Goal: Entertainment & Leisure: Browse casually

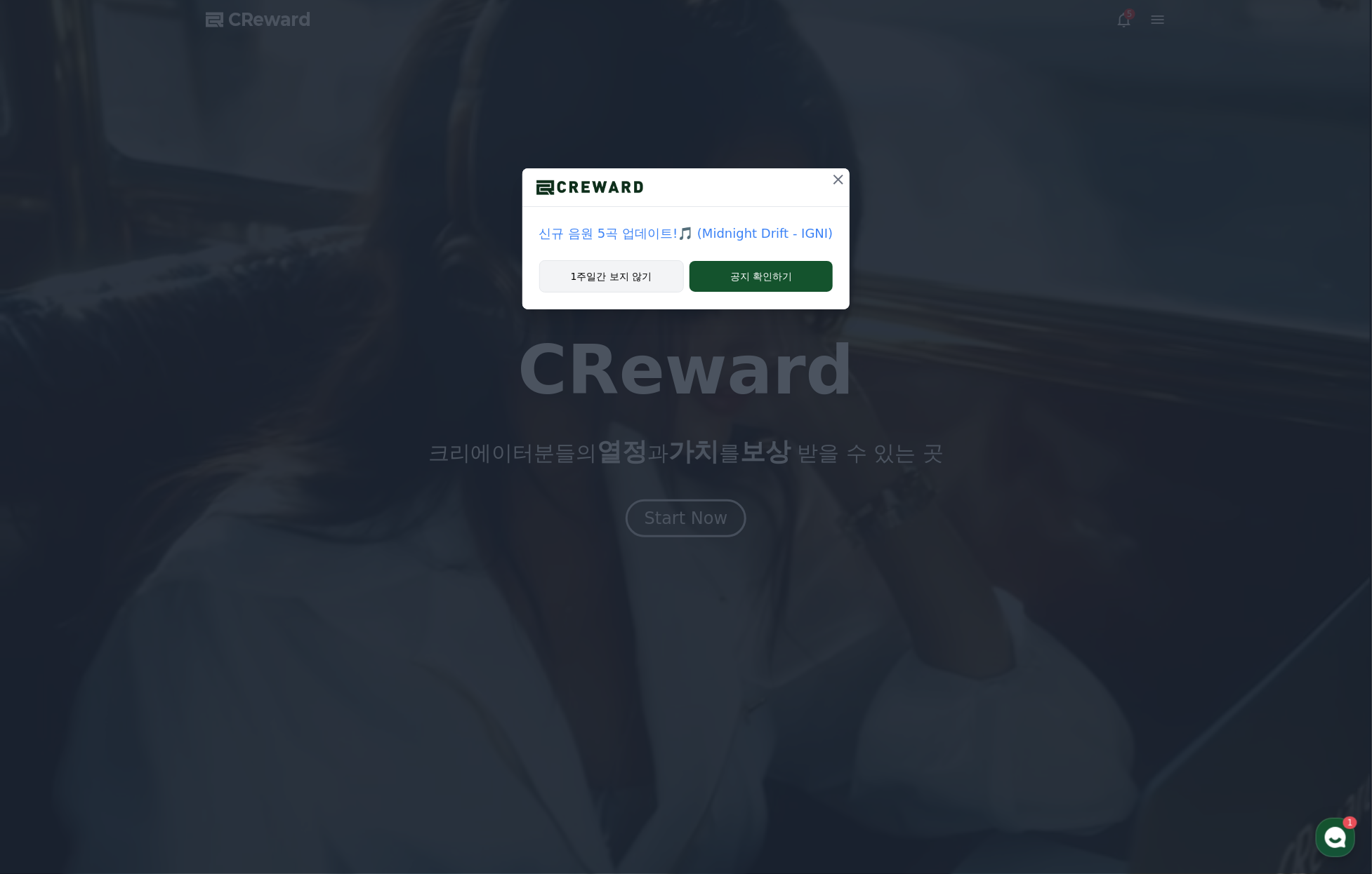
click at [622, 293] on button "1주일간 보지 않기" at bounding box center [611, 276] width 145 height 32
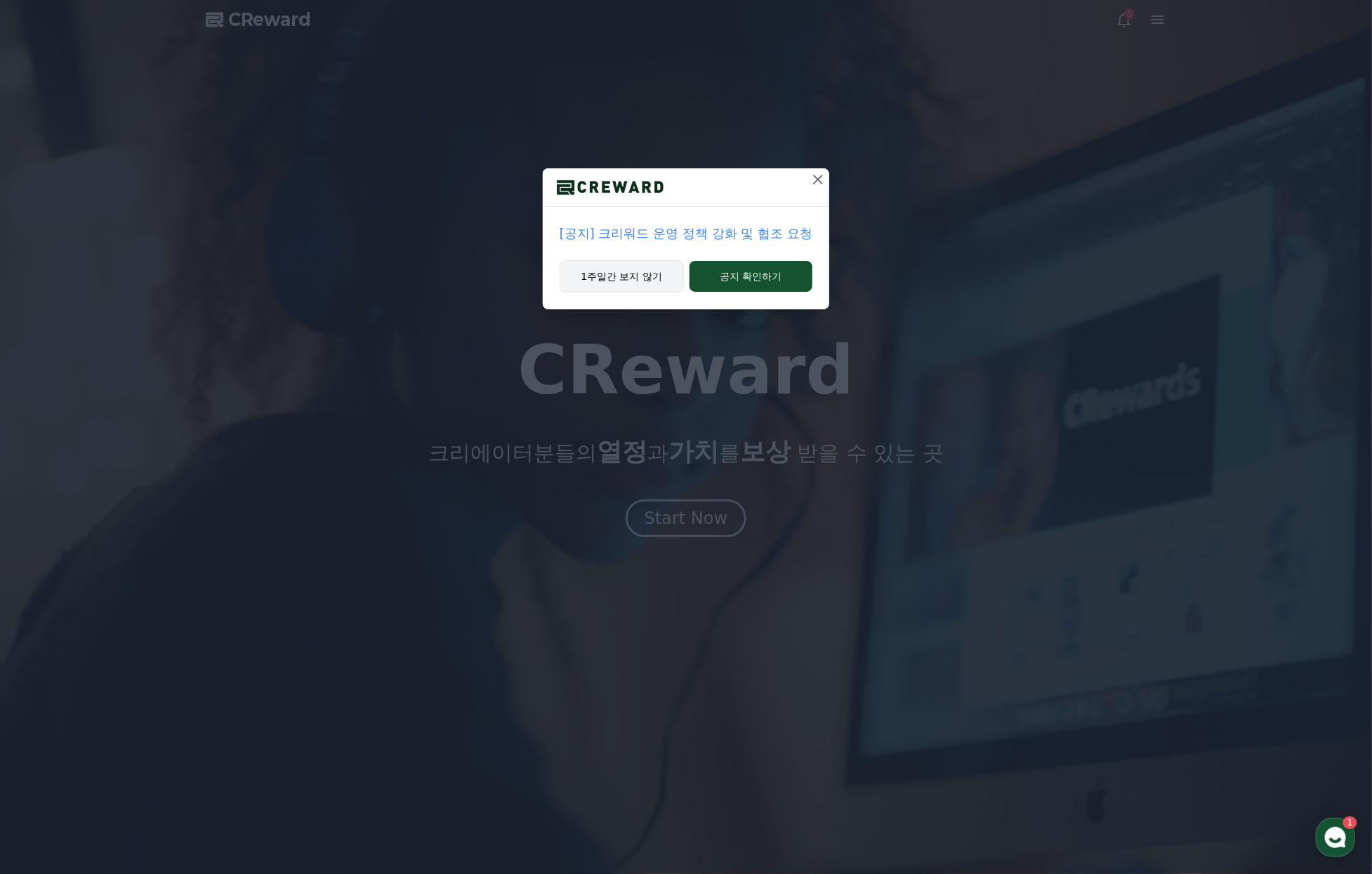
click at [627, 285] on button "1주일간 보지 않기" at bounding box center [622, 276] width 124 height 32
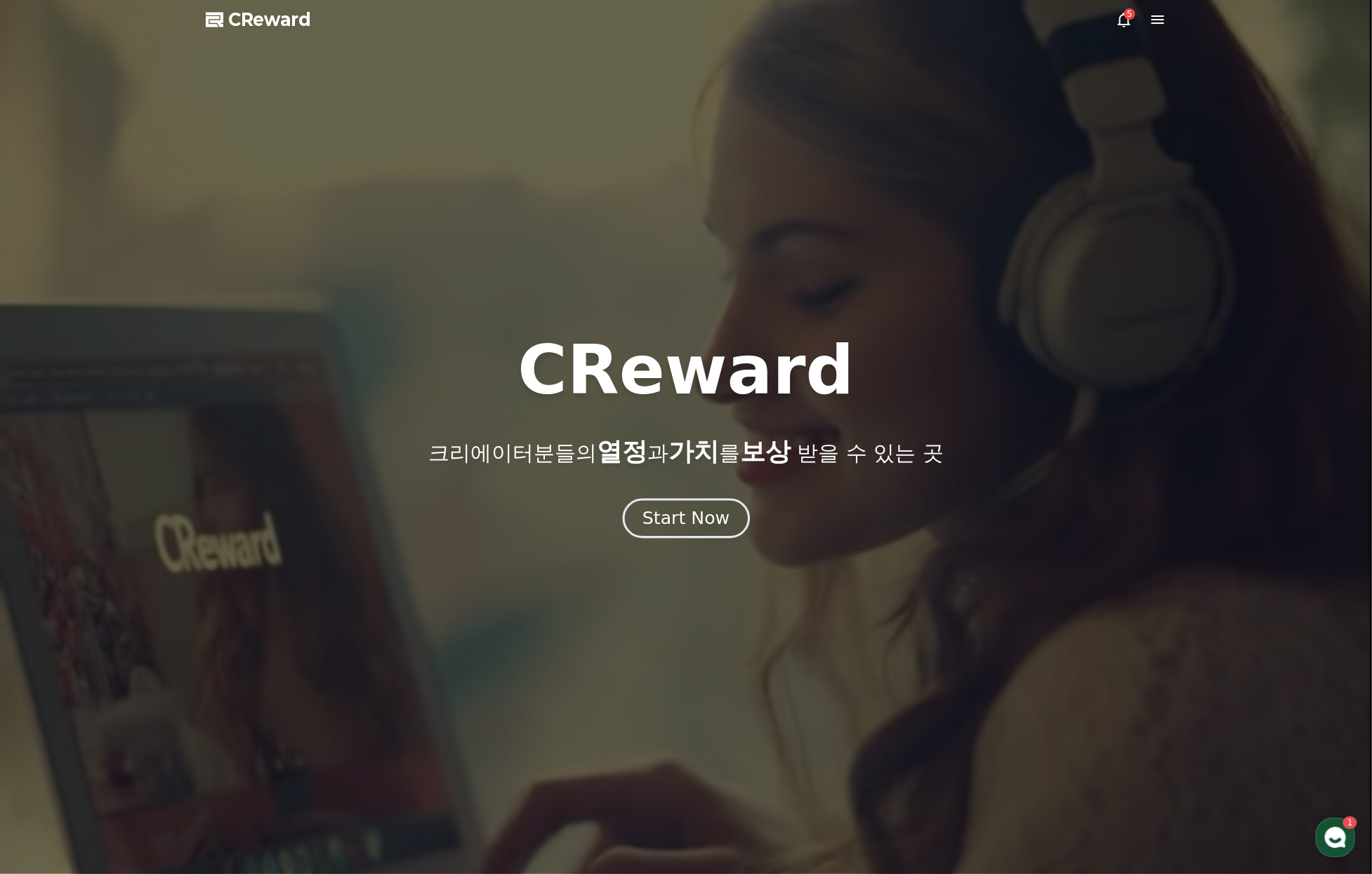
click at [668, 530] on div "Start Now" at bounding box center [686, 518] width 87 height 24
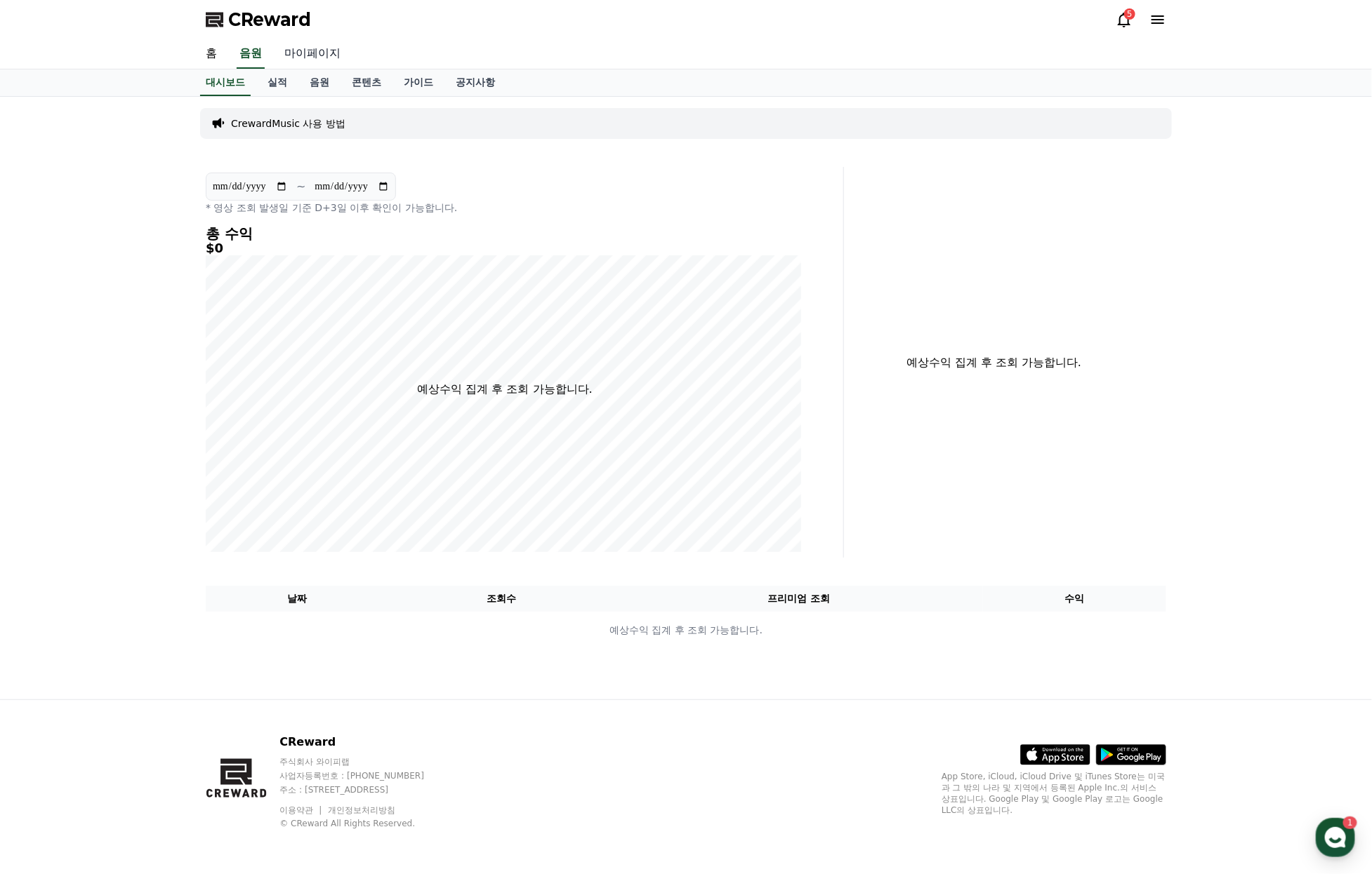
drag, startPoint x: 350, startPoint y: 65, endPoint x: 337, endPoint y: 61, distance: 13.6
click at [350, 65] on link "마이페이지" at bounding box center [312, 53] width 79 height 29
select select "**********"
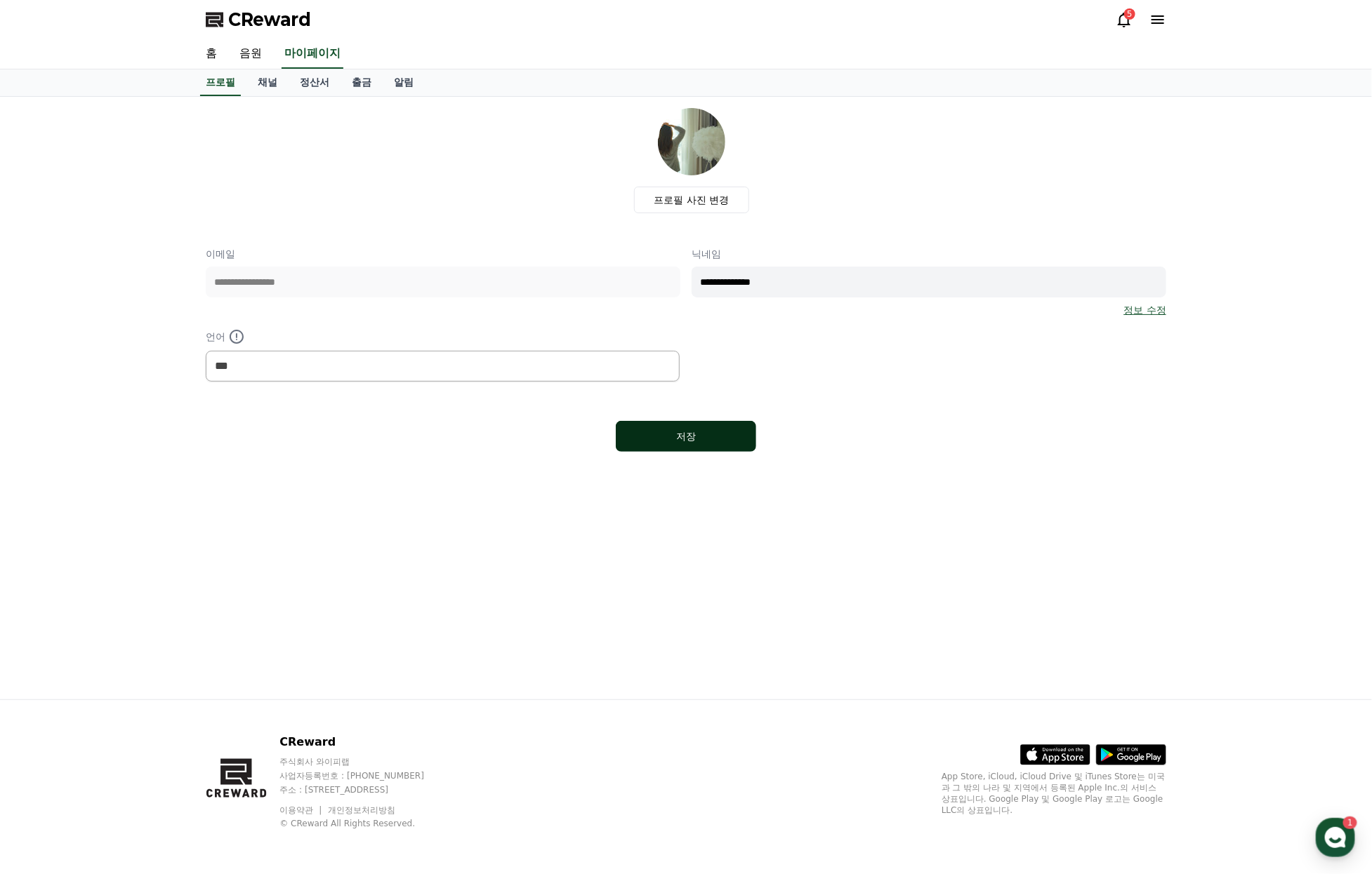
click at [670, 443] on div "저장" at bounding box center [686, 436] width 84 height 14
select select "**********"
click at [280, 96] on link "채널" at bounding box center [268, 83] width 42 height 27
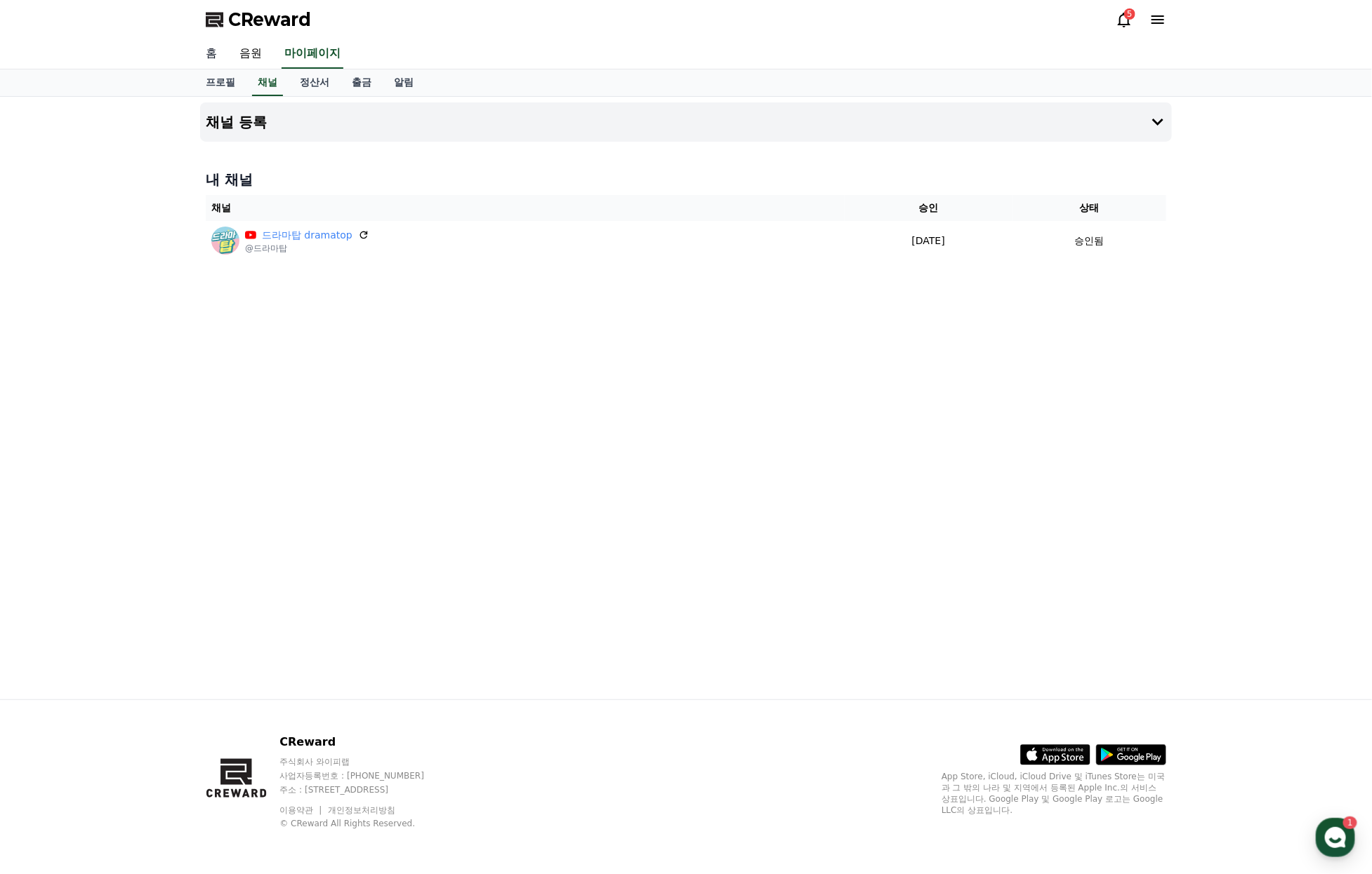
click at [217, 57] on link "홈" at bounding box center [211, 53] width 34 height 29
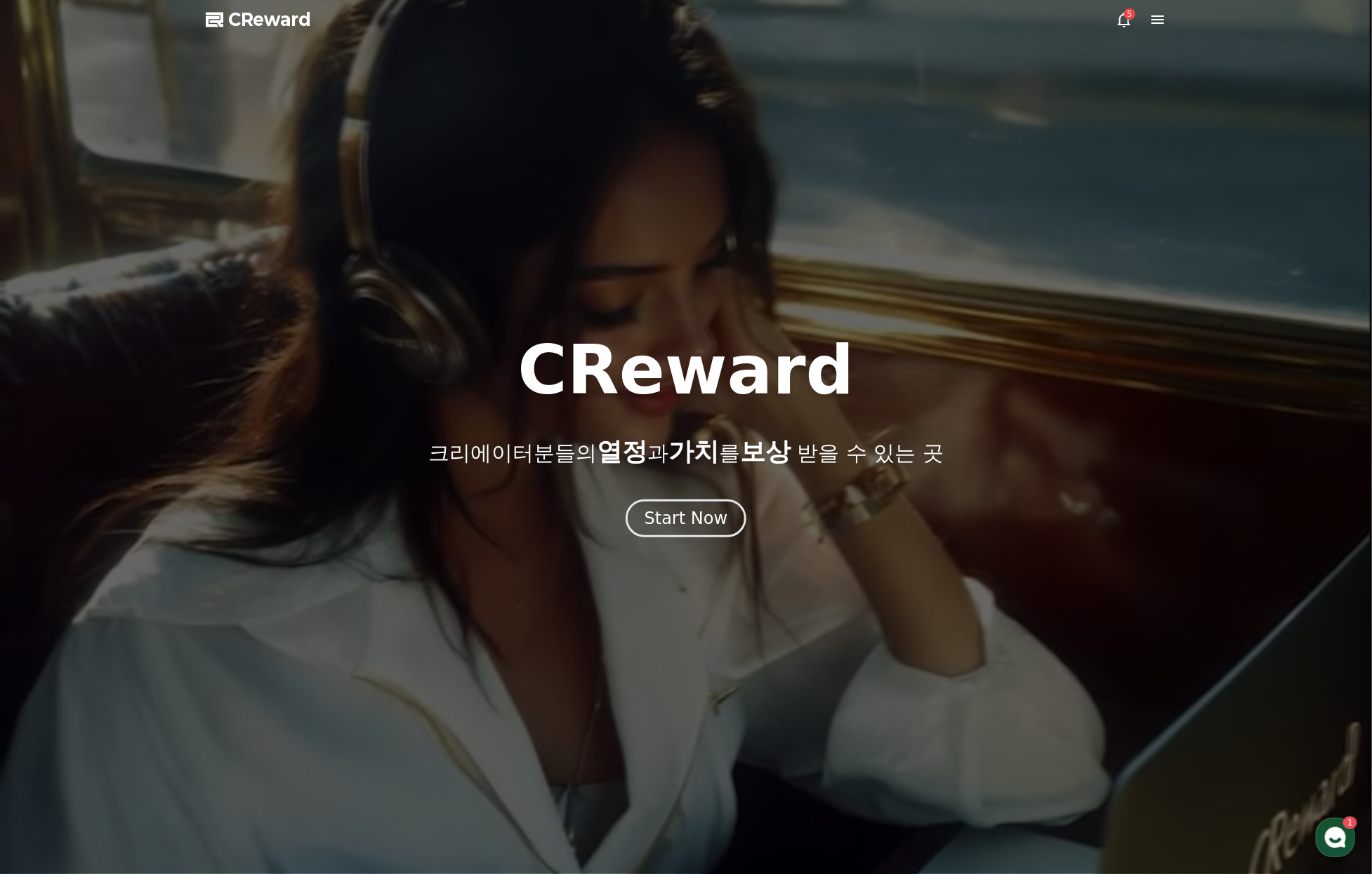
click at [1128, 24] on icon at bounding box center [1124, 19] width 16 height 16
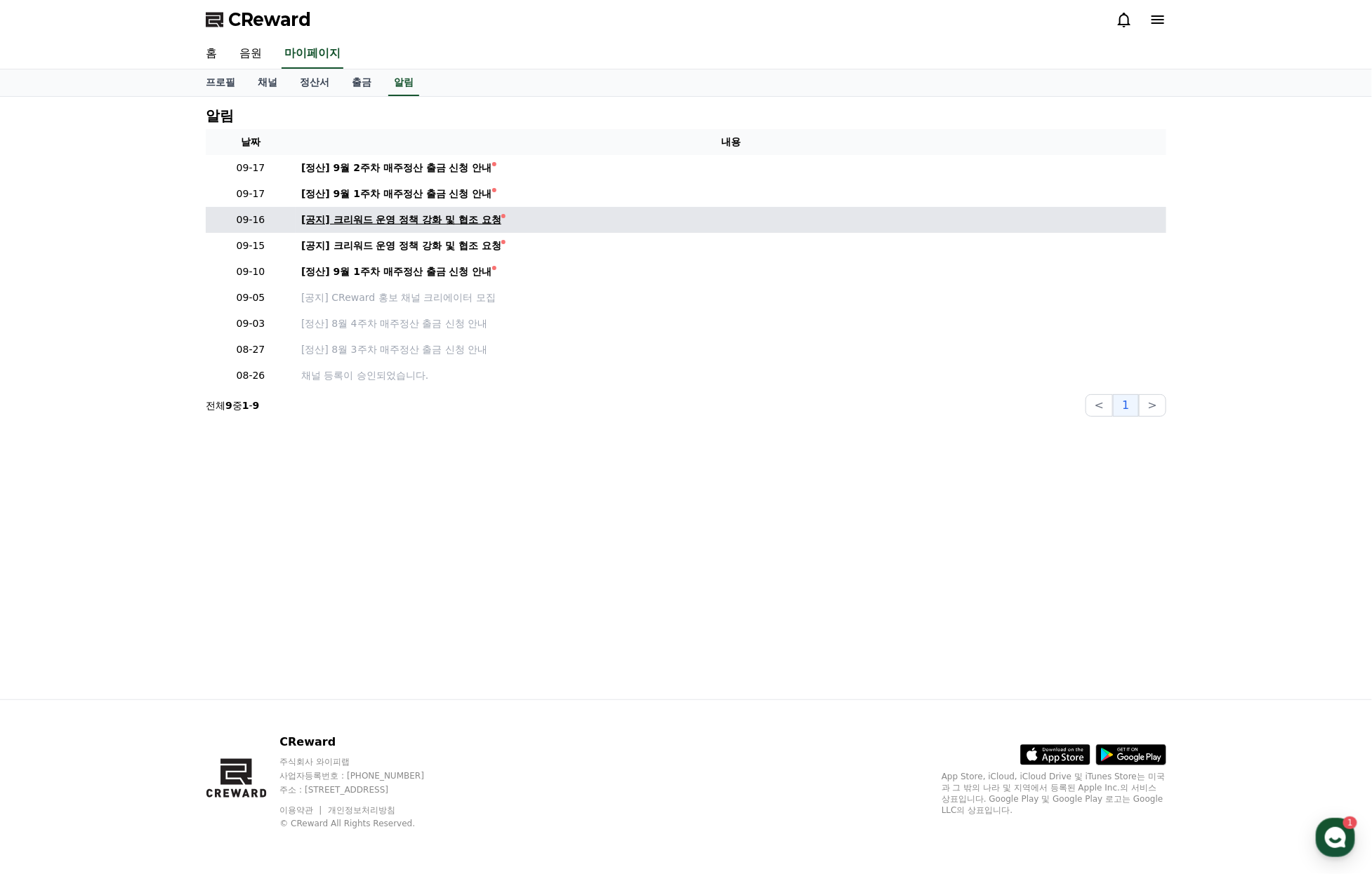
click at [501, 228] on div "[공지] 크리워드 운영 정책 강화 및 협조 요청" at bounding box center [401, 220] width 200 height 15
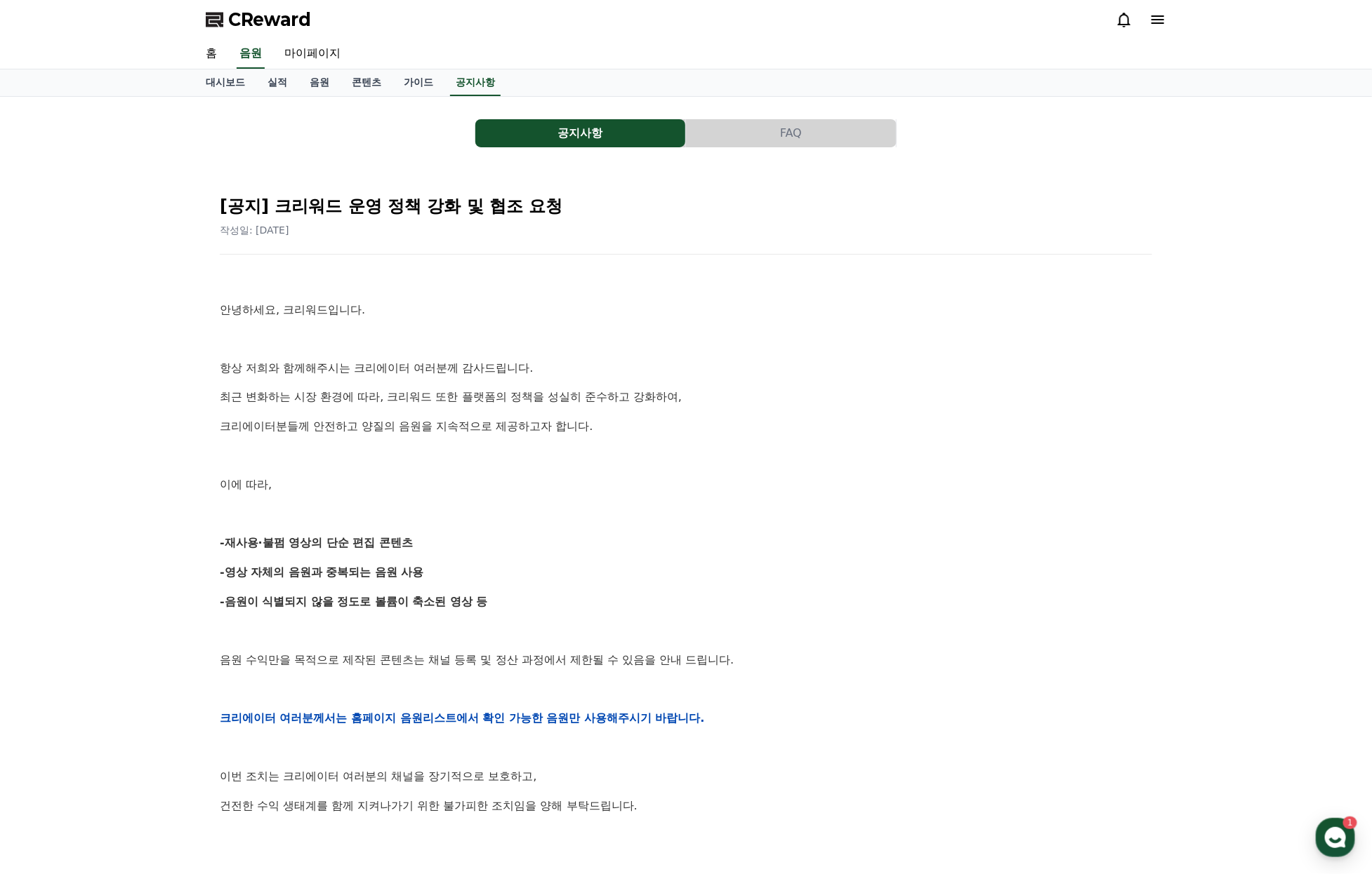
click at [1166, 25] on div "CReward" at bounding box center [686, 19] width 983 height 39
click at [1161, 19] on icon at bounding box center [1158, 19] width 16 height 16
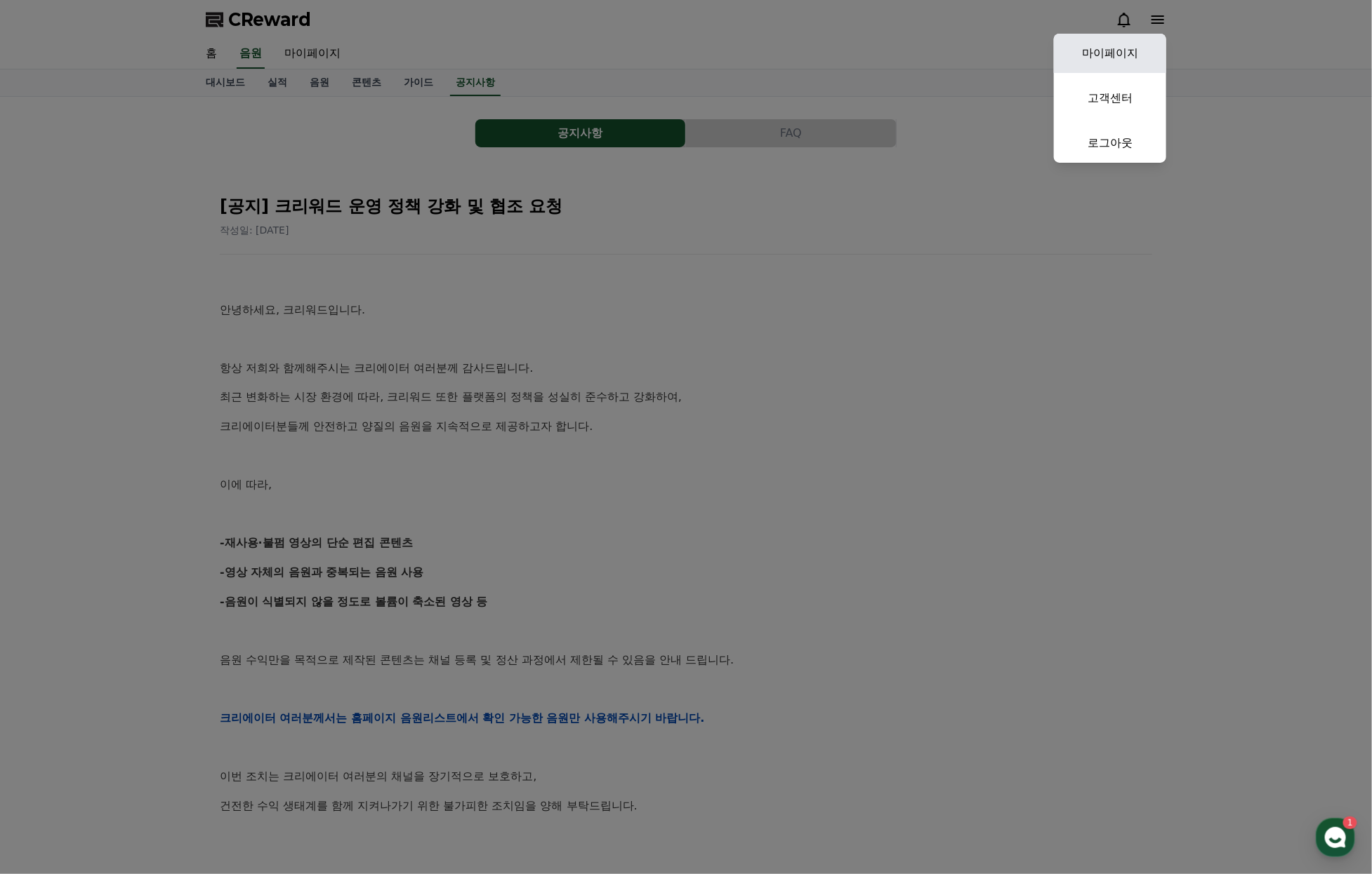
click at [1097, 49] on link "마이페이지" at bounding box center [1110, 53] width 112 height 39
select select "**********"
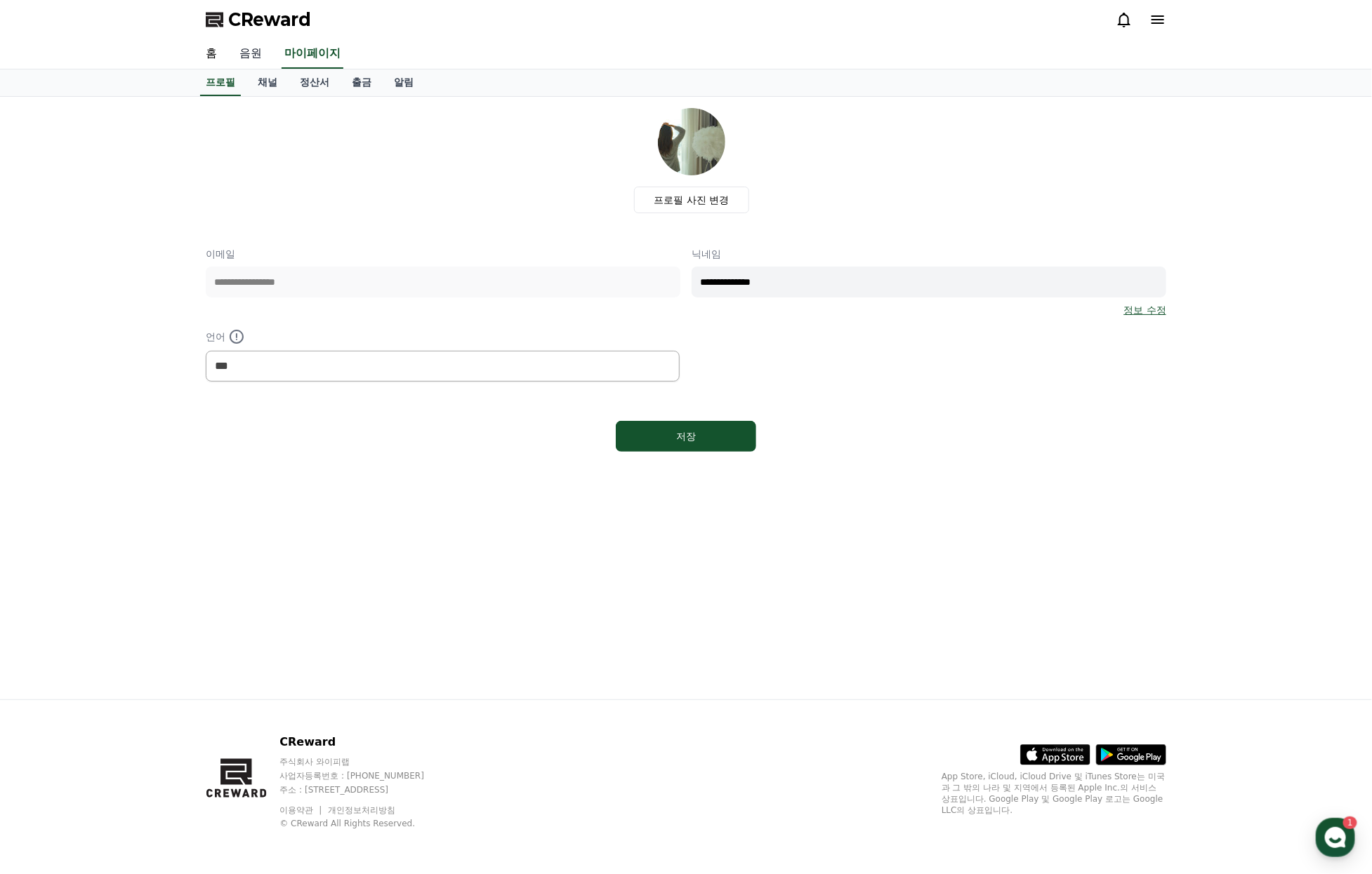
click at [259, 59] on link "음원" at bounding box center [250, 53] width 45 height 29
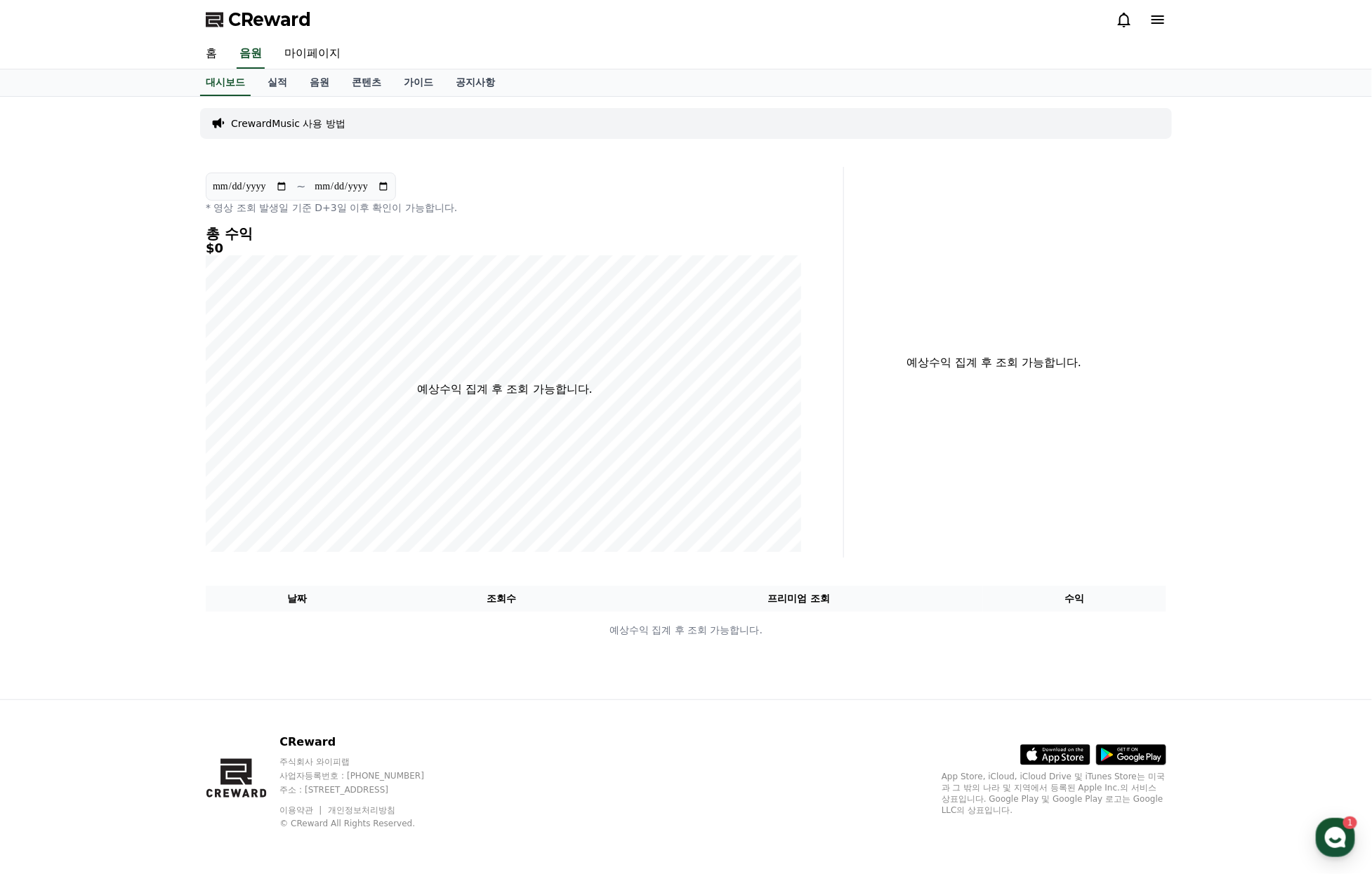
click at [286, 130] on p "CrewardMusic 사용 방법" at bounding box center [288, 124] width 115 height 14
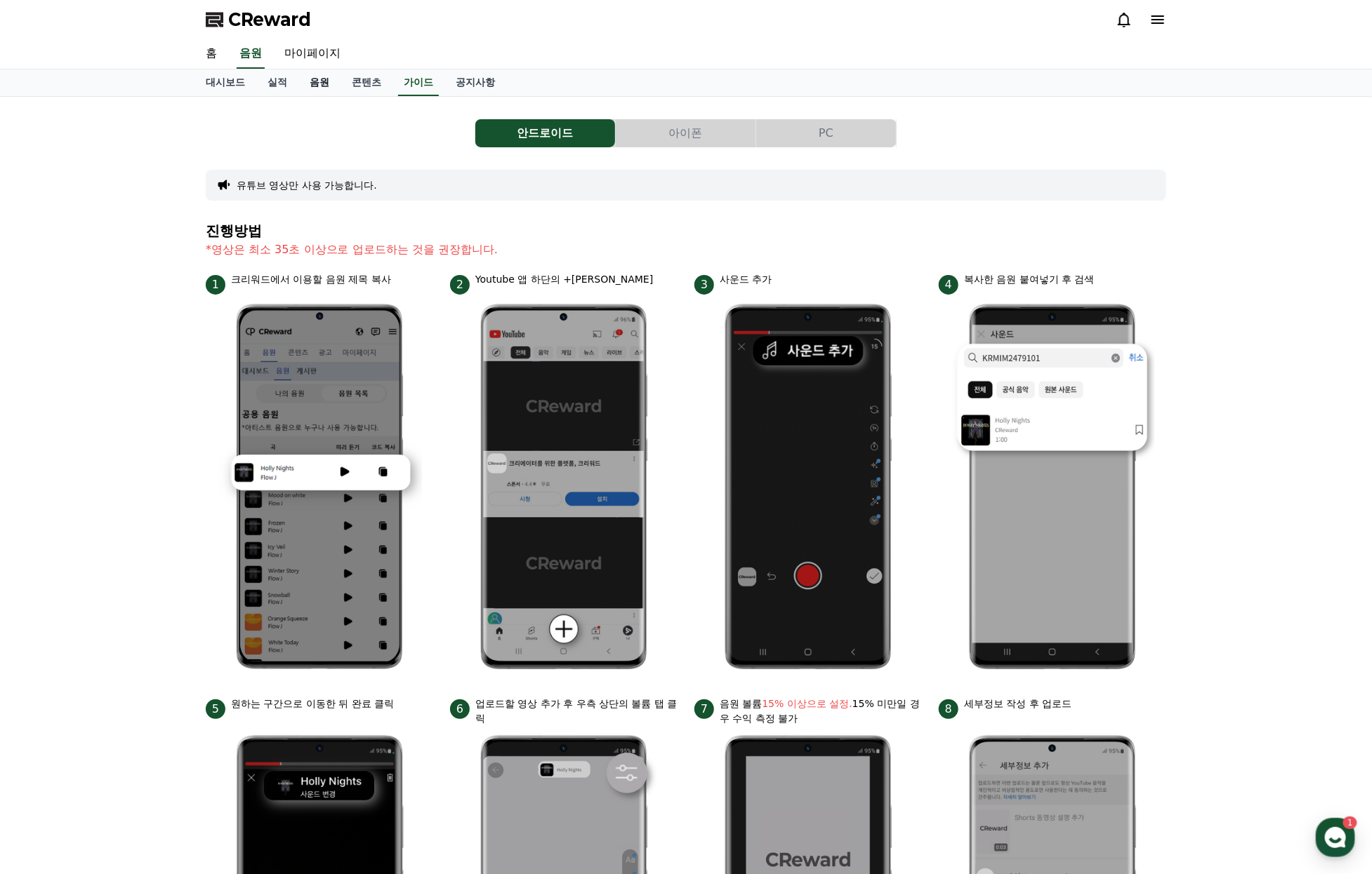
click at [328, 83] on link "음원" at bounding box center [319, 83] width 42 height 27
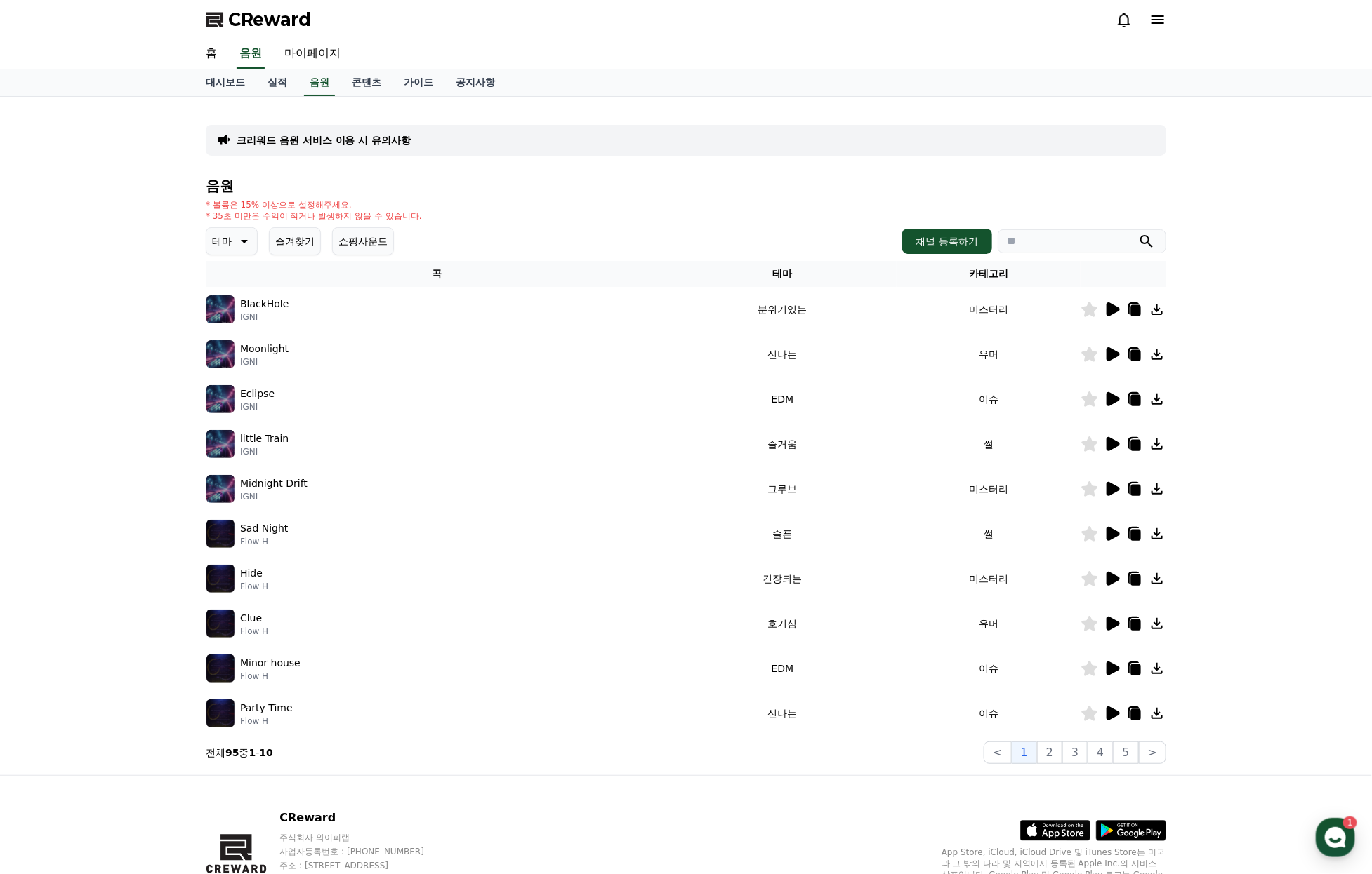
click at [253, 356] on p "Moonlight" at bounding box center [264, 349] width 49 height 15
drag, startPoint x: 230, startPoint y: 372, endPoint x: 353, endPoint y: 389, distance: 124.2
click at [230, 368] on img at bounding box center [220, 353] width 28 height 28
click at [1112, 361] on icon at bounding box center [1113, 354] width 13 height 14
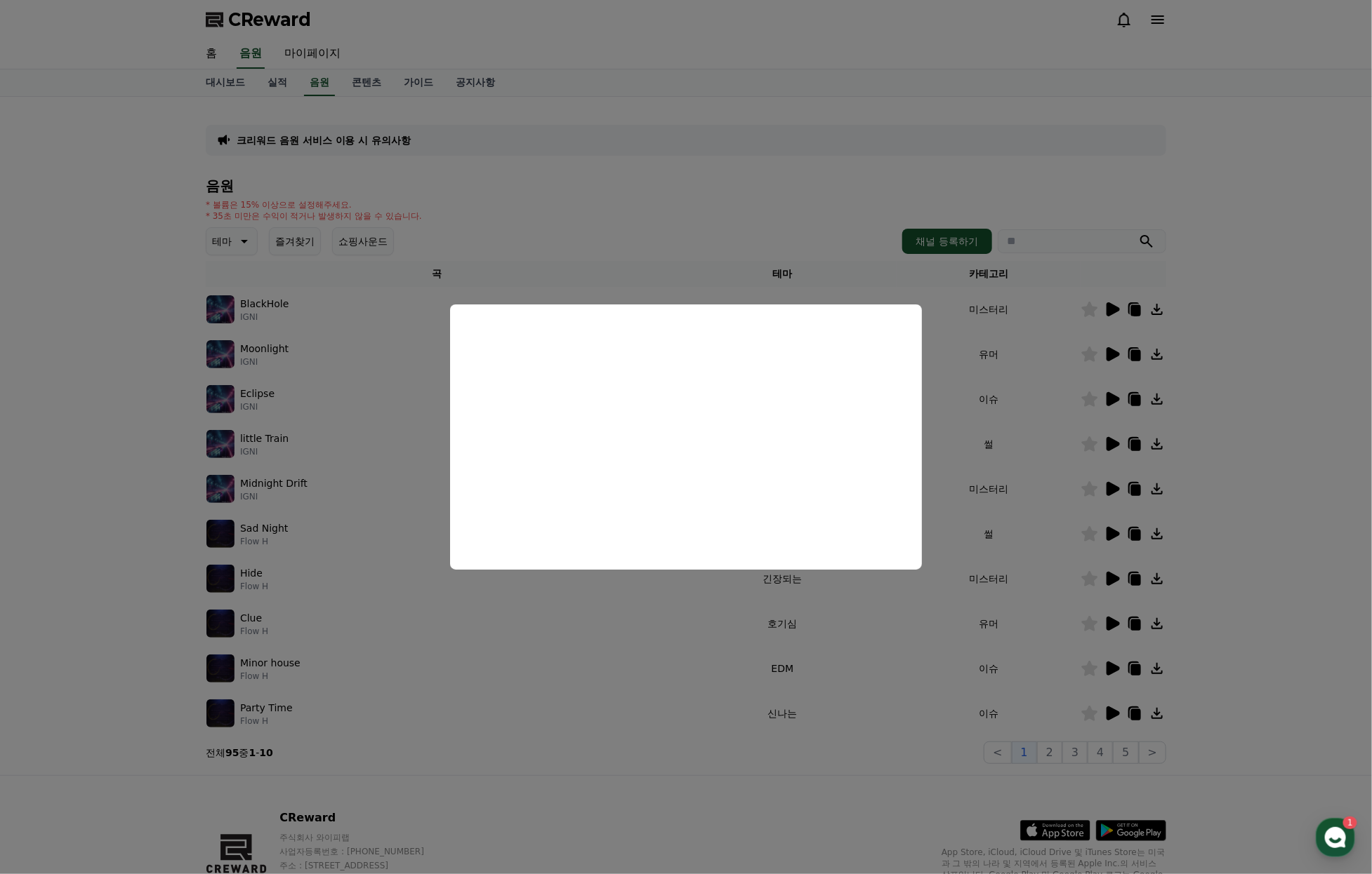
click at [1000, 350] on button "close modal" at bounding box center [686, 437] width 1372 height 874
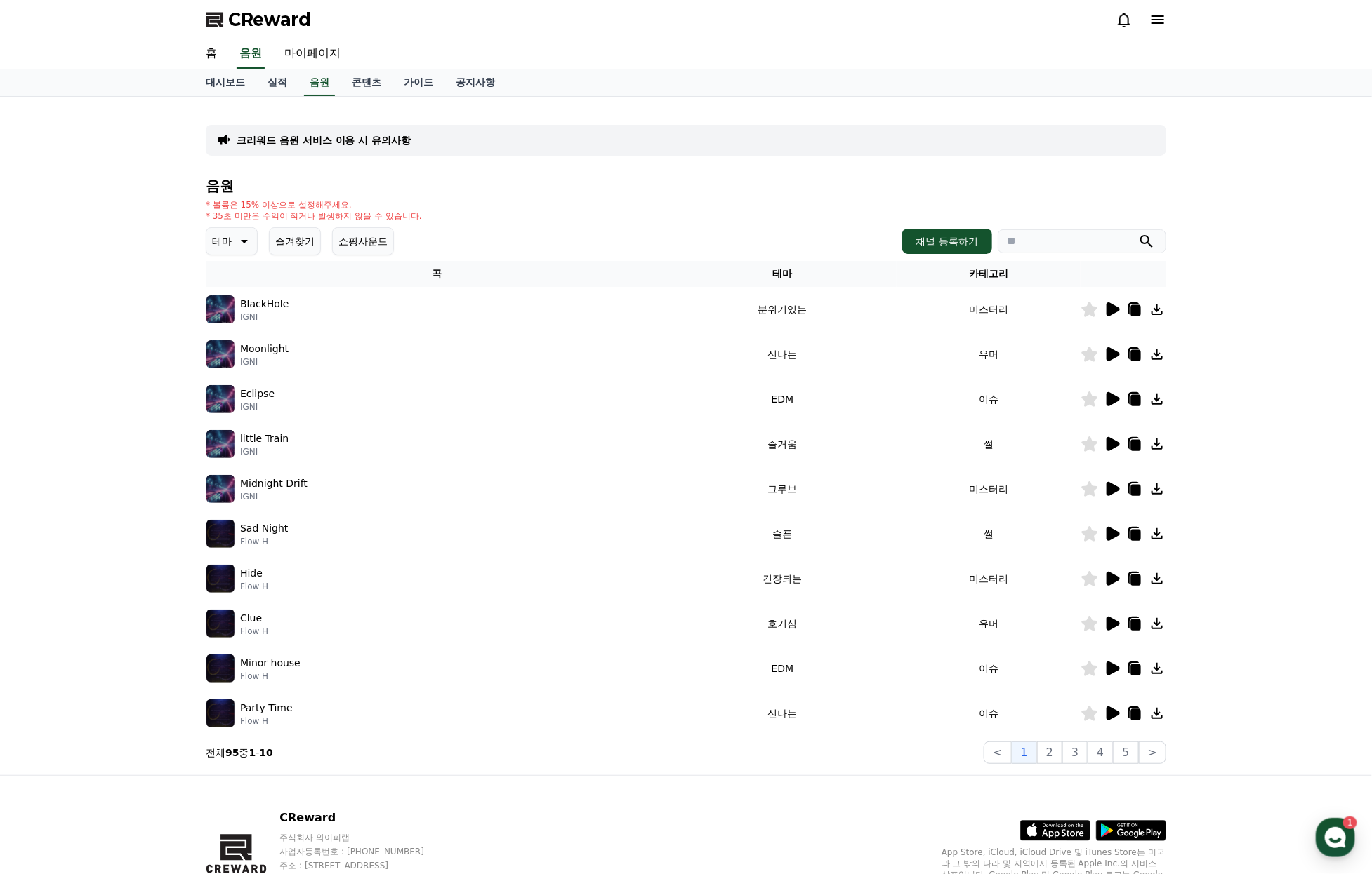
click at [226, 251] on p "테마" at bounding box center [222, 241] width 19 height 19
click at [240, 409] on button "코믹한" at bounding box center [228, 393] width 40 height 31
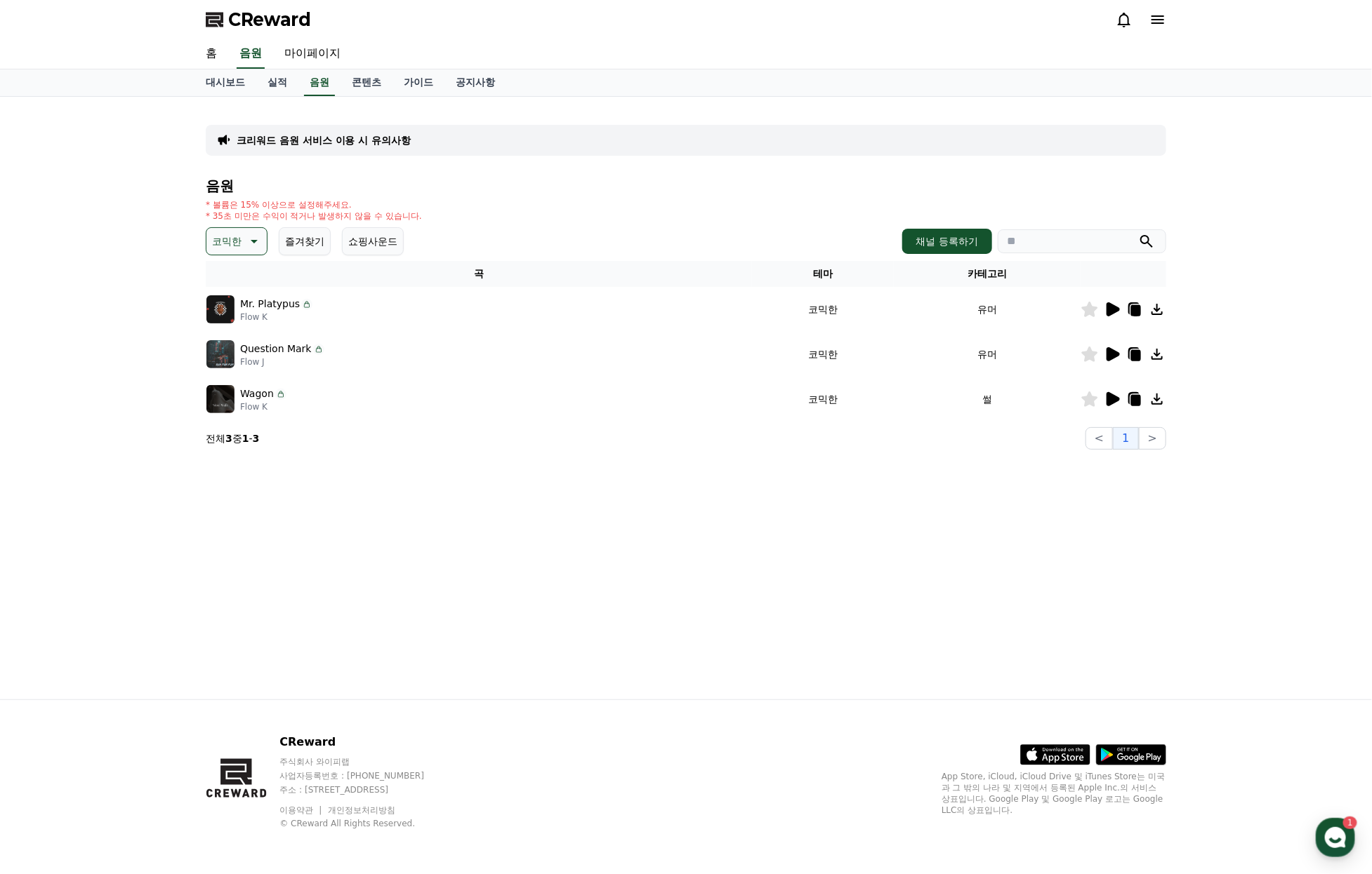
click at [1108, 316] on icon at bounding box center [1113, 309] width 13 height 14
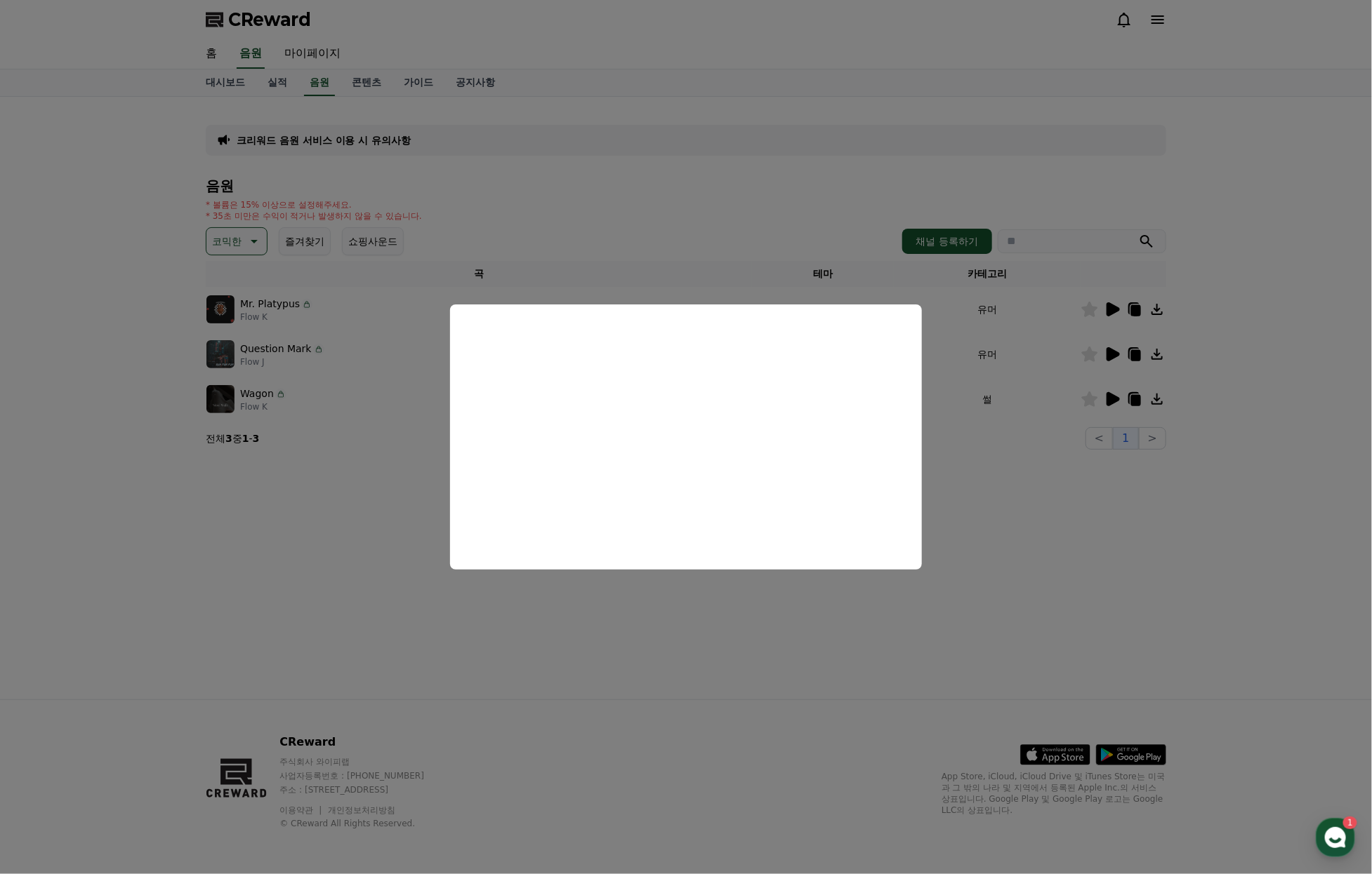
click at [1113, 379] on button "close modal" at bounding box center [686, 437] width 1372 height 874
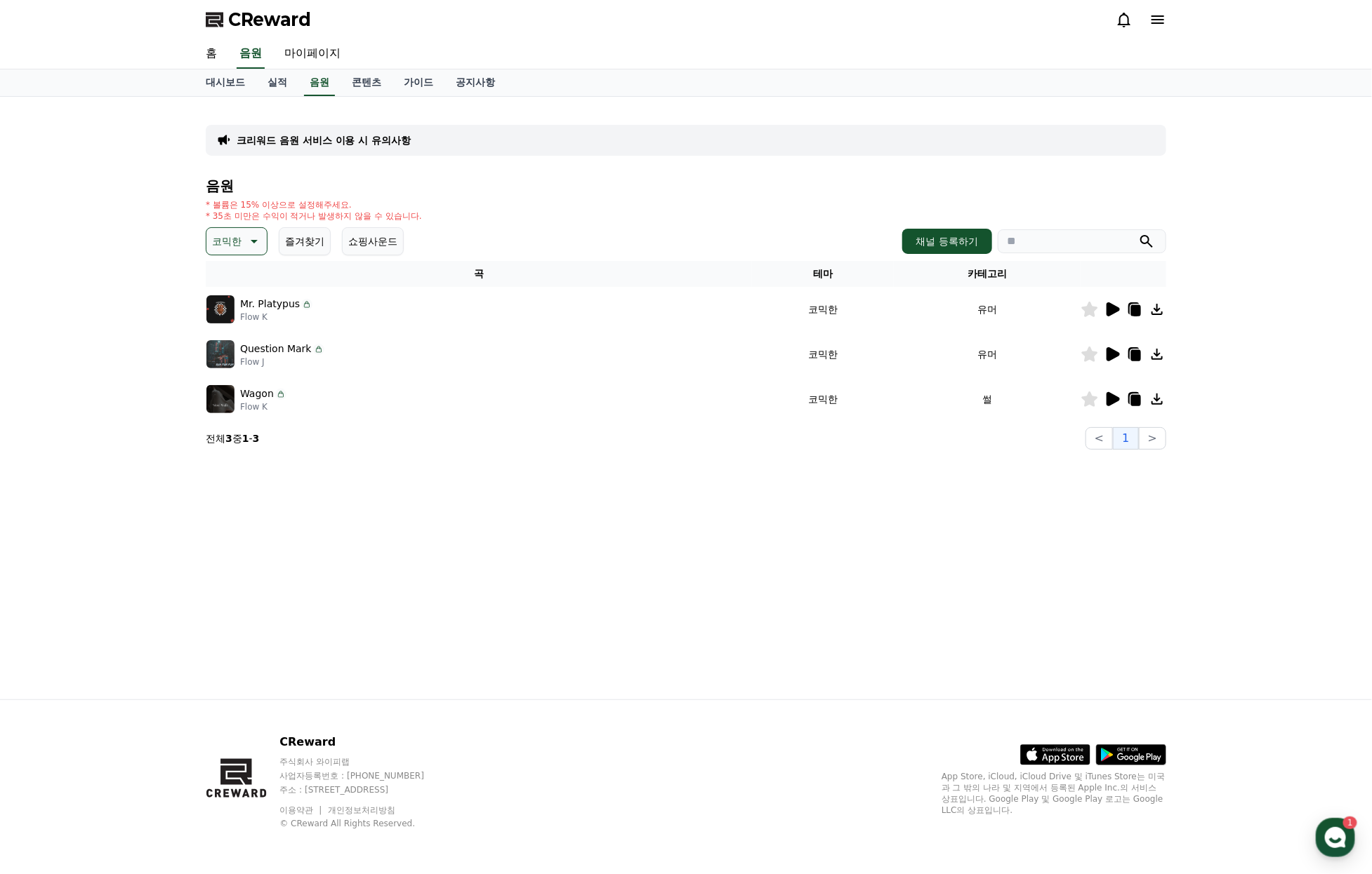
click at [1113, 361] on icon at bounding box center [1113, 354] width 13 height 14
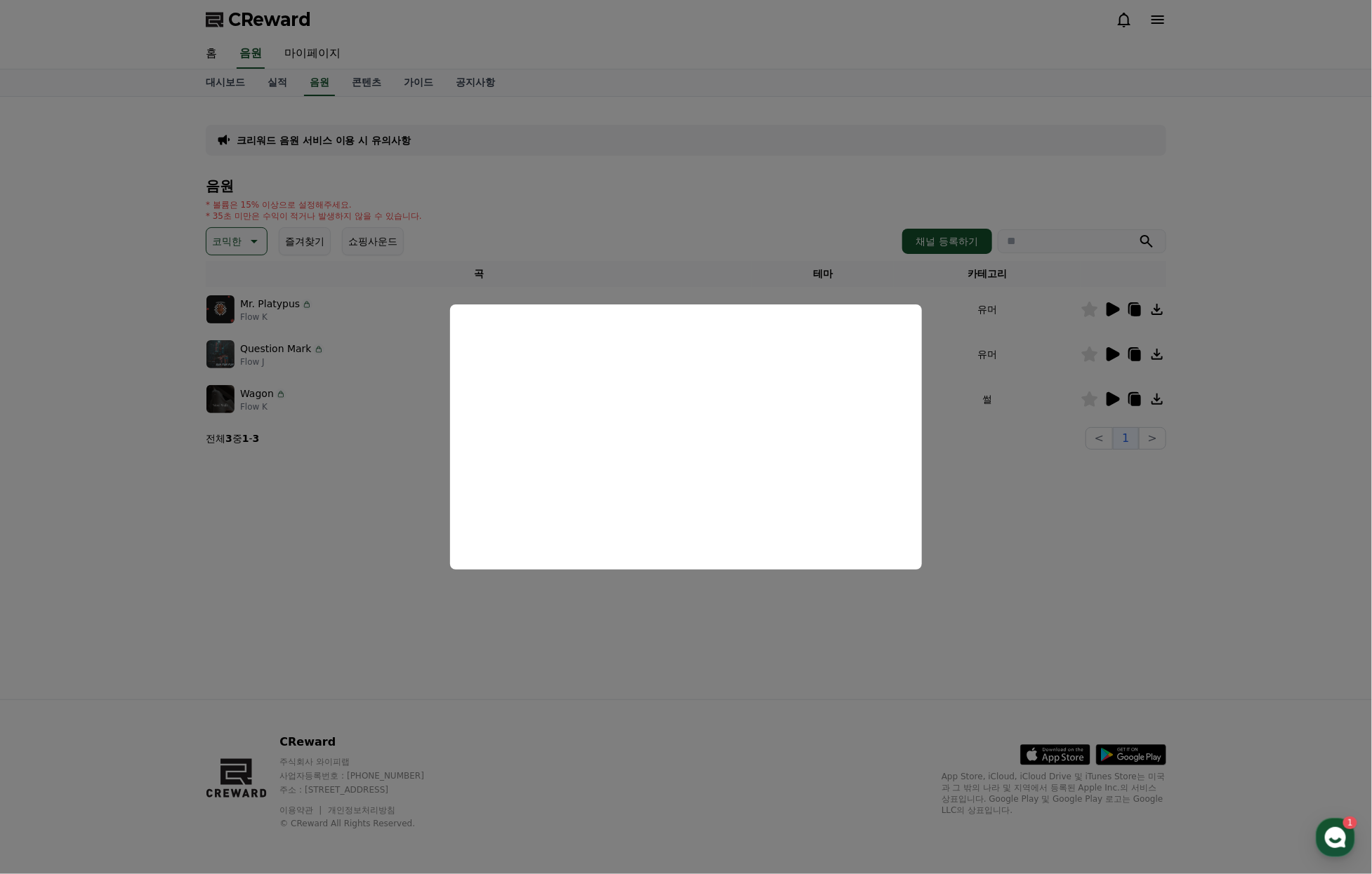
click at [1115, 423] on button "close modal" at bounding box center [686, 437] width 1372 height 874
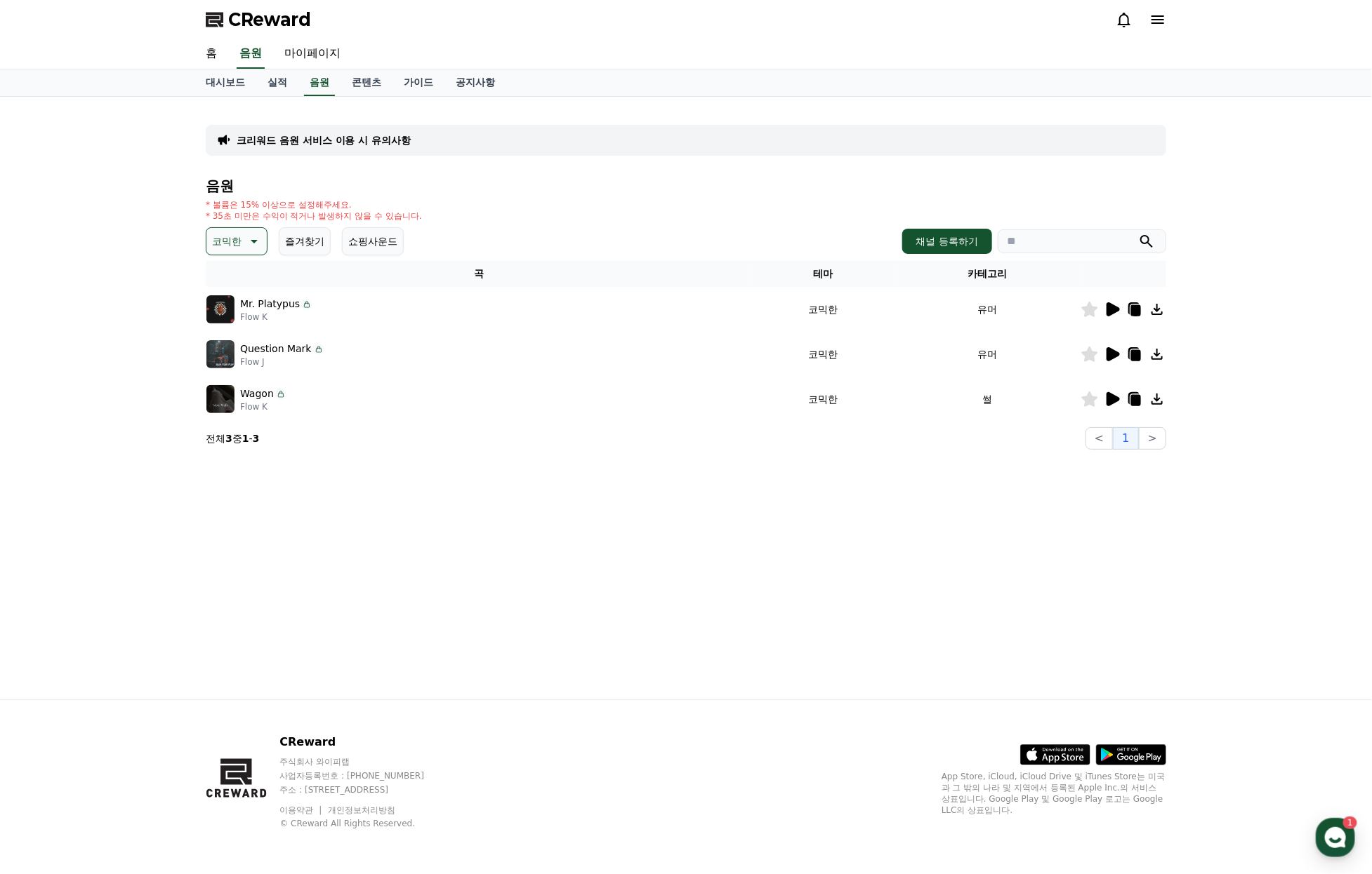
click at [1112, 406] on icon at bounding box center [1113, 399] width 13 height 14
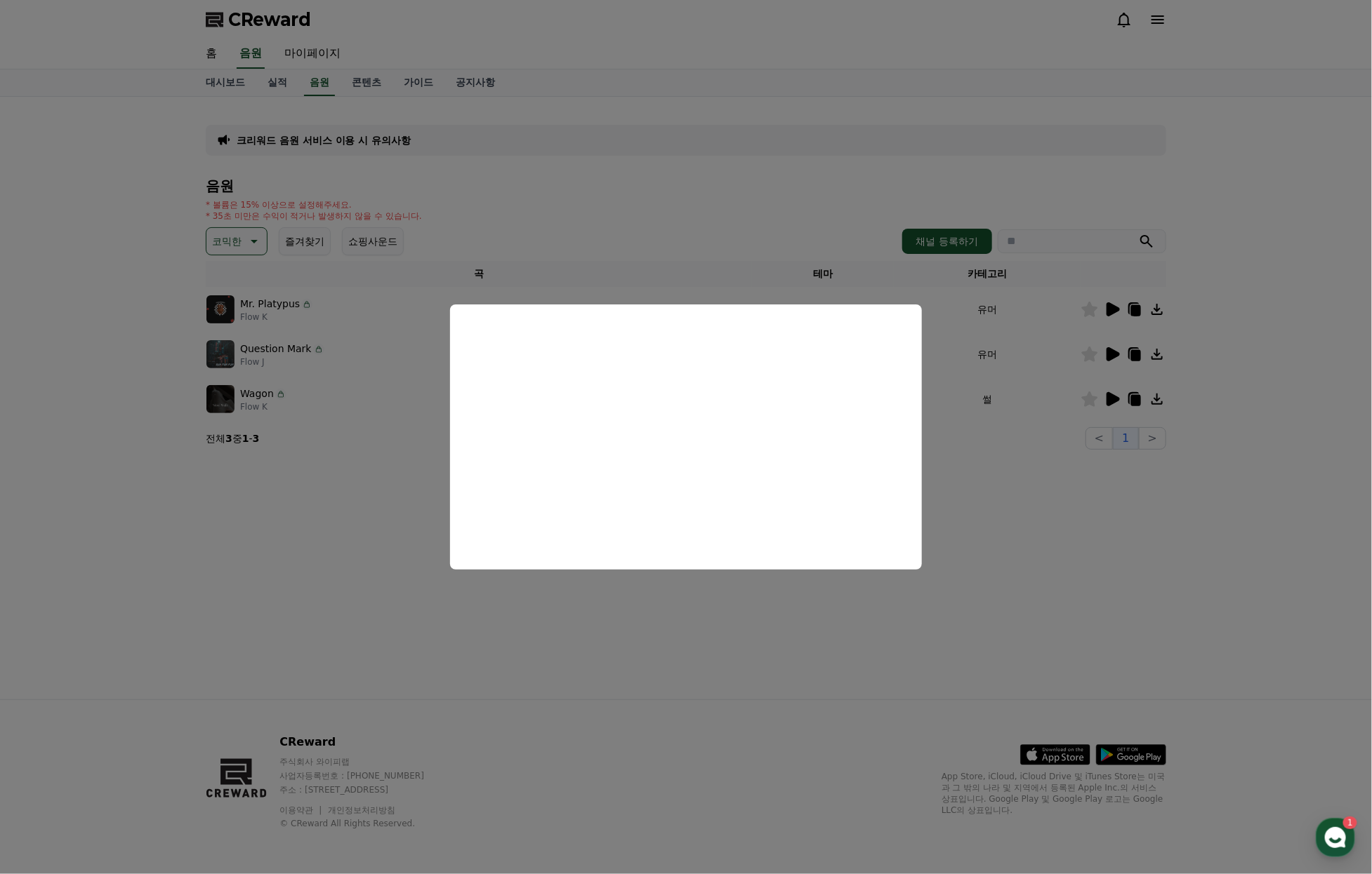
click at [1171, 558] on button "close modal" at bounding box center [686, 437] width 1372 height 874
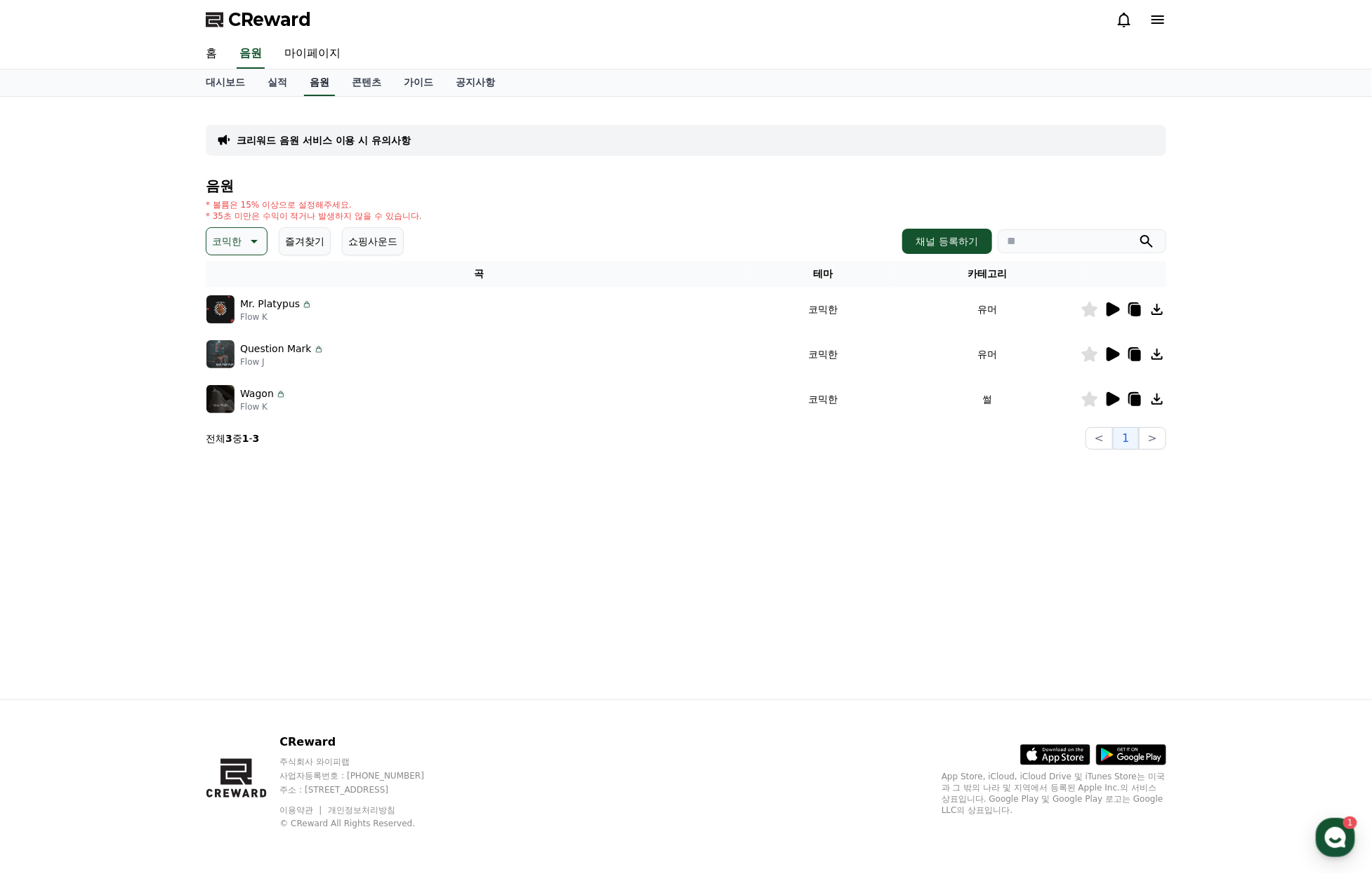
click at [318, 91] on link "음원" at bounding box center [319, 83] width 31 height 27
click at [238, 251] on p "코믹한" at bounding box center [226, 241] width 29 height 19
click at [232, 269] on button "반전" at bounding box center [223, 253] width 31 height 31
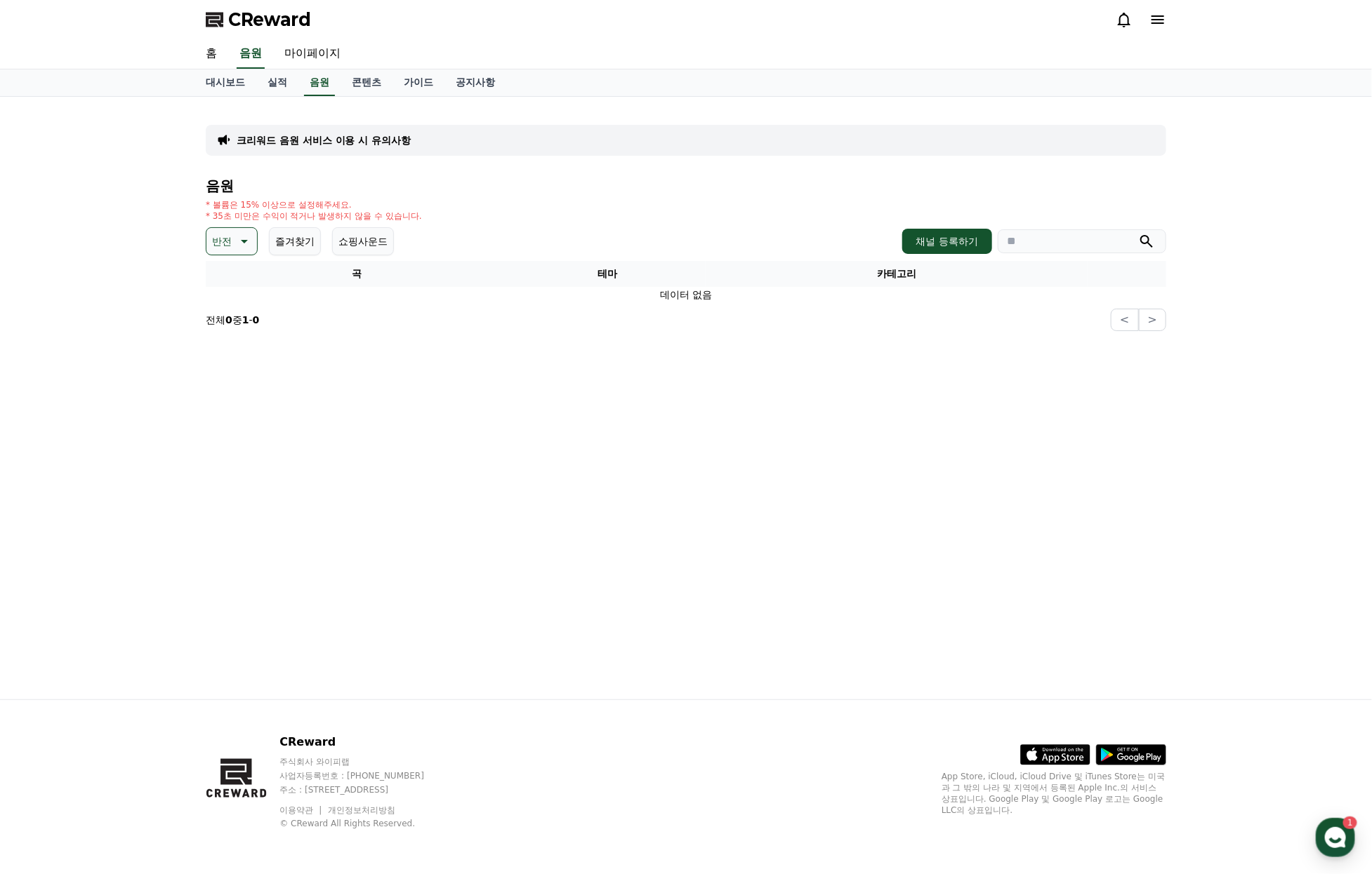
click at [231, 251] on p "반전" at bounding box center [222, 241] width 19 height 19
click at [240, 336] on button "통통튀는" at bounding box center [232, 321] width 50 height 31
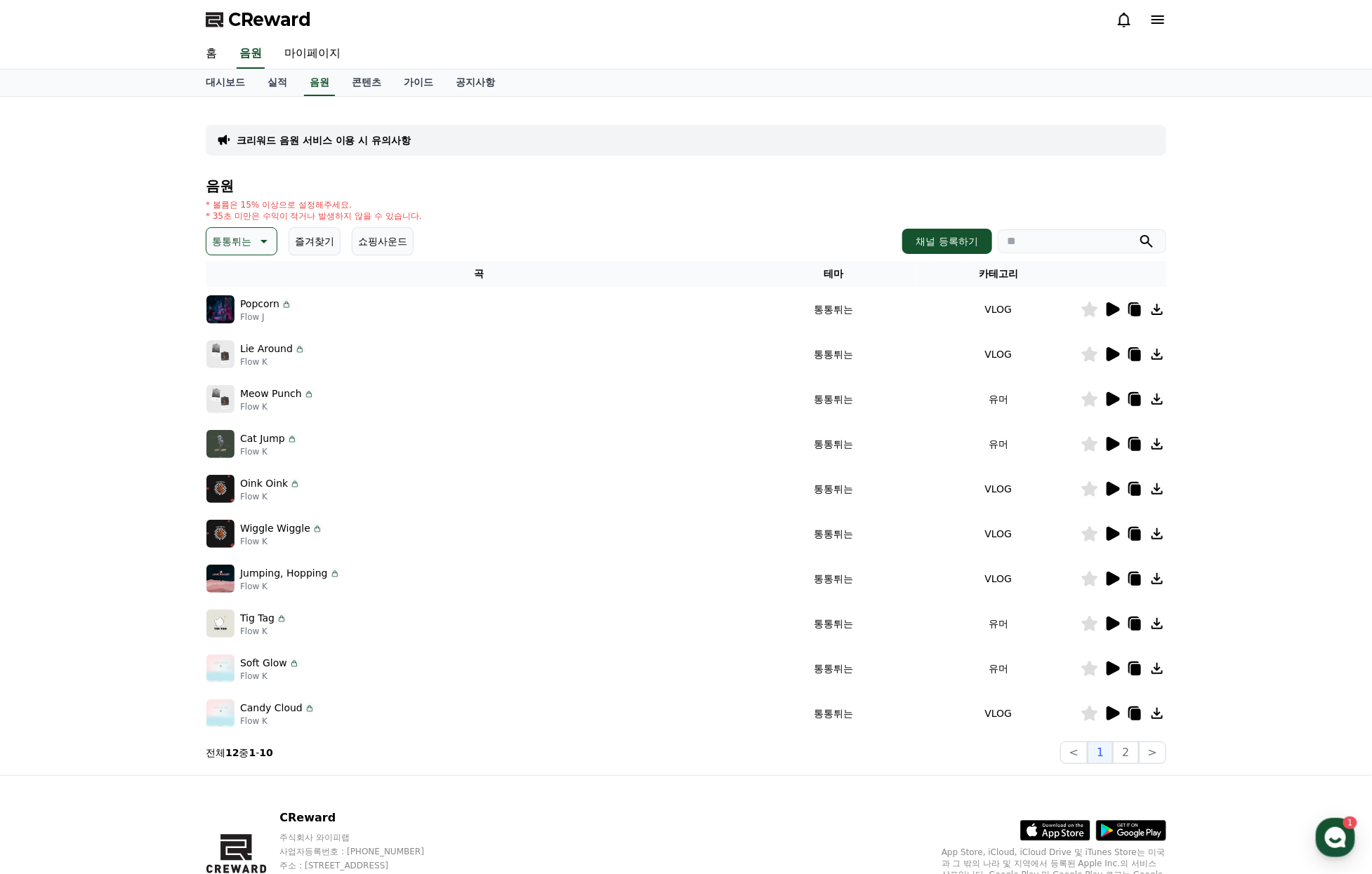
click at [1106, 316] on icon at bounding box center [1113, 309] width 13 height 14
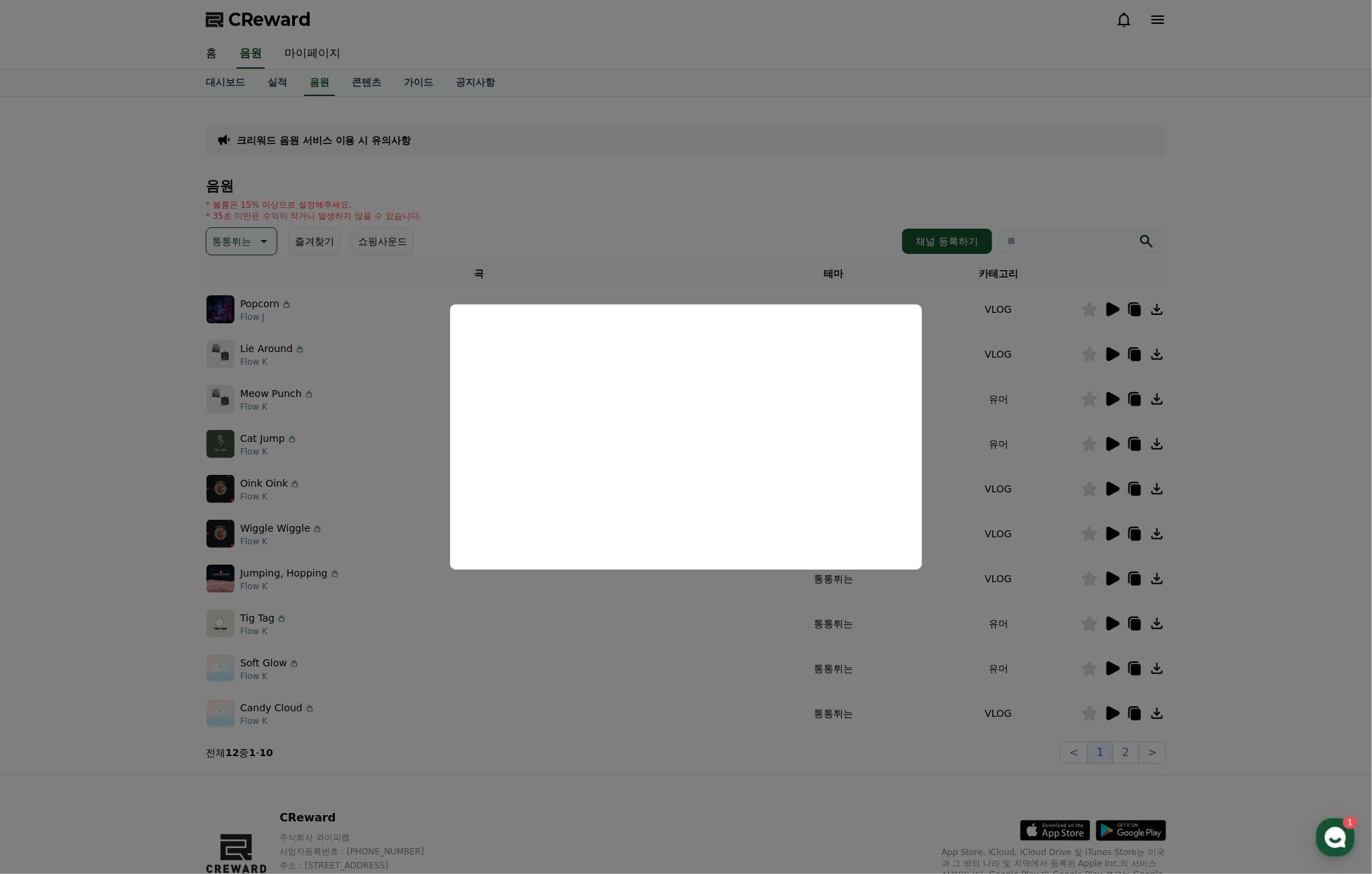
click at [1030, 425] on button "close modal" at bounding box center [686, 437] width 1372 height 874
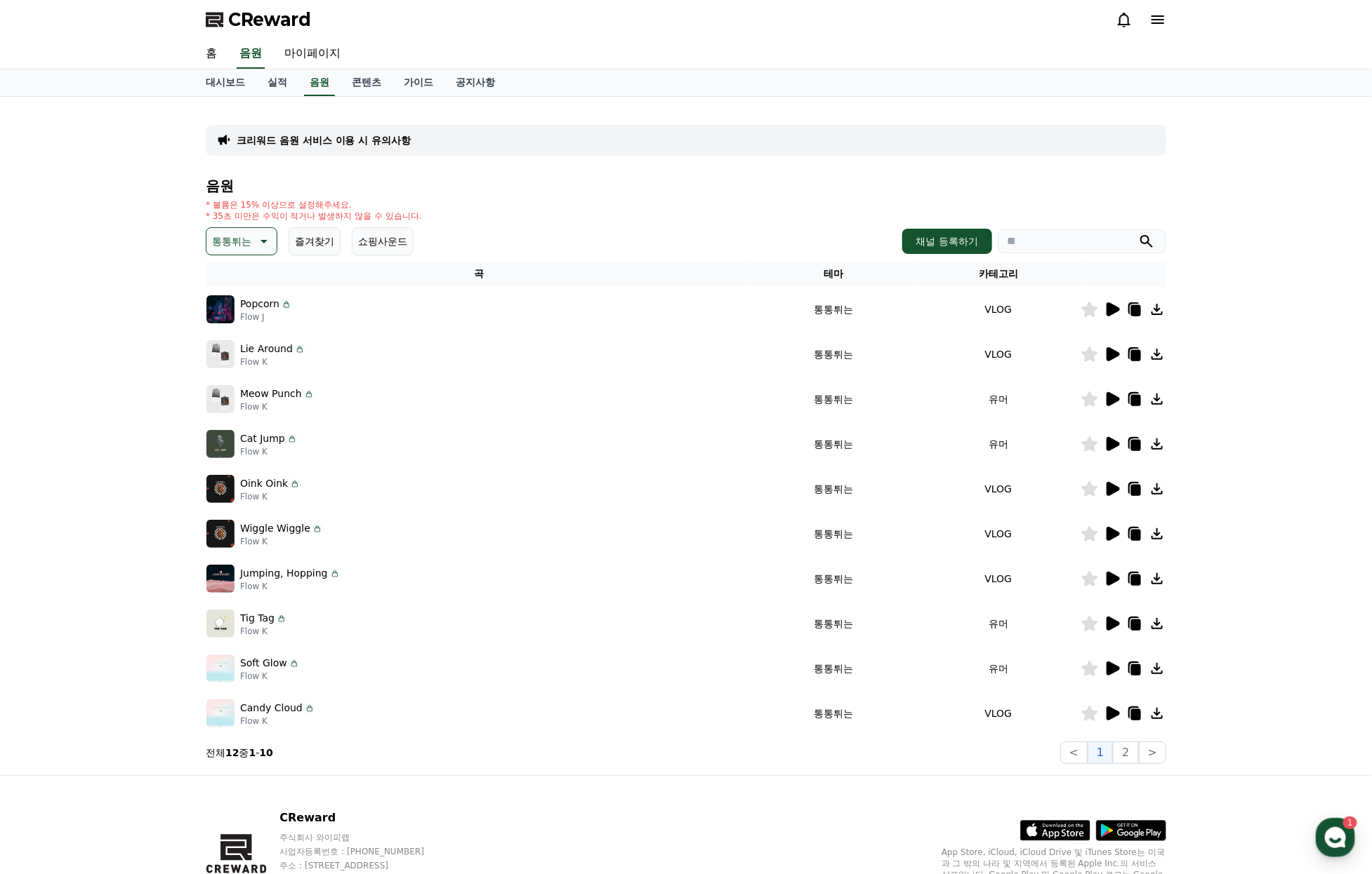
click at [1110, 361] on icon at bounding box center [1113, 354] width 13 height 14
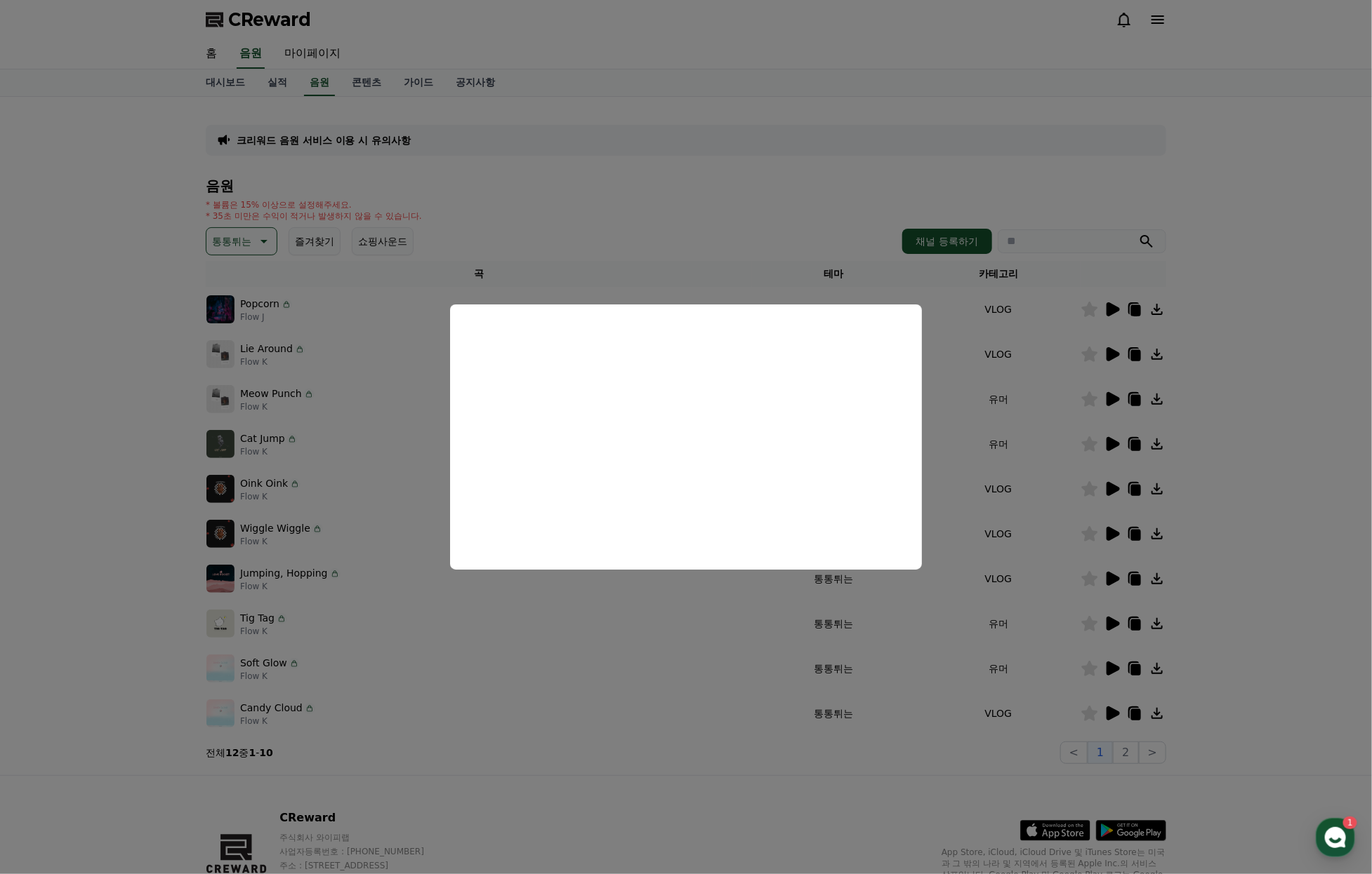
click at [1084, 441] on button "close modal" at bounding box center [686, 437] width 1372 height 874
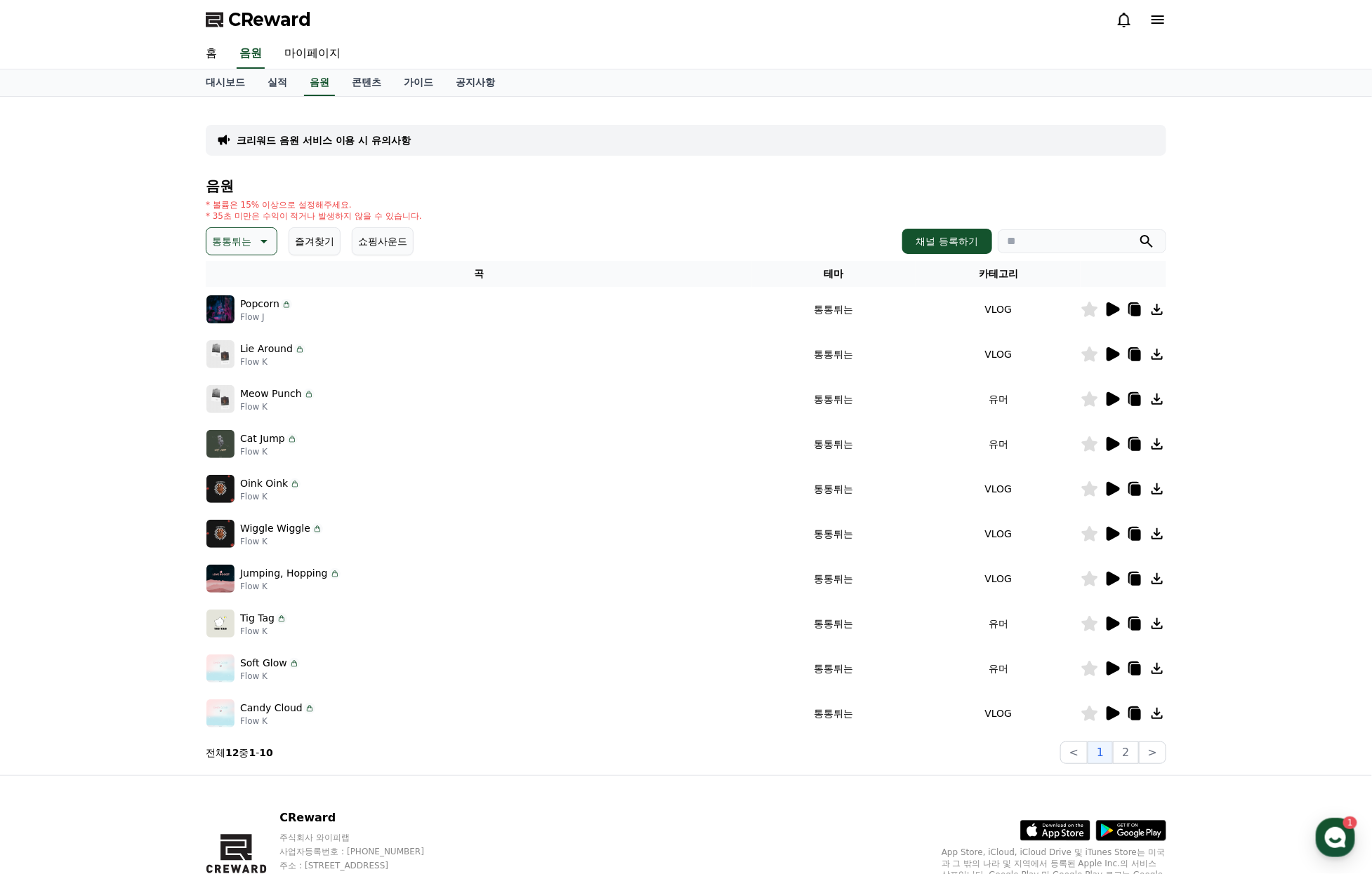
click at [1116, 406] on icon at bounding box center [1113, 399] width 13 height 14
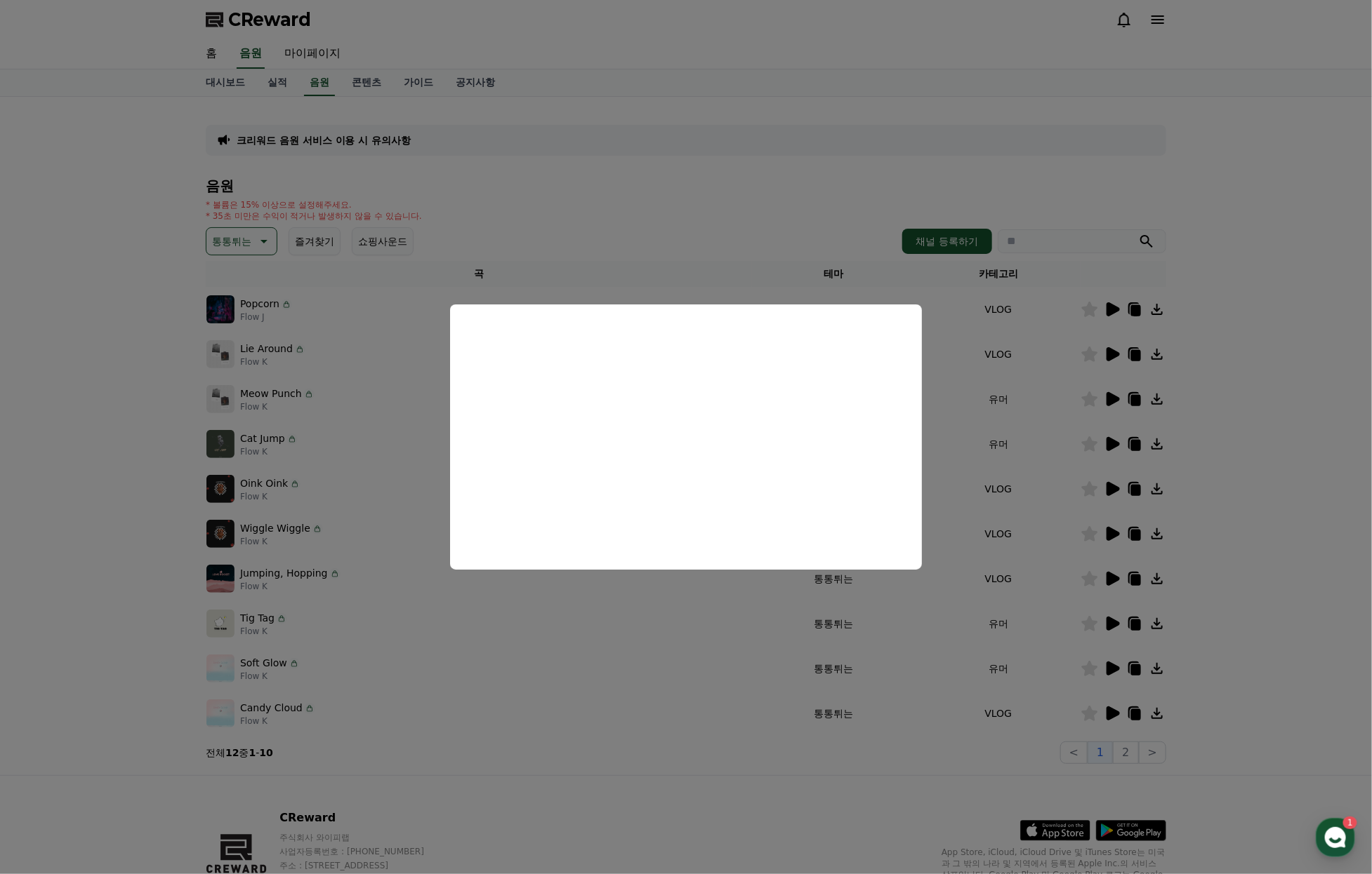
drag, startPoint x: 1069, startPoint y: 472, endPoint x: 1099, endPoint y: 473, distance: 30.0
click at [1071, 472] on button "close modal" at bounding box center [686, 437] width 1372 height 874
click at [1112, 451] on icon at bounding box center [1113, 444] width 13 height 14
click at [1115, 518] on button "close modal" at bounding box center [686, 437] width 1372 height 874
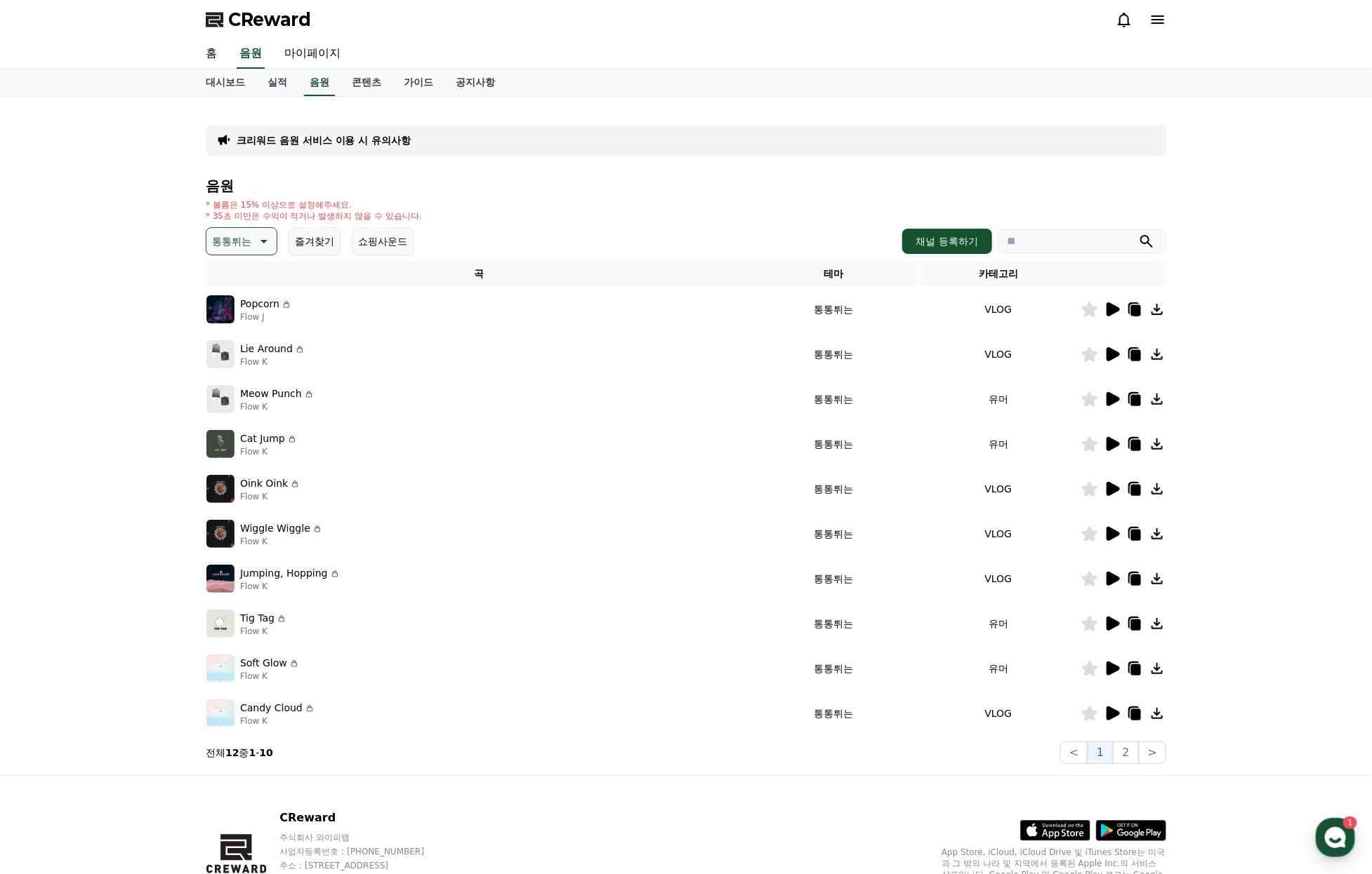
click at [1116, 496] on icon at bounding box center [1113, 489] width 13 height 14
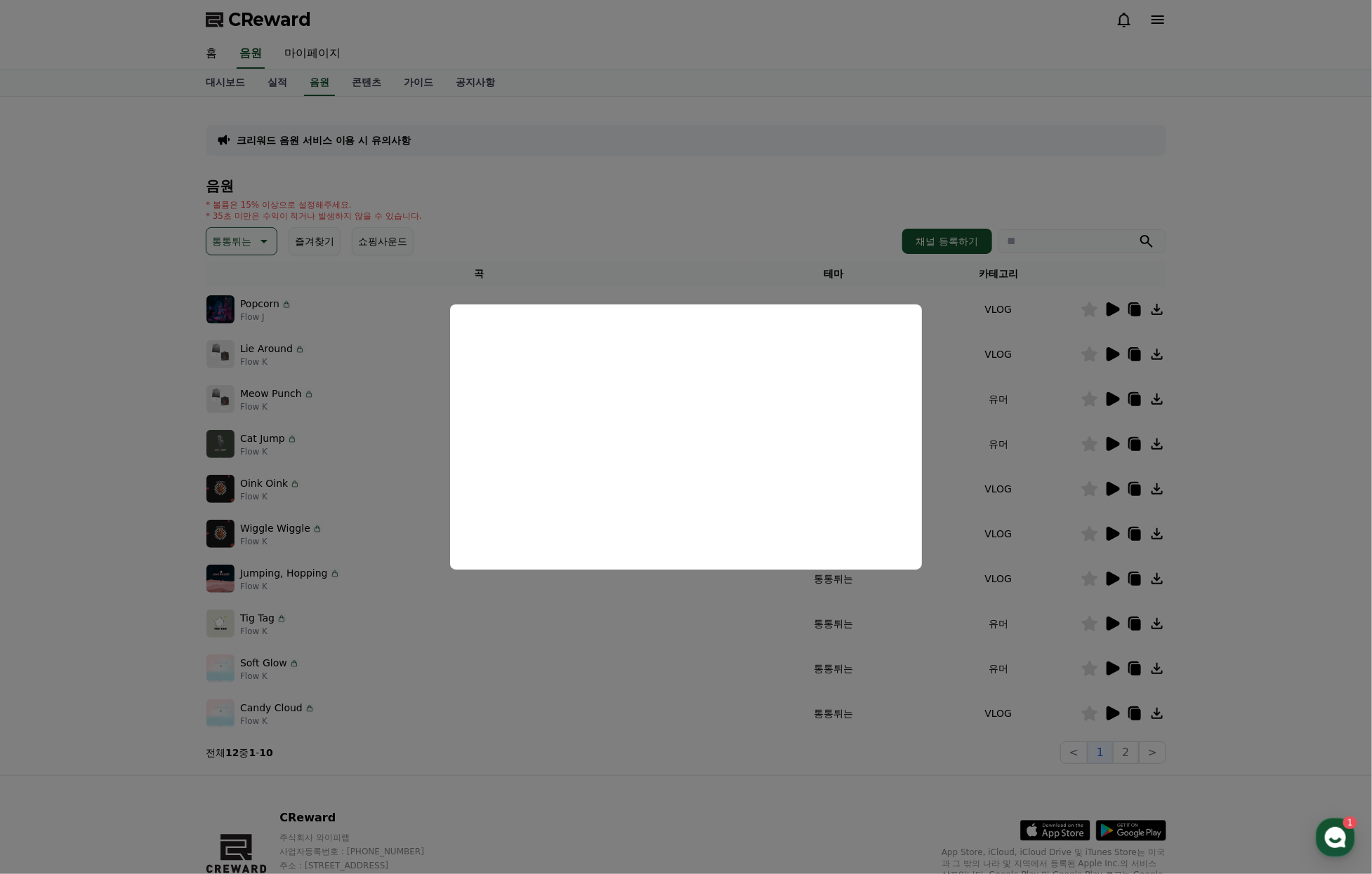
click at [1107, 553] on button "close modal" at bounding box center [686, 437] width 1372 height 874
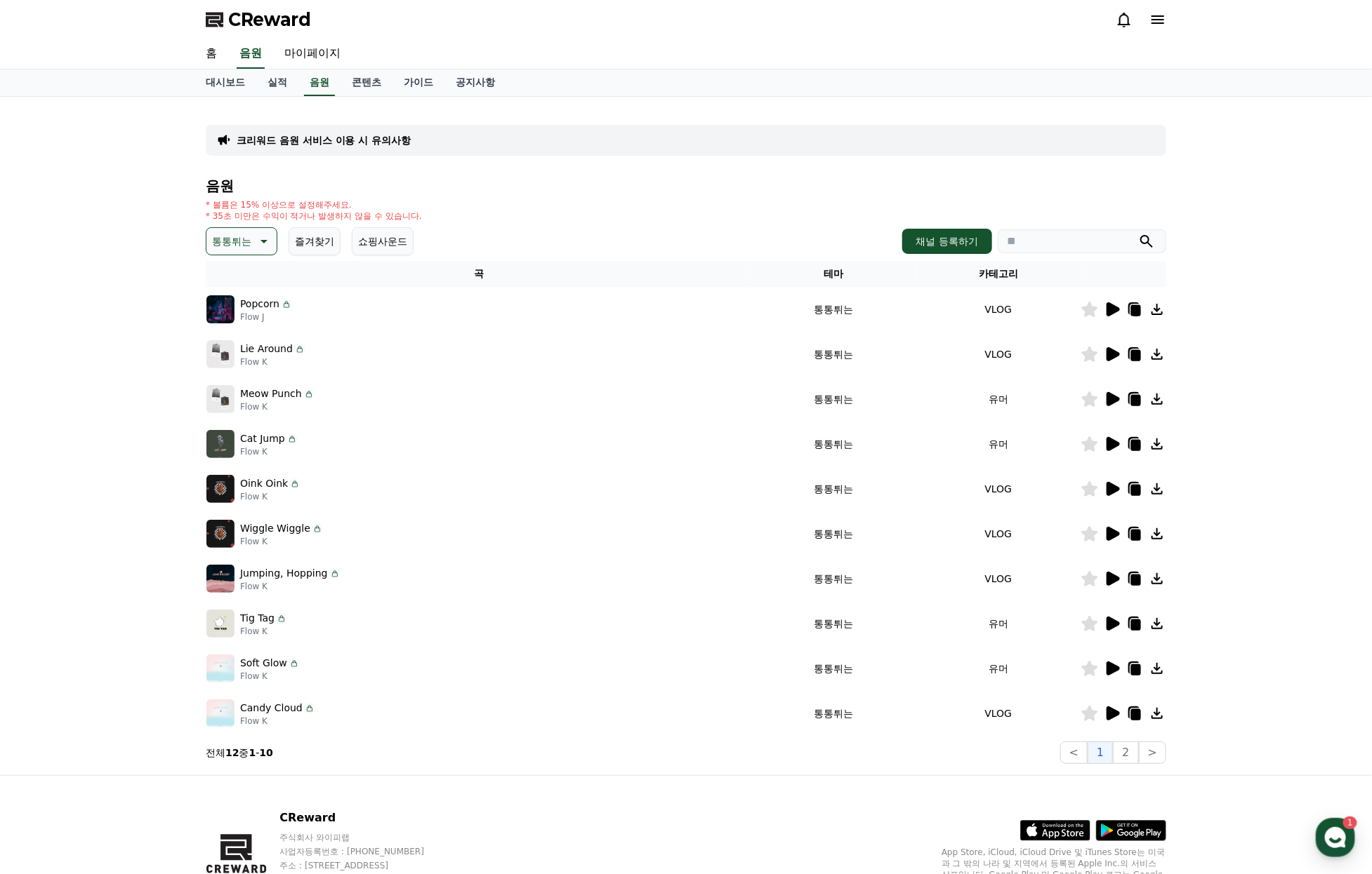
click at [218, 251] on p "통통튀는" at bounding box center [232, 241] width 39 height 19
click at [244, 342] on button "드라마틱" at bounding box center [232, 326] width 50 height 31
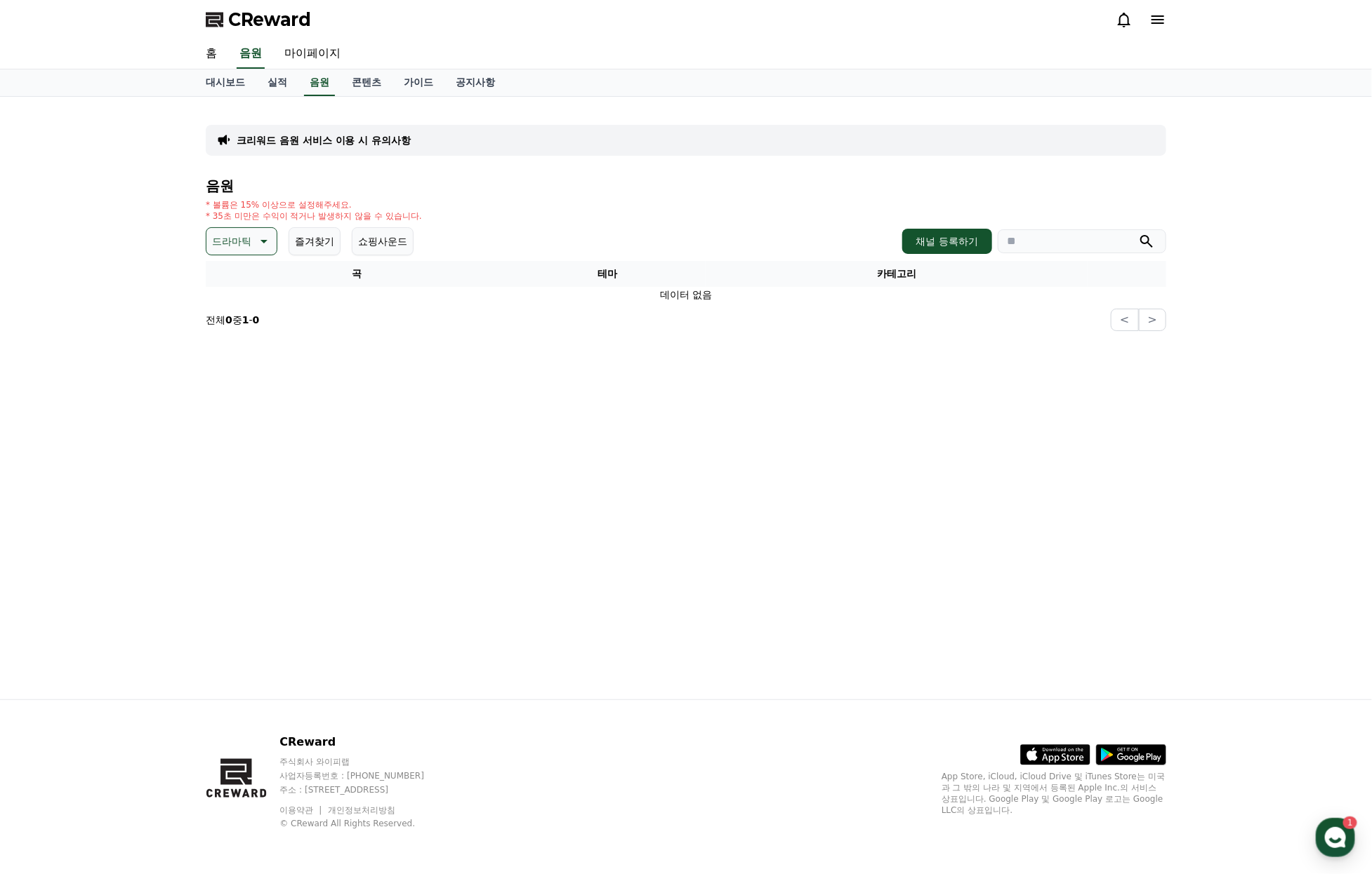
click at [229, 251] on p "드라마틱" at bounding box center [232, 241] width 39 height 19
click at [244, 308] on button "즐거움" at bounding box center [228, 292] width 40 height 31
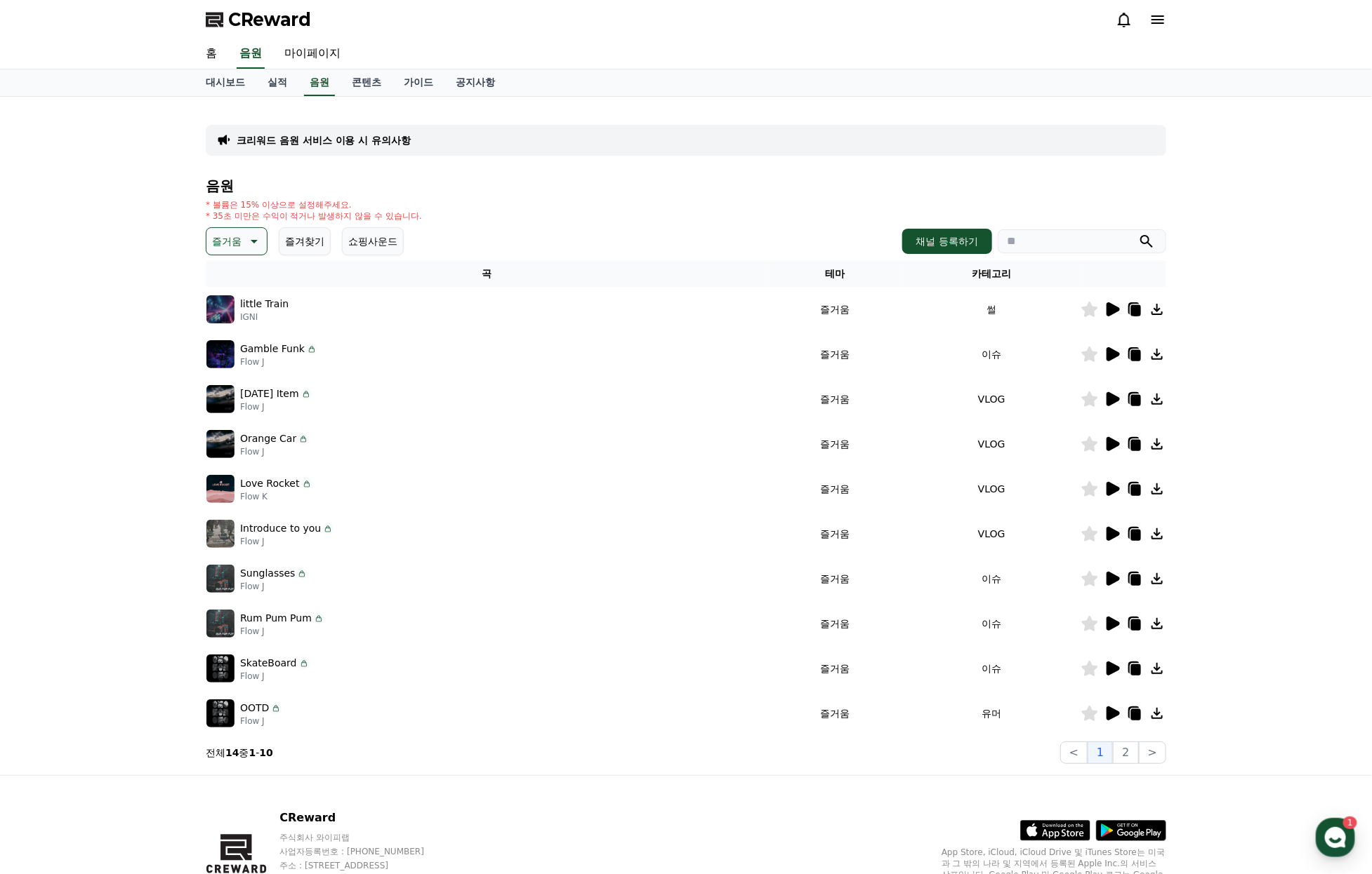
click at [1101, 318] on div at bounding box center [1123, 309] width 84 height 16
click at [1104, 318] on icon at bounding box center [1112, 309] width 16 height 16
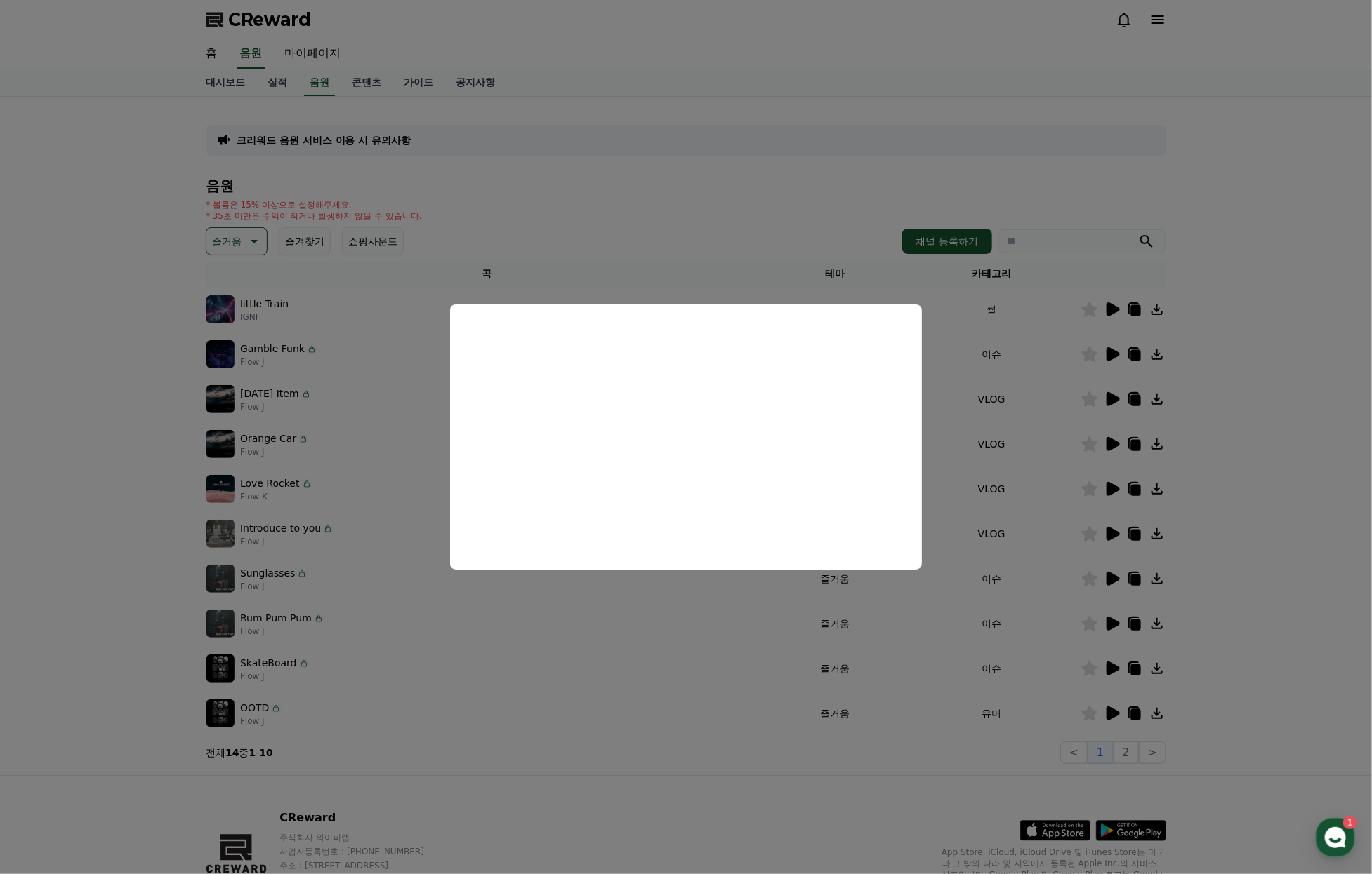
click at [1083, 407] on button "close modal" at bounding box center [686, 437] width 1372 height 874
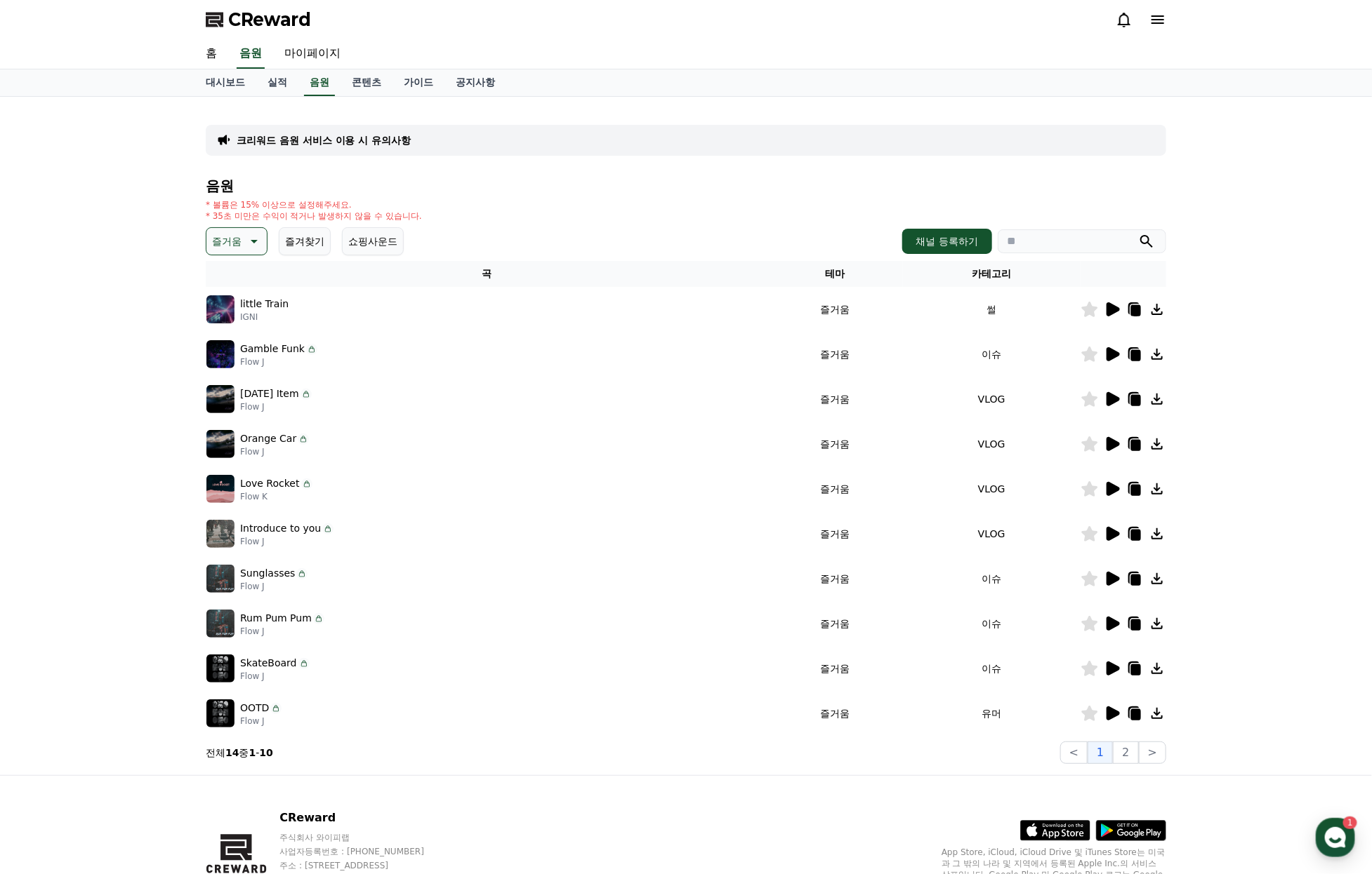
click at [1112, 361] on icon at bounding box center [1113, 354] width 13 height 14
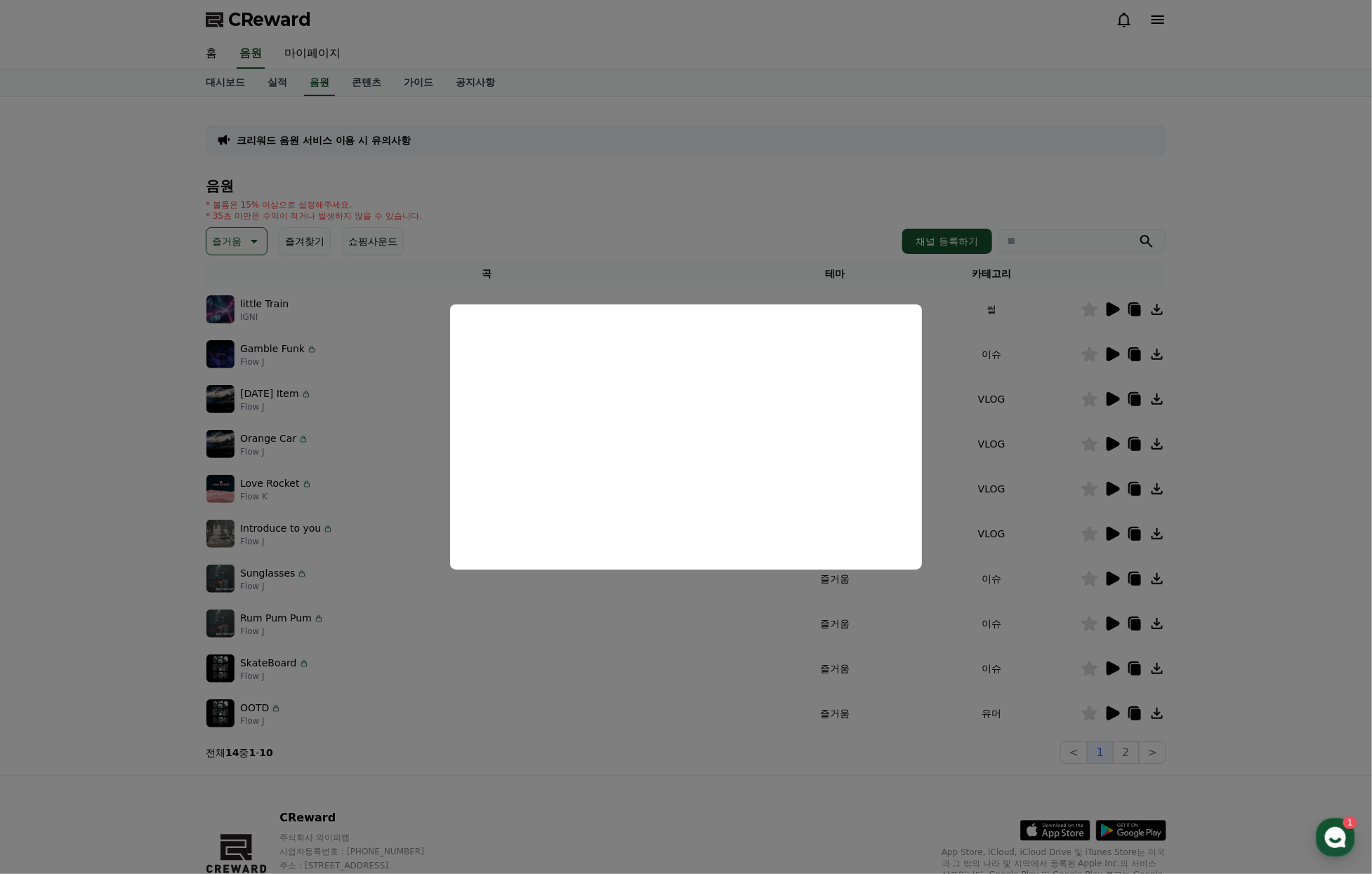
click at [1111, 426] on button "close modal" at bounding box center [686, 437] width 1372 height 874
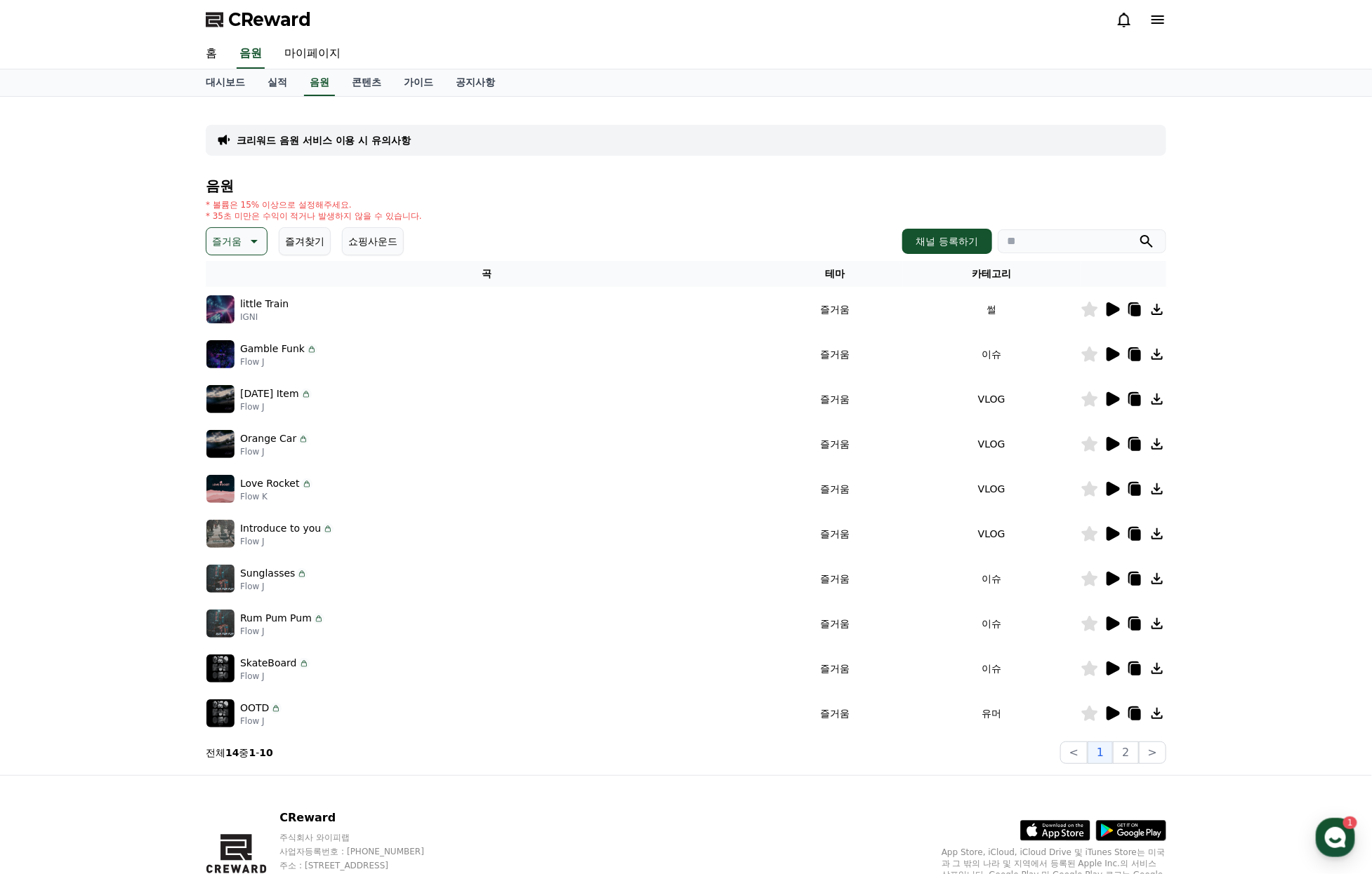
click at [1111, 406] on icon at bounding box center [1113, 399] width 13 height 14
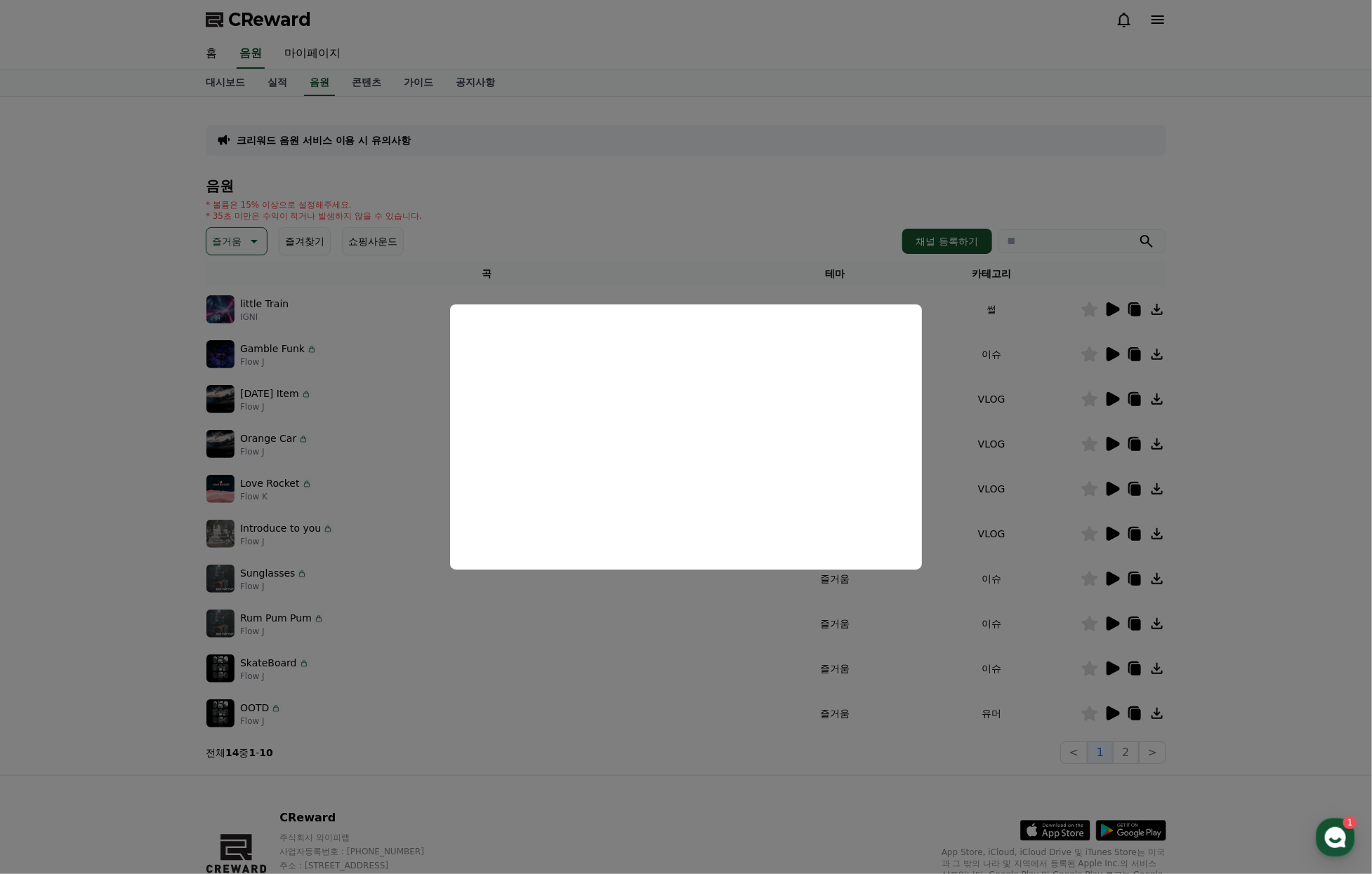
click at [1103, 467] on button "close modal" at bounding box center [686, 437] width 1372 height 874
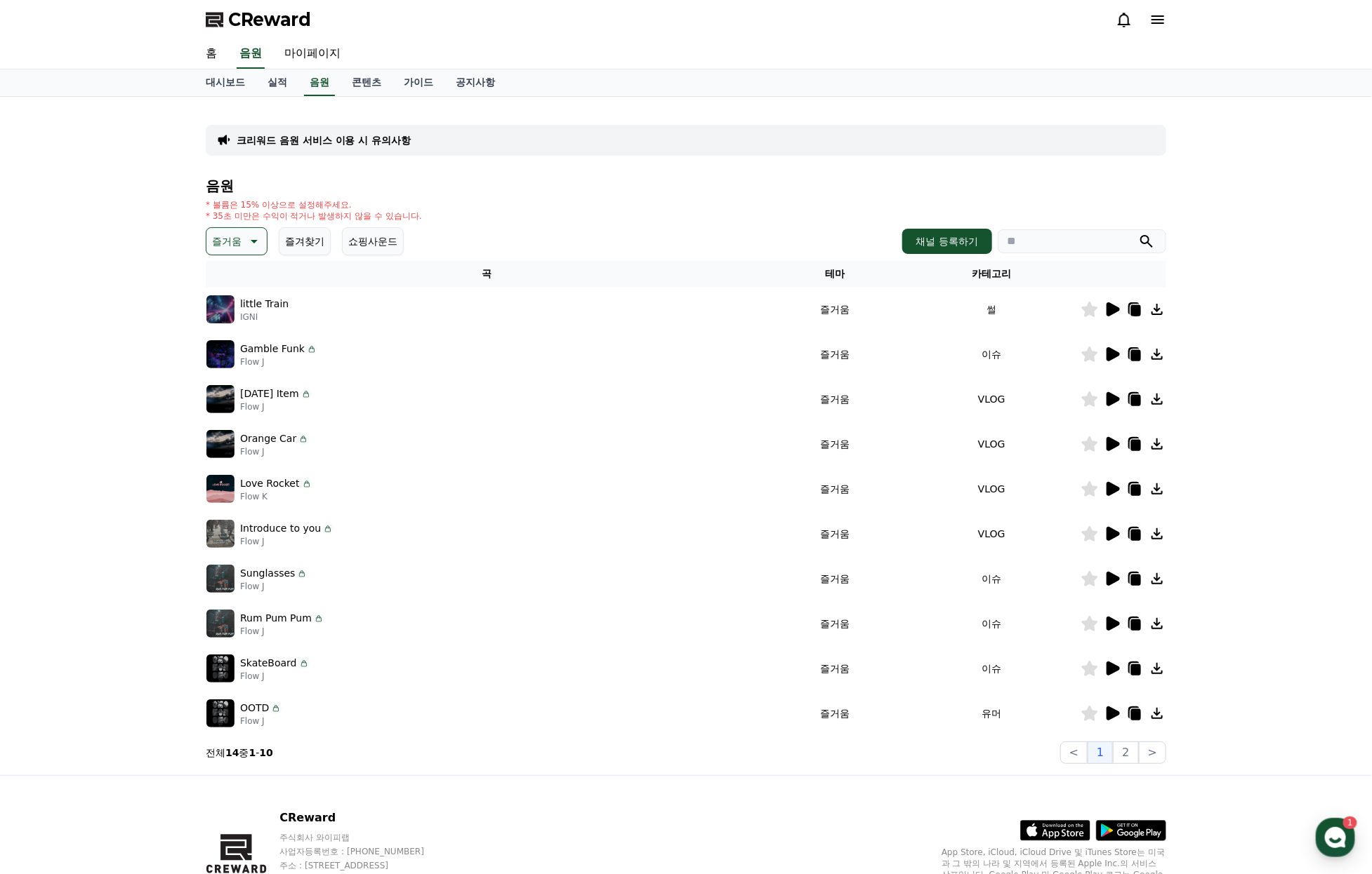
click at [1108, 451] on icon at bounding box center [1113, 444] width 13 height 14
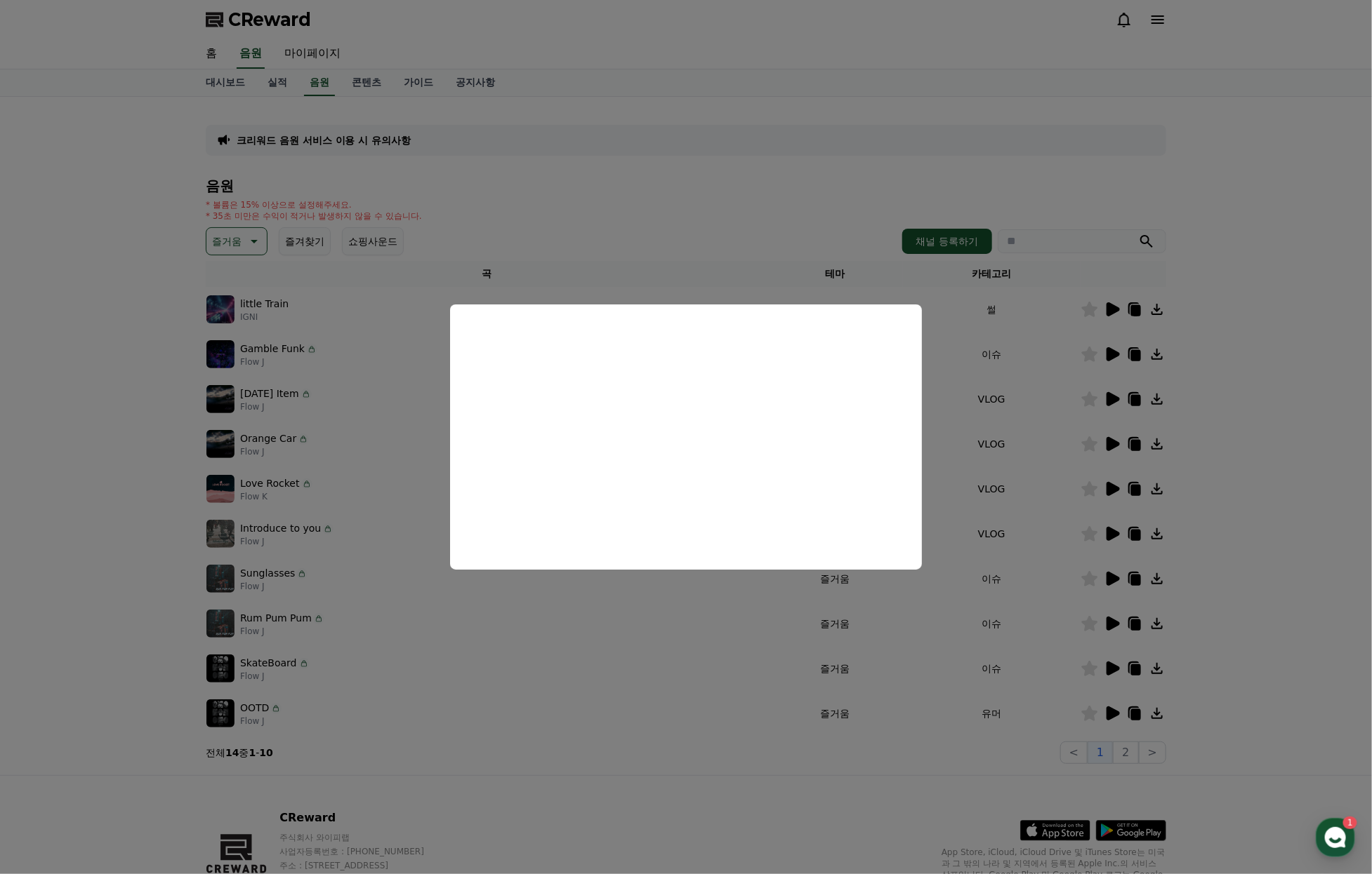
click at [1116, 529] on button "close modal" at bounding box center [686, 437] width 1372 height 874
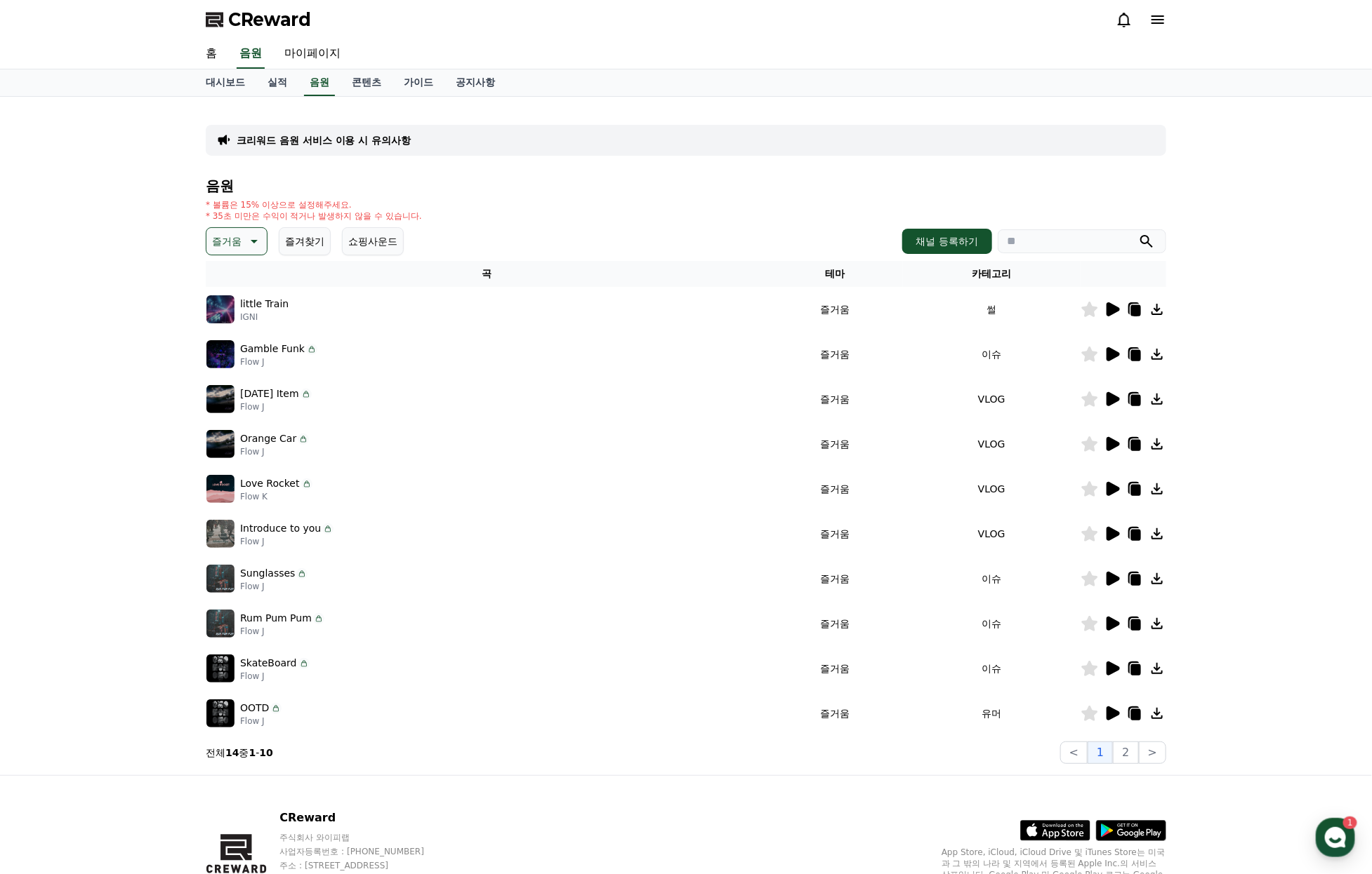
click at [248, 255] on button "즐거움" at bounding box center [236, 241] width 61 height 28
click at [223, 330] on button "환상적인" at bounding box center [232, 315] width 50 height 31
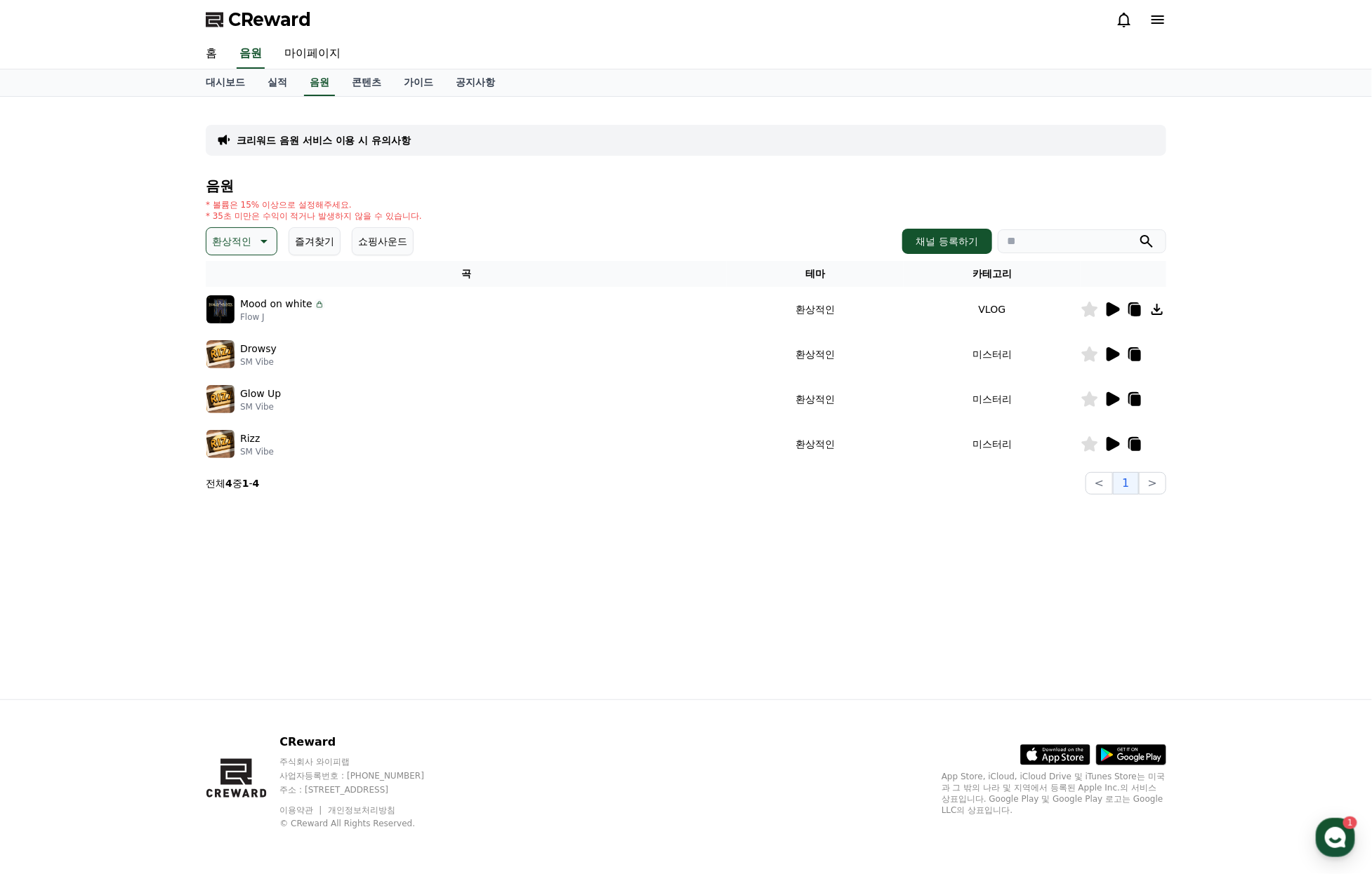
click at [1104, 318] on icon at bounding box center [1112, 309] width 16 height 16
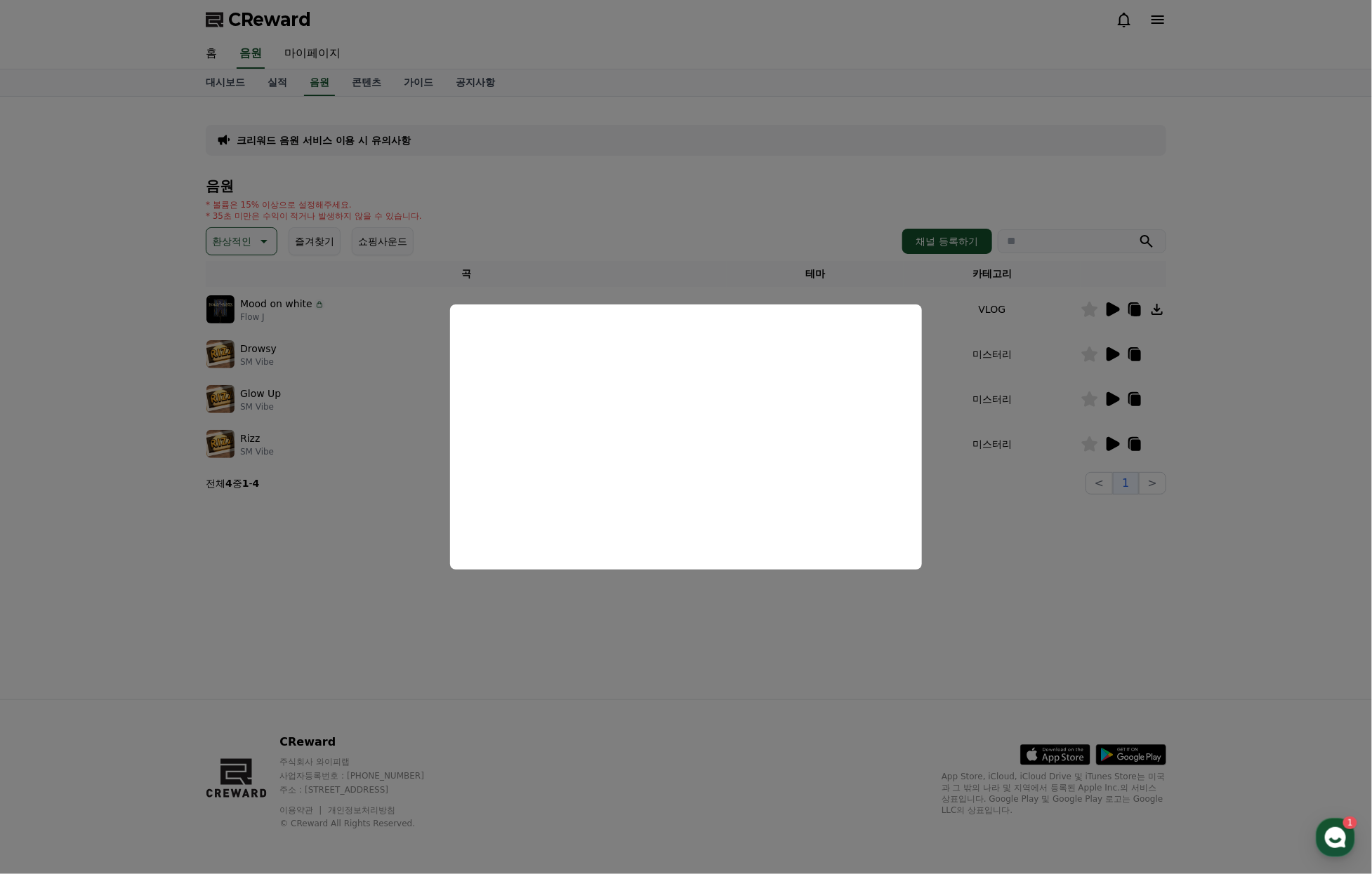
click at [1110, 377] on button "close modal" at bounding box center [686, 437] width 1372 height 874
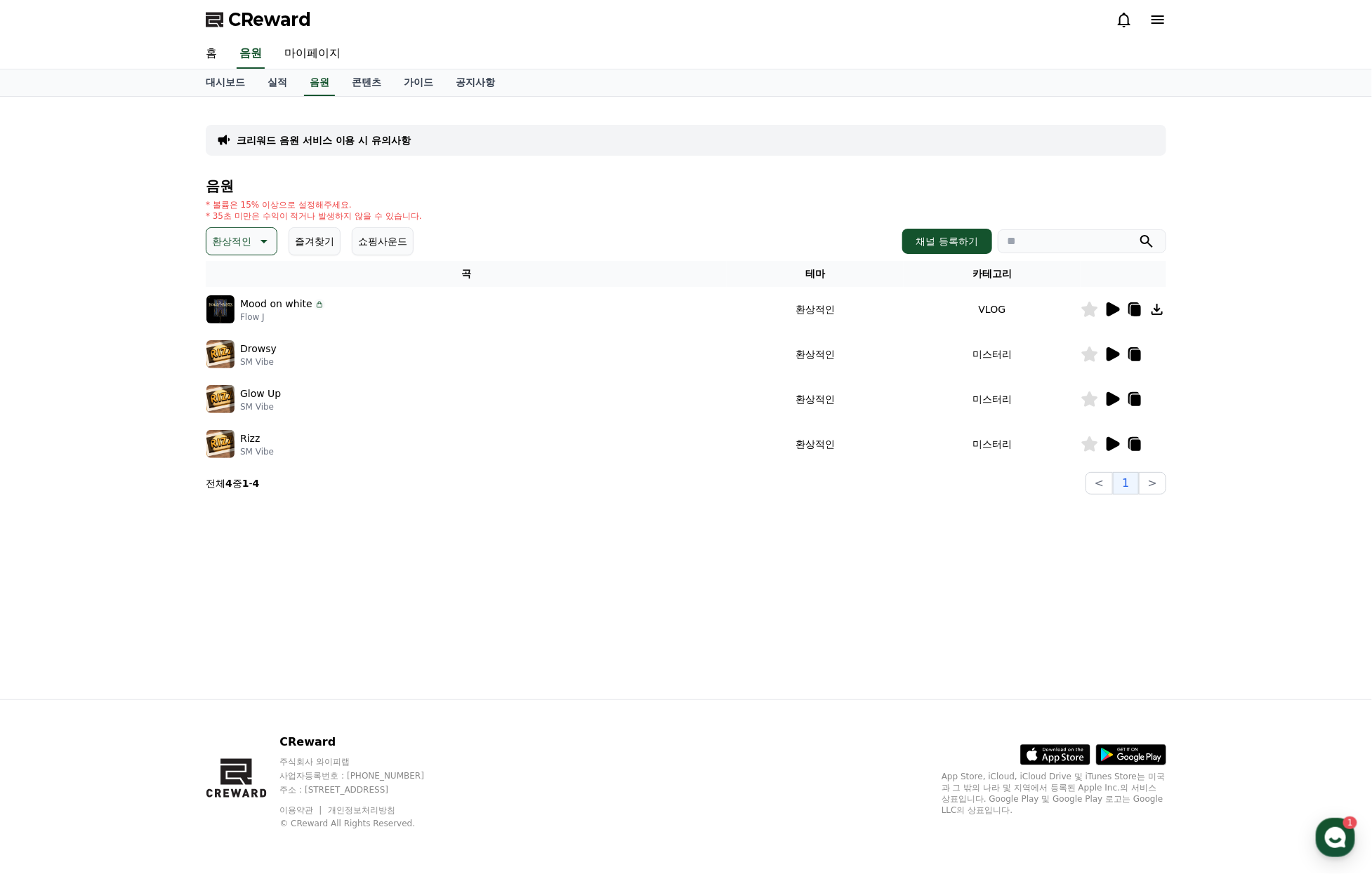
click at [269, 250] on icon at bounding box center [262, 241] width 16 height 16
click at [247, 274] on button "분위기있는" at bounding box center [238, 258] width 61 height 31
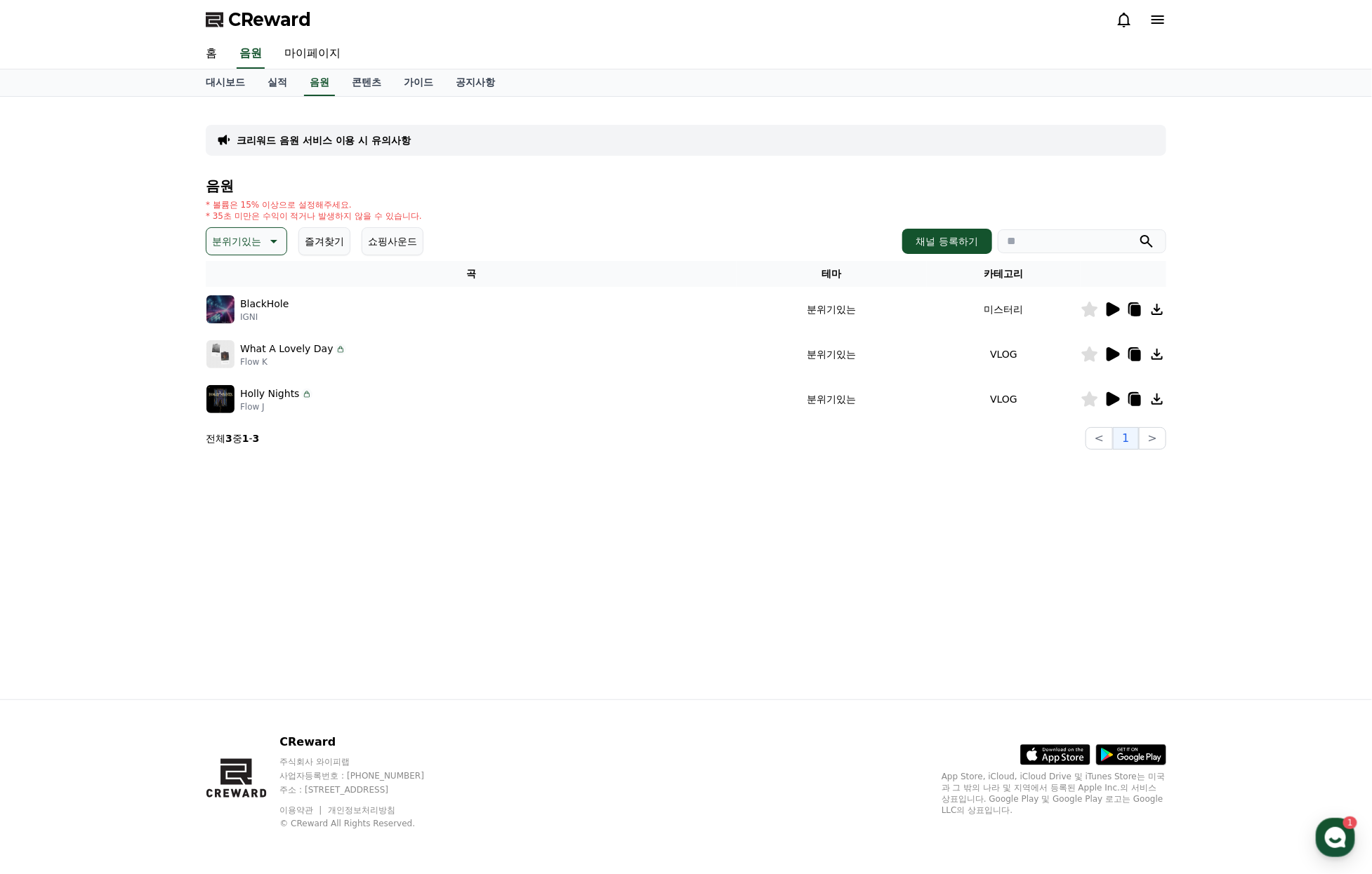
click at [1111, 316] on icon at bounding box center [1113, 309] width 13 height 14
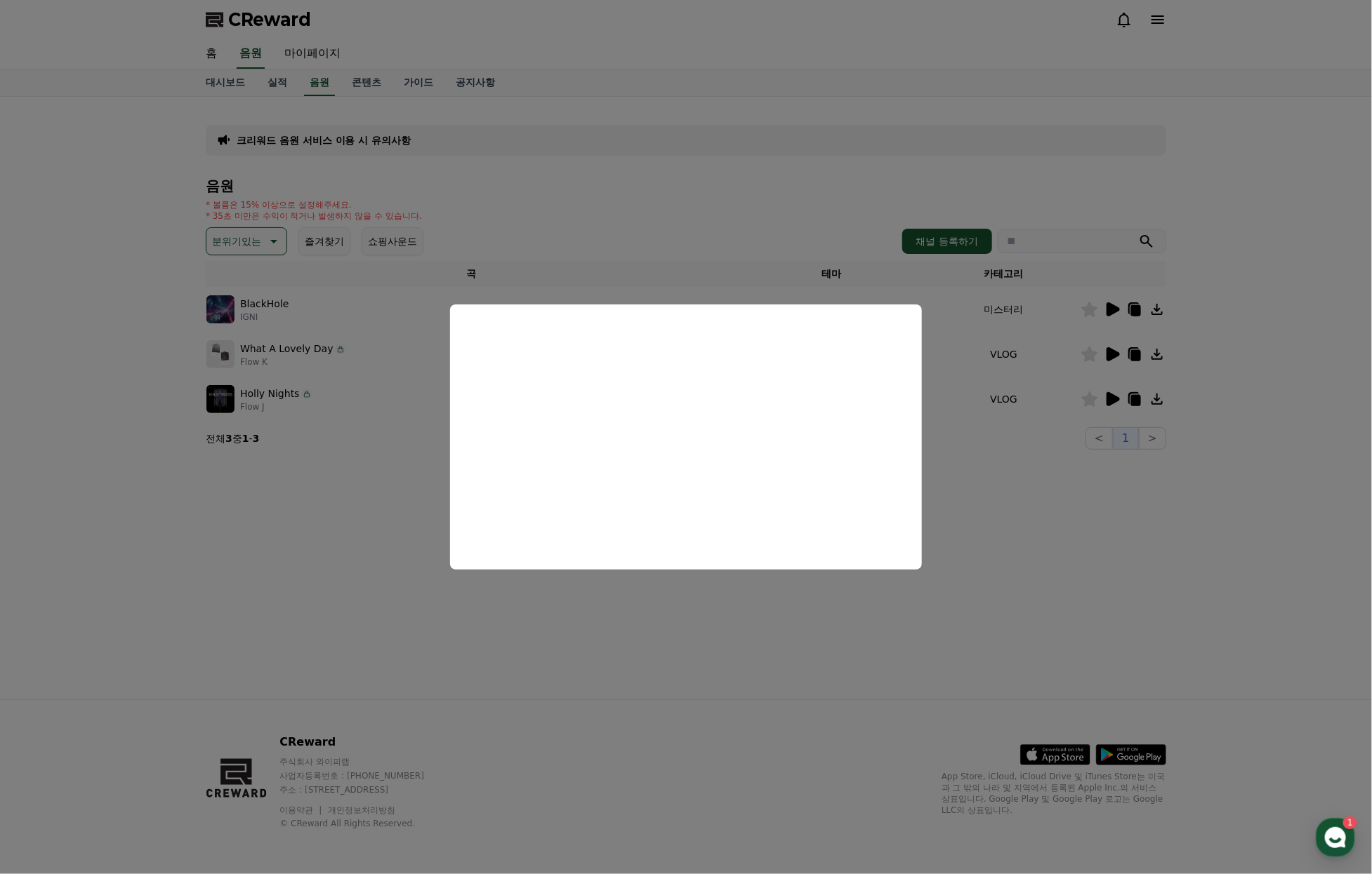
click at [1112, 376] on button "close modal" at bounding box center [686, 437] width 1372 height 874
click at [1110, 361] on icon at bounding box center [1113, 354] width 13 height 14
click at [1103, 421] on button "close modal" at bounding box center [686, 437] width 1372 height 874
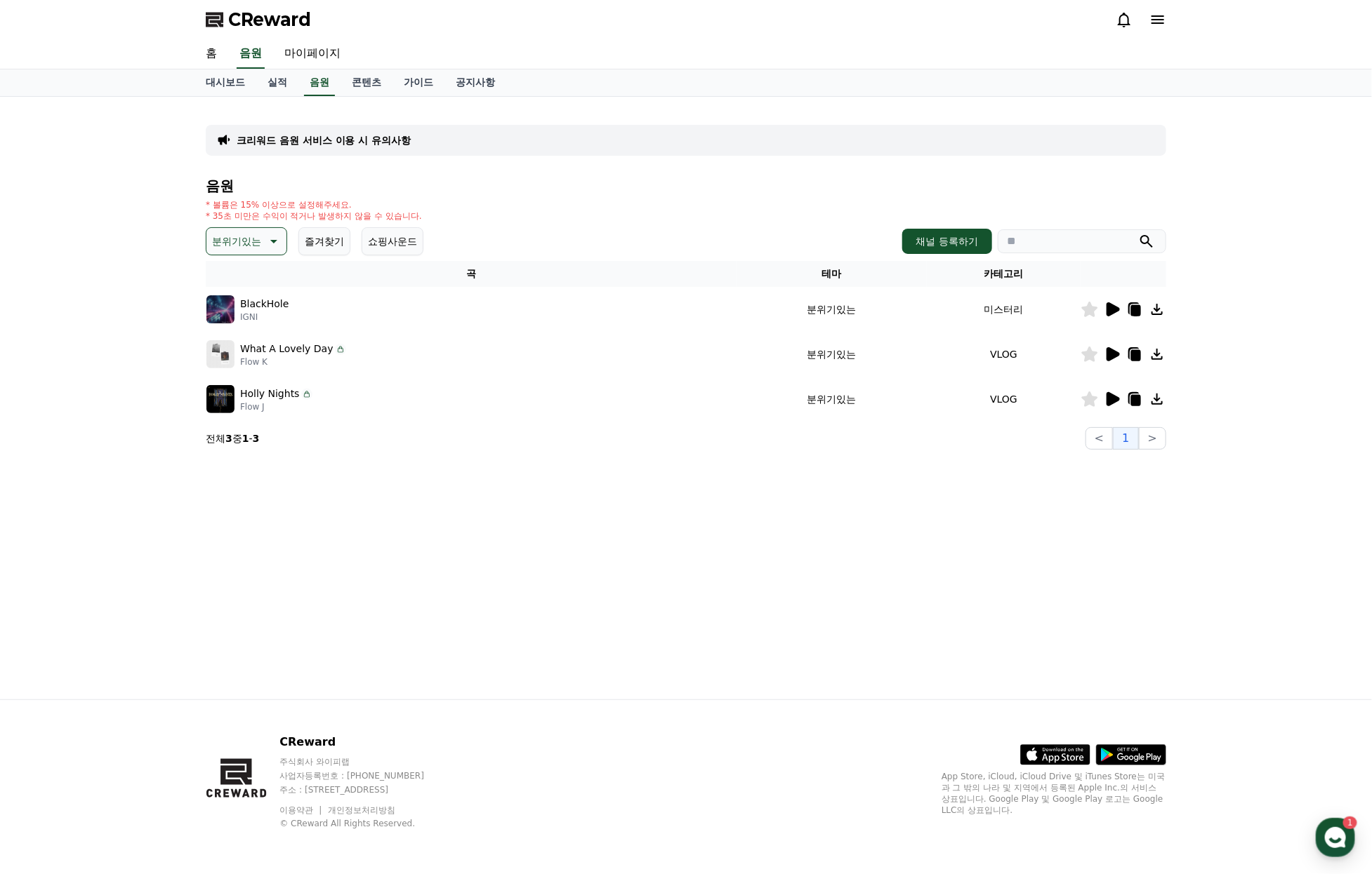
click at [1114, 406] on icon at bounding box center [1113, 399] width 13 height 14
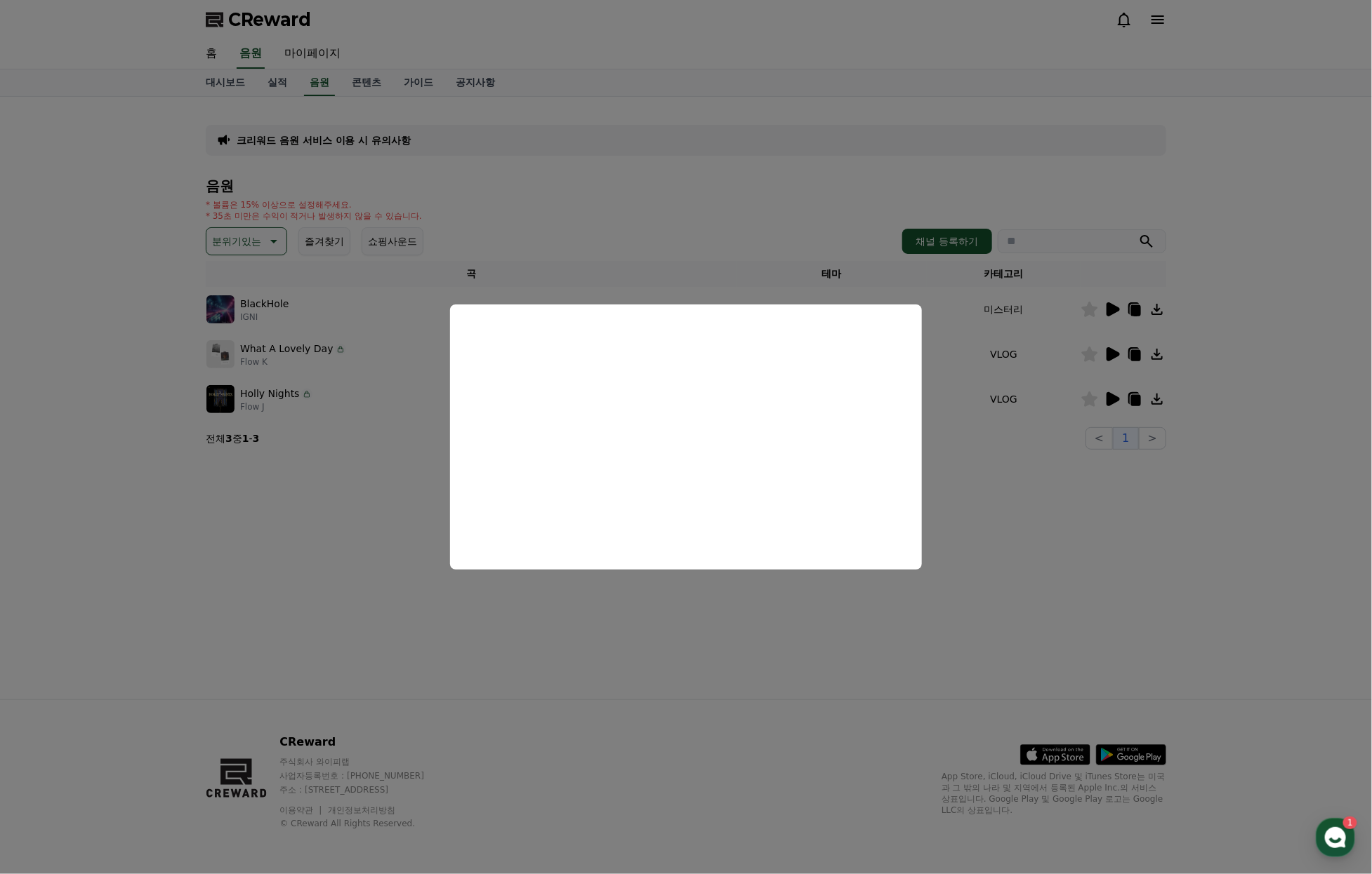
click at [250, 253] on button "close modal" at bounding box center [686, 437] width 1372 height 874
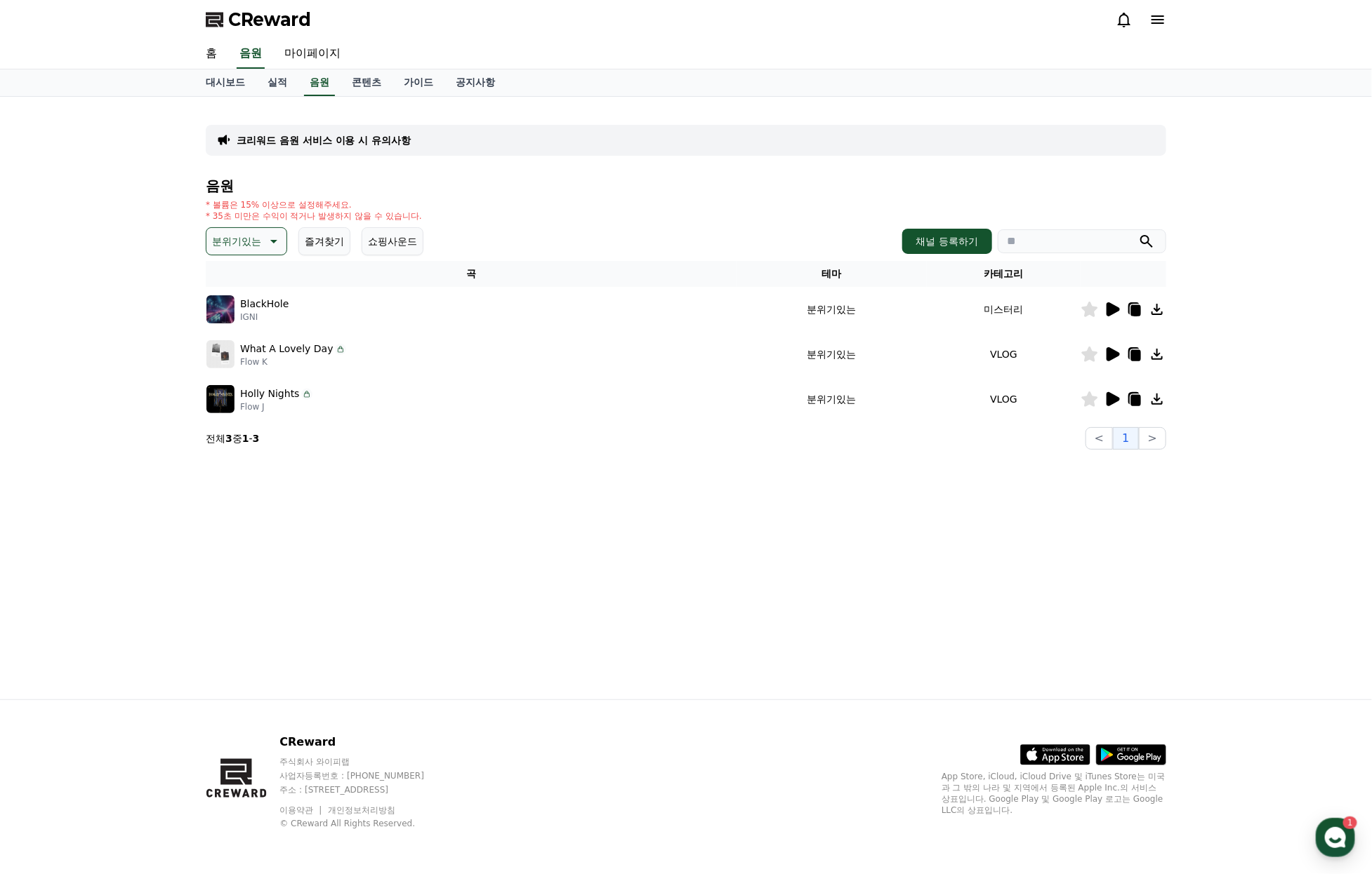
click at [252, 251] on p "분위기있는" at bounding box center [237, 241] width 49 height 19
click at [249, 280] on button "잔잔한" at bounding box center [228, 264] width 40 height 31
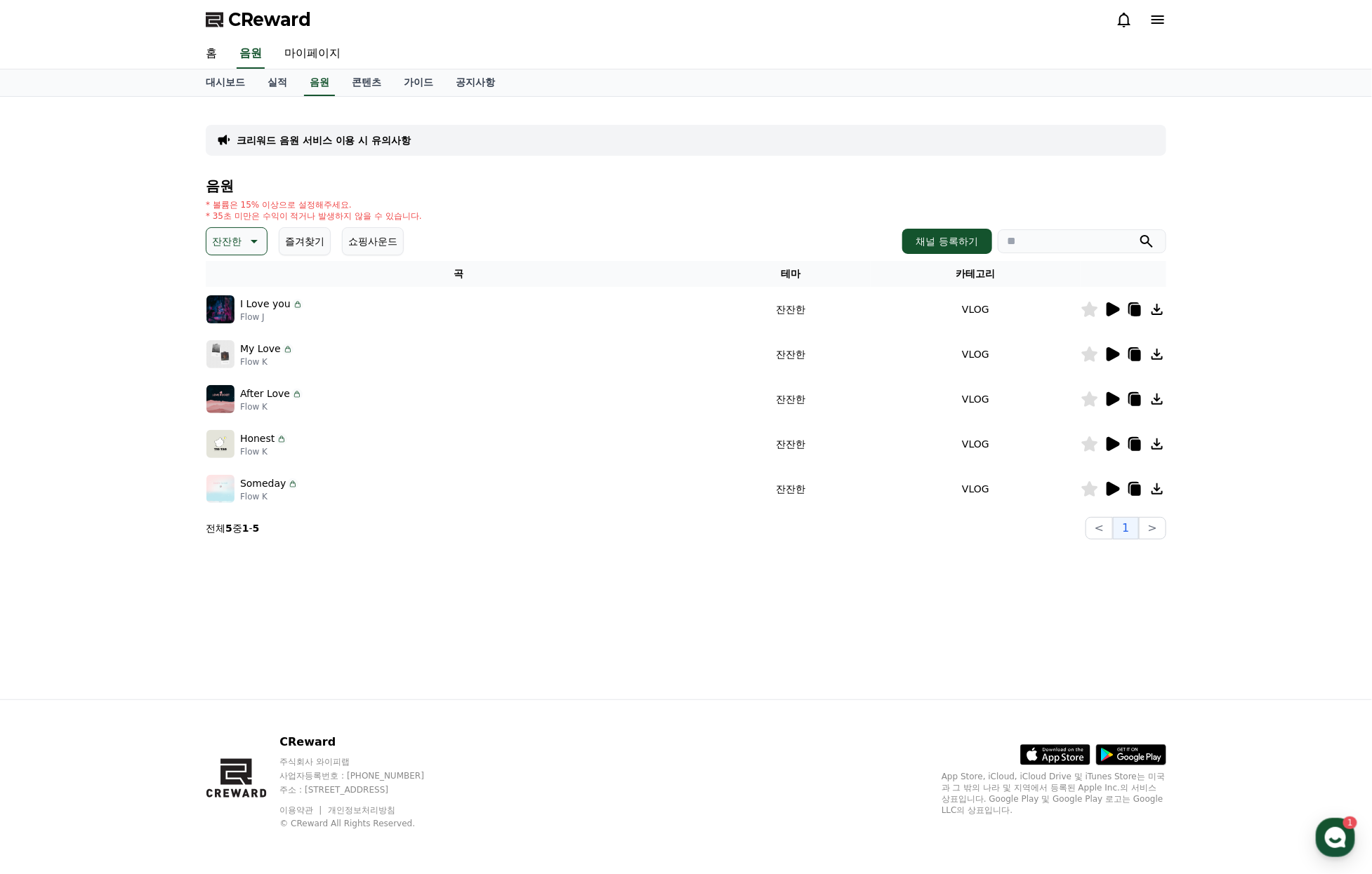
click at [1105, 318] on icon at bounding box center [1112, 309] width 16 height 16
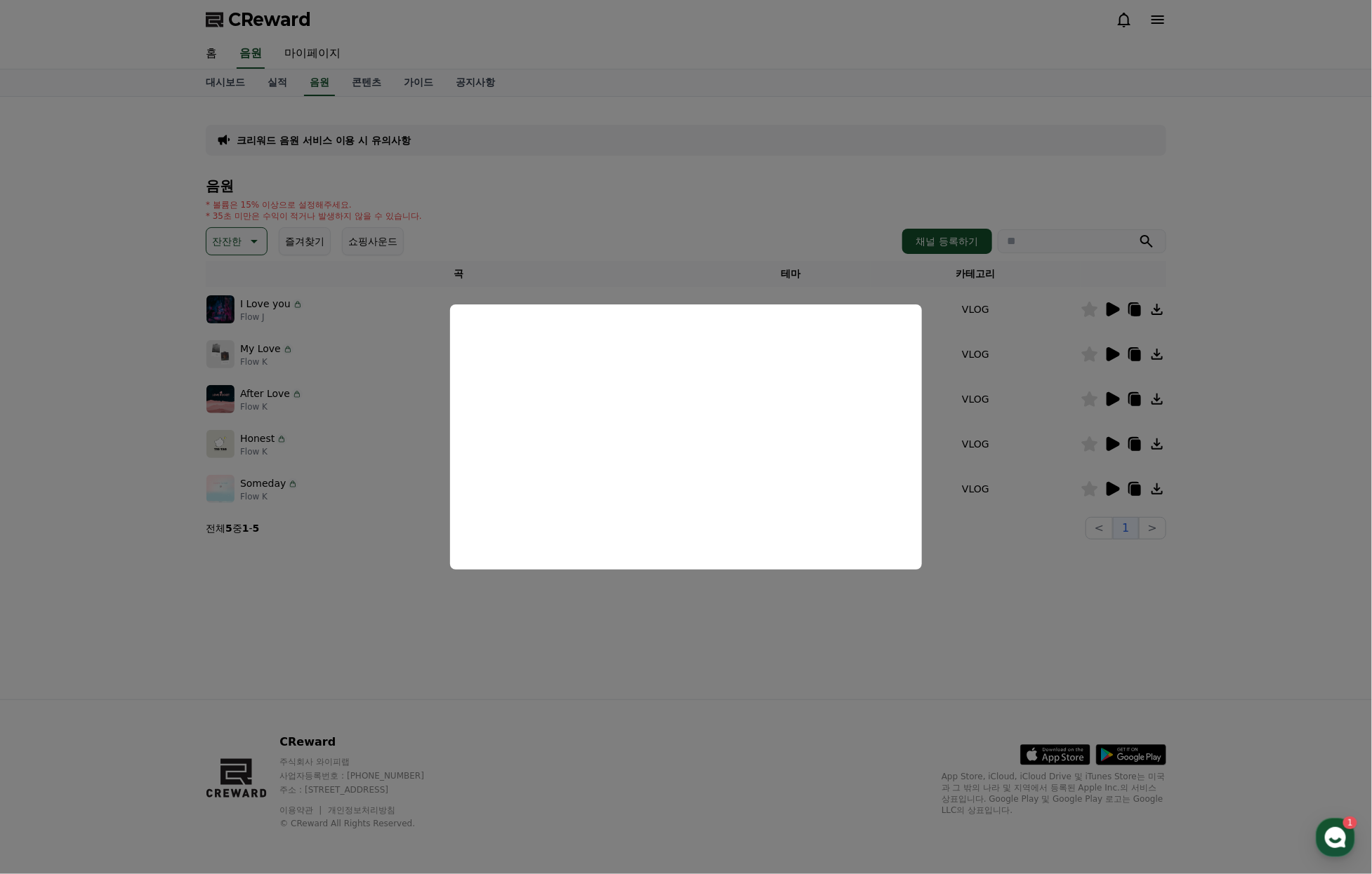
drag, startPoint x: 1116, startPoint y: 368, endPoint x: 1113, endPoint y: 375, distance: 7.6
click at [1116, 368] on button "close modal" at bounding box center [686, 437] width 1372 height 874
click at [1111, 361] on icon at bounding box center [1113, 354] width 13 height 14
click at [1113, 421] on button "close modal" at bounding box center [686, 437] width 1372 height 874
click at [1113, 406] on icon at bounding box center [1113, 399] width 13 height 14
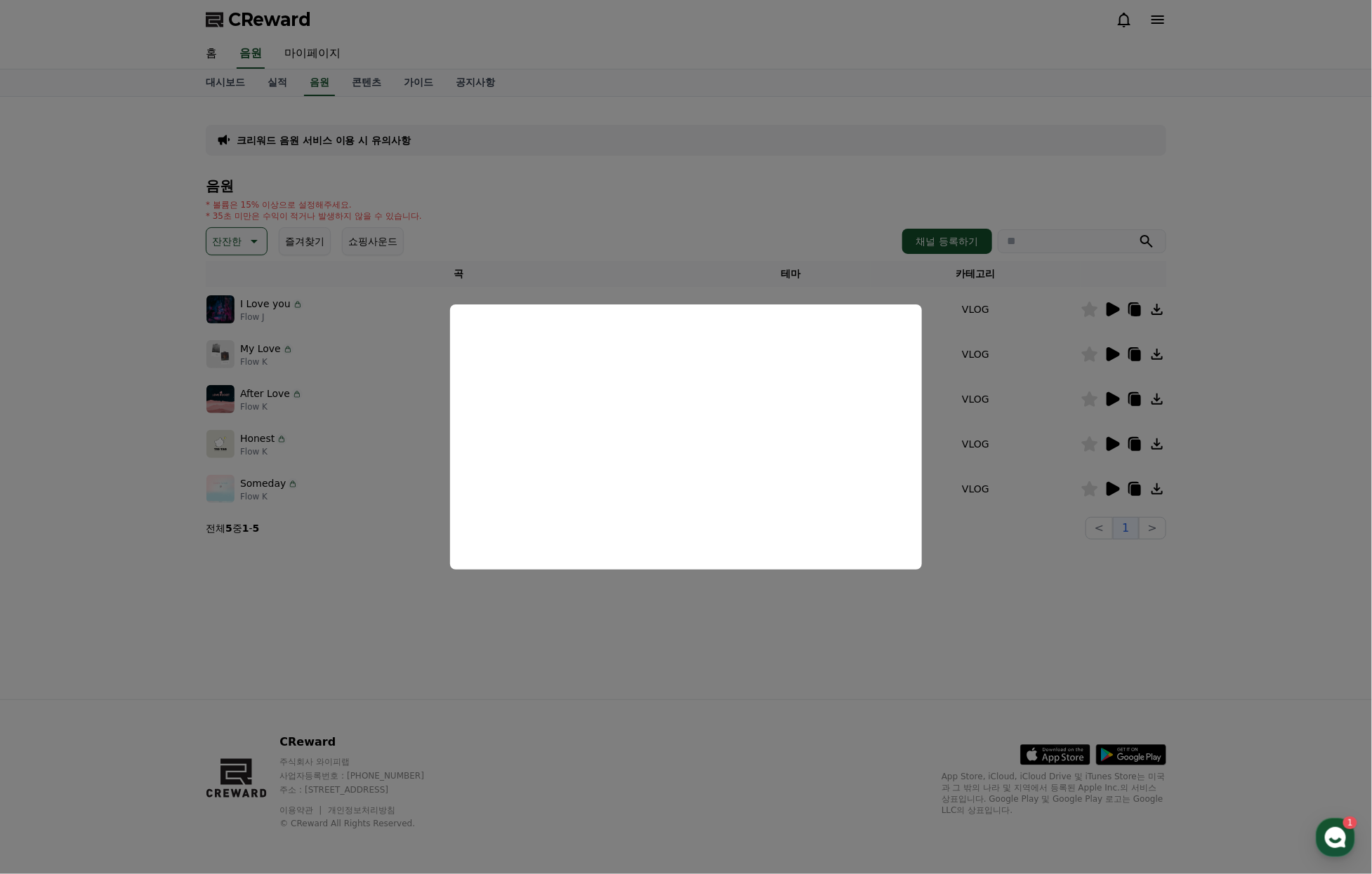
click at [1016, 443] on button "close modal" at bounding box center [686, 437] width 1372 height 874
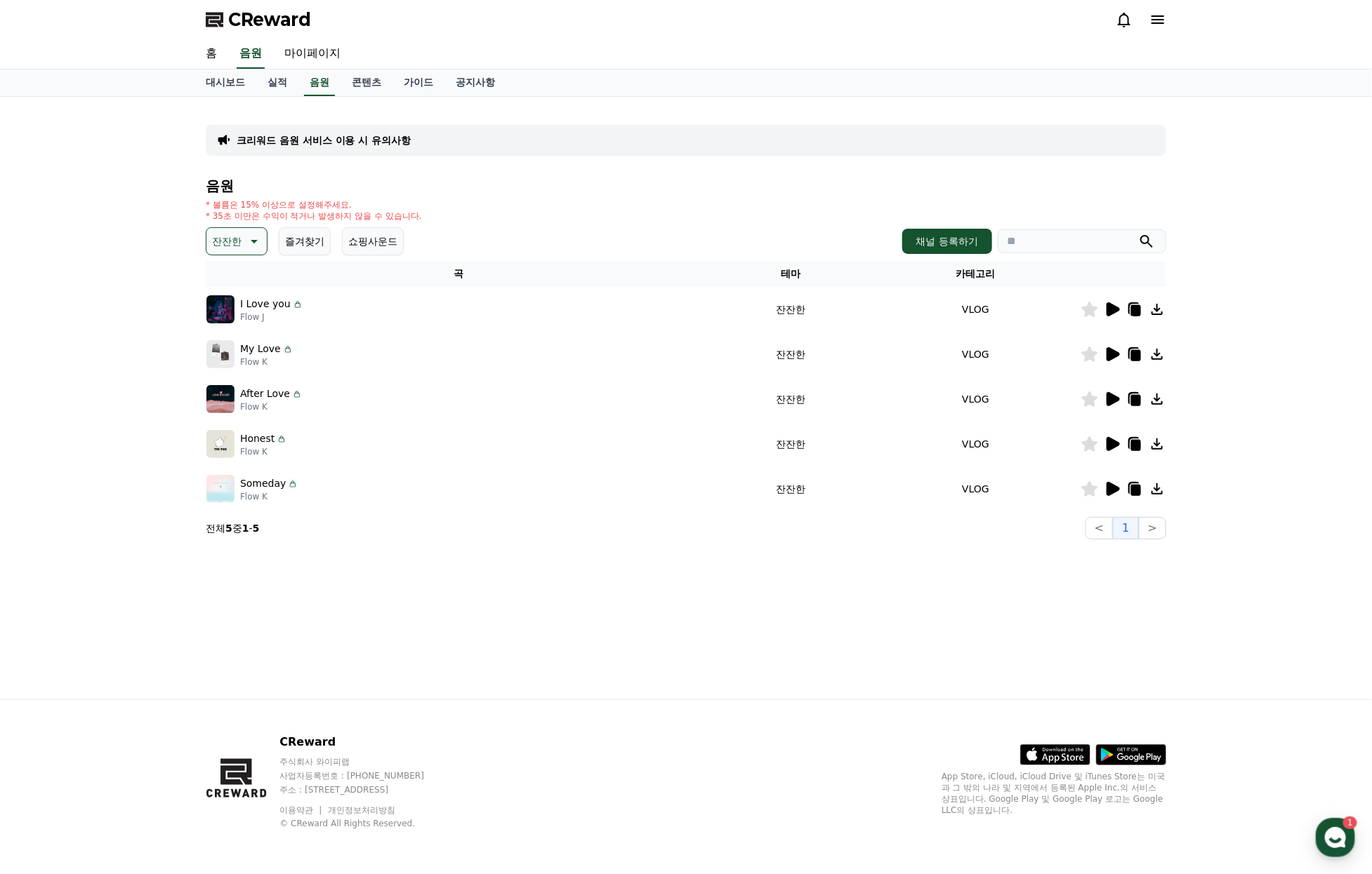
click at [1116, 451] on icon at bounding box center [1113, 444] width 13 height 14
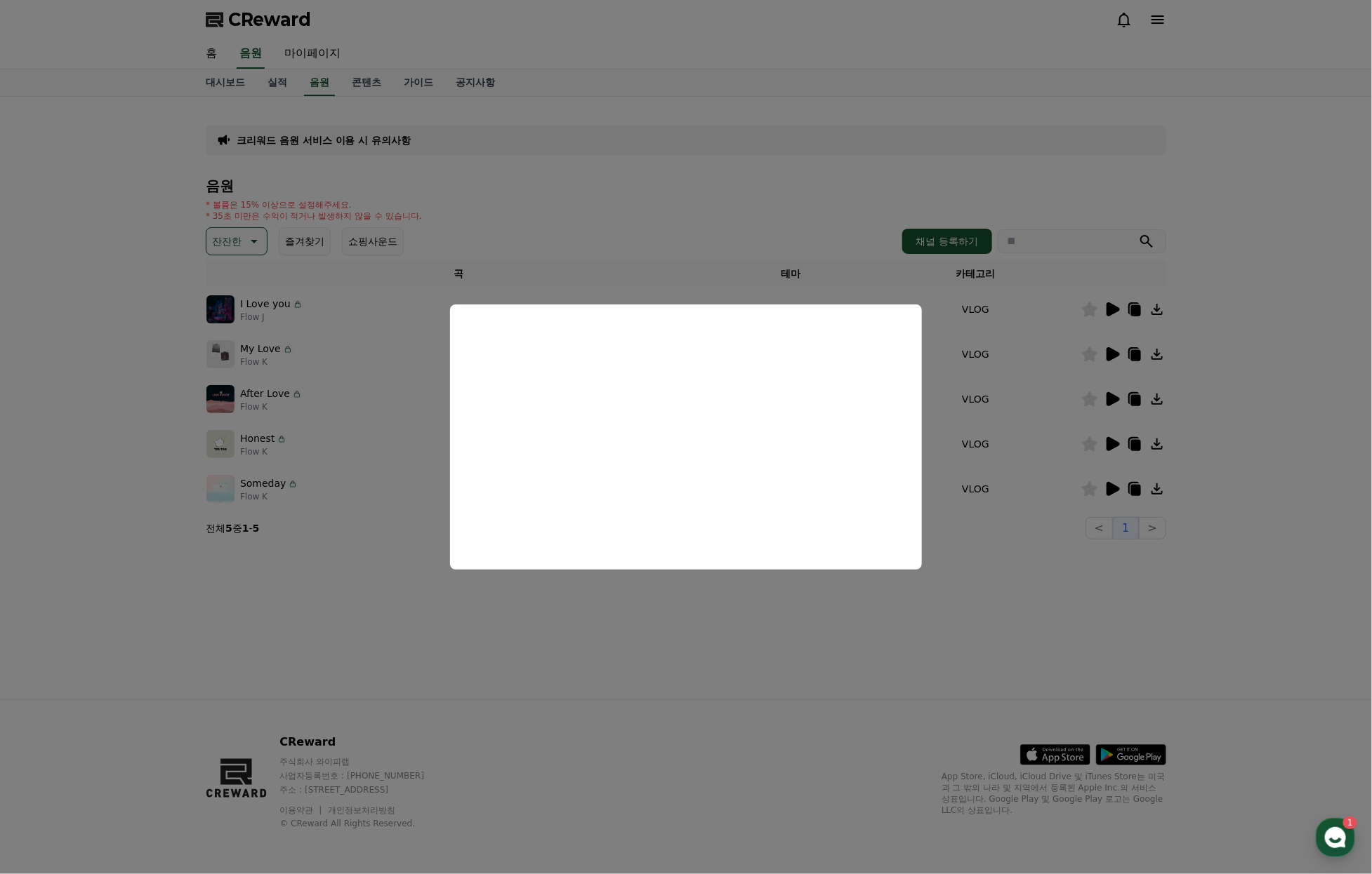
click at [1115, 523] on button "close modal" at bounding box center [686, 437] width 1372 height 874
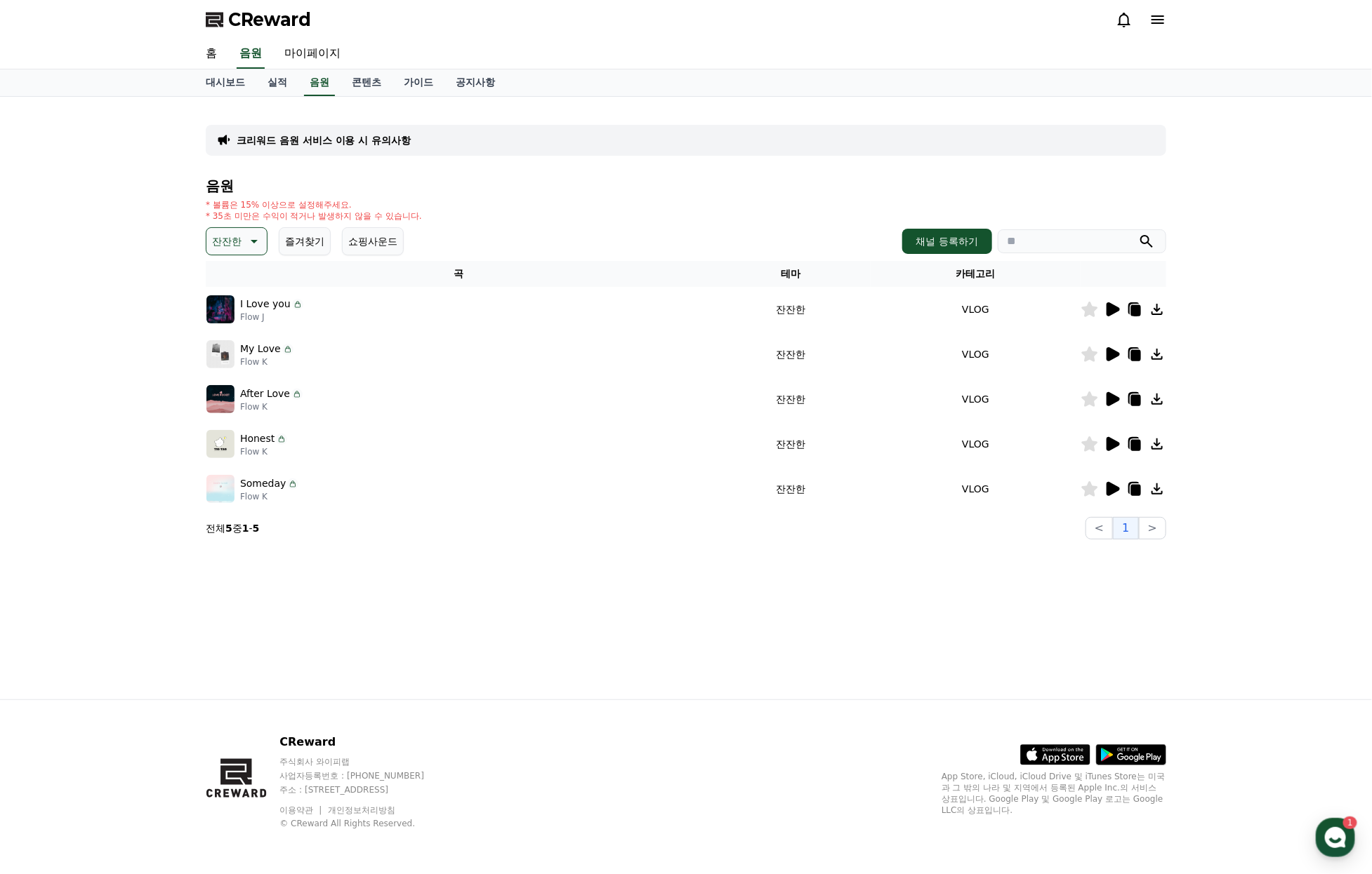
click at [1110, 496] on icon at bounding box center [1113, 489] width 13 height 14
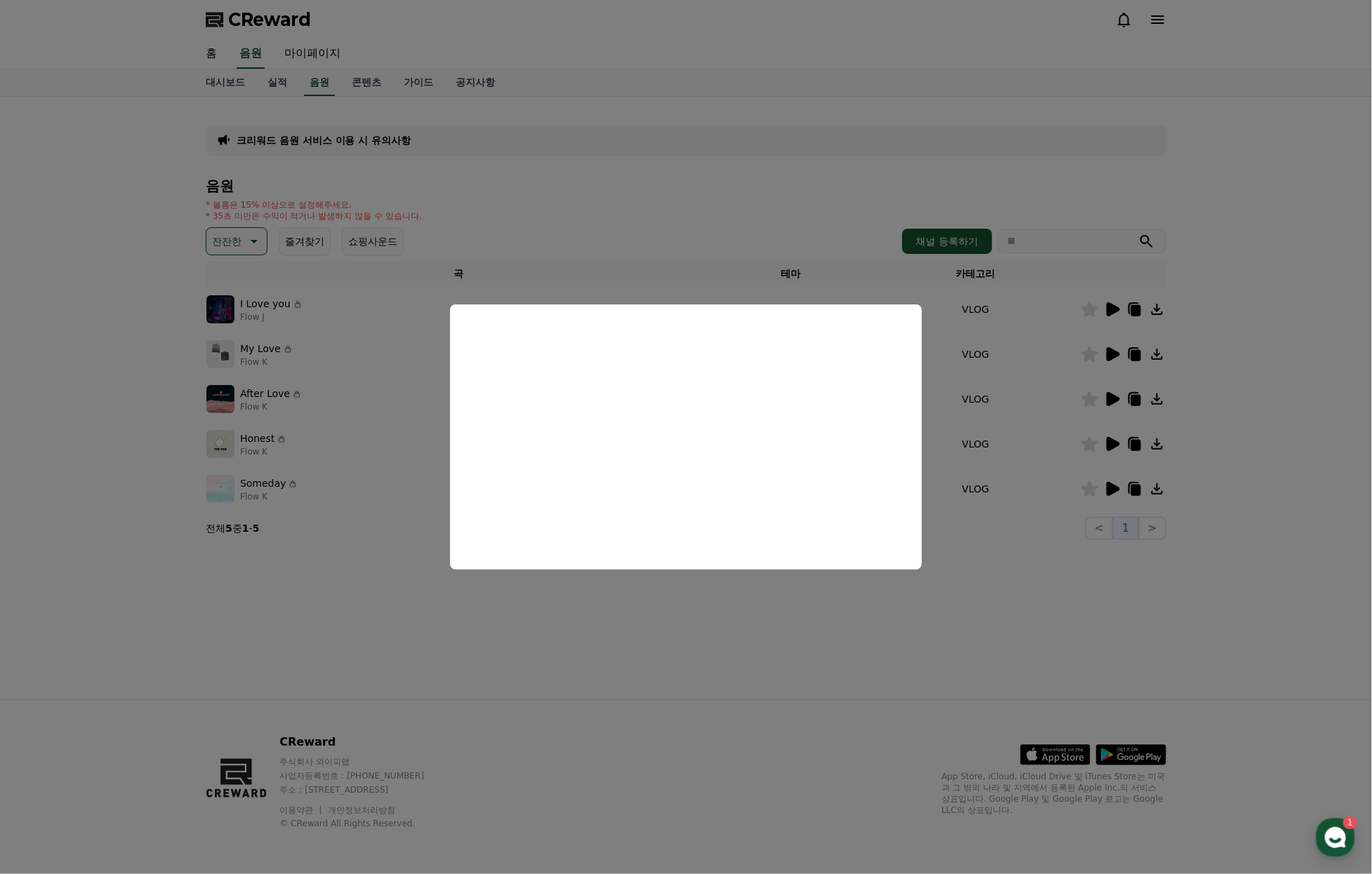
click at [253, 253] on button "close modal" at bounding box center [686, 437] width 1372 height 874
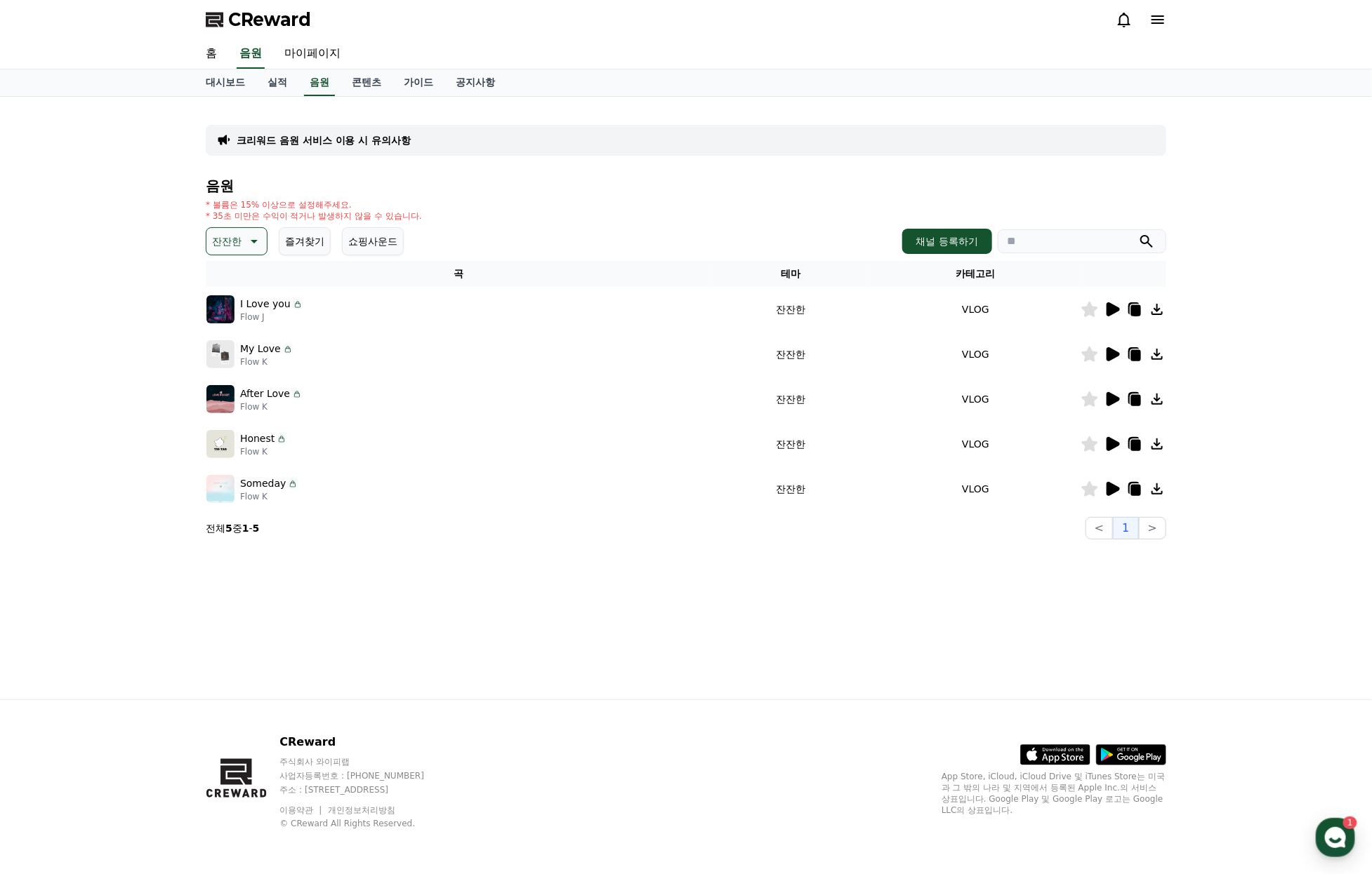
click at [249, 250] on icon at bounding box center [253, 241] width 16 height 16
click at [241, 300] on button "귀여운" at bounding box center [228, 284] width 40 height 31
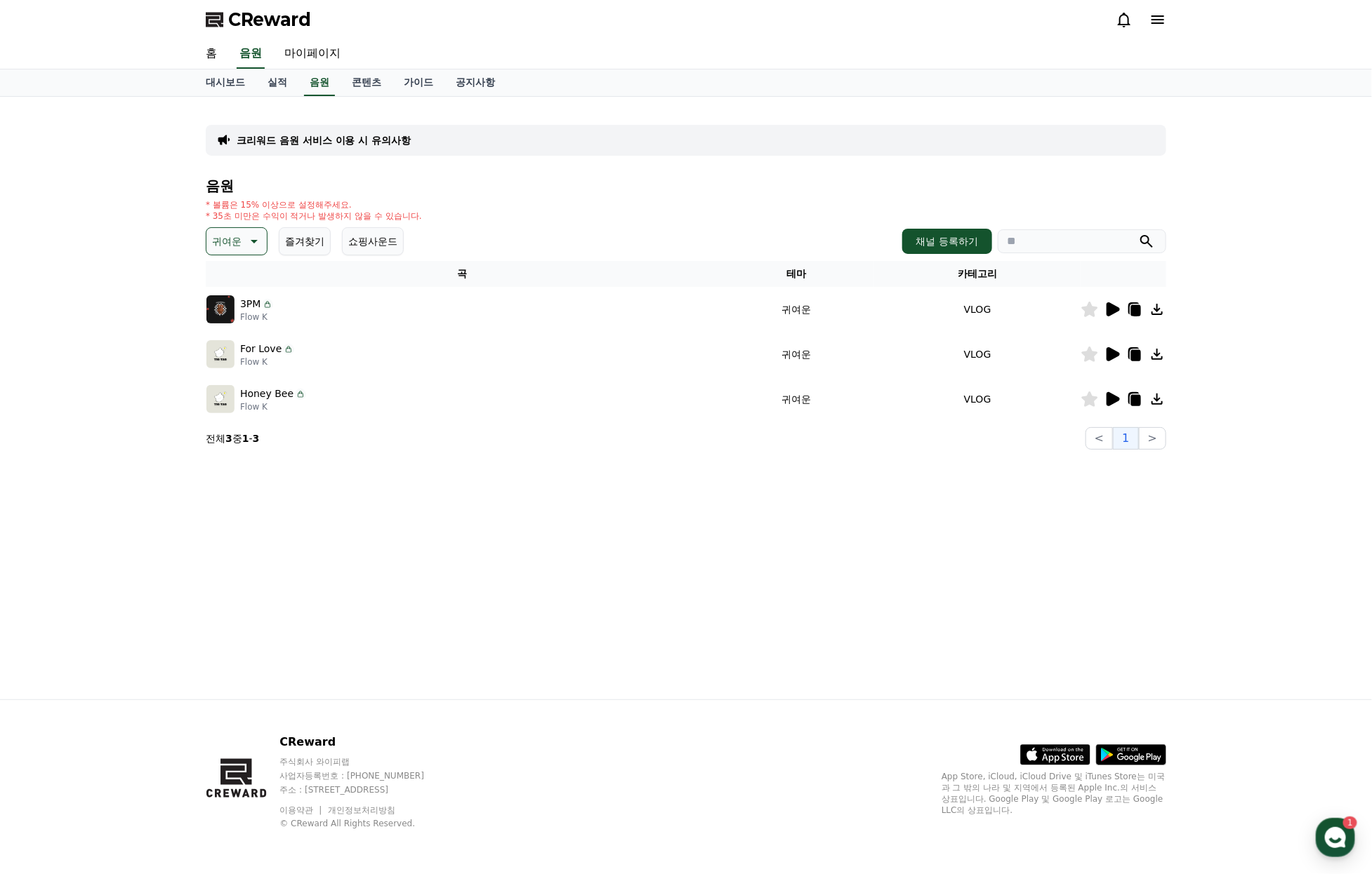
click at [1114, 316] on icon at bounding box center [1113, 309] width 13 height 14
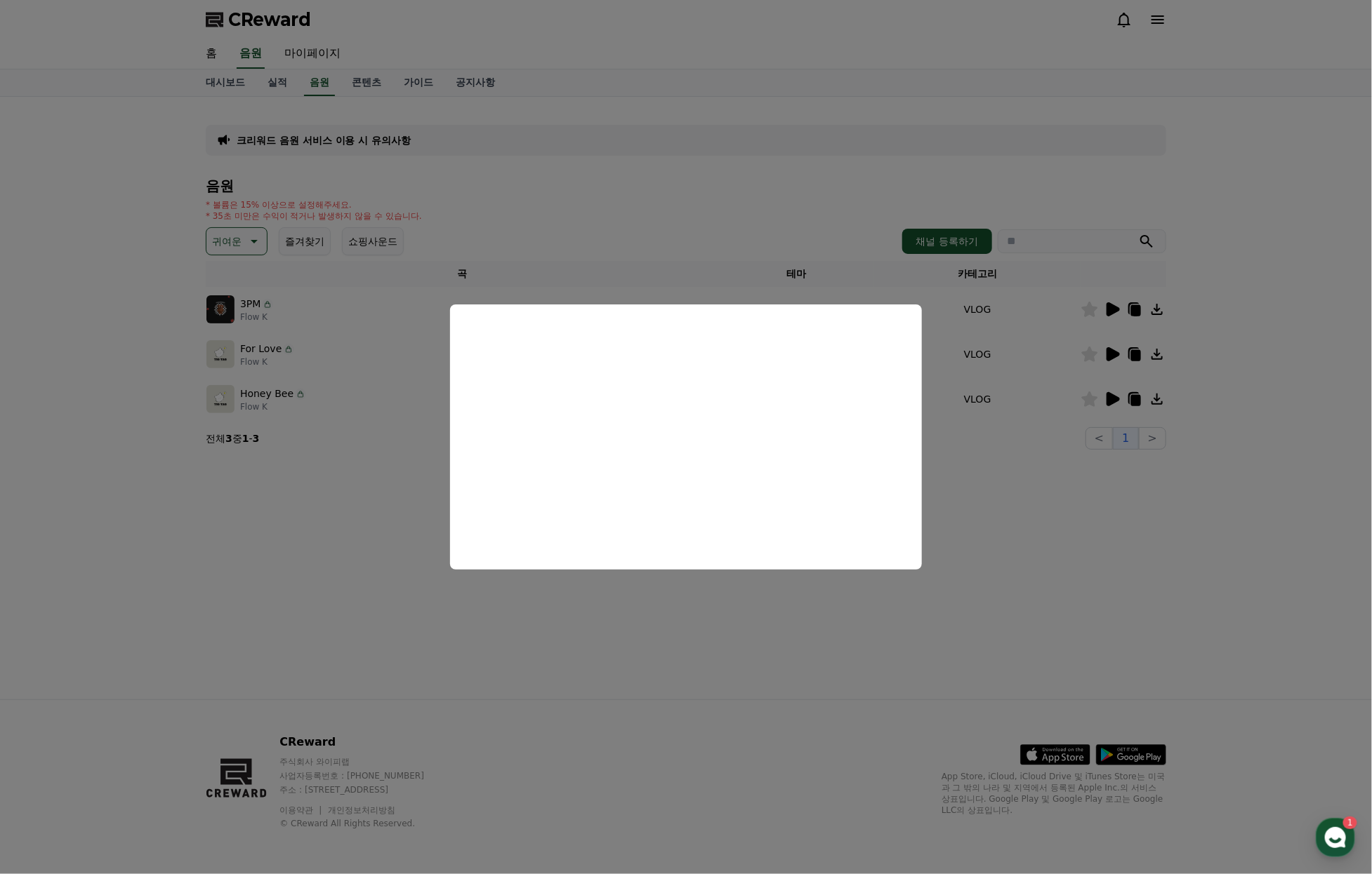
click at [1046, 371] on button "close modal" at bounding box center [686, 437] width 1372 height 874
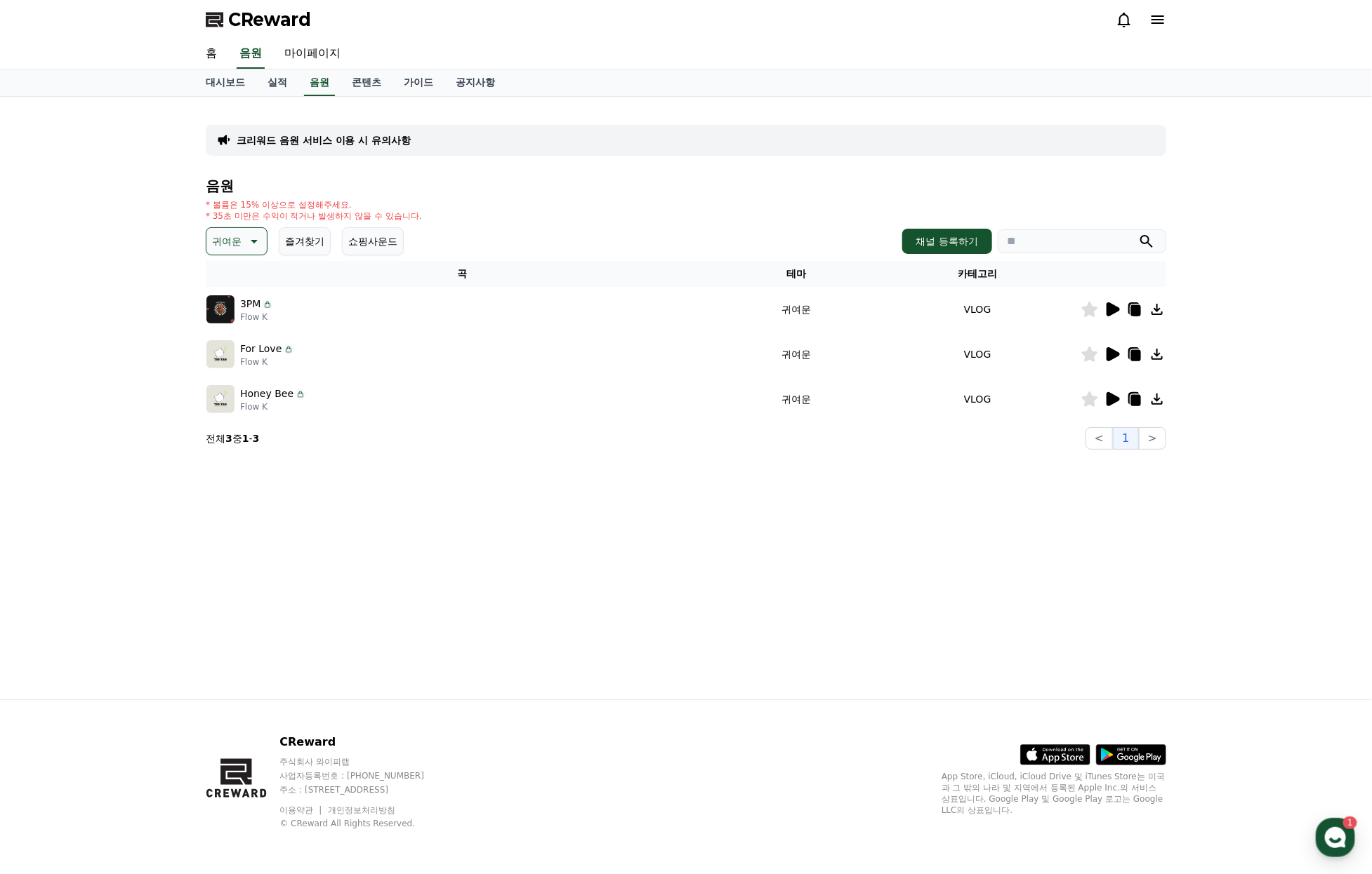
click at [1092, 317] on icon at bounding box center [1090, 309] width 16 height 16
click at [1118, 362] on icon at bounding box center [1112, 354] width 16 height 16
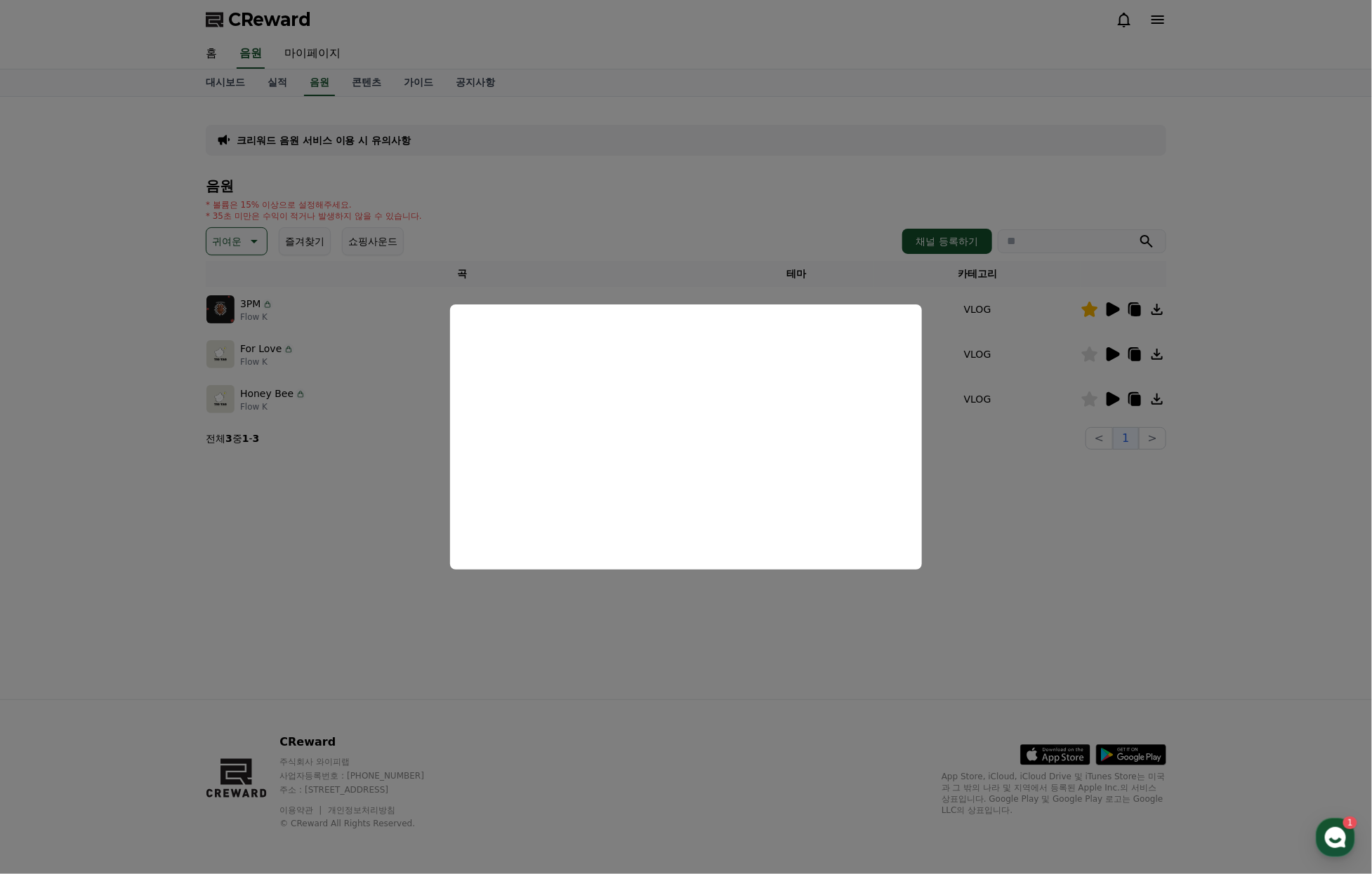
drag, startPoint x: 1061, startPoint y: 399, endPoint x: 1096, endPoint y: 408, distance: 36.1
click at [1062, 399] on button "close modal" at bounding box center [686, 437] width 1372 height 874
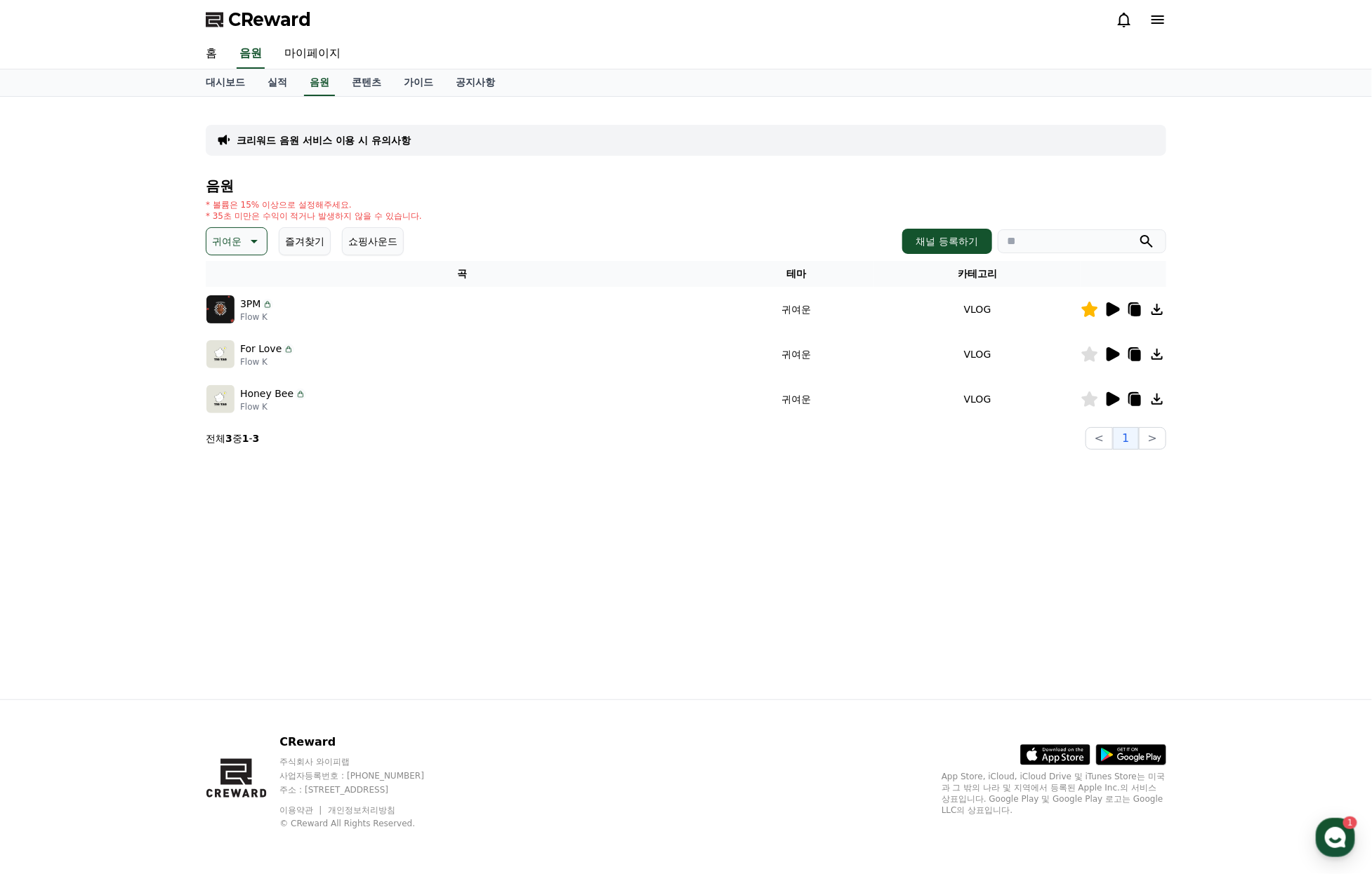
click at [1110, 406] on icon at bounding box center [1113, 399] width 13 height 14
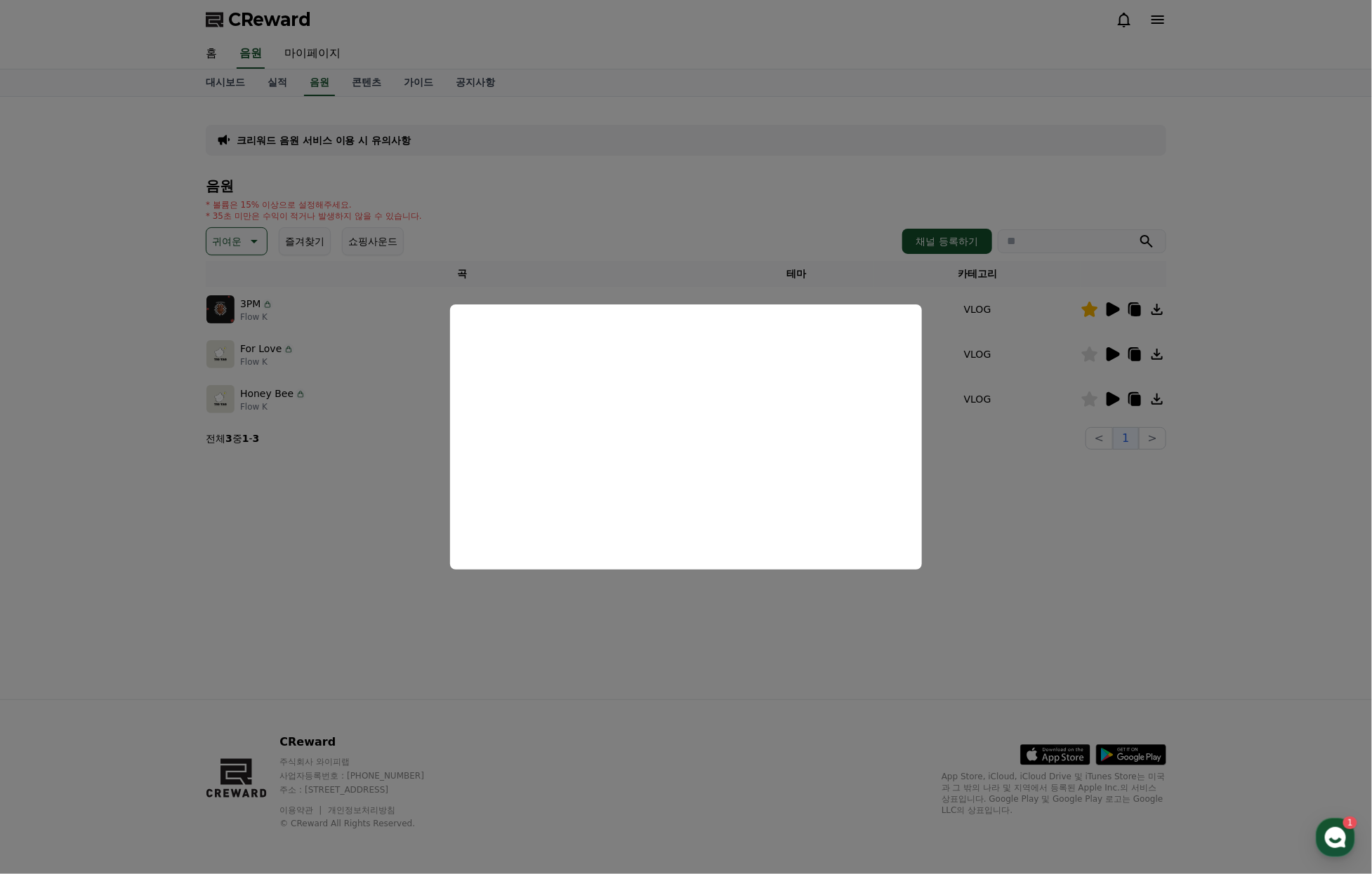
click at [1261, 491] on button "close modal" at bounding box center [686, 437] width 1372 height 874
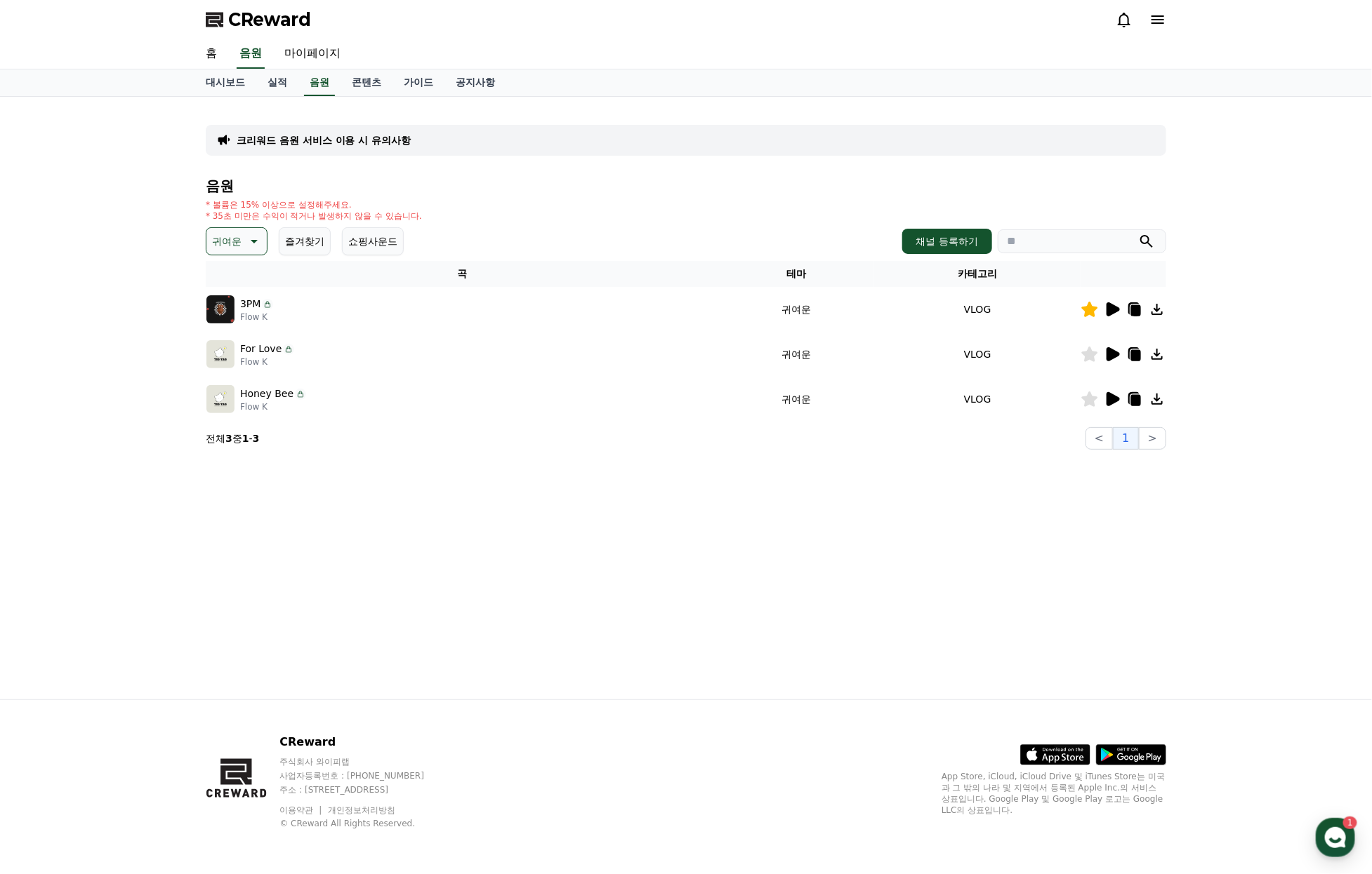
click at [1093, 407] on icon at bounding box center [1090, 399] width 16 height 16
click at [239, 245] on p "귀여운" at bounding box center [226, 241] width 29 height 19
click at [248, 336] on button "감동적인" at bounding box center [232, 321] width 50 height 31
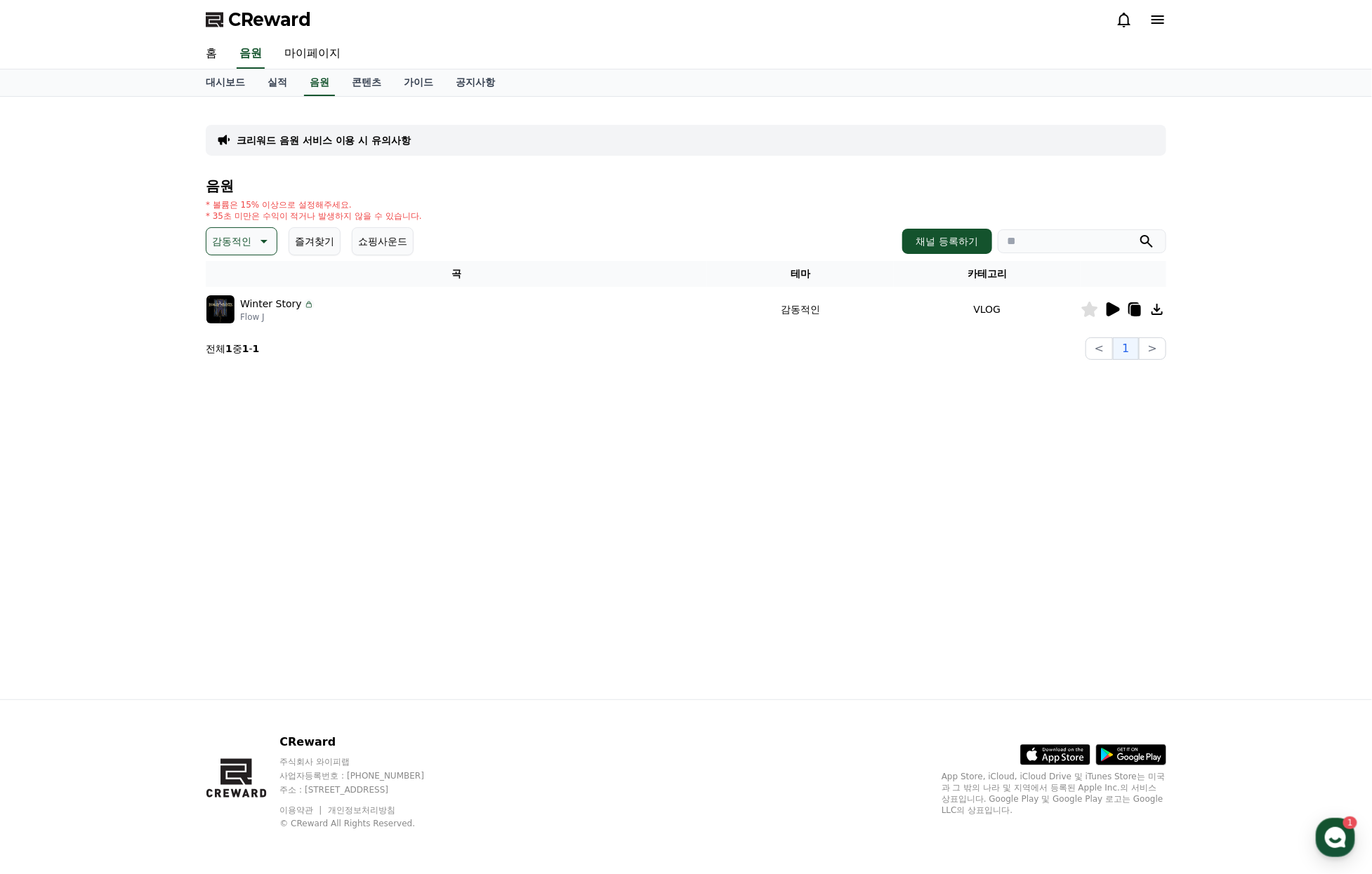
click at [1114, 316] on icon at bounding box center [1113, 309] width 13 height 14
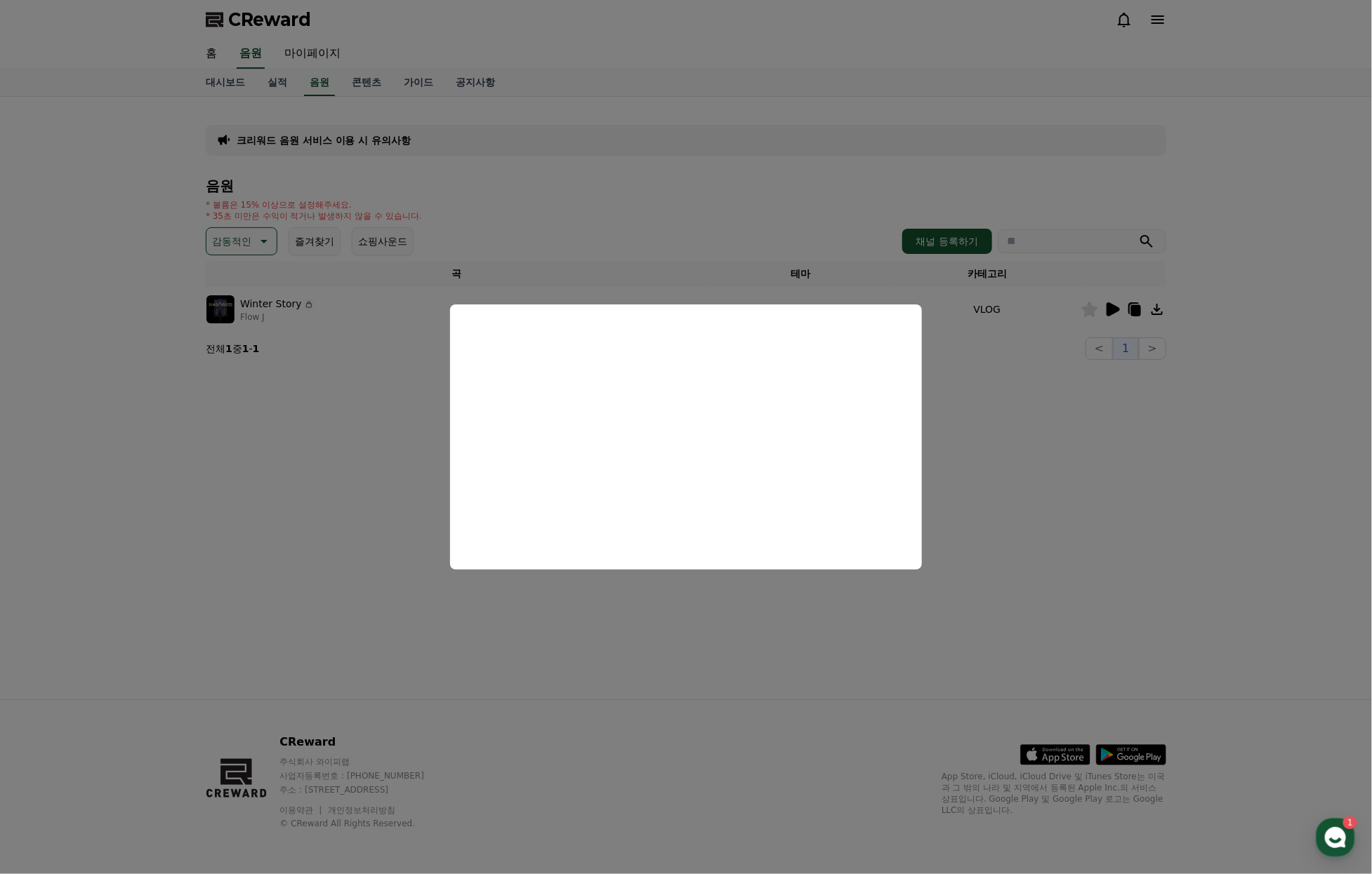
click at [252, 250] on button "close modal" at bounding box center [686, 437] width 1372 height 874
click at [251, 251] on p "감동적인" at bounding box center [232, 241] width 39 height 19
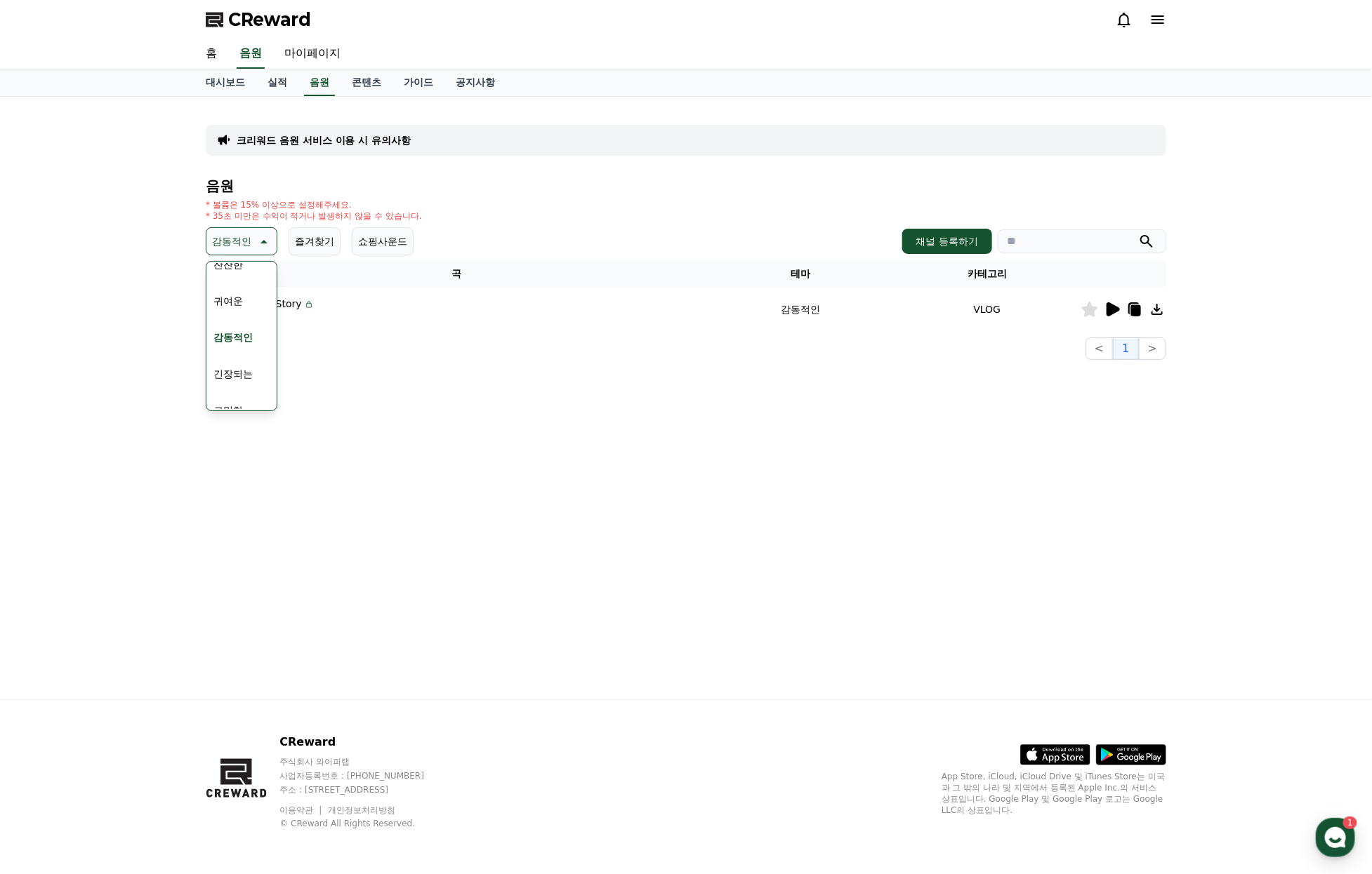
scroll to position [614, 0]
click at [238, 409] on button "코믹한" at bounding box center [228, 393] width 40 height 31
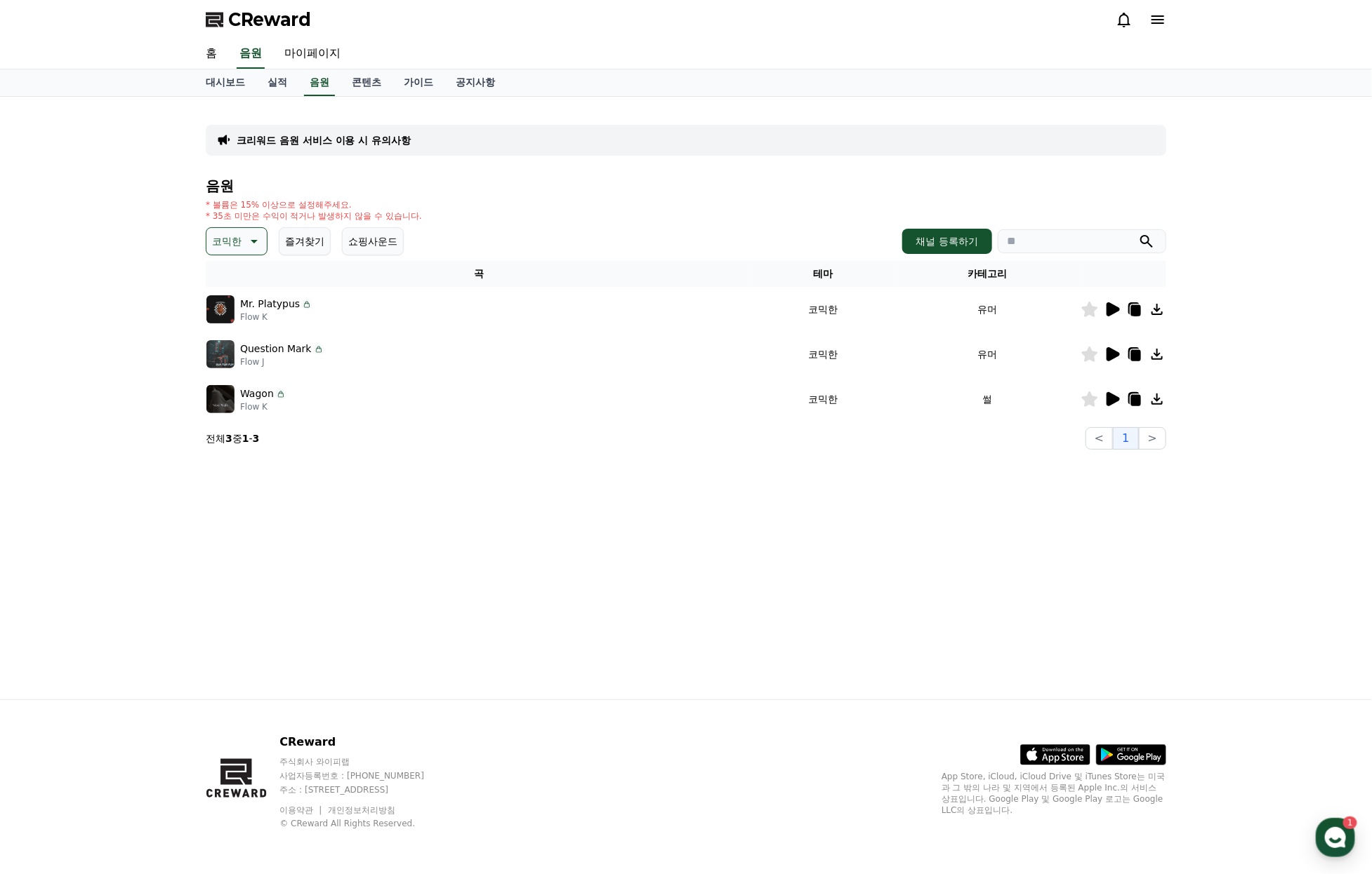
click at [1110, 316] on icon at bounding box center [1113, 309] width 13 height 14
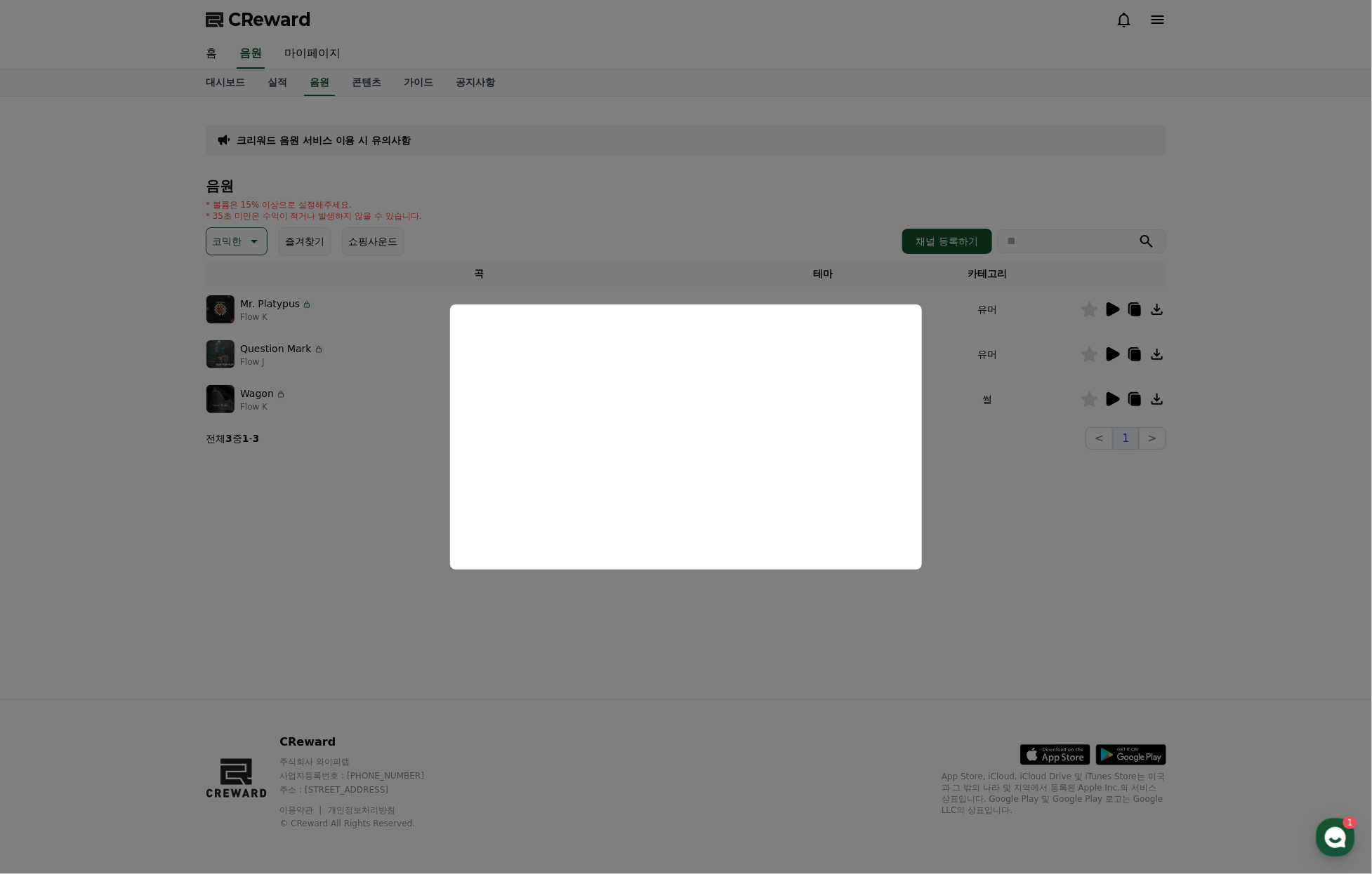
click at [1083, 372] on button "close modal" at bounding box center [686, 437] width 1372 height 874
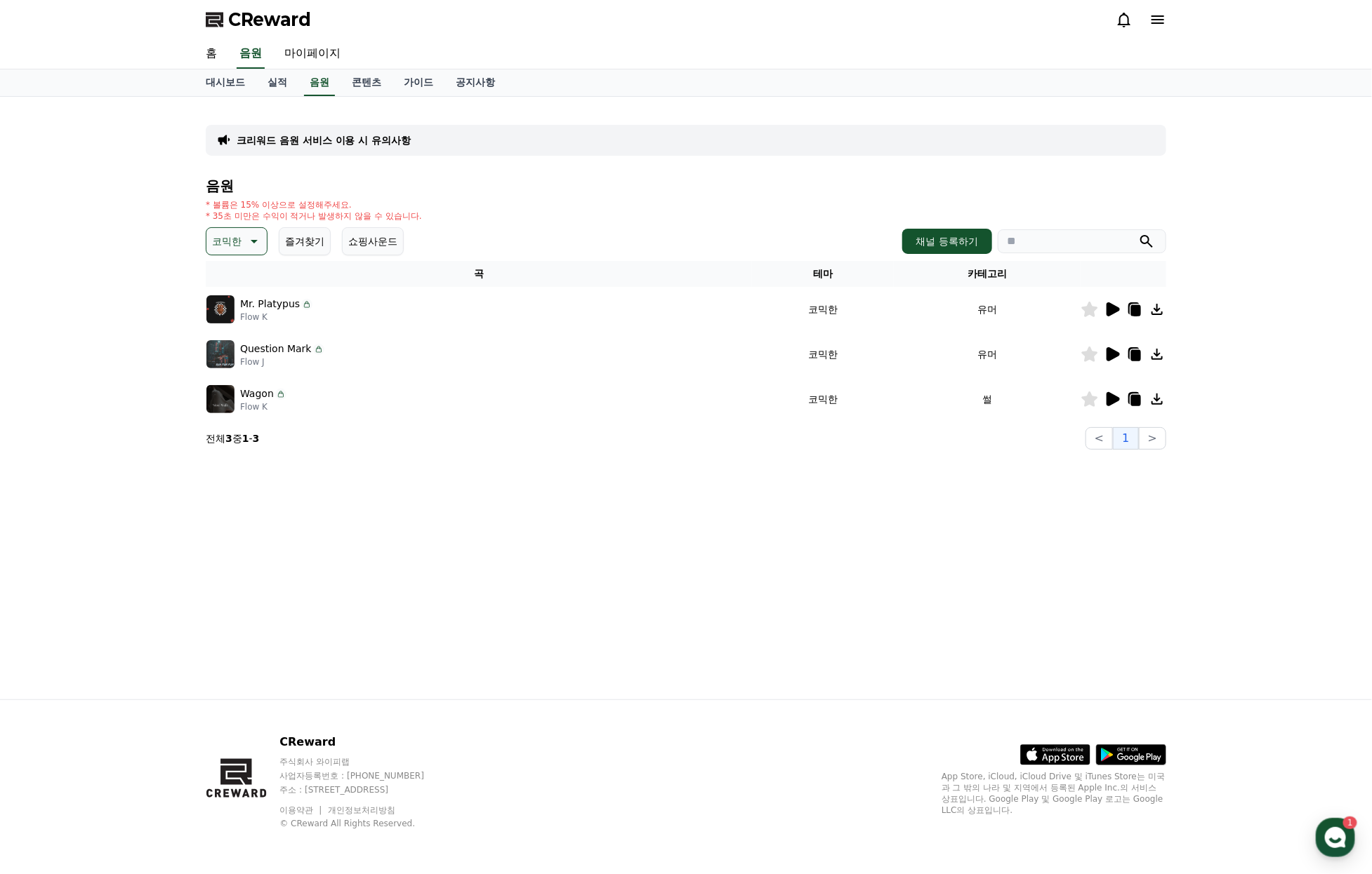
click at [1116, 362] on icon at bounding box center [1112, 354] width 16 height 16
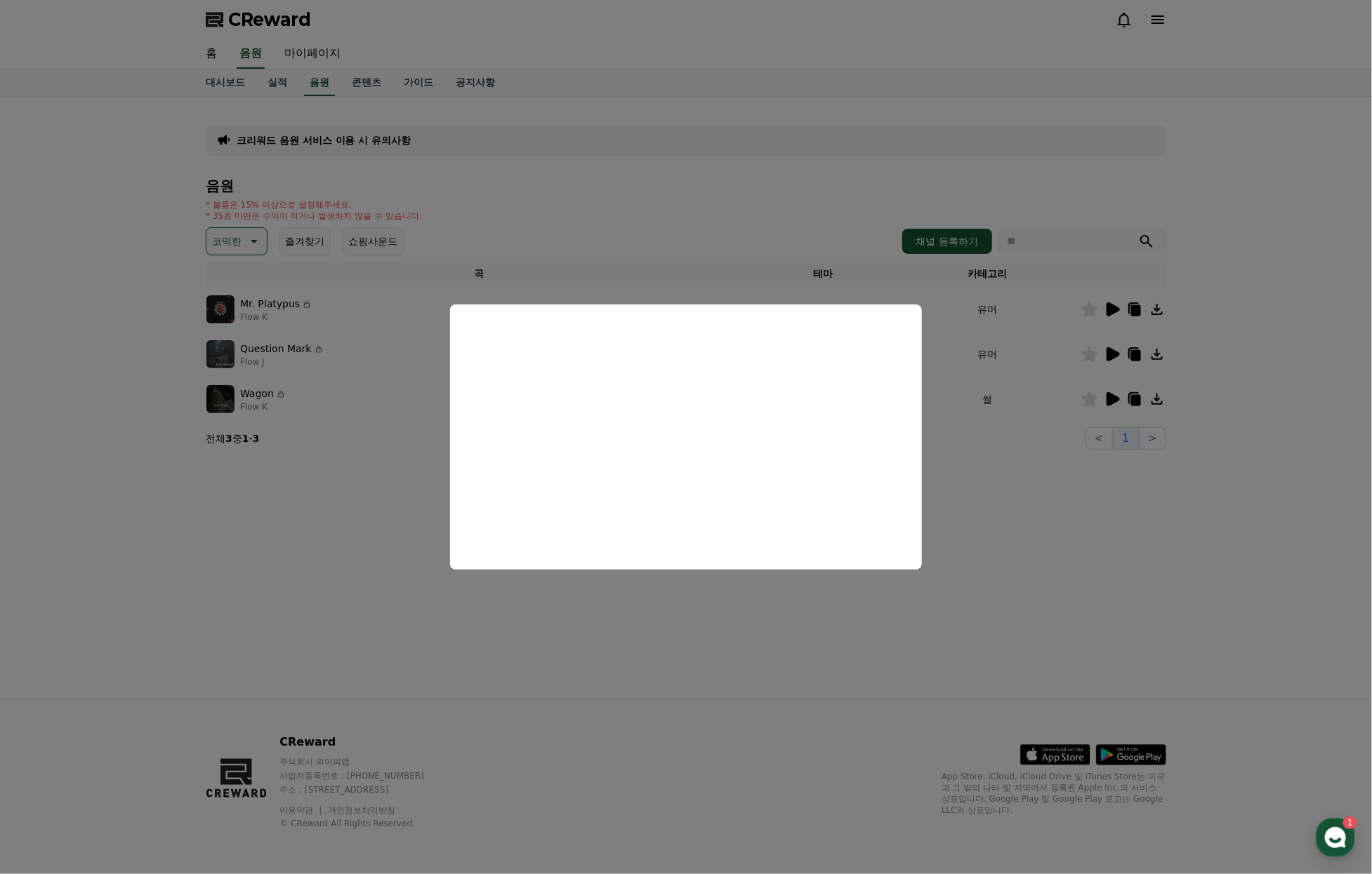
click at [508, 190] on button "close modal" at bounding box center [686, 437] width 1372 height 874
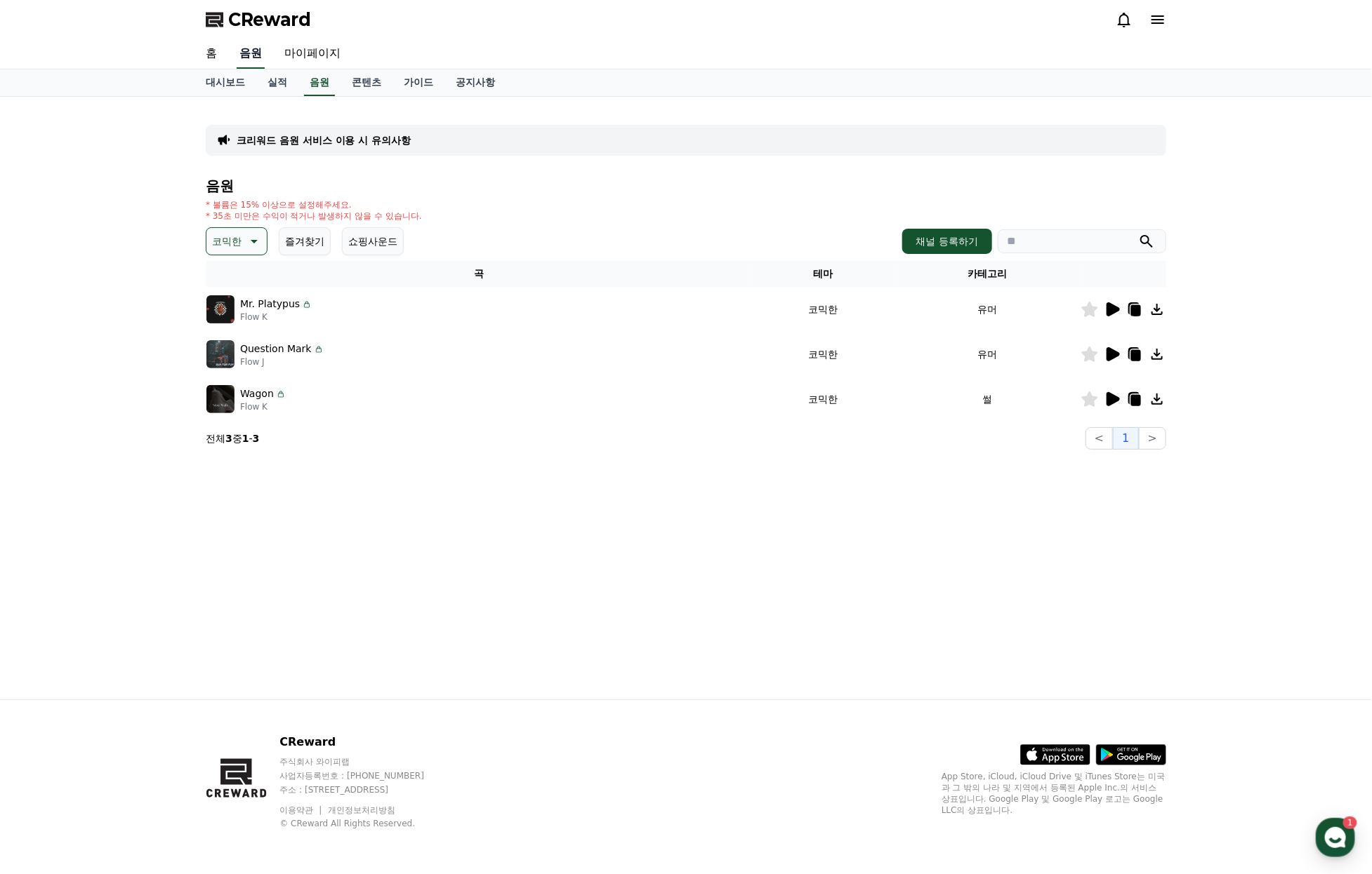
click at [256, 58] on link "음원" at bounding box center [250, 53] width 28 height 29
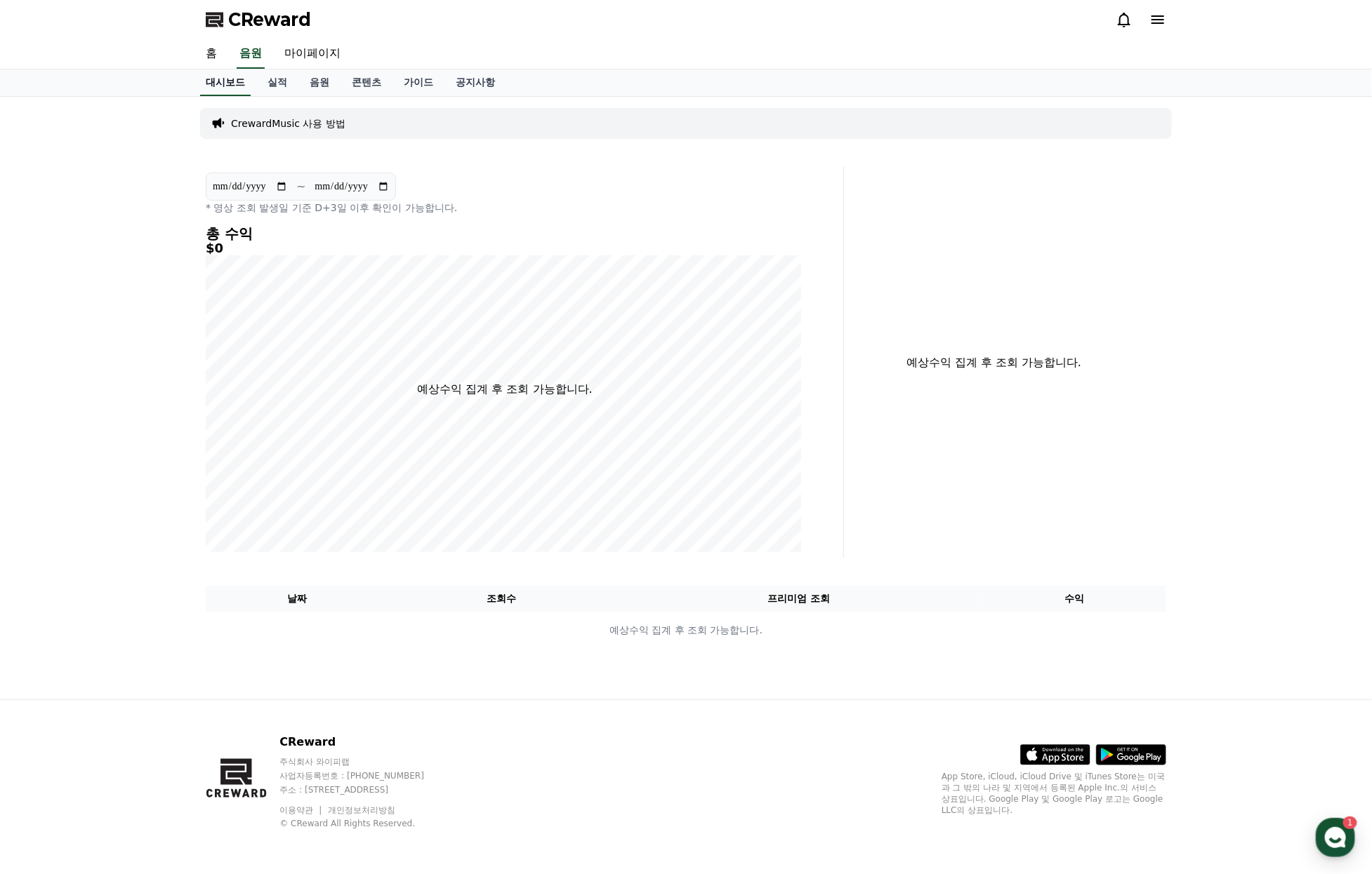
click at [235, 87] on link "대시보드" at bounding box center [225, 83] width 50 height 27
click at [274, 91] on link "실적" at bounding box center [277, 83] width 42 height 27
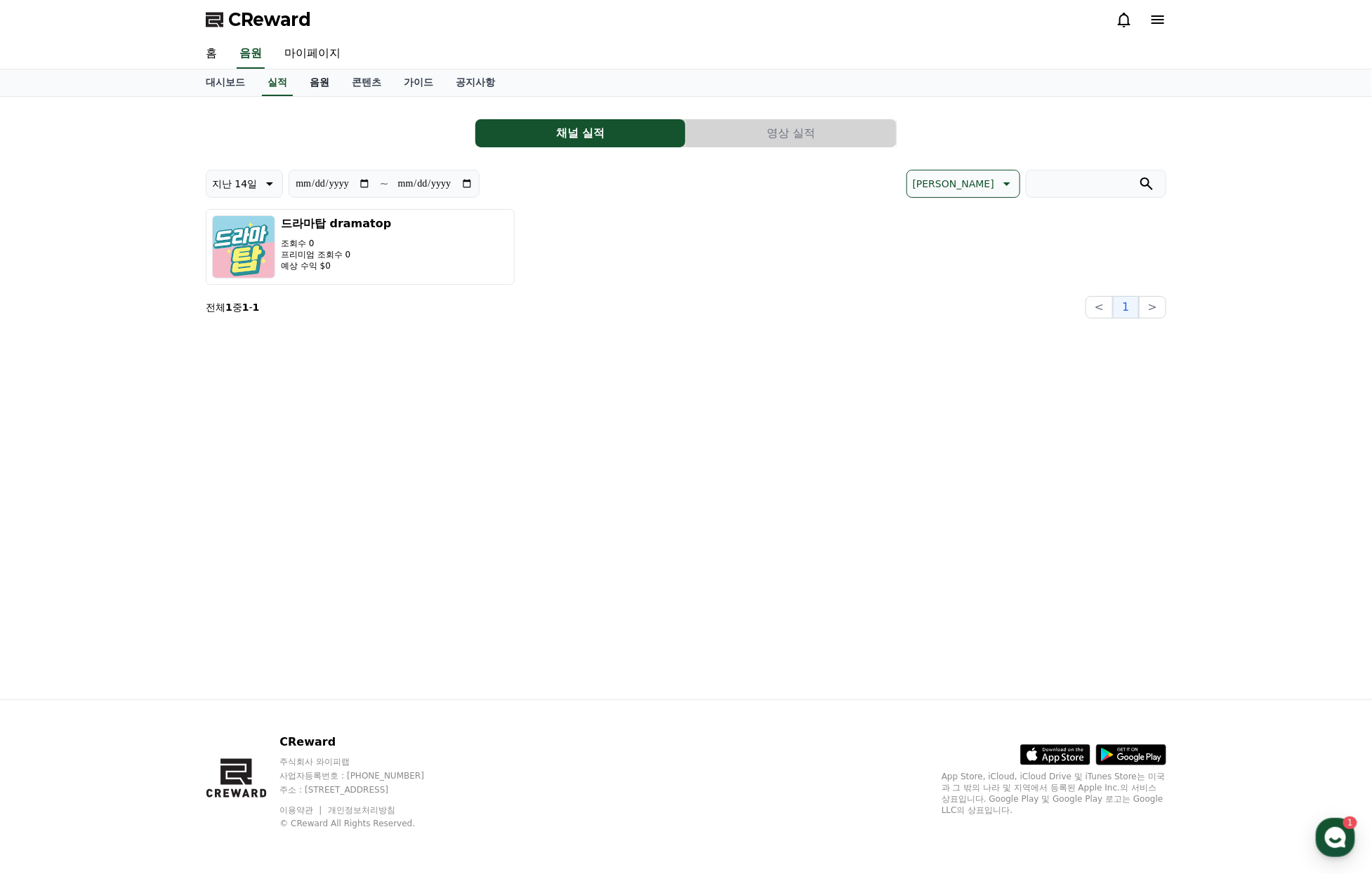
click at [327, 89] on link "음원" at bounding box center [319, 83] width 42 height 27
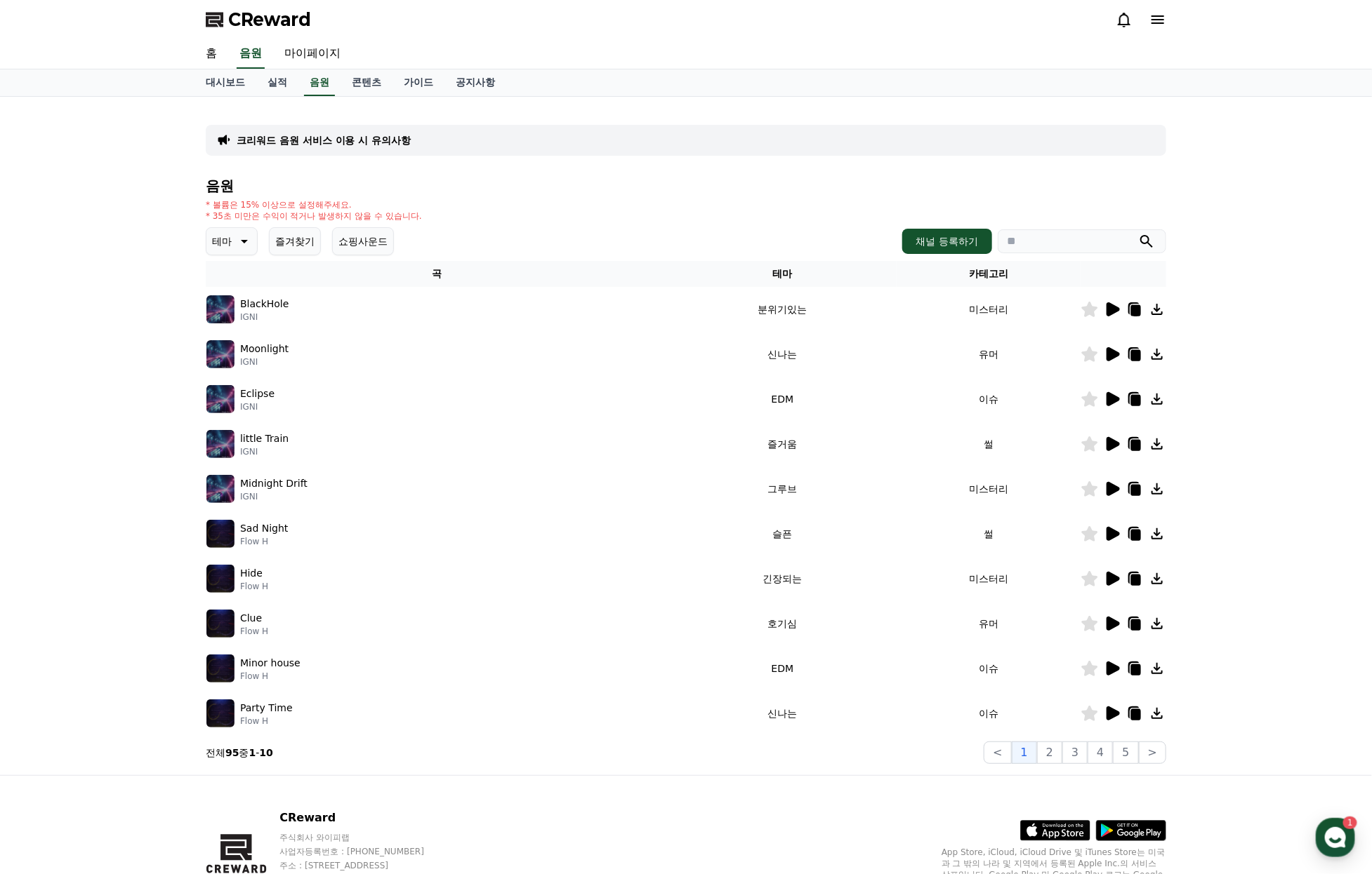
scroll to position [133, 0]
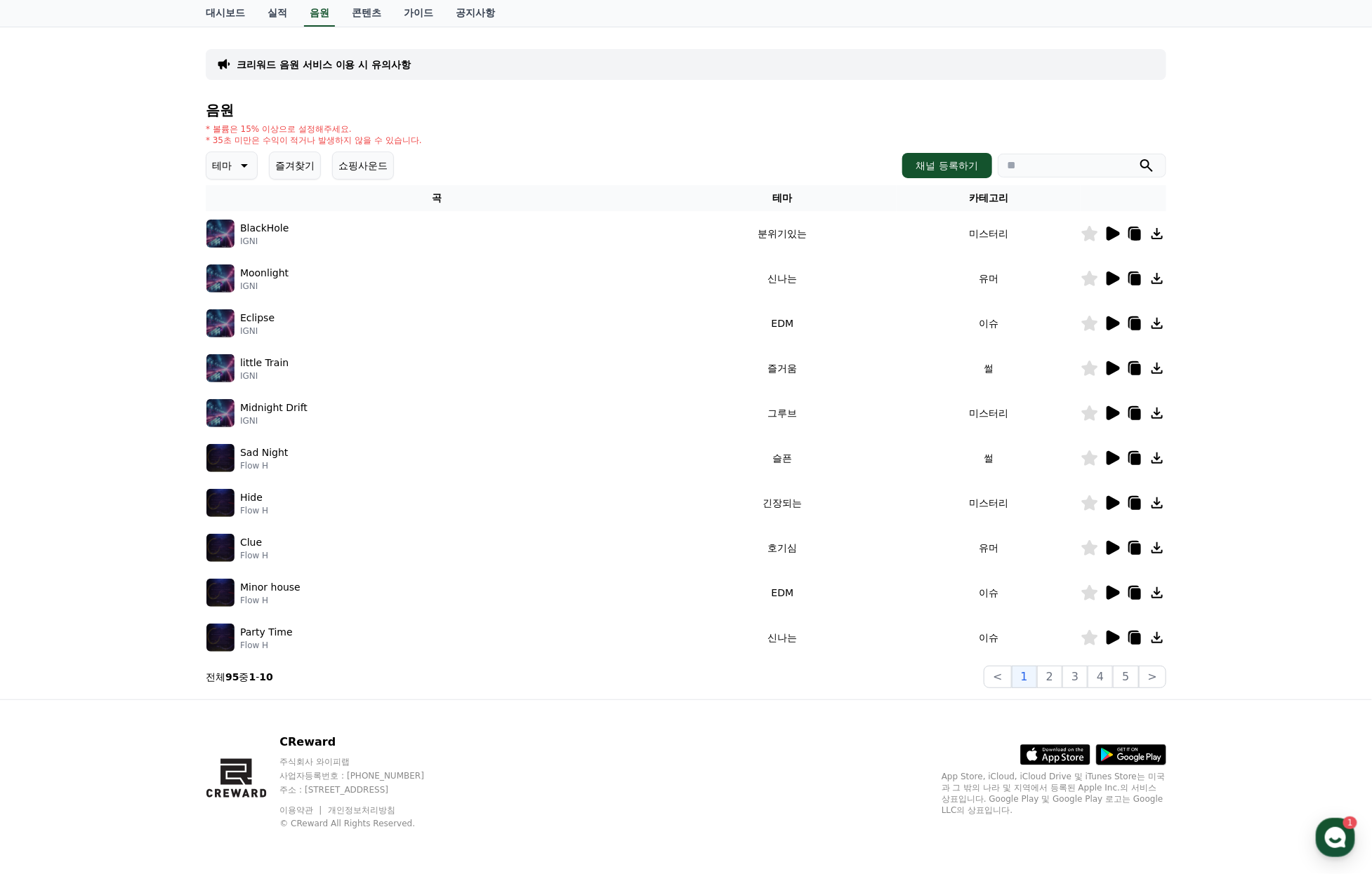
click at [1119, 270] on div at bounding box center [1123, 279] width 84 height 16
click at [1110, 272] on icon at bounding box center [1113, 279] width 13 height 14
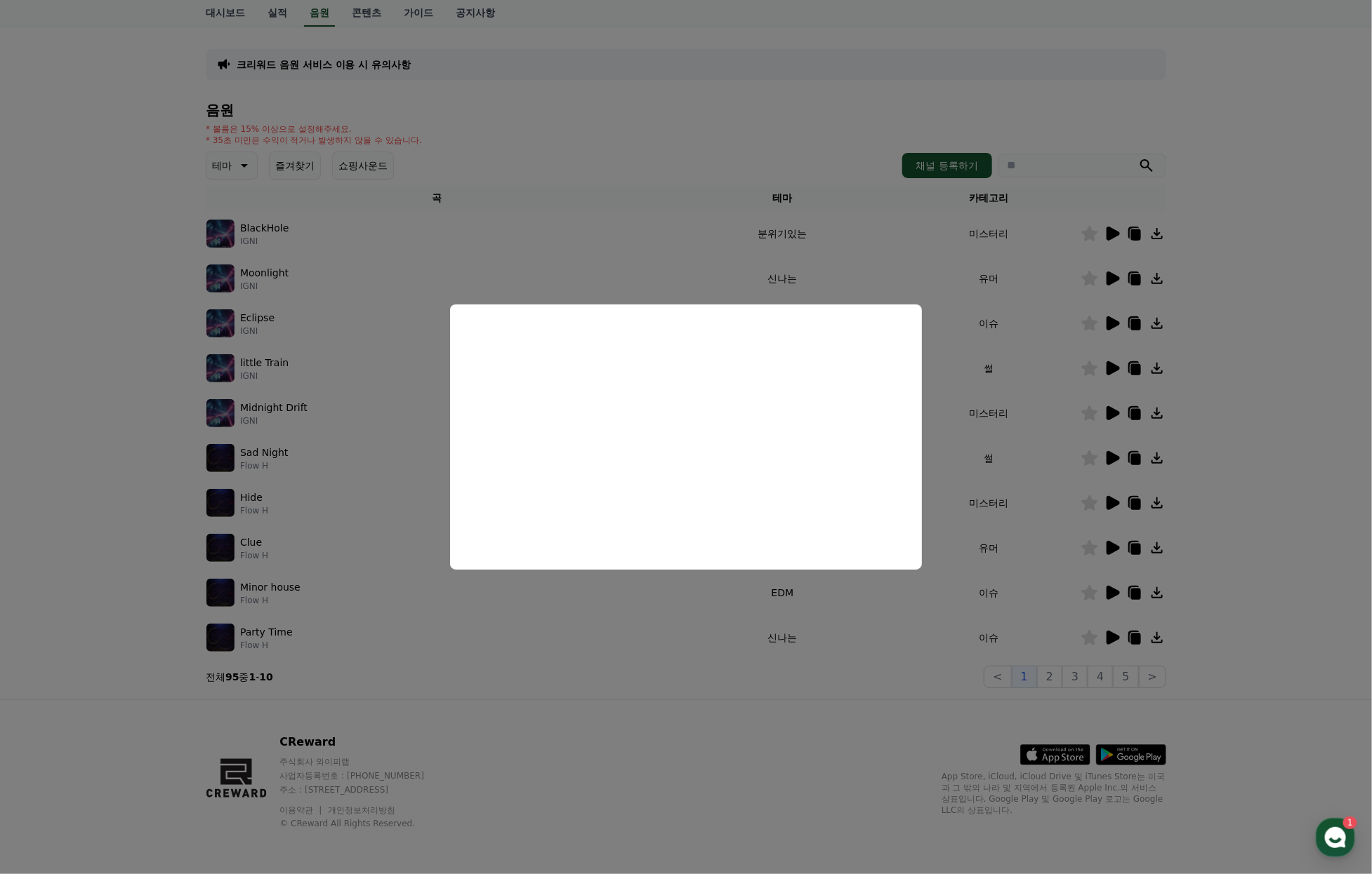
click at [1318, 568] on button "close modal" at bounding box center [686, 437] width 1372 height 874
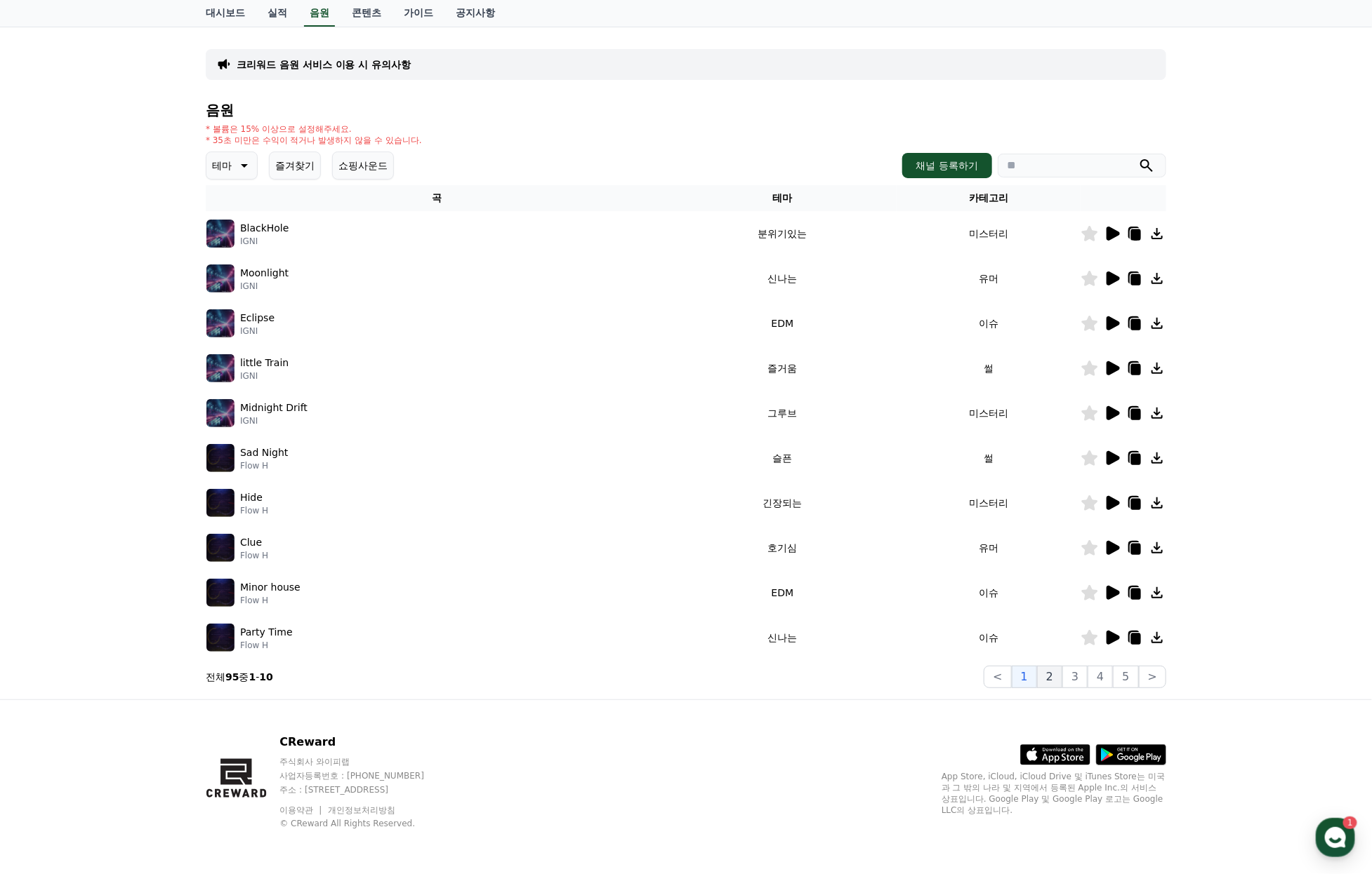
click at [1046, 676] on button "2" at bounding box center [1050, 677] width 25 height 22
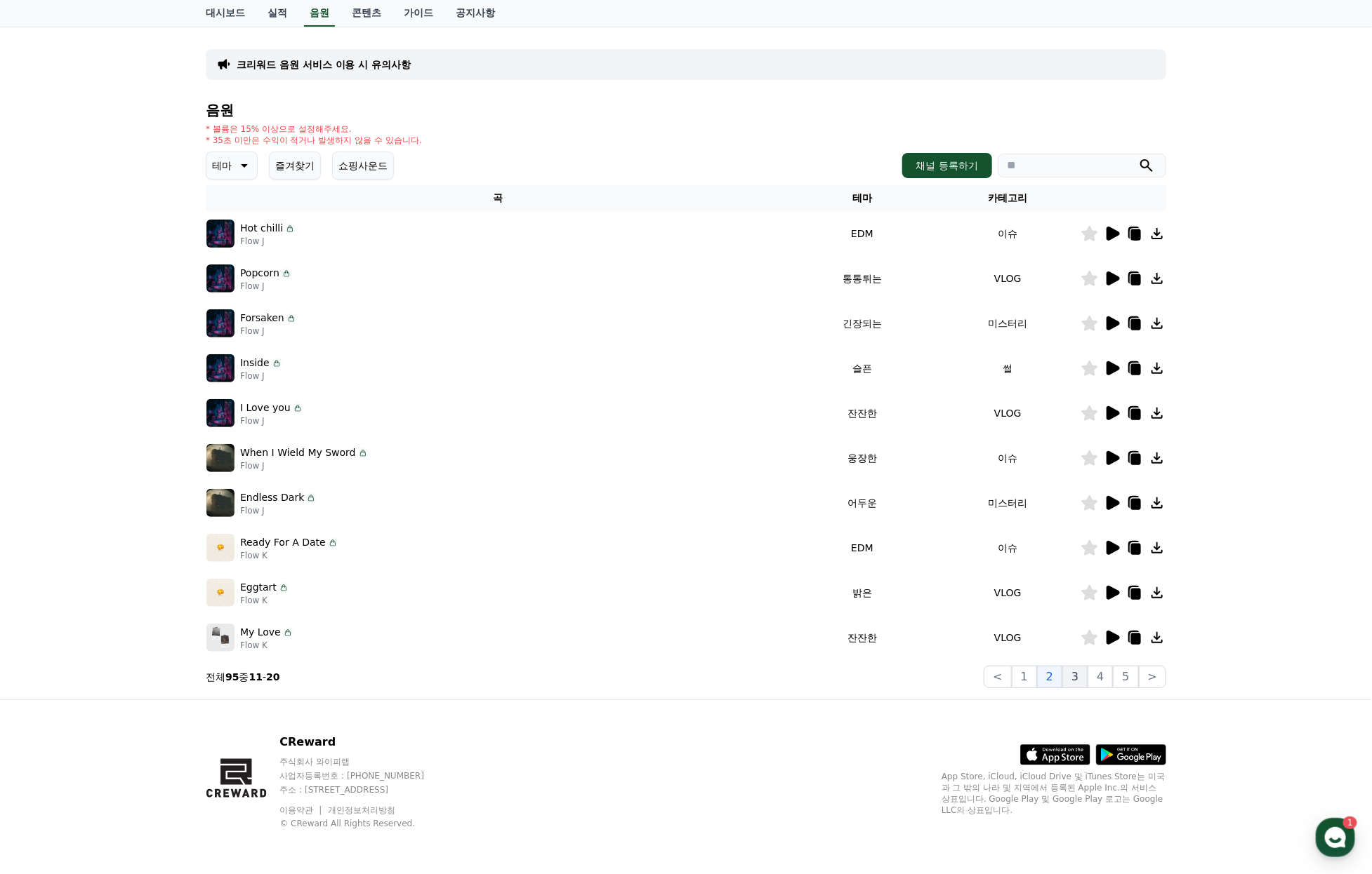
click at [1075, 667] on button "3" at bounding box center [1075, 677] width 25 height 22
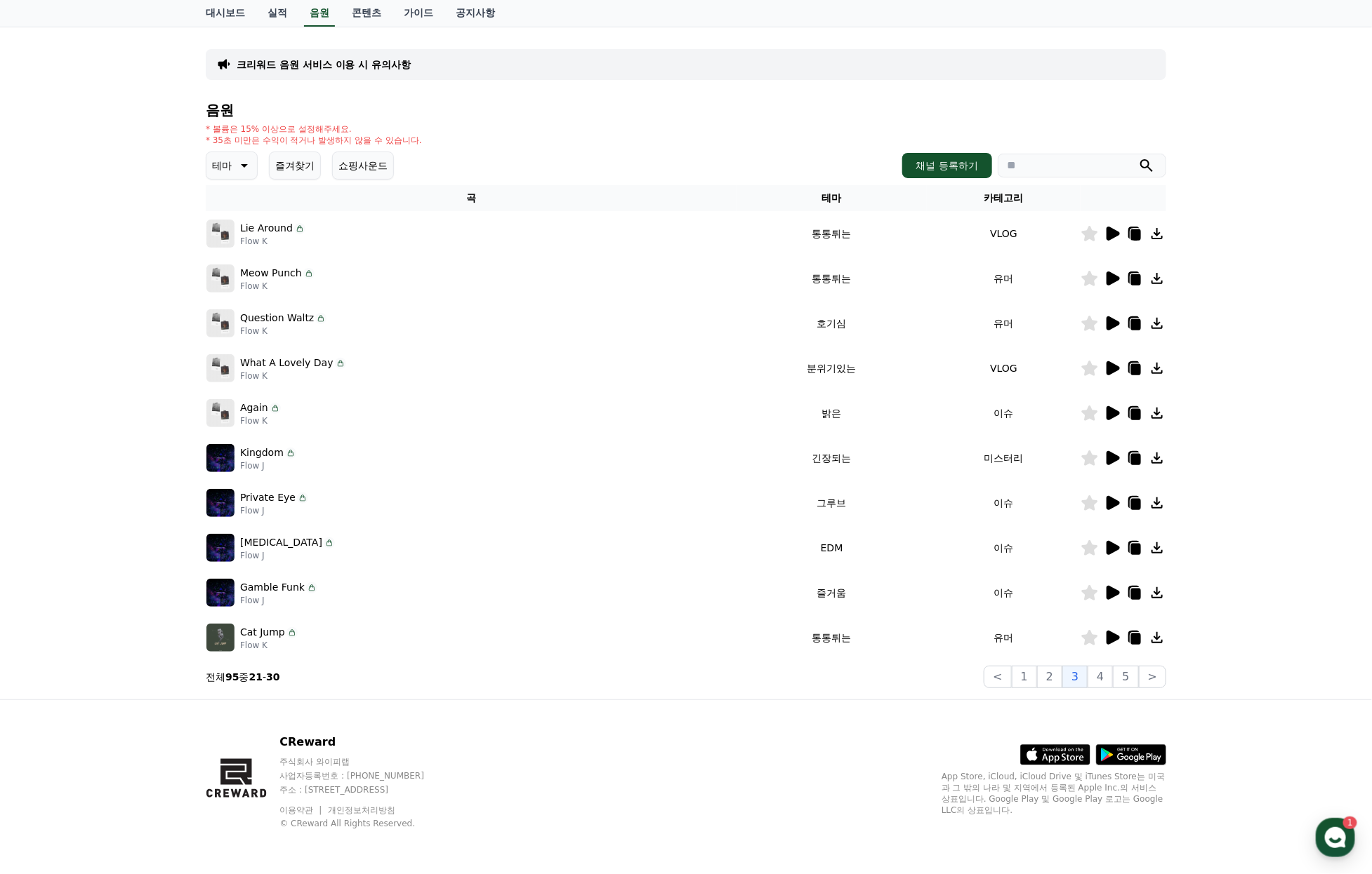
click at [1116, 629] on icon at bounding box center [1112, 637] width 16 height 16
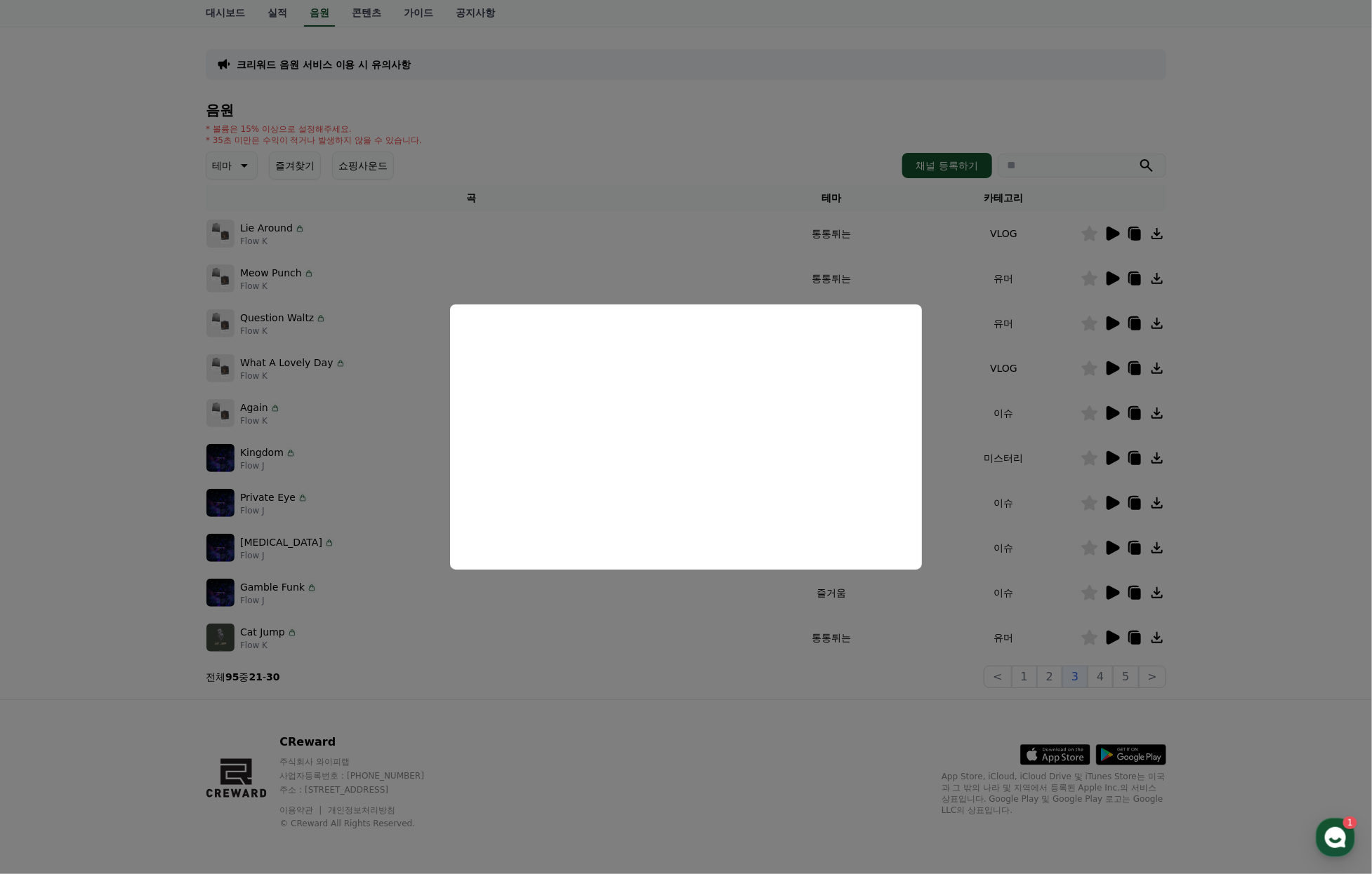
click at [1254, 583] on button "close modal" at bounding box center [686, 437] width 1372 height 874
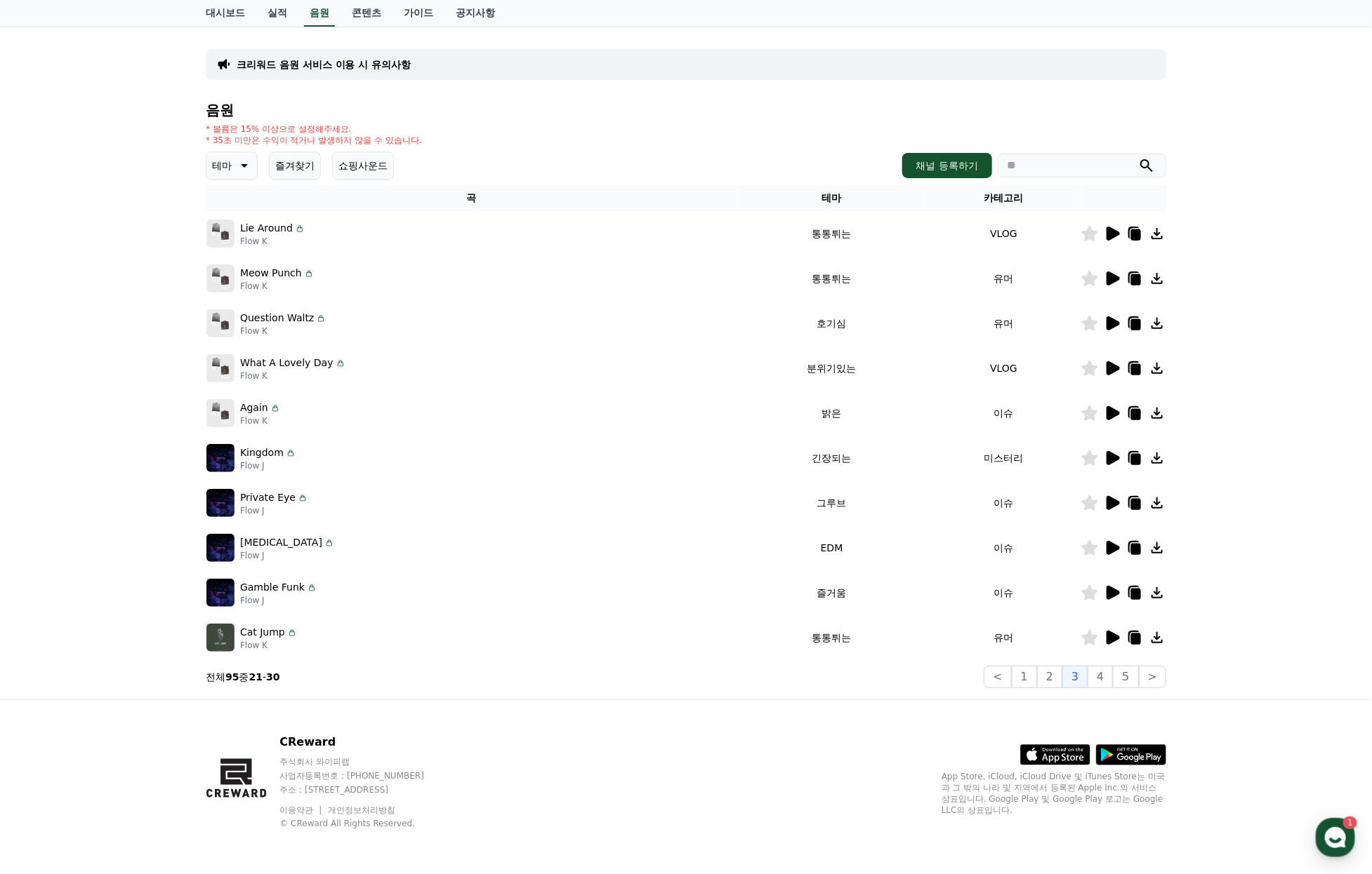
click at [1085, 630] on icon at bounding box center [1090, 637] width 16 height 16
click at [1113, 316] on icon at bounding box center [1113, 323] width 13 height 14
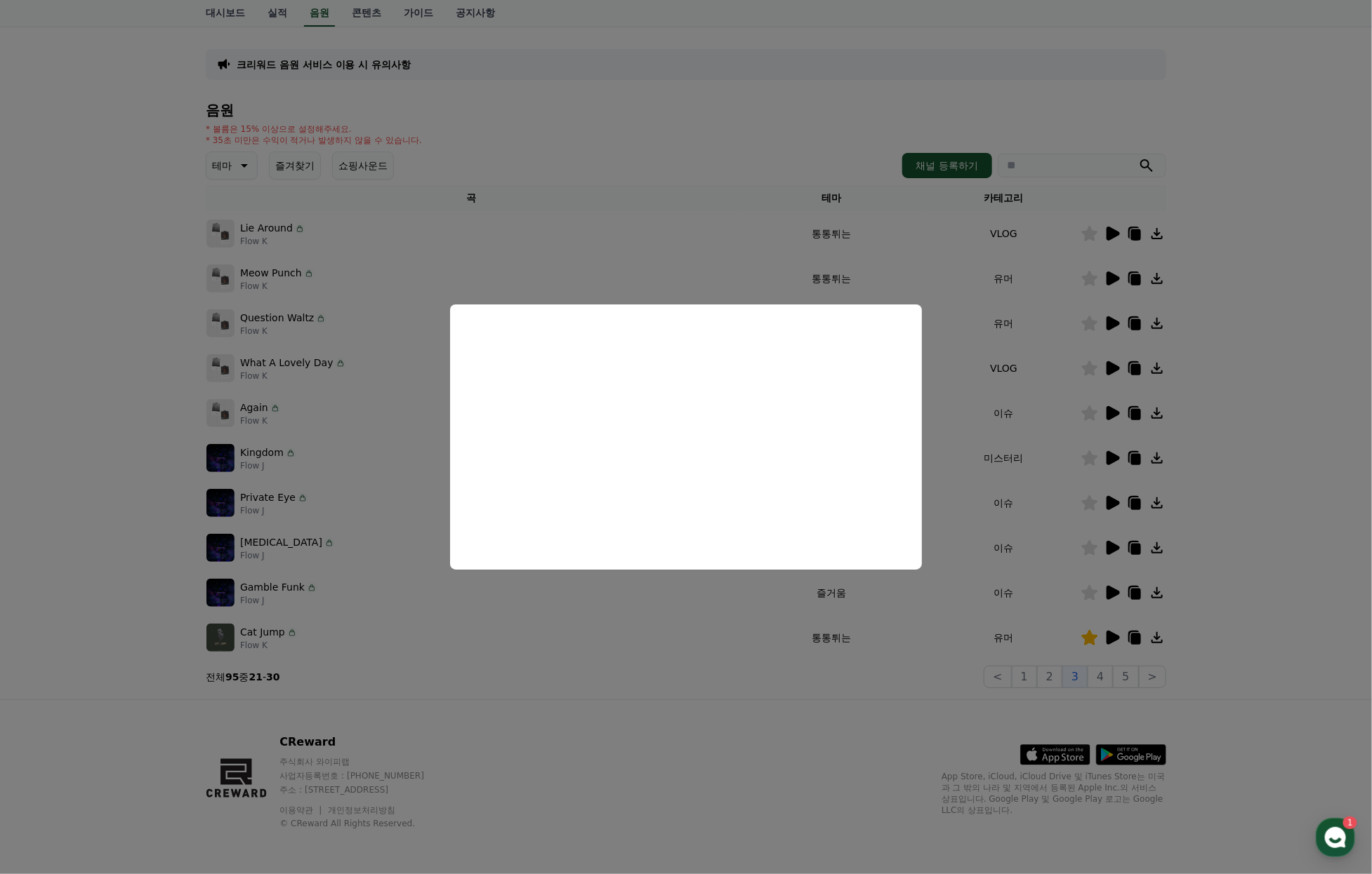
click at [1084, 298] on button "close modal" at bounding box center [686, 437] width 1372 height 874
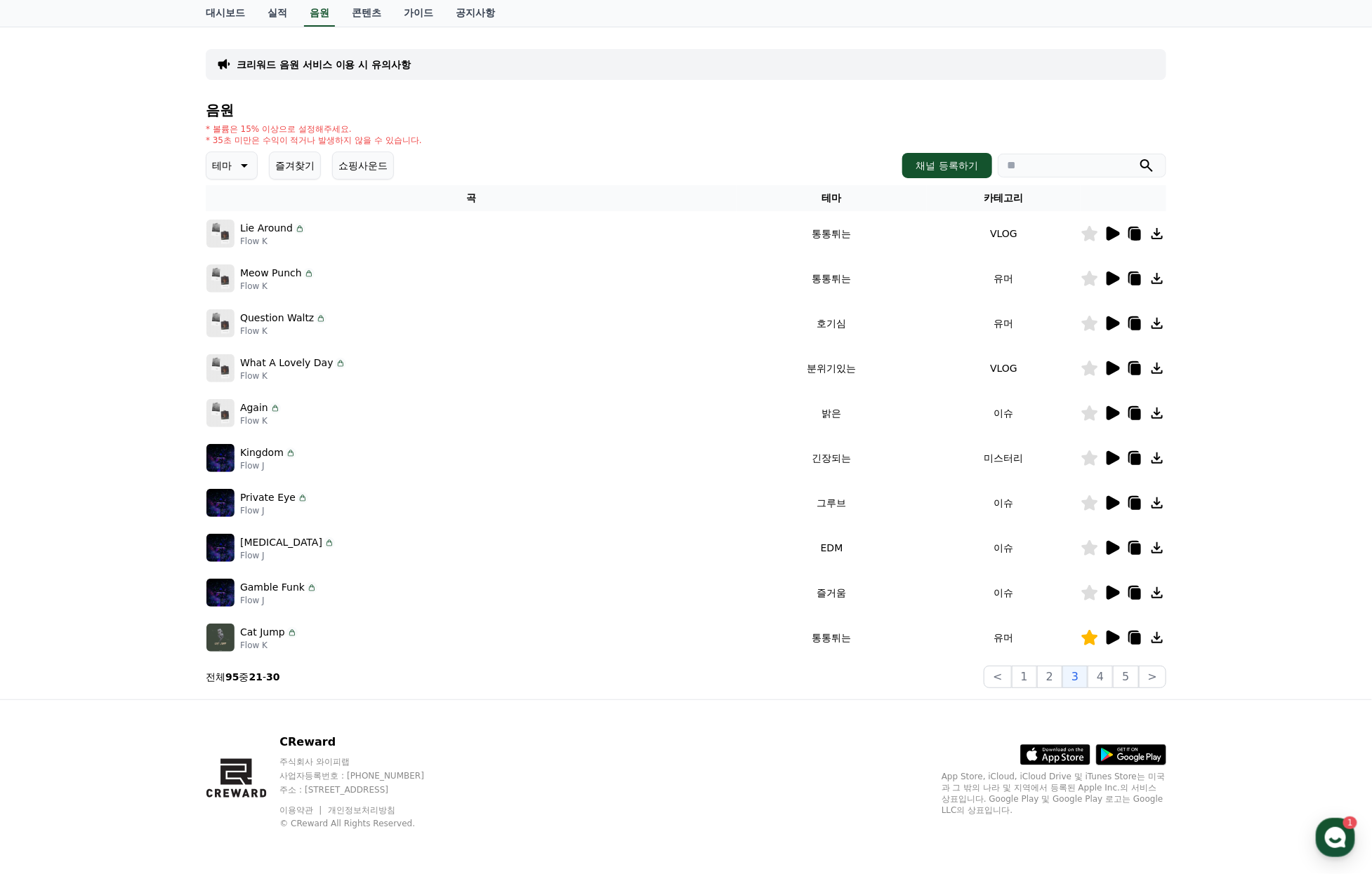
click at [1087, 316] on icon at bounding box center [1090, 324] width 16 height 16
click at [1108, 272] on icon at bounding box center [1113, 279] width 13 height 14
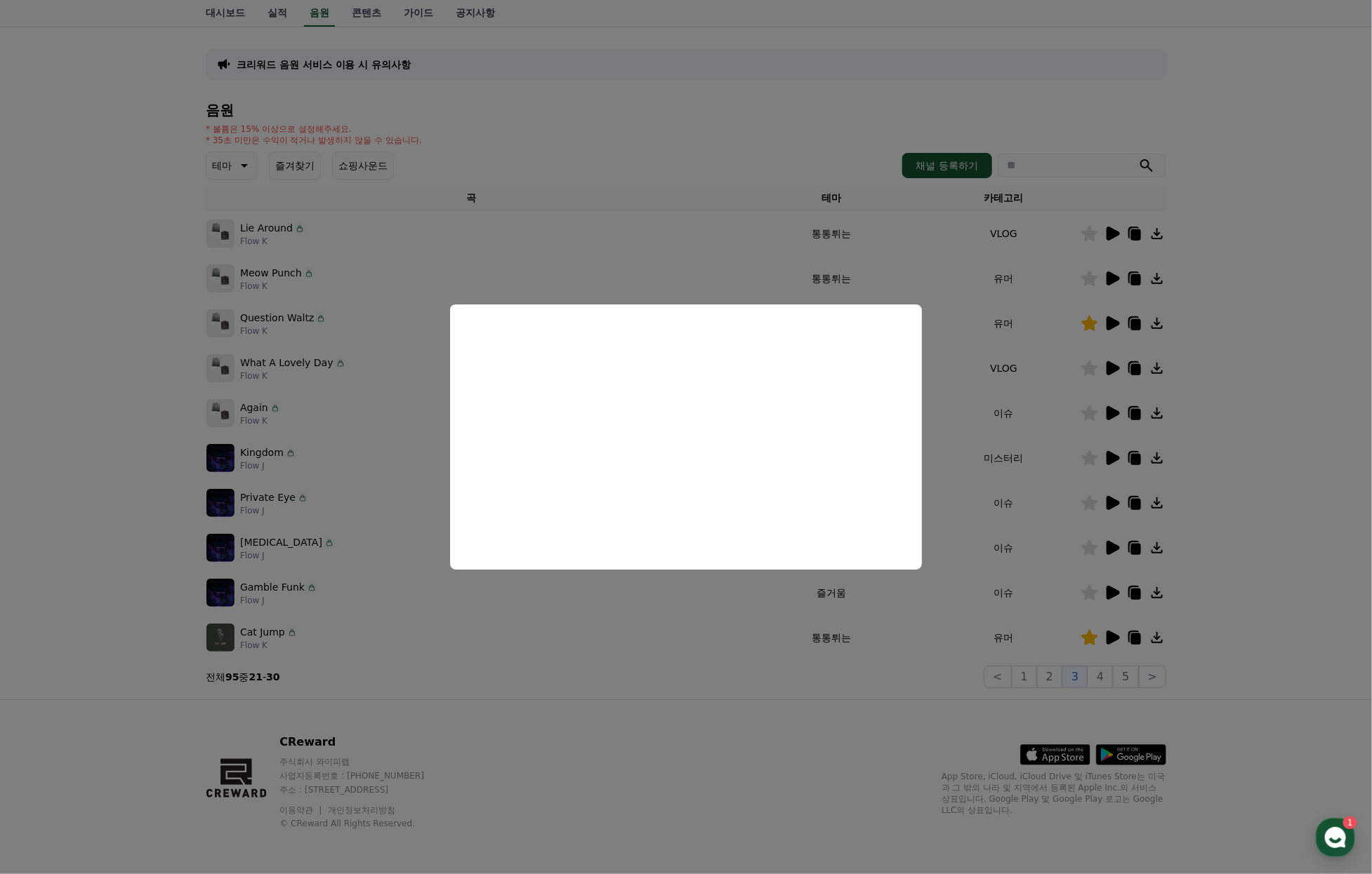
click at [1338, 578] on button "close modal" at bounding box center [686, 437] width 1372 height 874
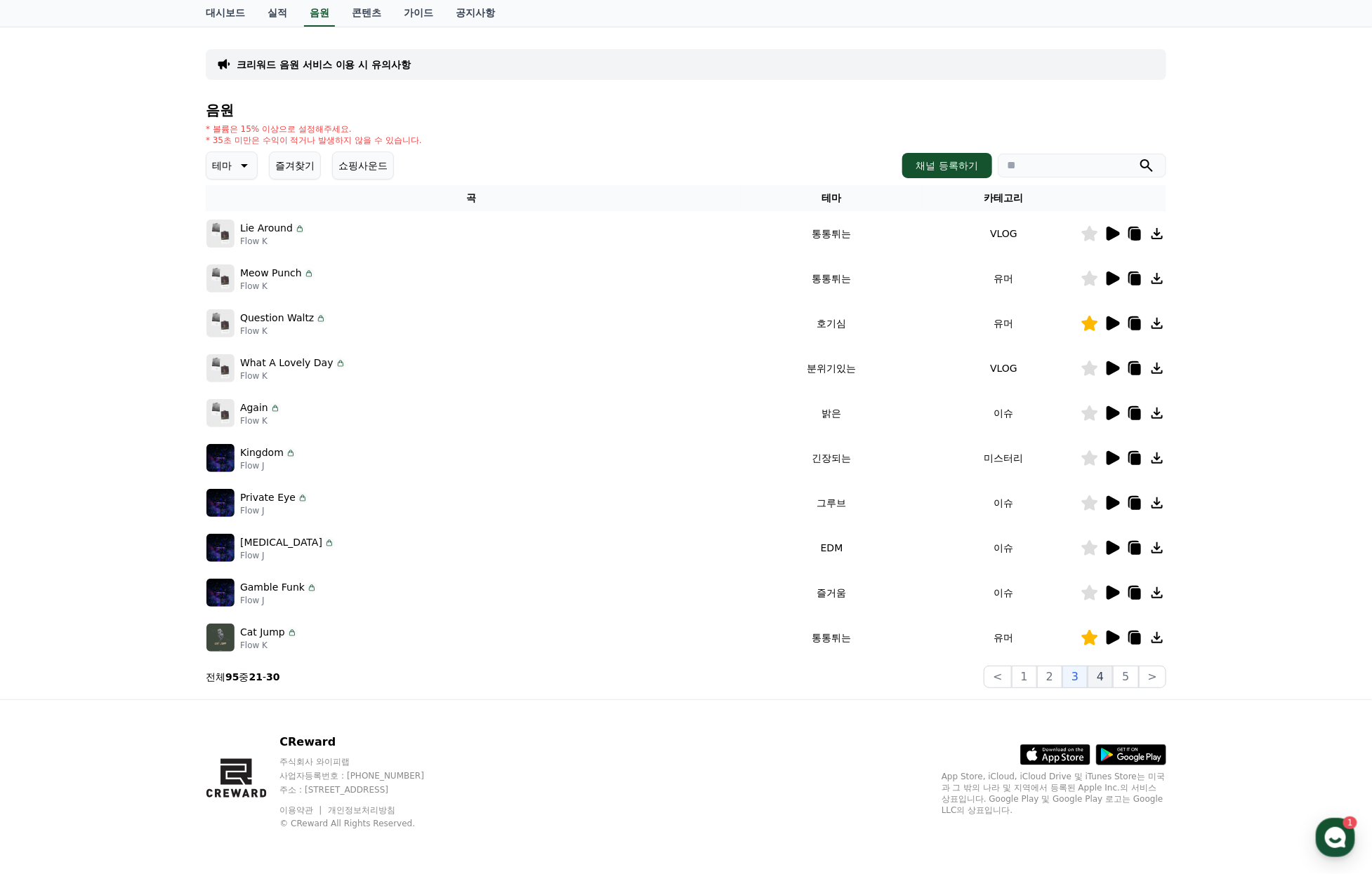
click at [1107, 667] on button "4" at bounding box center [1100, 677] width 25 height 22
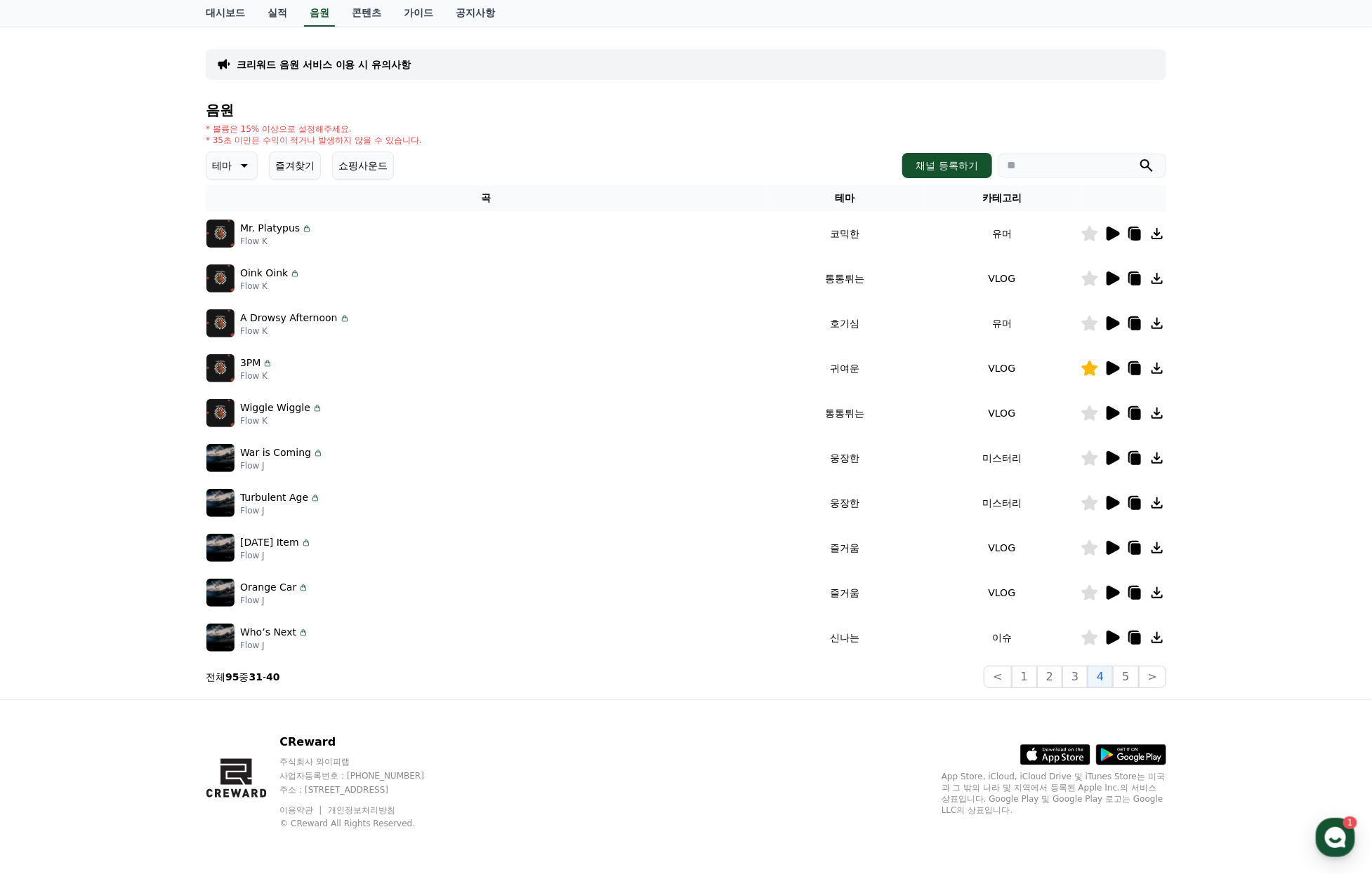
click at [1111, 227] on icon at bounding box center [1113, 234] width 13 height 14
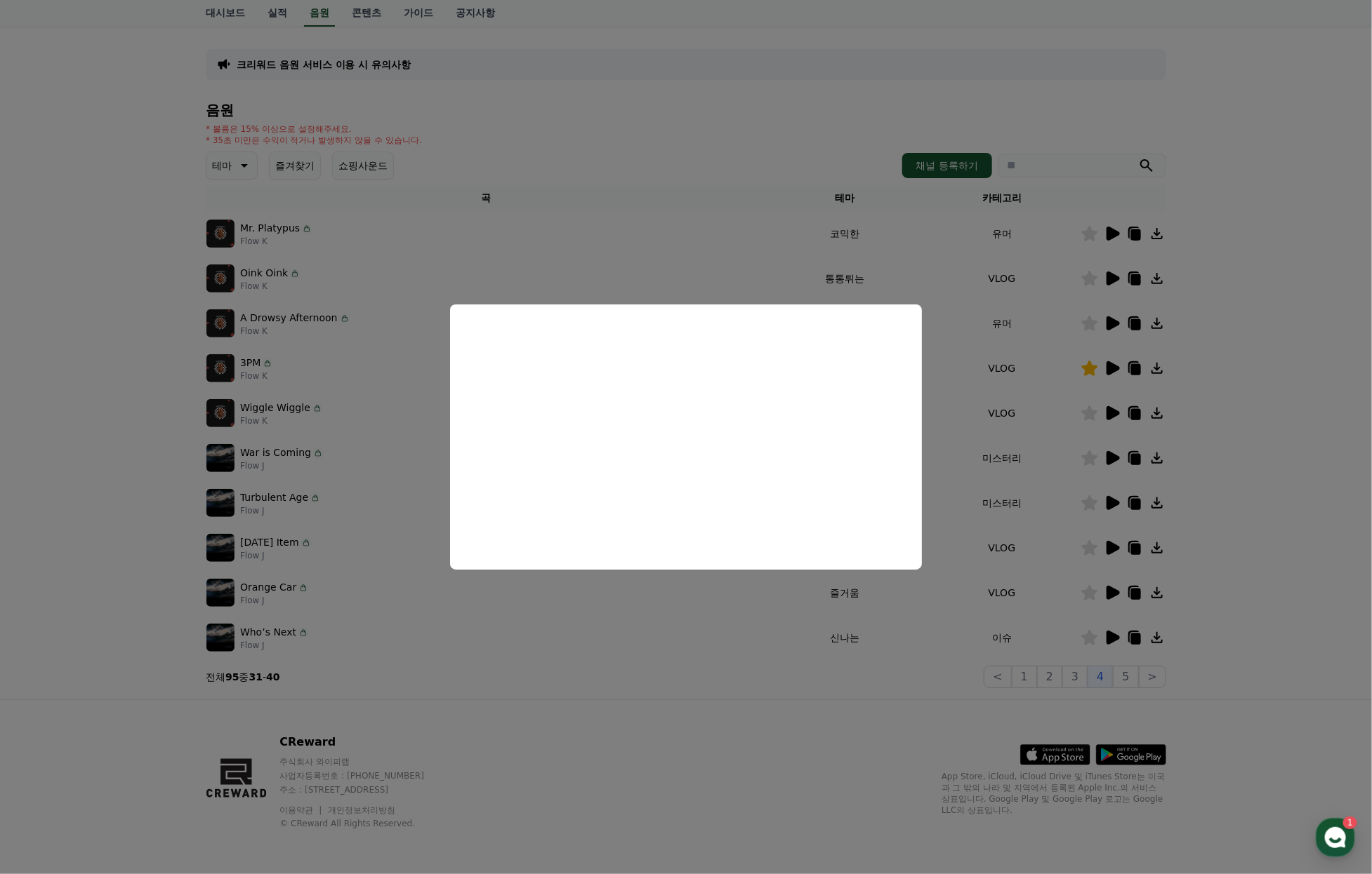
click at [1084, 255] on button "close modal" at bounding box center [686, 437] width 1372 height 874
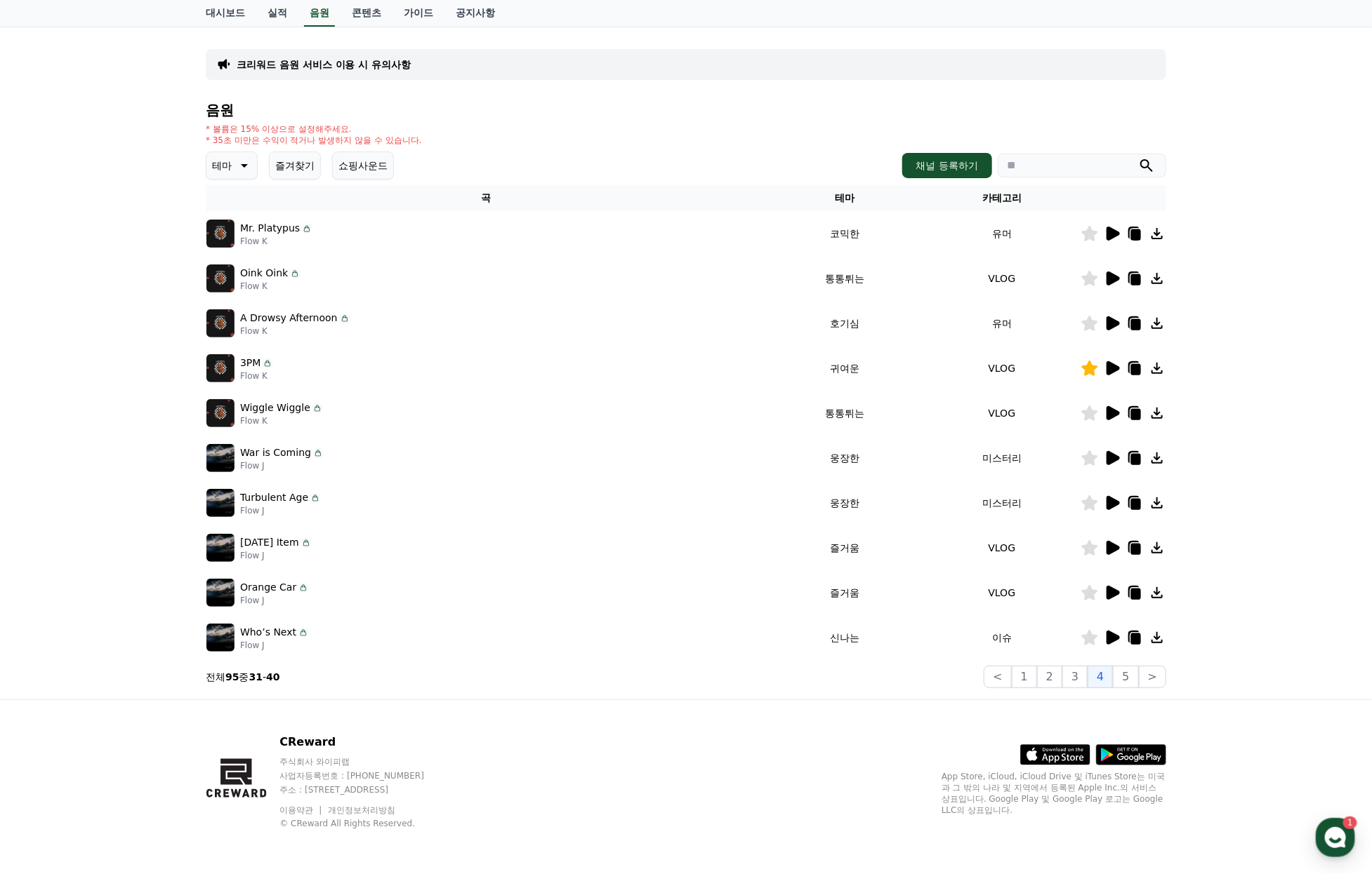
click at [1116, 316] on icon at bounding box center [1113, 323] width 13 height 14
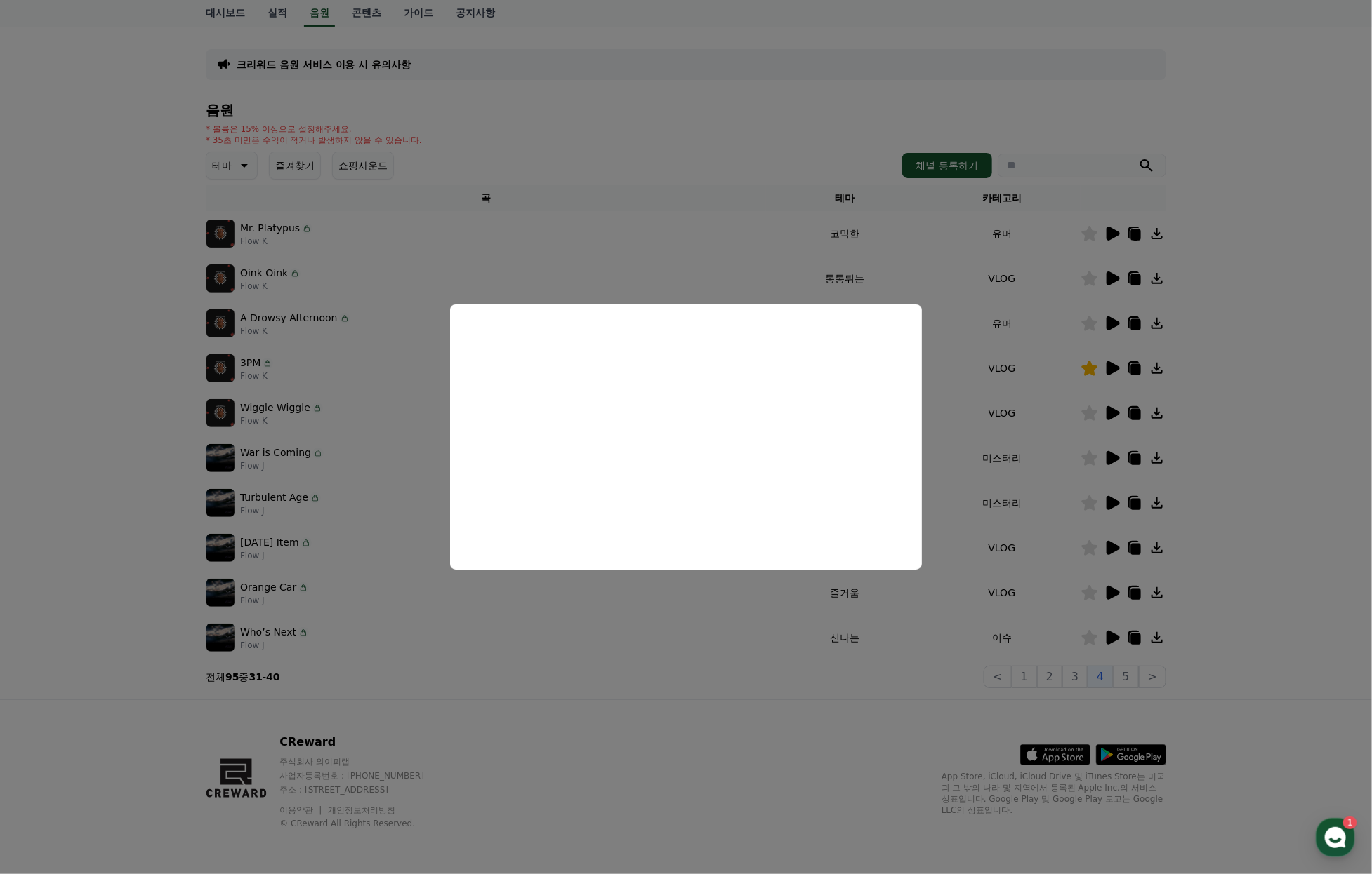
click at [1072, 573] on button "close modal" at bounding box center [686, 437] width 1372 height 874
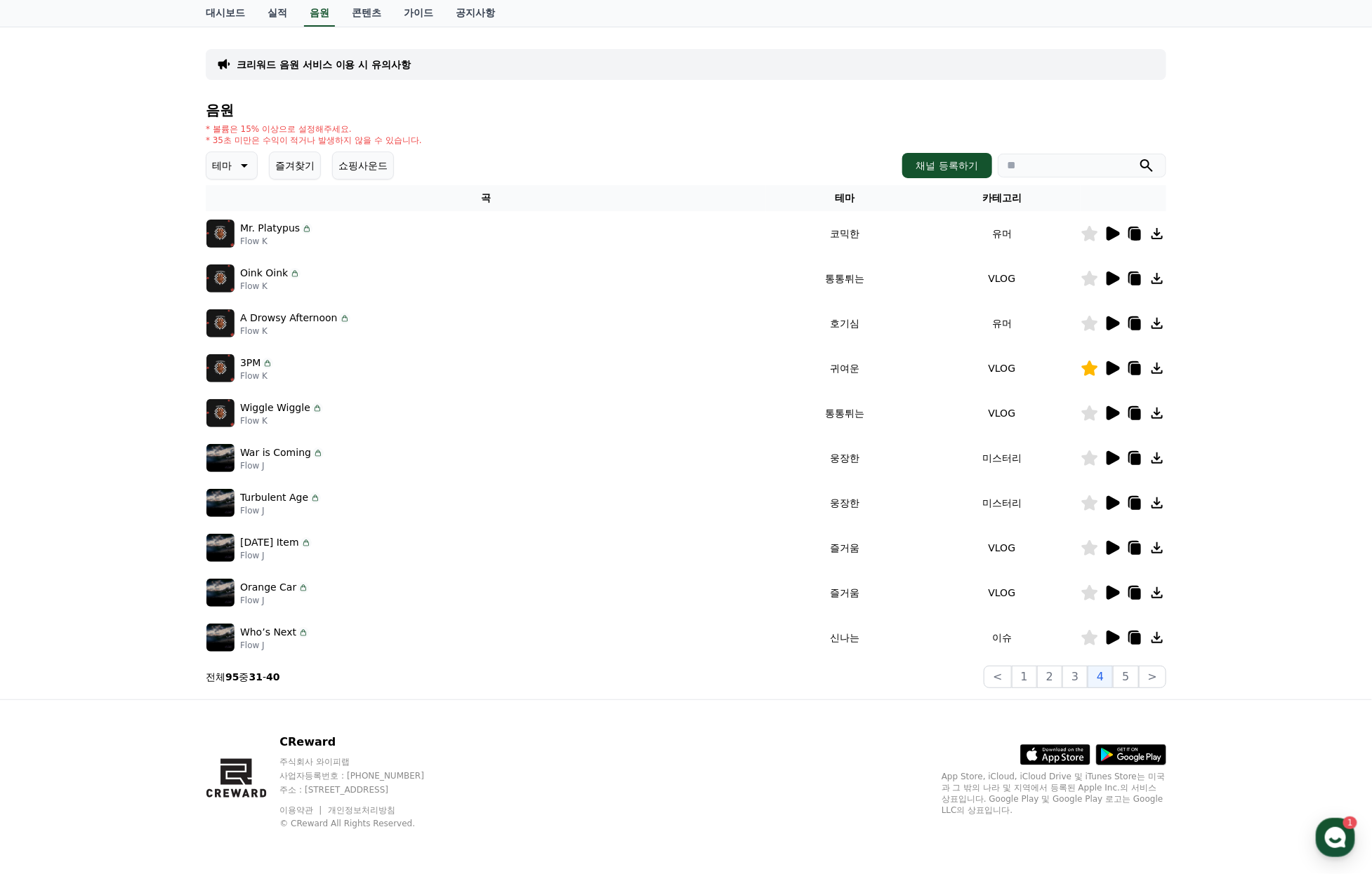
click at [1116, 539] on icon at bounding box center [1112, 547] width 16 height 16
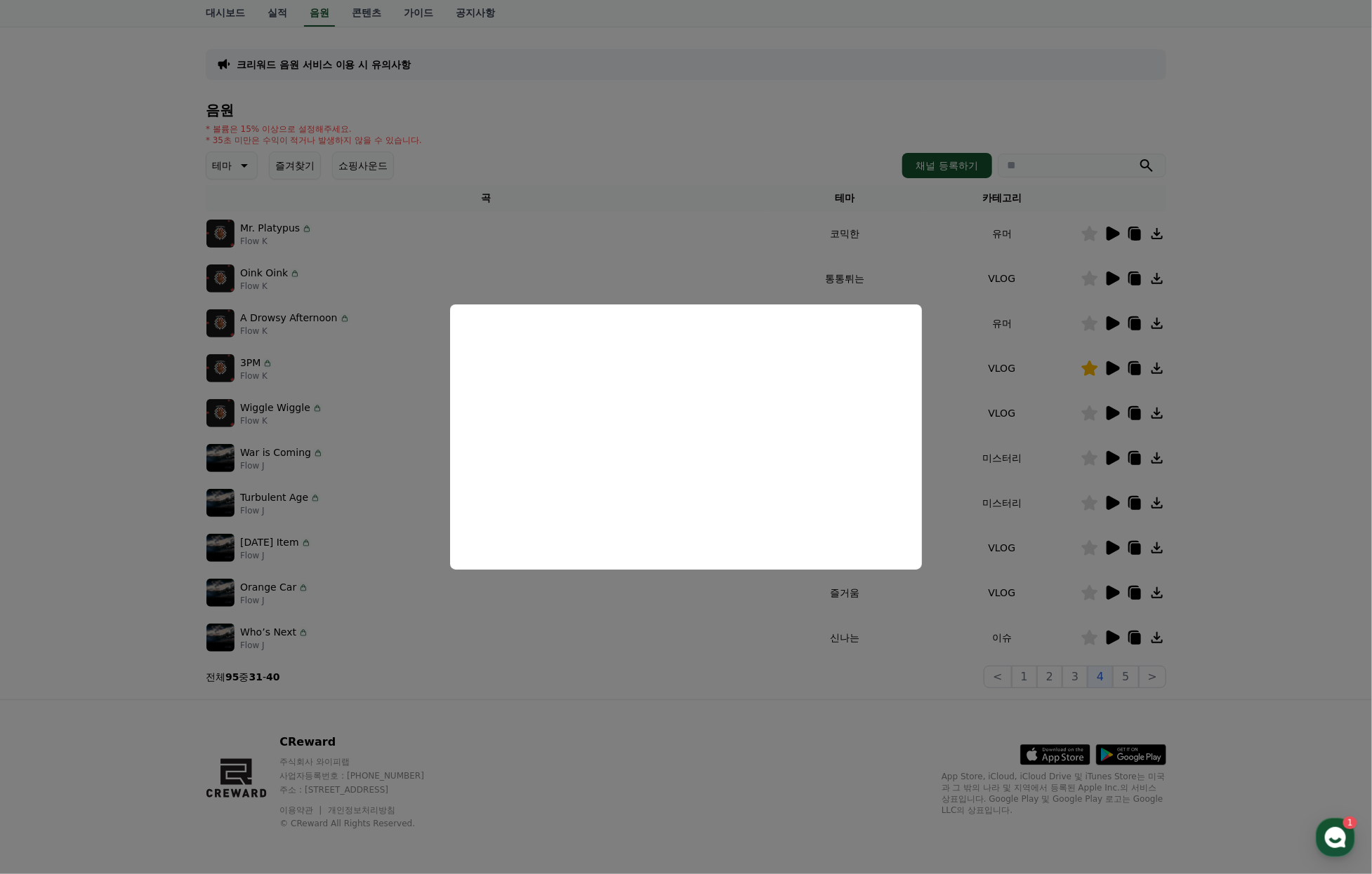
click at [1278, 582] on button "close modal" at bounding box center [686, 437] width 1372 height 874
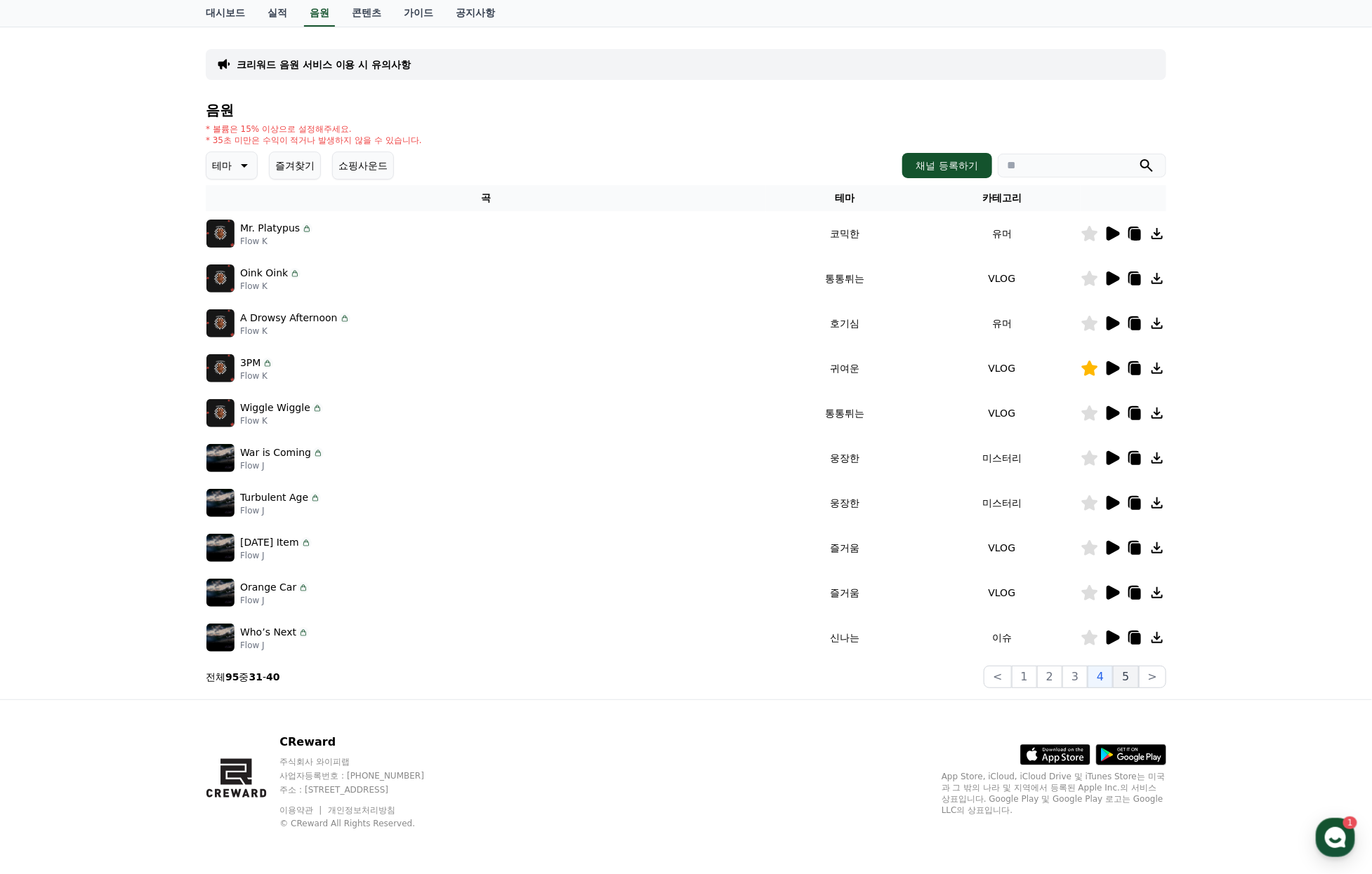
click at [1128, 670] on button "5" at bounding box center [1125, 677] width 25 height 22
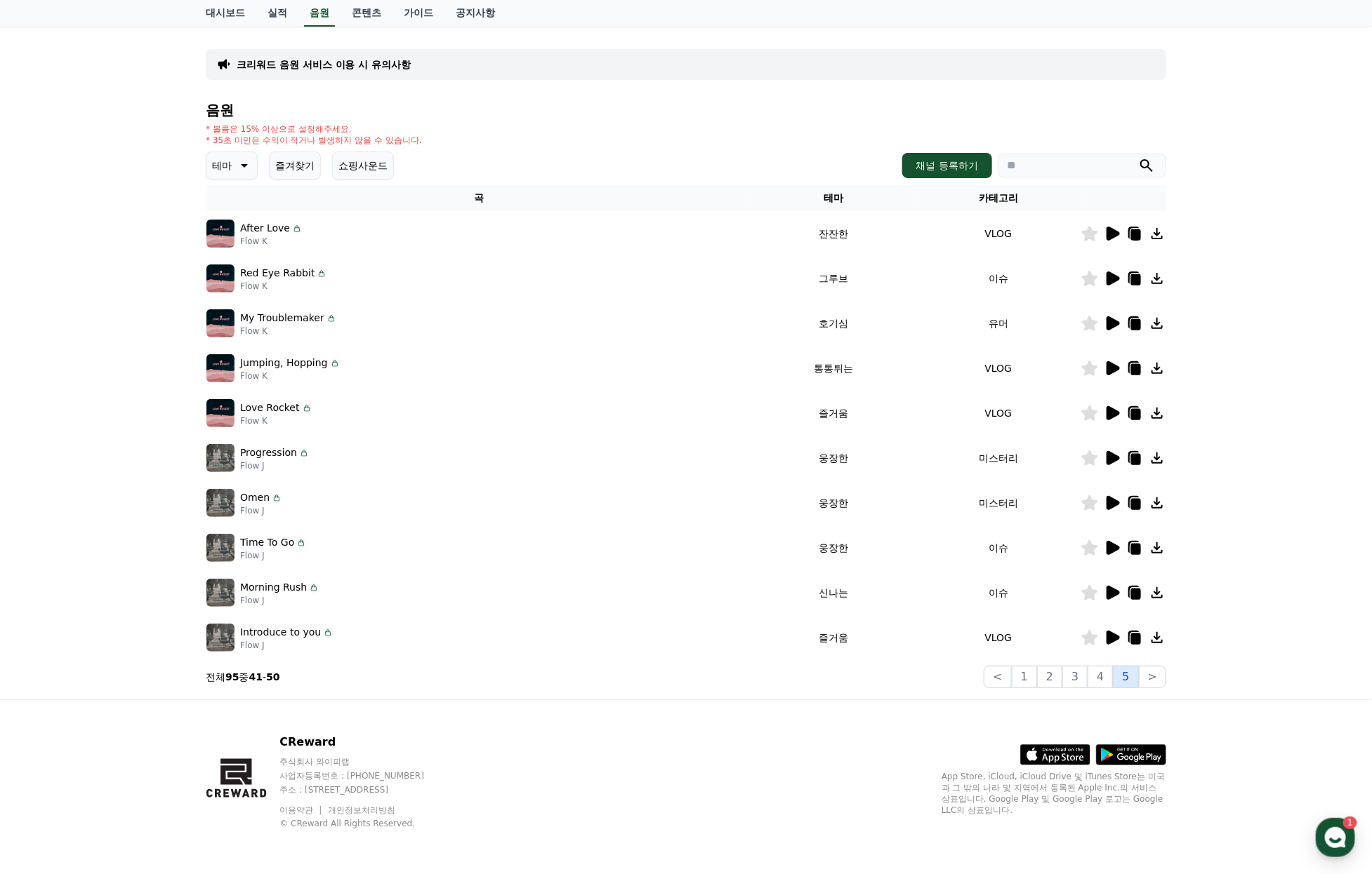
click at [1127, 675] on button "5" at bounding box center [1125, 677] width 25 height 22
click at [1104, 315] on icon at bounding box center [1112, 324] width 16 height 16
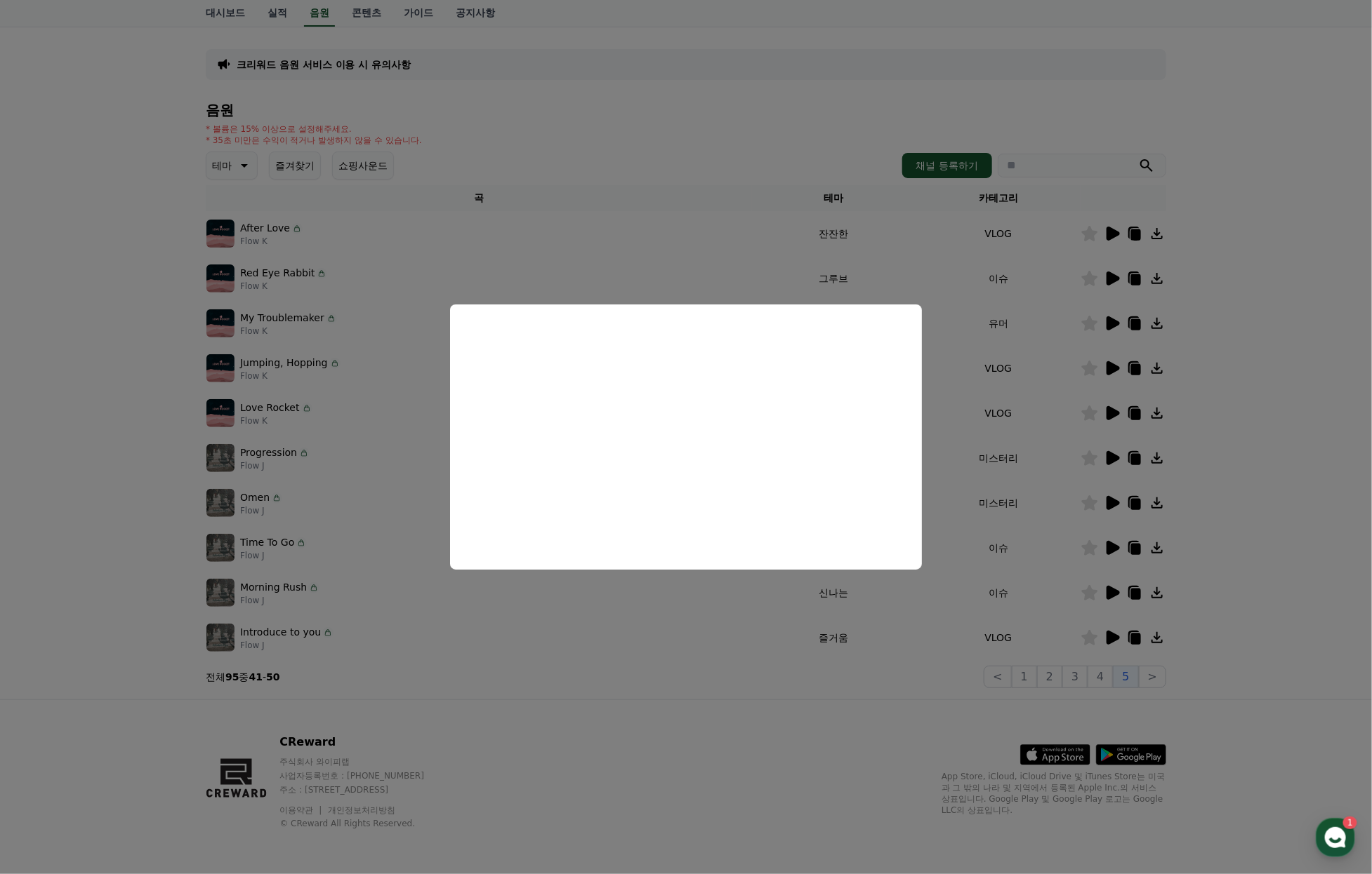
click at [1218, 339] on button "close modal" at bounding box center [686, 437] width 1372 height 874
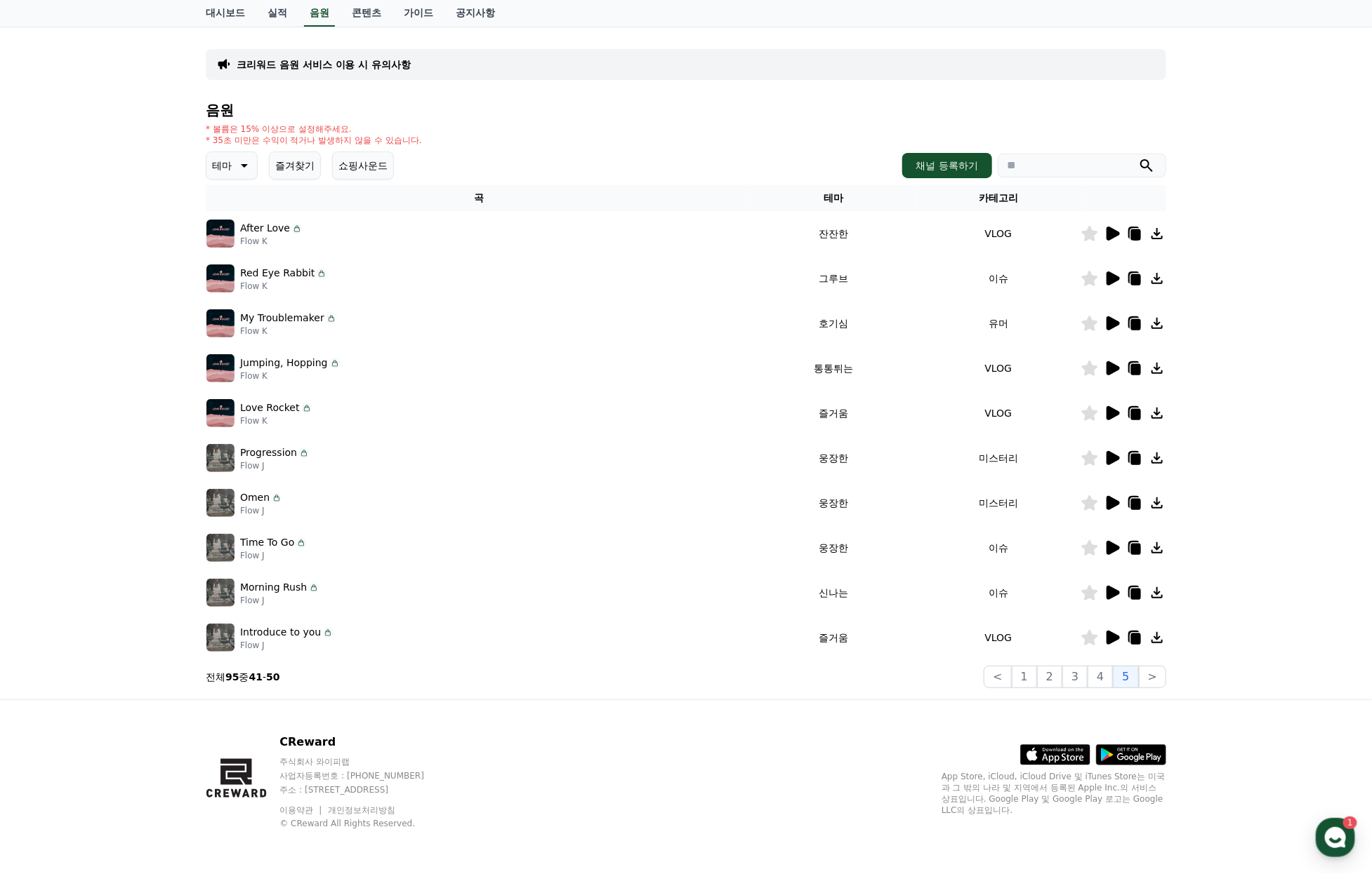
click at [1110, 316] on icon at bounding box center [1113, 323] width 13 height 14
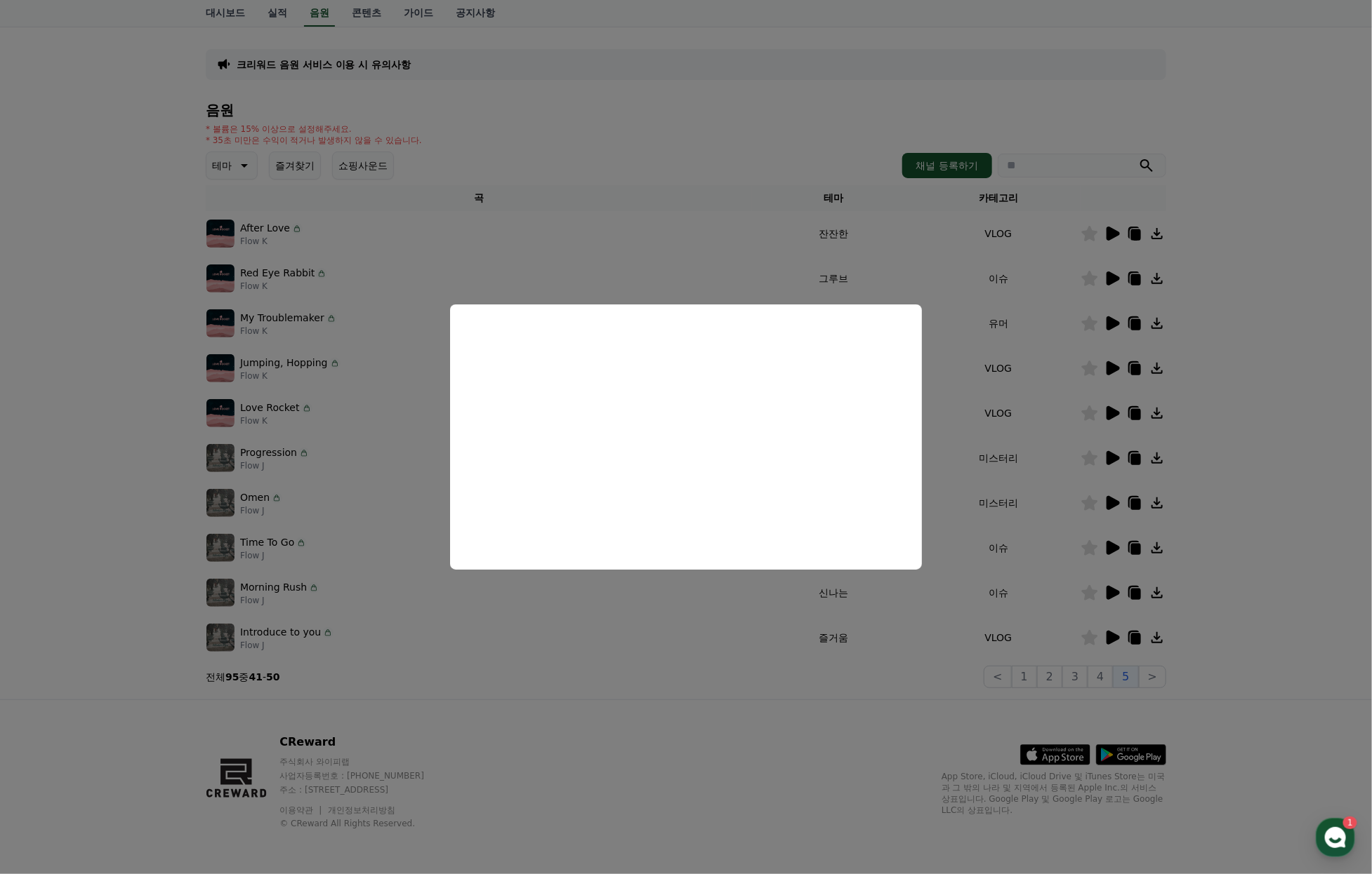
click at [1069, 287] on button "close modal" at bounding box center [686, 437] width 1372 height 874
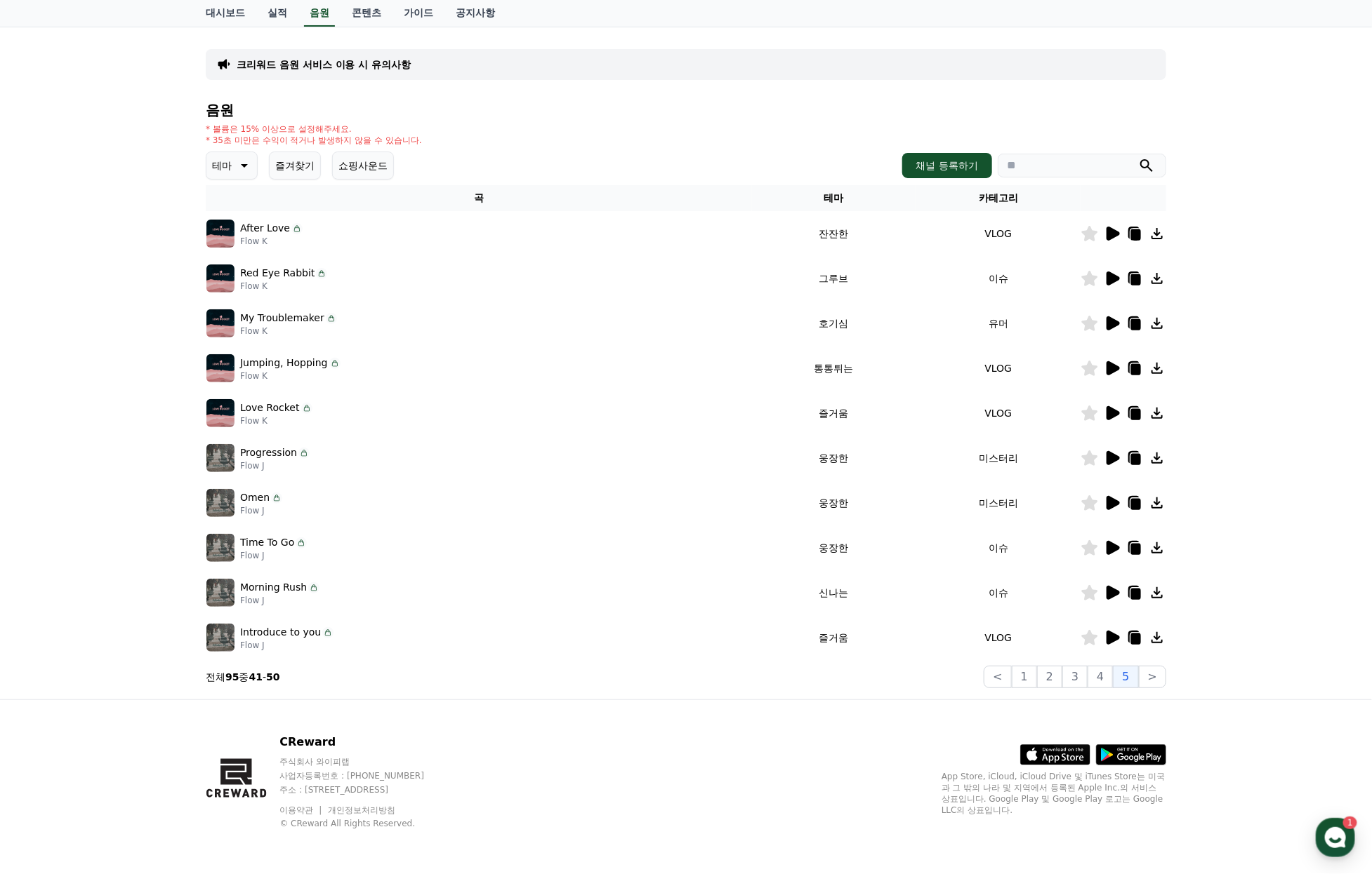
click at [1090, 316] on icon at bounding box center [1090, 324] width 16 height 16
click at [1149, 670] on button ">" at bounding box center [1152, 677] width 28 height 22
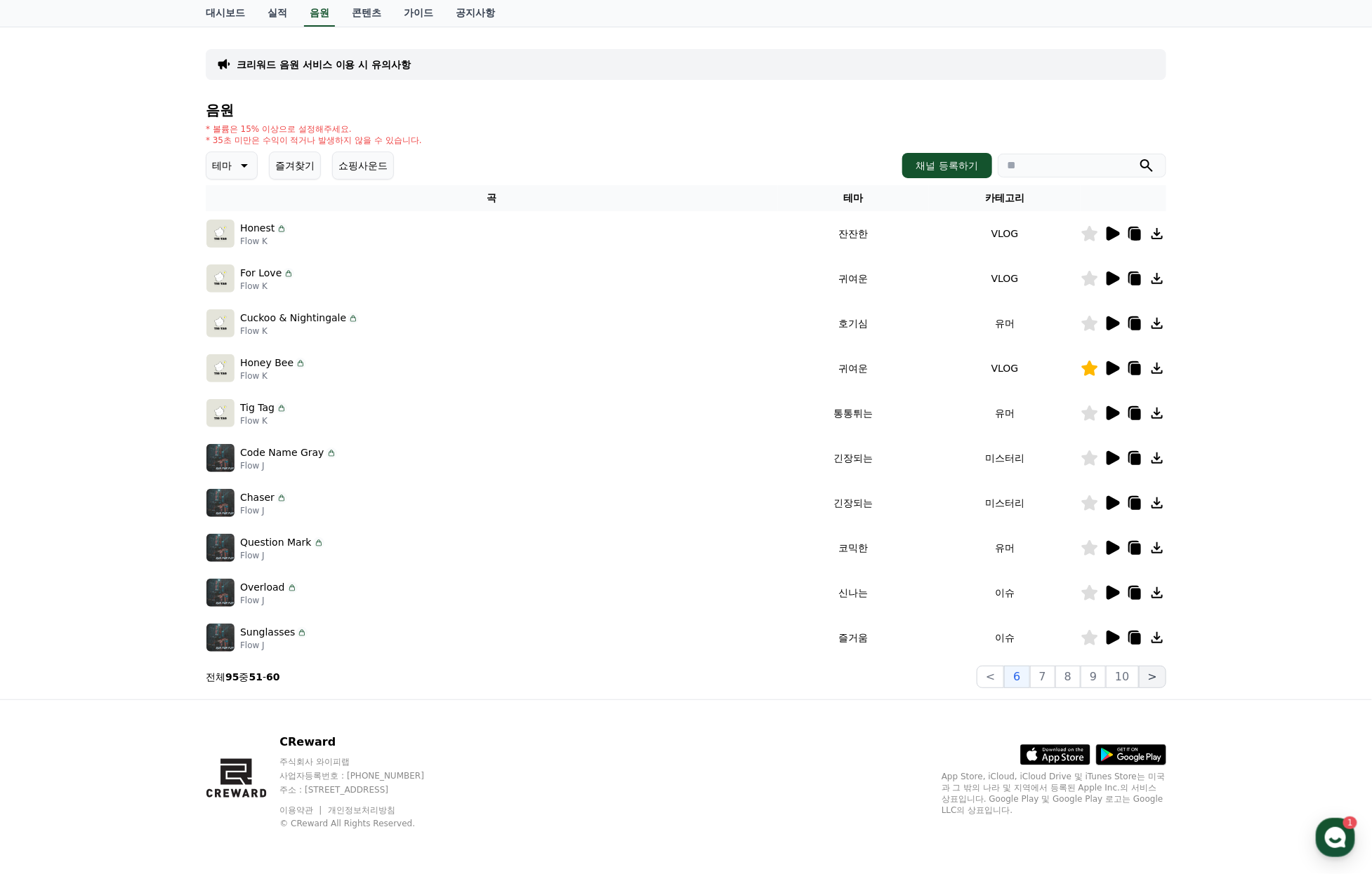
click at [1149, 670] on button ">" at bounding box center [1152, 677] width 28 height 22
click at [1045, 672] on button "7" at bounding box center [1042, 677] width 25 height 22
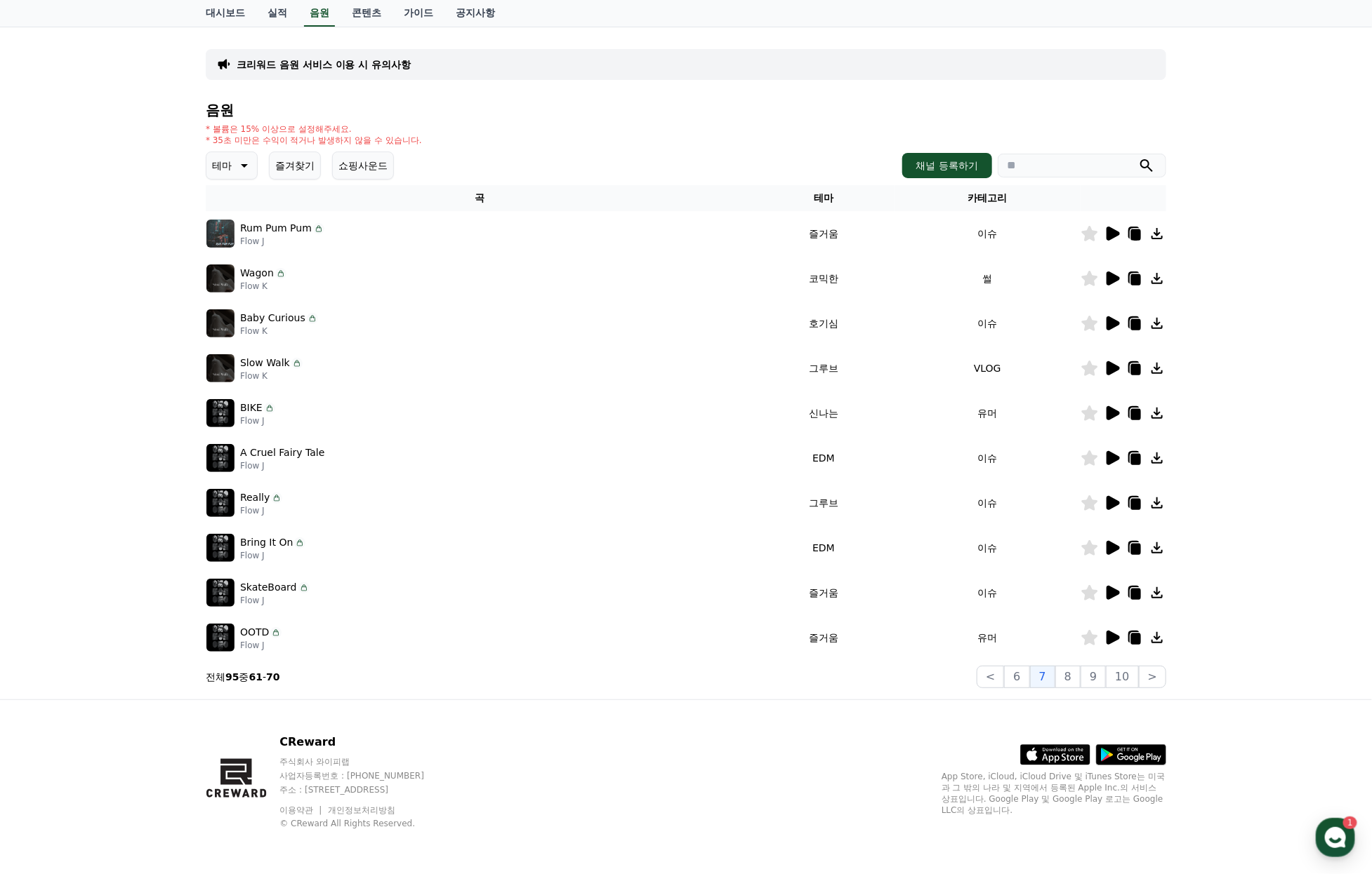
click at [1118, 629] on icon at bounding box center [1112, 637] width 16 height 16
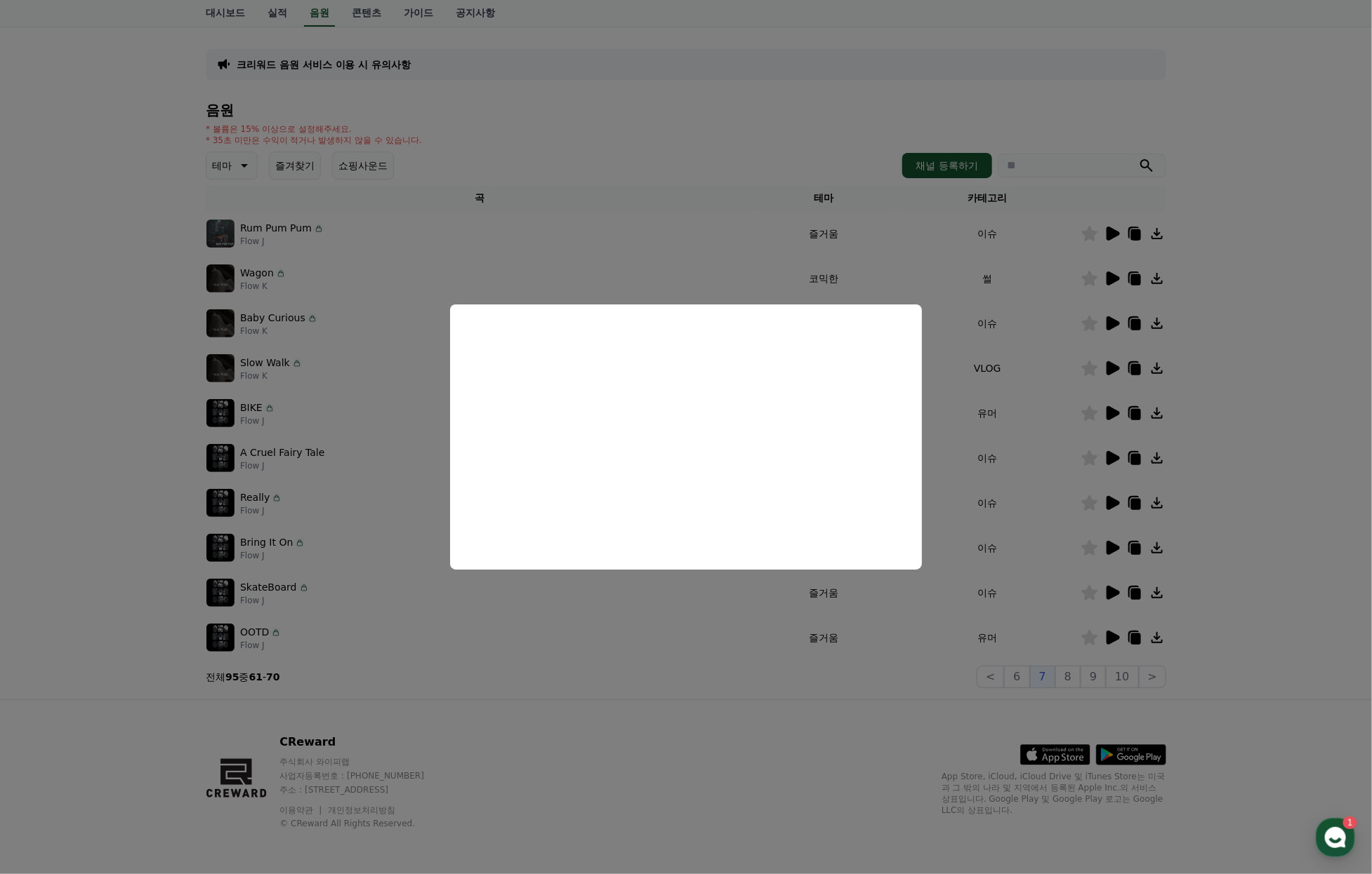
click at [1061, 385] on button "close modal" at bounding box center [686, 437] width 1372 height 874
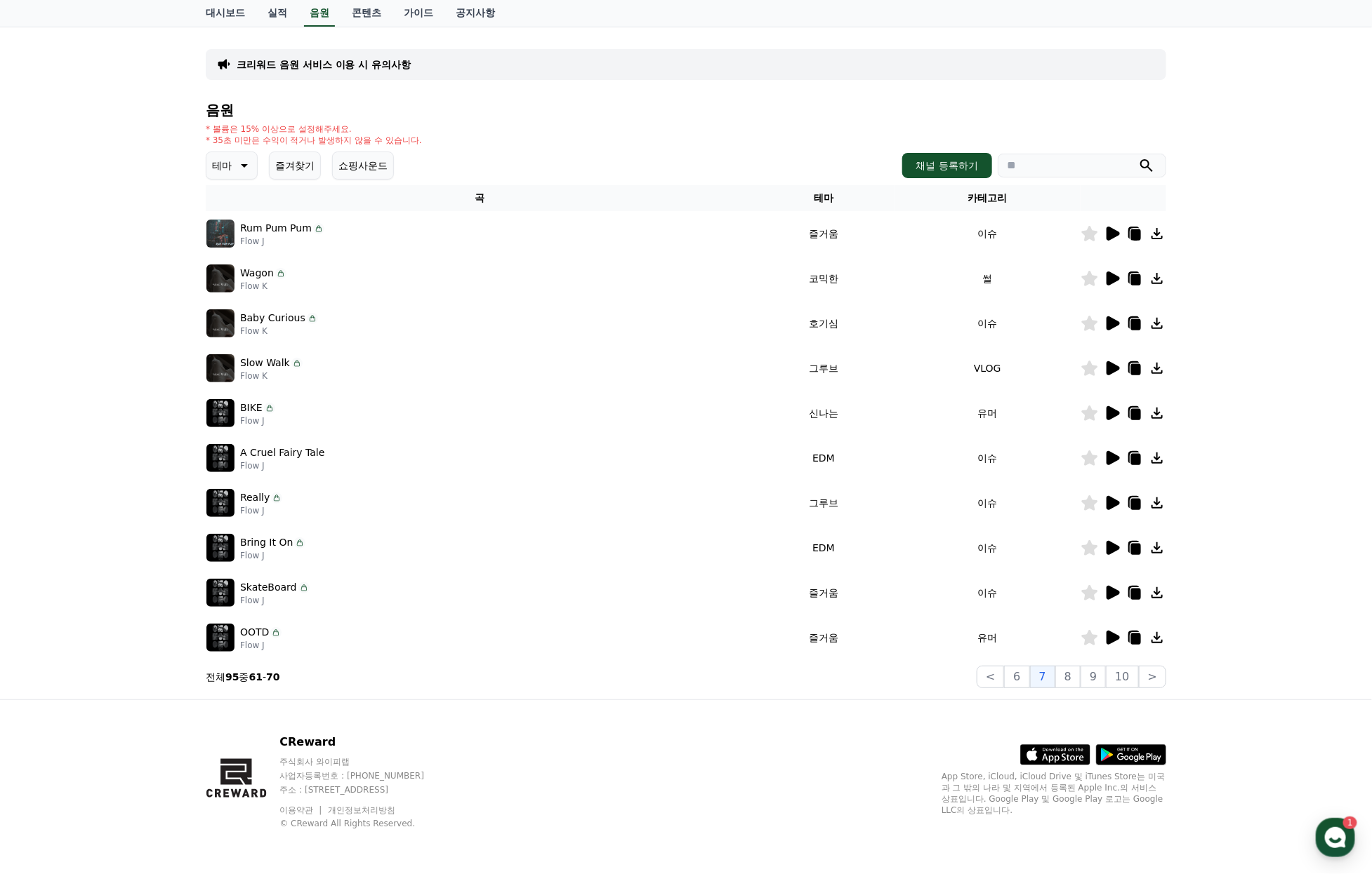
click at [1115, 406] on icon at bounding box center [1113, 413] width 13 height 14
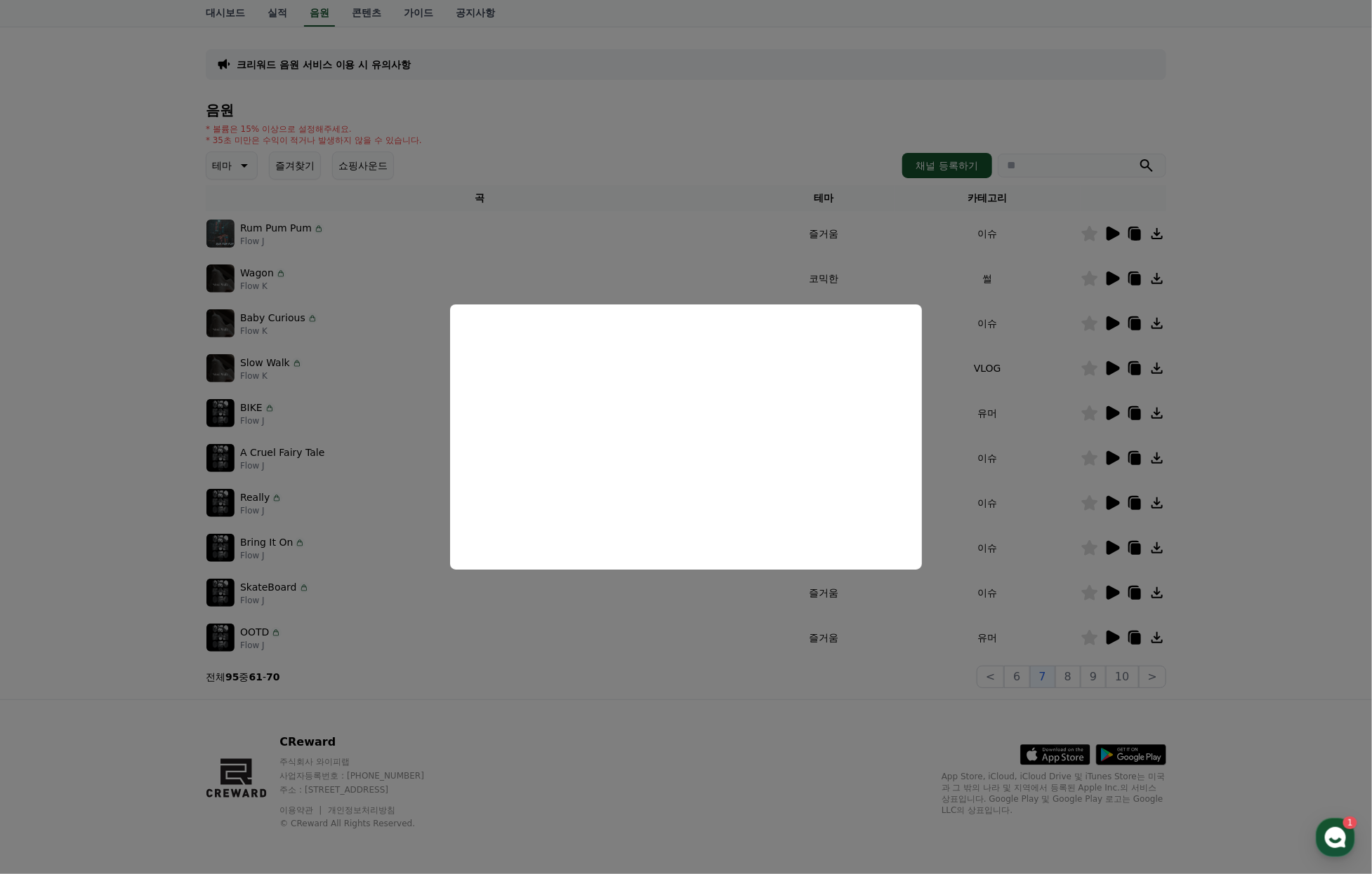
click at [1061, 662] on button "close modal" at bounding box center [686, 437] width 1372 height 874
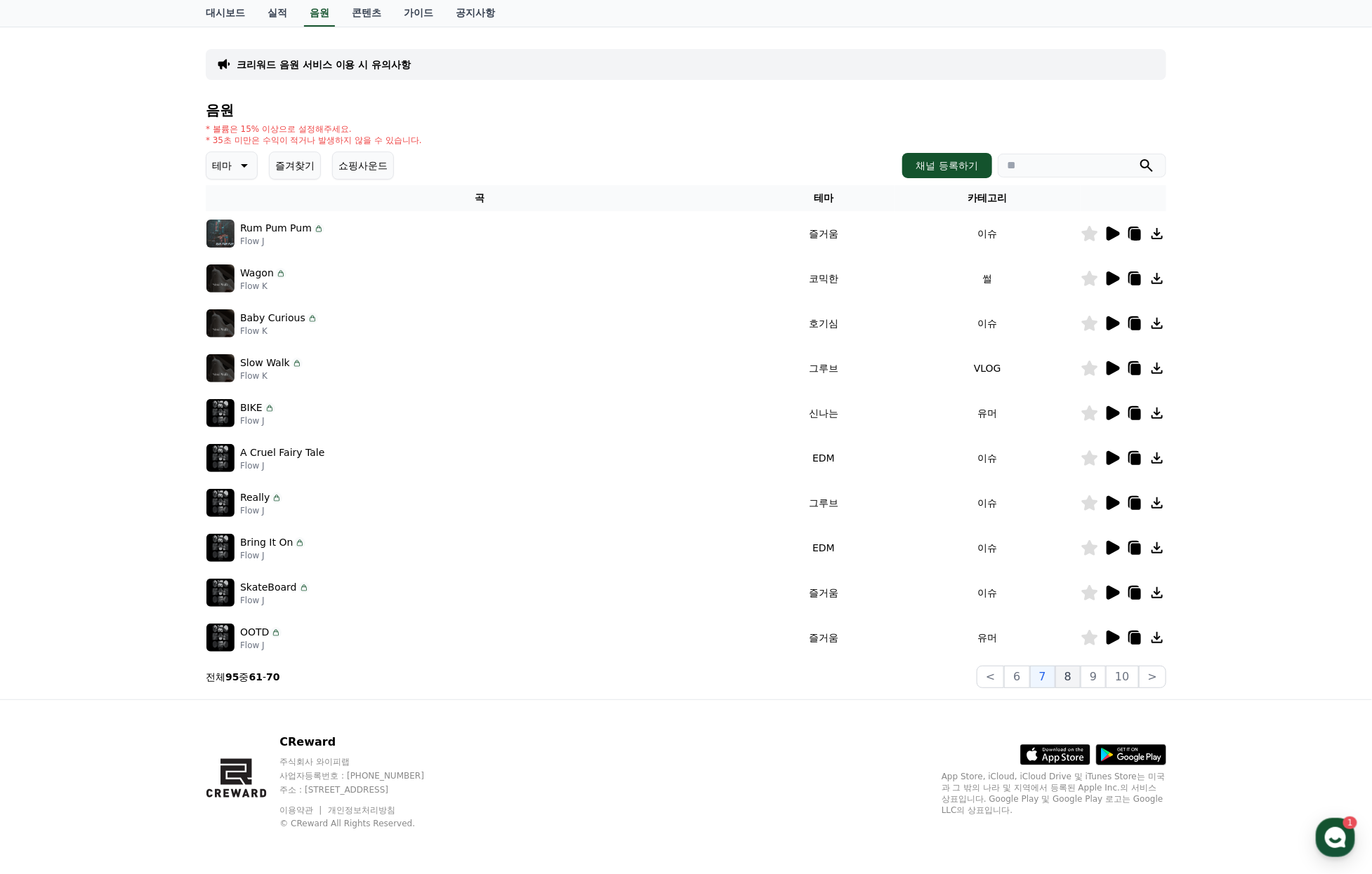
click at [1072, 667] on button "8" at bounding box center [1068, 677] width 25 height 22
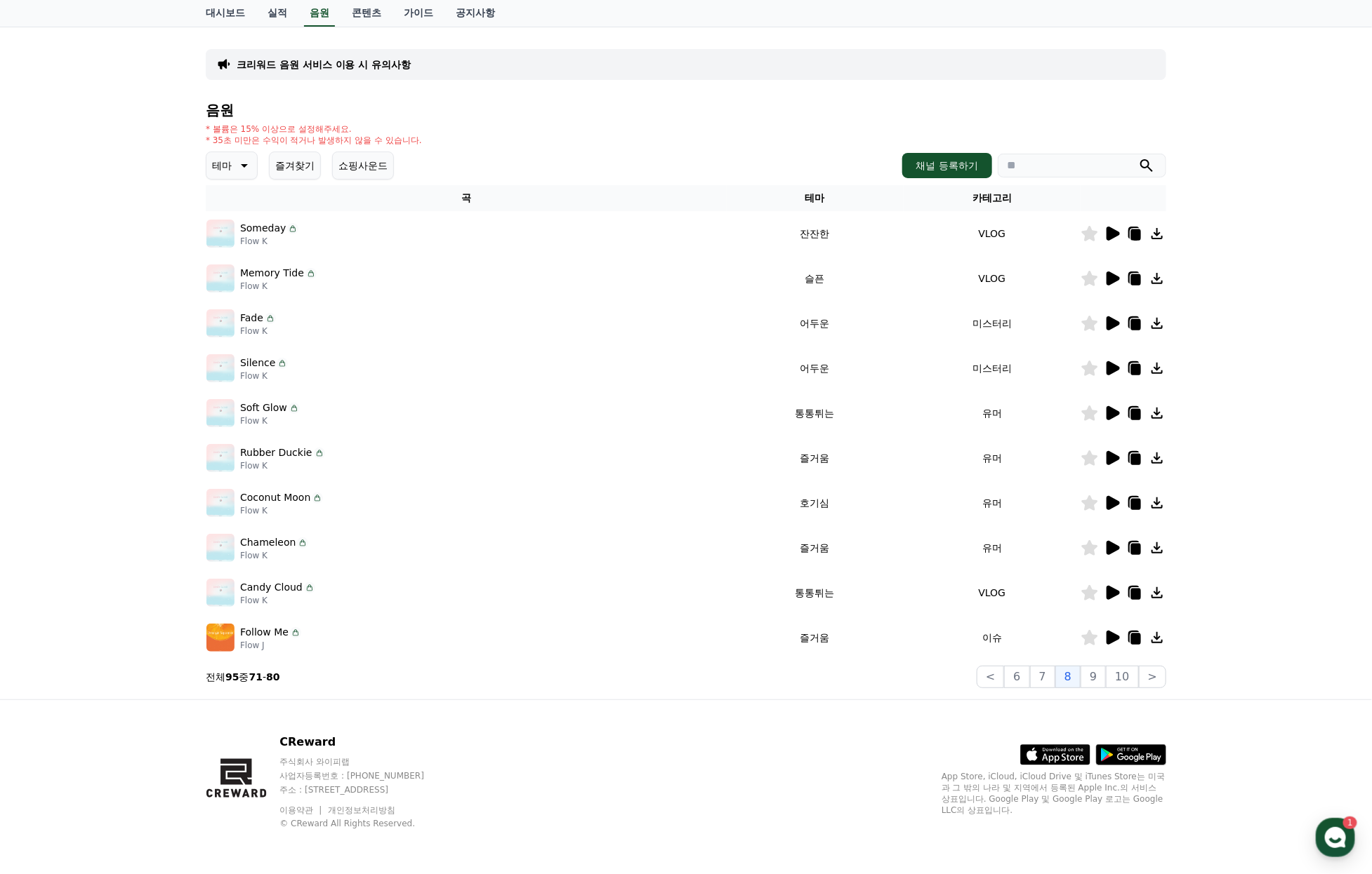
click at [1114, 406] on icon at bounding box center [1113, 413] width 13 height 14
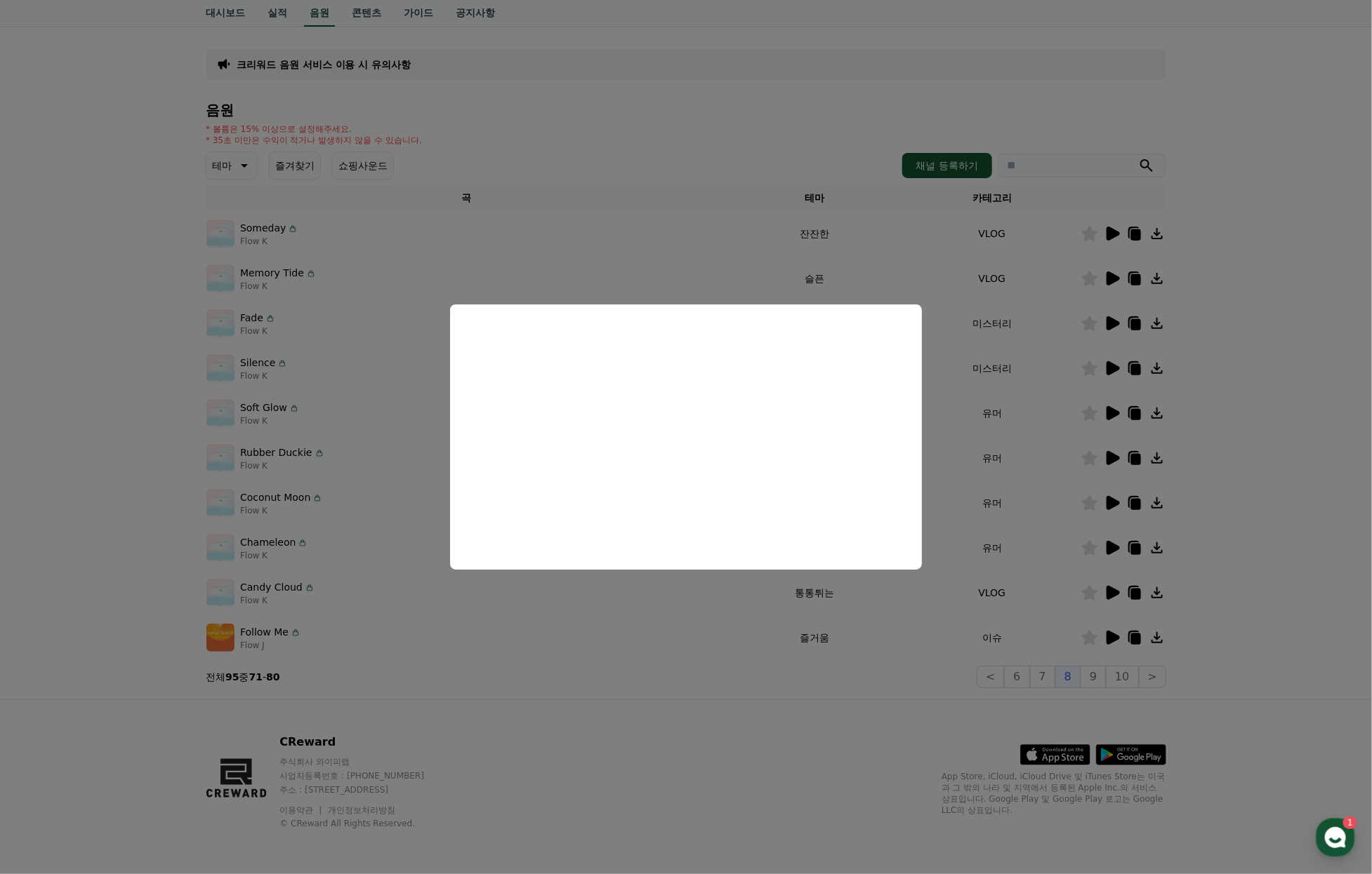
click at [1021, 410] on button "close modal" at bounding box center [686, 437] width 1372 height 874
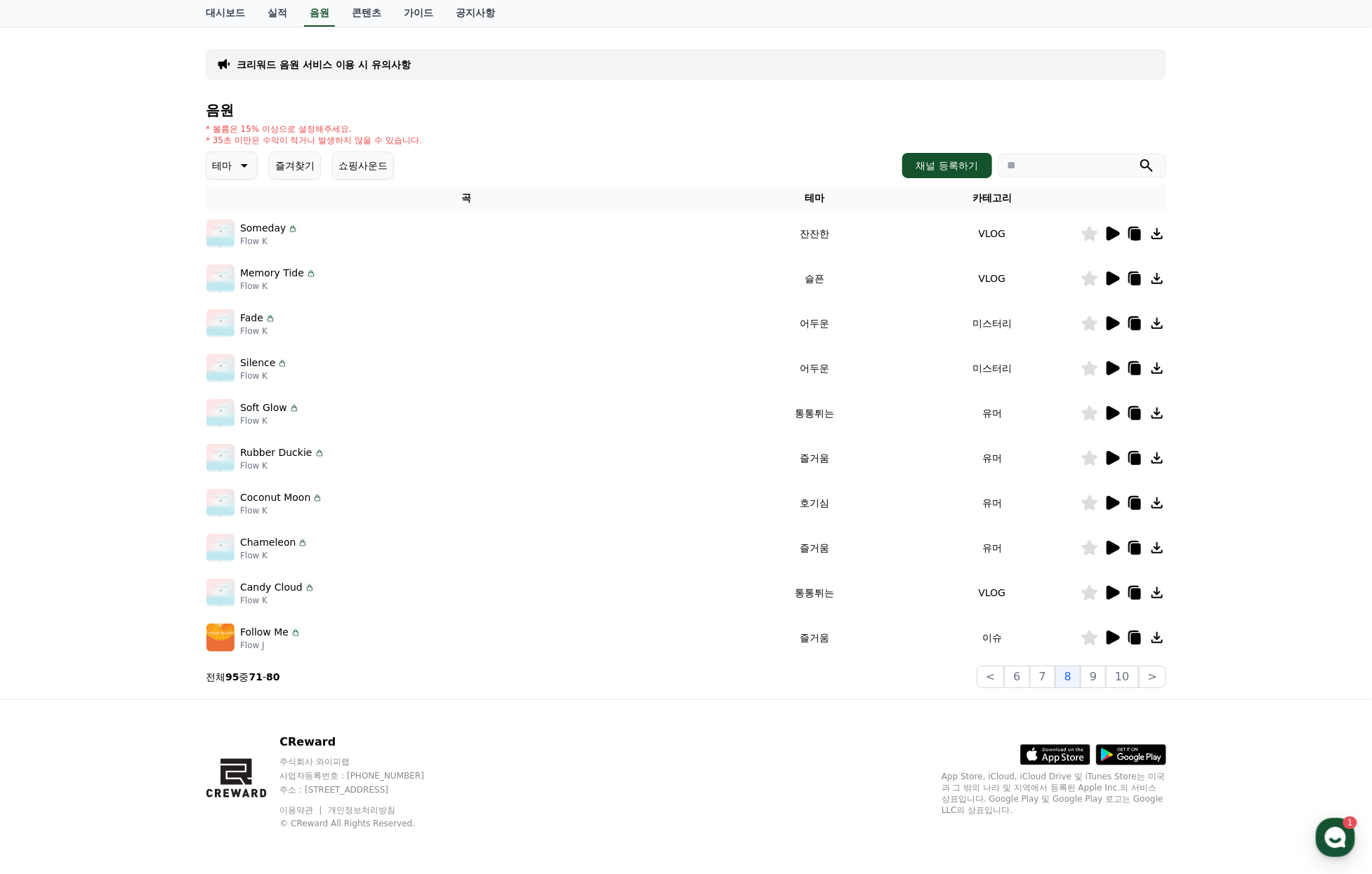
click at [1084, 405] on icon at bounding box center [1090, 413] width 16 height 16
click at [1088, 450] on icon at bounding box center [1090, 458] width 16 height 16
click at [1116, 449] on icon at bounding box center [1112, 458] width 16 height 16
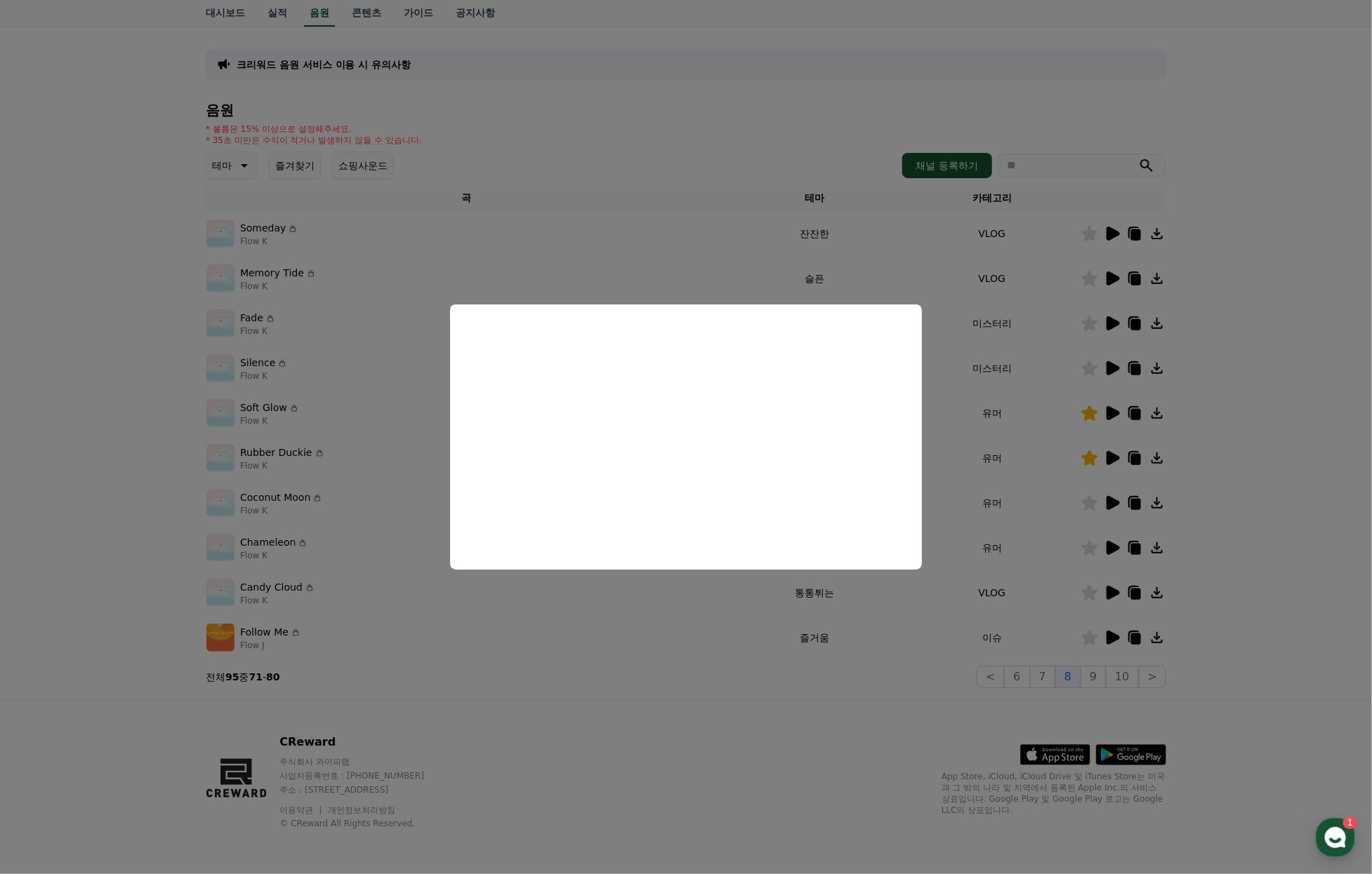
click at [997, 483] on button "close modal" at bounding box center [686, 437] width 1372 height 874
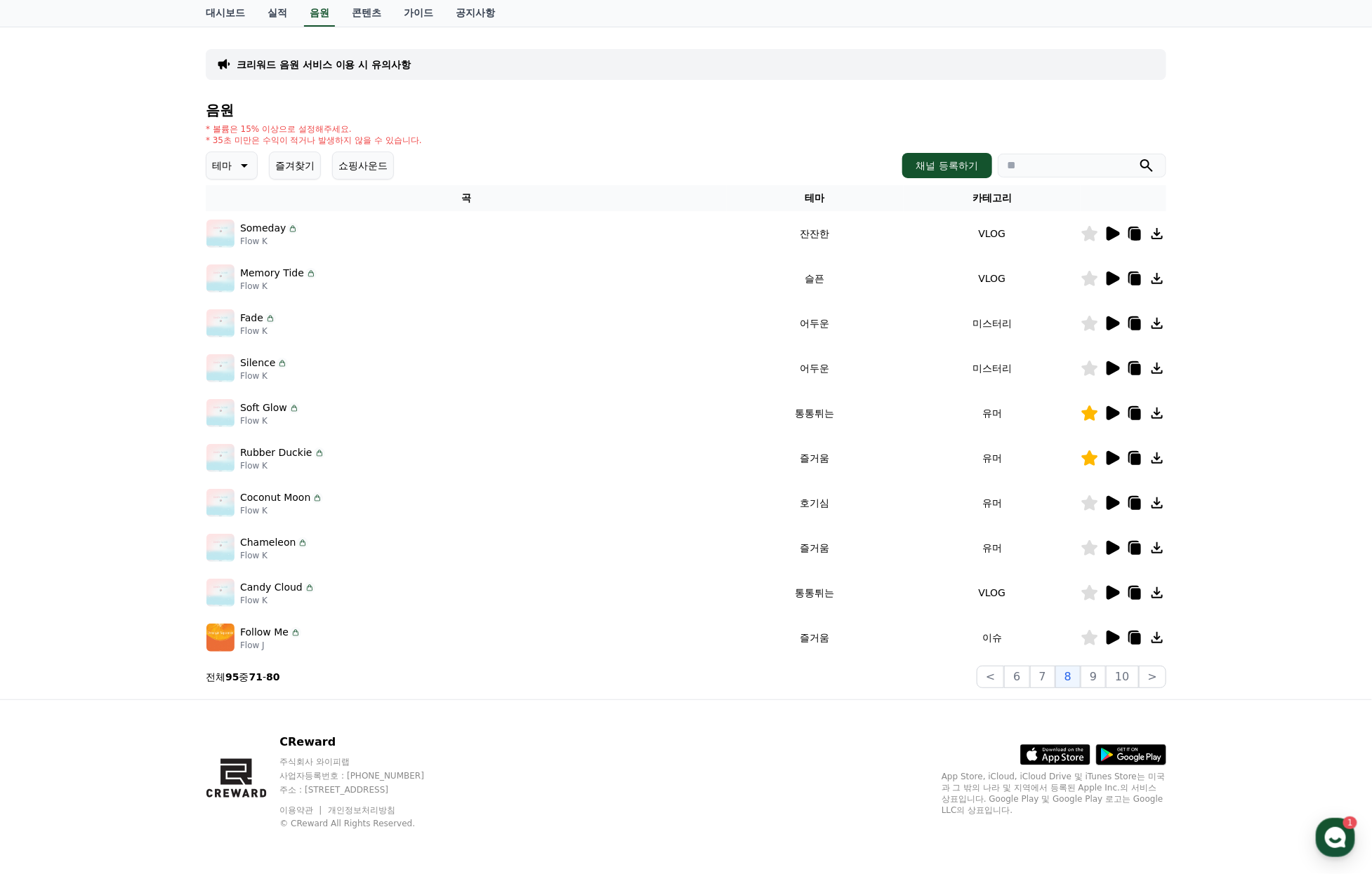
click at [1090, 495] on icon at bounding box center [1090, 503] width 16 height 16
click at [1113, 496] on icon at bounding box center [1113, 503] width 13 height 14
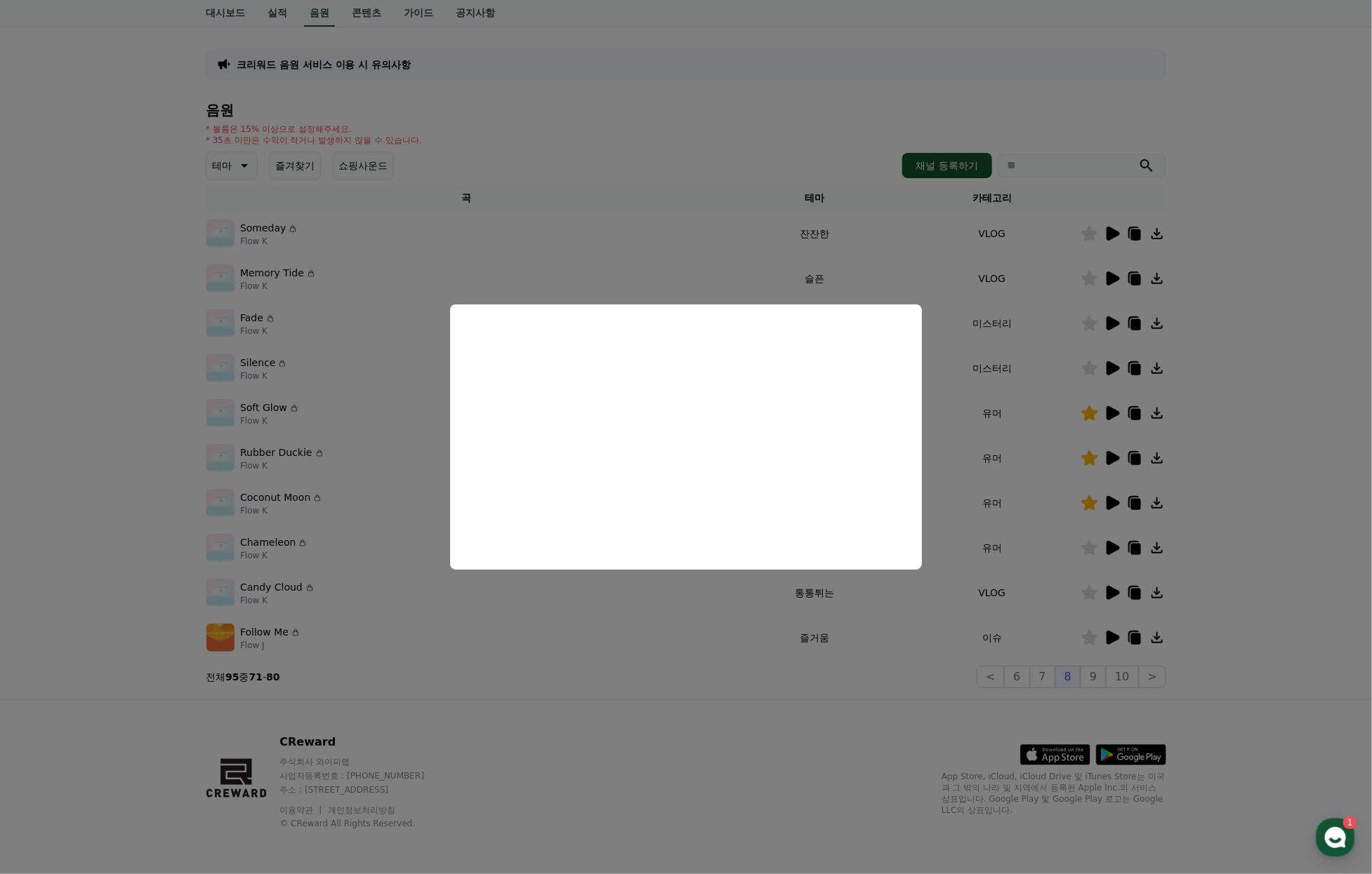
click at [1116, 529] on button "close modal" at bounding box center [686, 437] width 1372 height 874
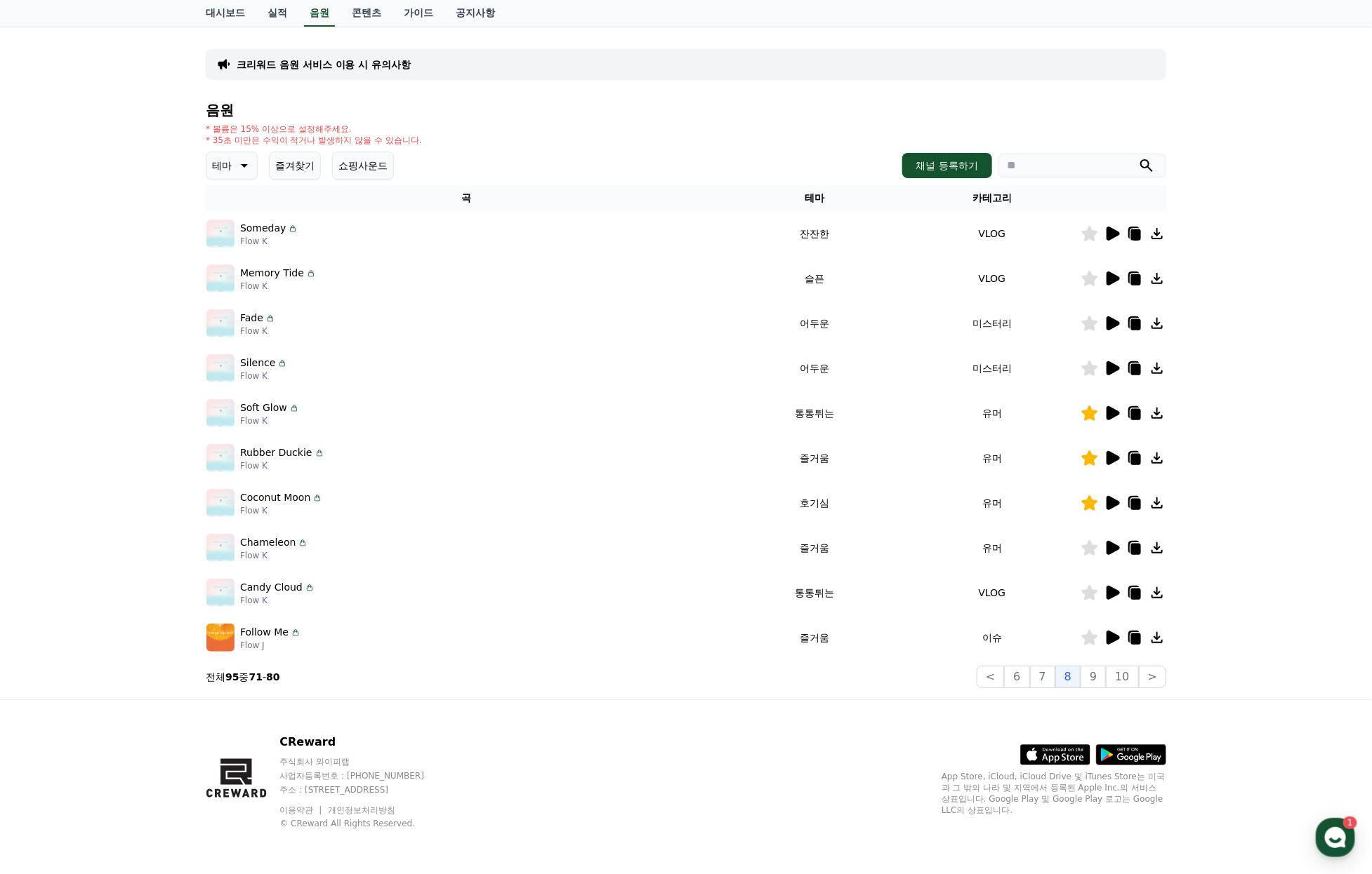
click at [1115, 496] on icon at bounding box center [1113, 503] width 13 height 14
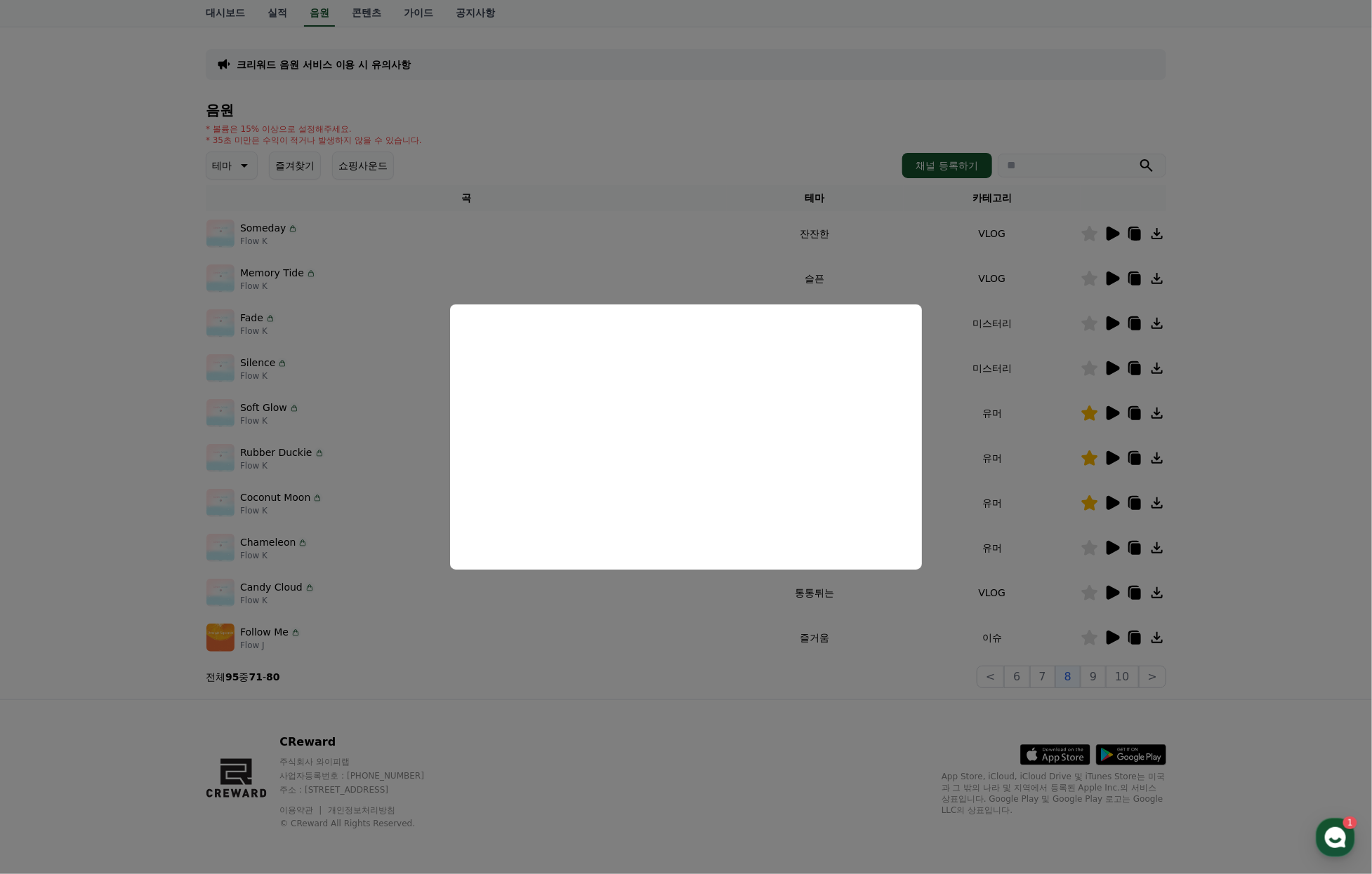
click at [1290, 537] on button "close modal" at bounding box center [686, 437] width 1372 height 874
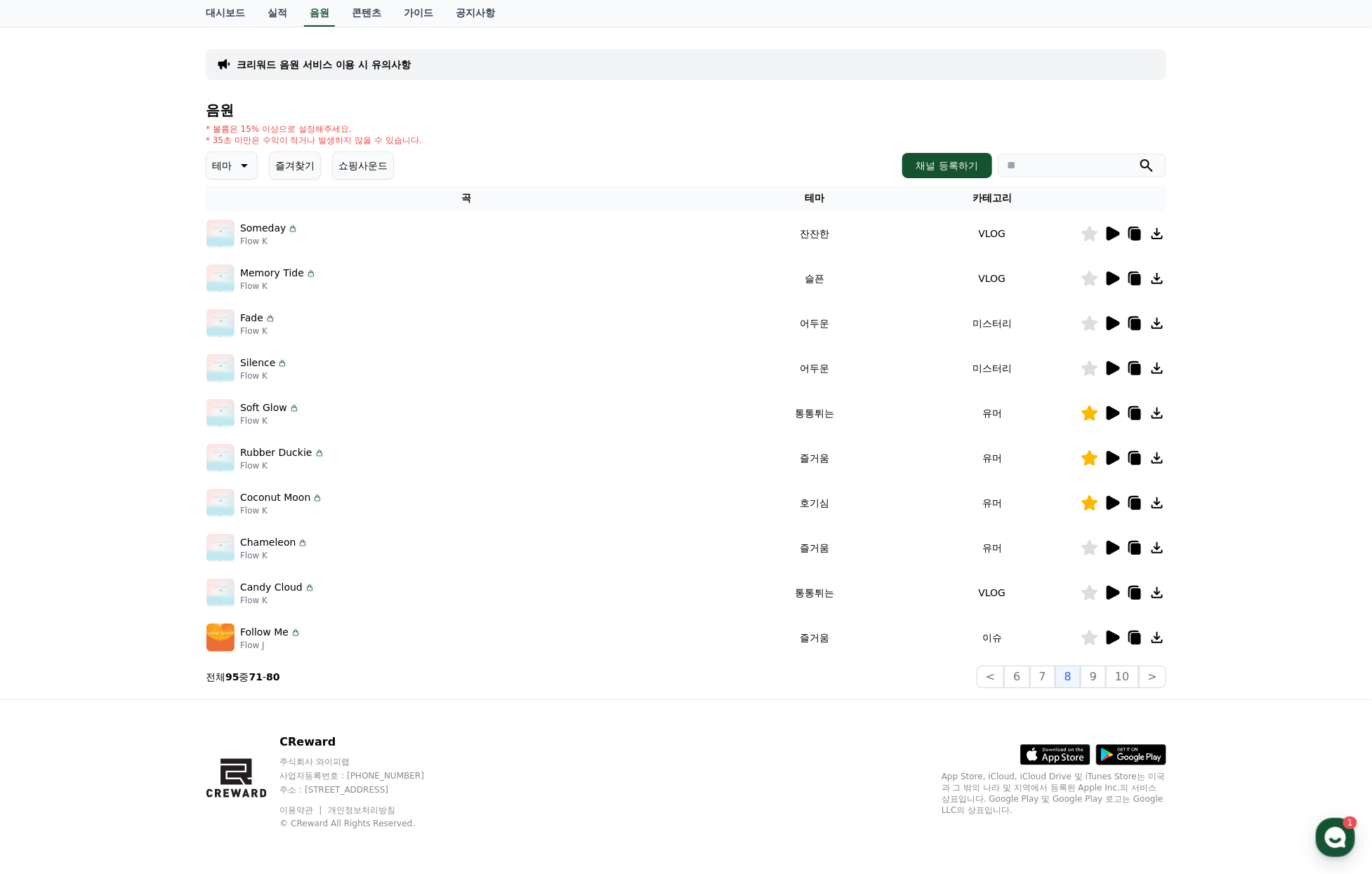
click at [1113, 541] on icon at bounding box center [1113, 547] width 13 height 14
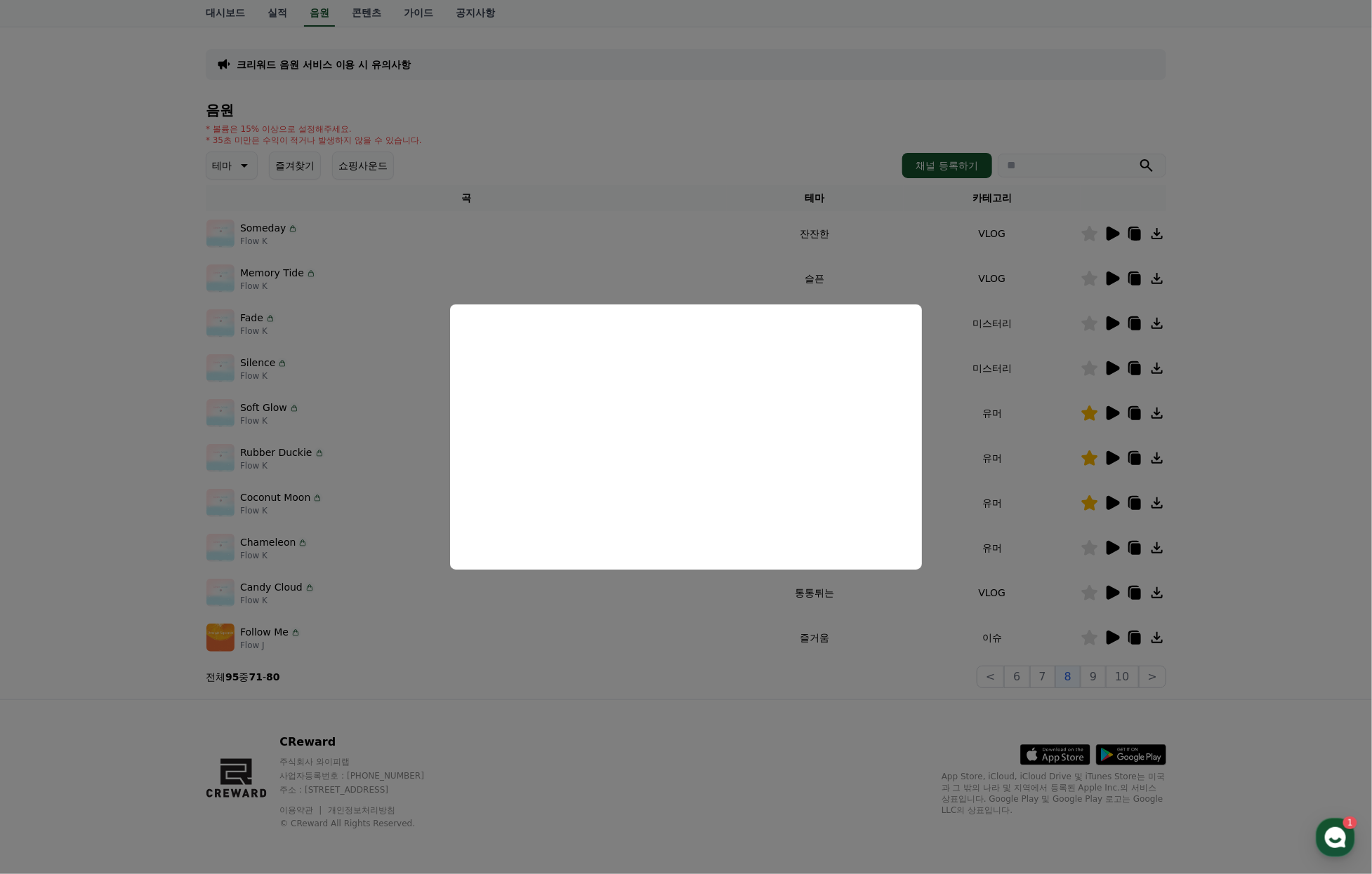
drag, startPoint x: 1210, startPoint y: 588, endPoint x: 1161, endPoint y: 590, distance: 49.0
click at [1210, 588] on button "close modal" at bounding box center [686, 437] width 1372 height 874
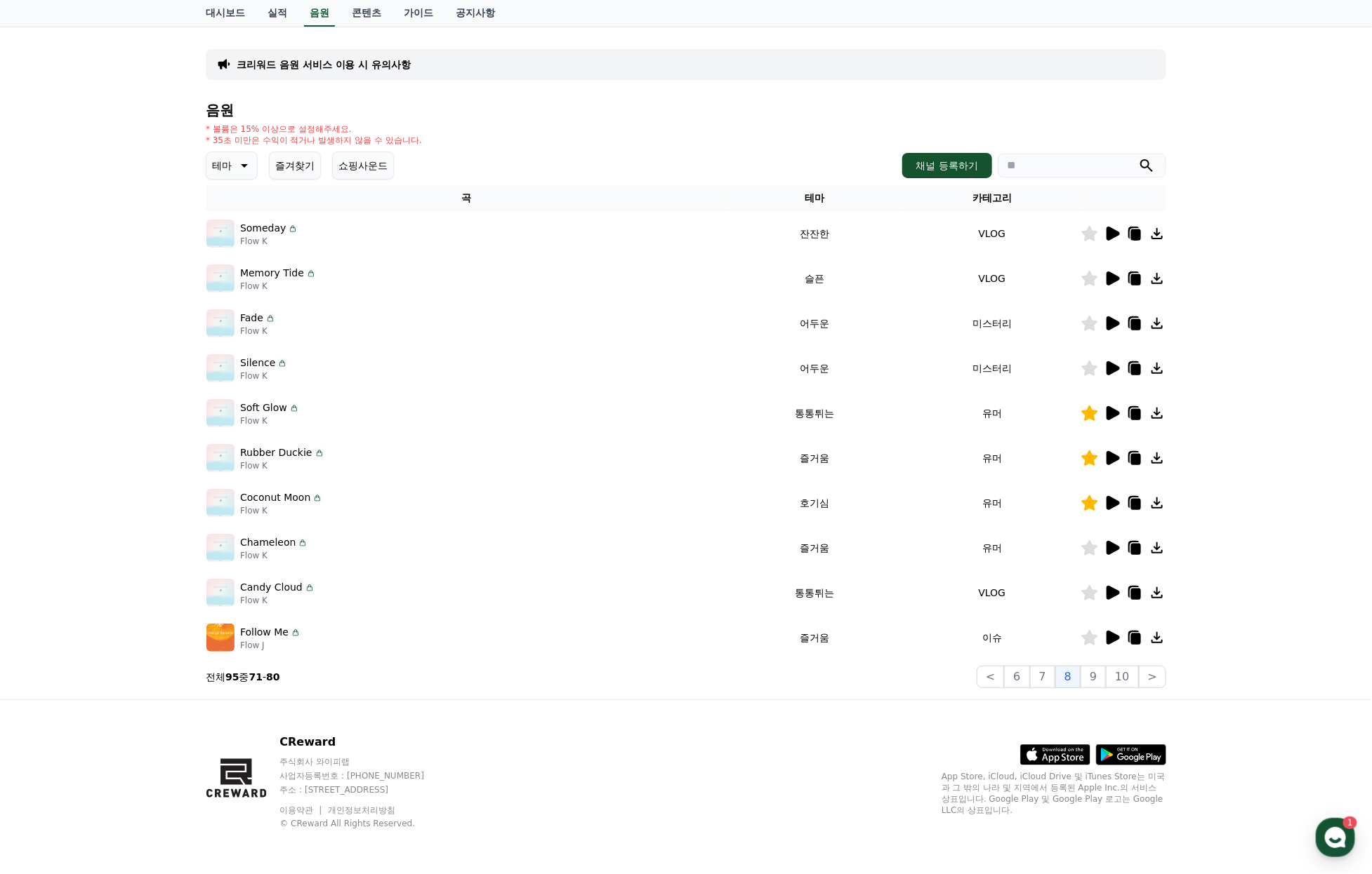
click at [1109, 586] on icon at bounding box center [1113, 592] width 13 height 14
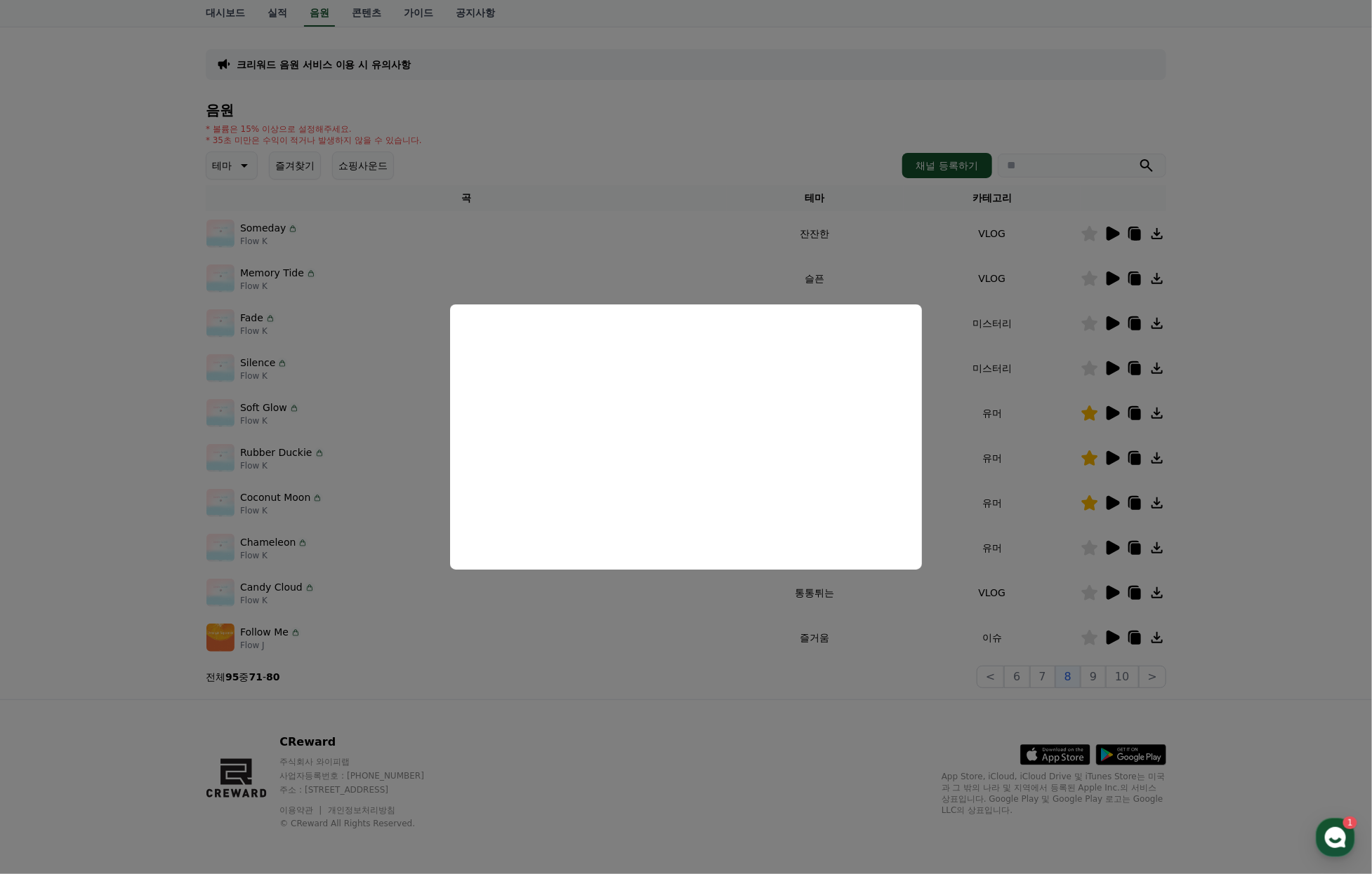
click at [1281, 605] on button "close modal" at bounding box center [686, 437] width 1372 height 874
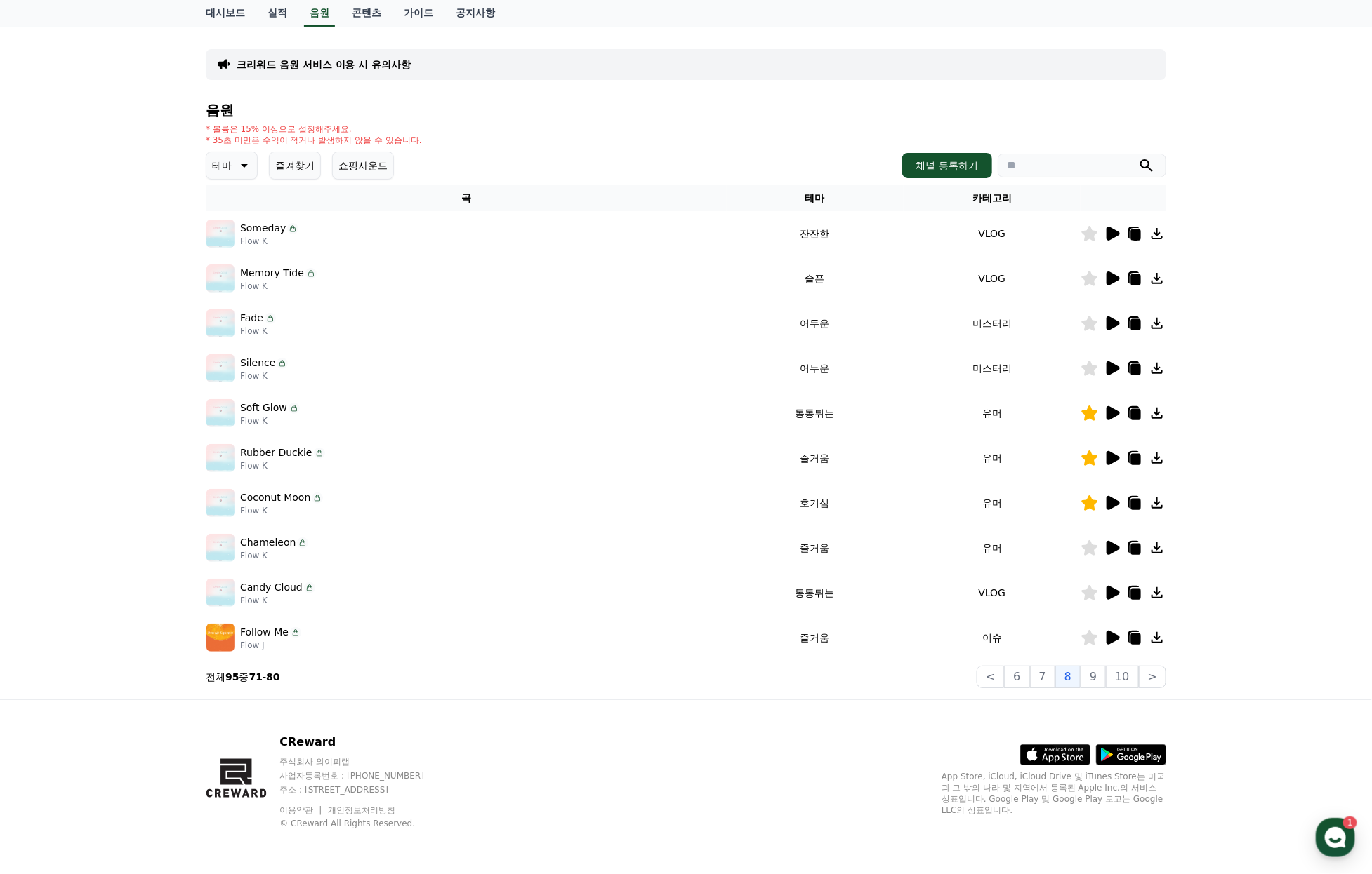
click at [1088, 585] on icon at bounding box center [1090, 592] width 16 height 16
click at [1106, 631] on icon at bounding box center [1113, 637] width 13 height 14
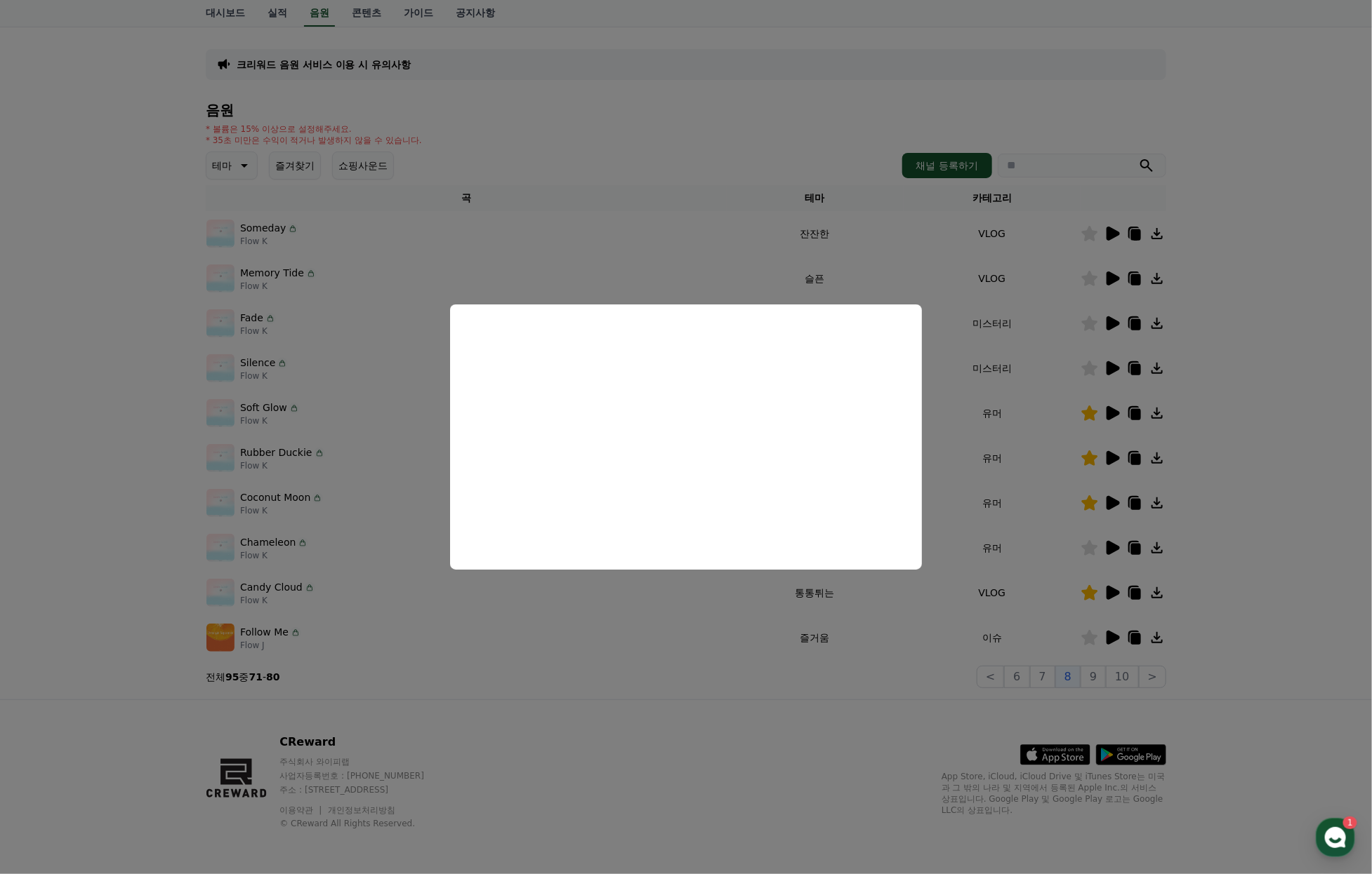
click at [1115, 345] on button "close modal" at bounding box center [686, 437] width 1372 height 874
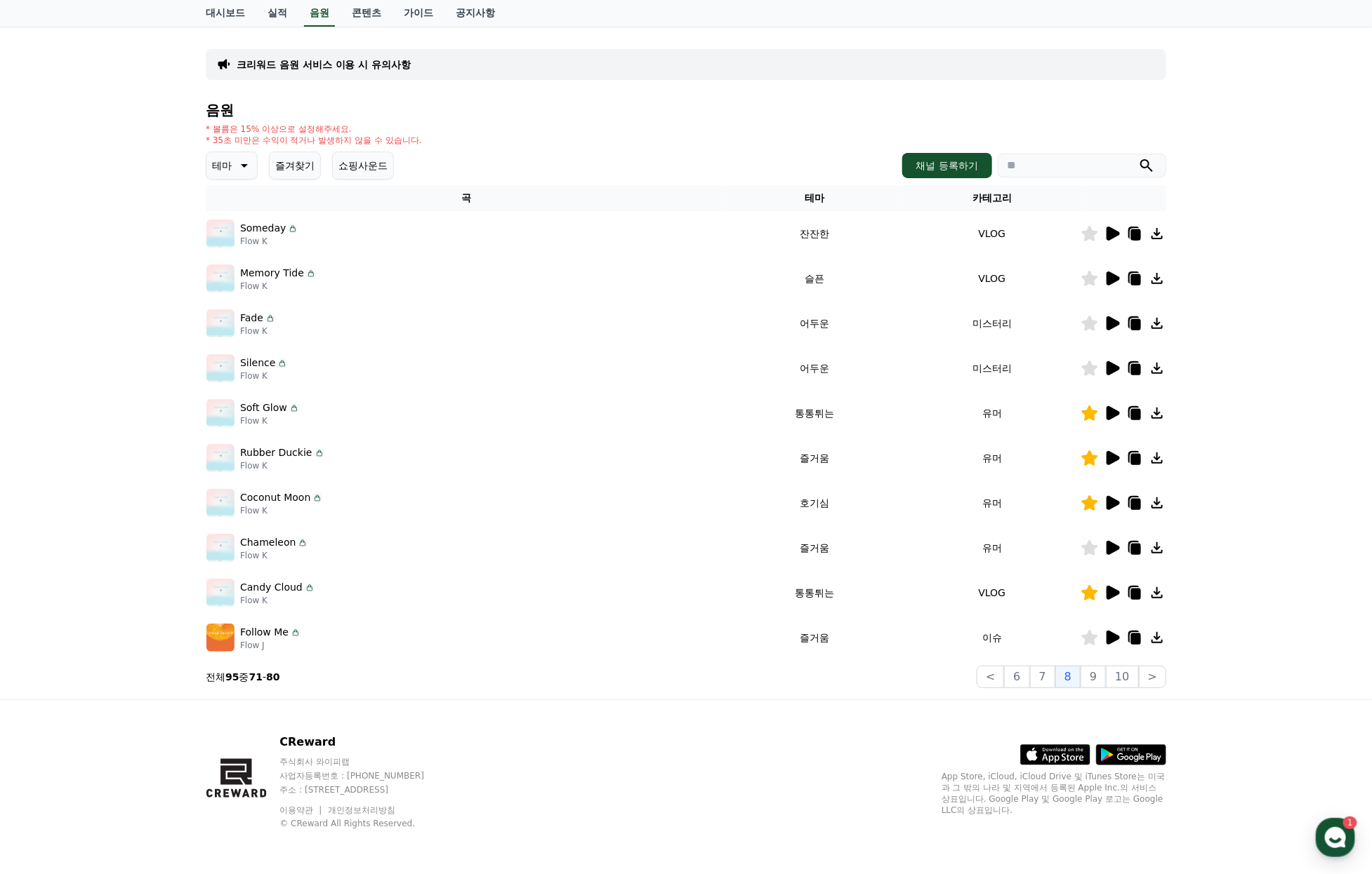
click at [1113, 360] on icon at bounding box center [1112, 368] width 16 height 16
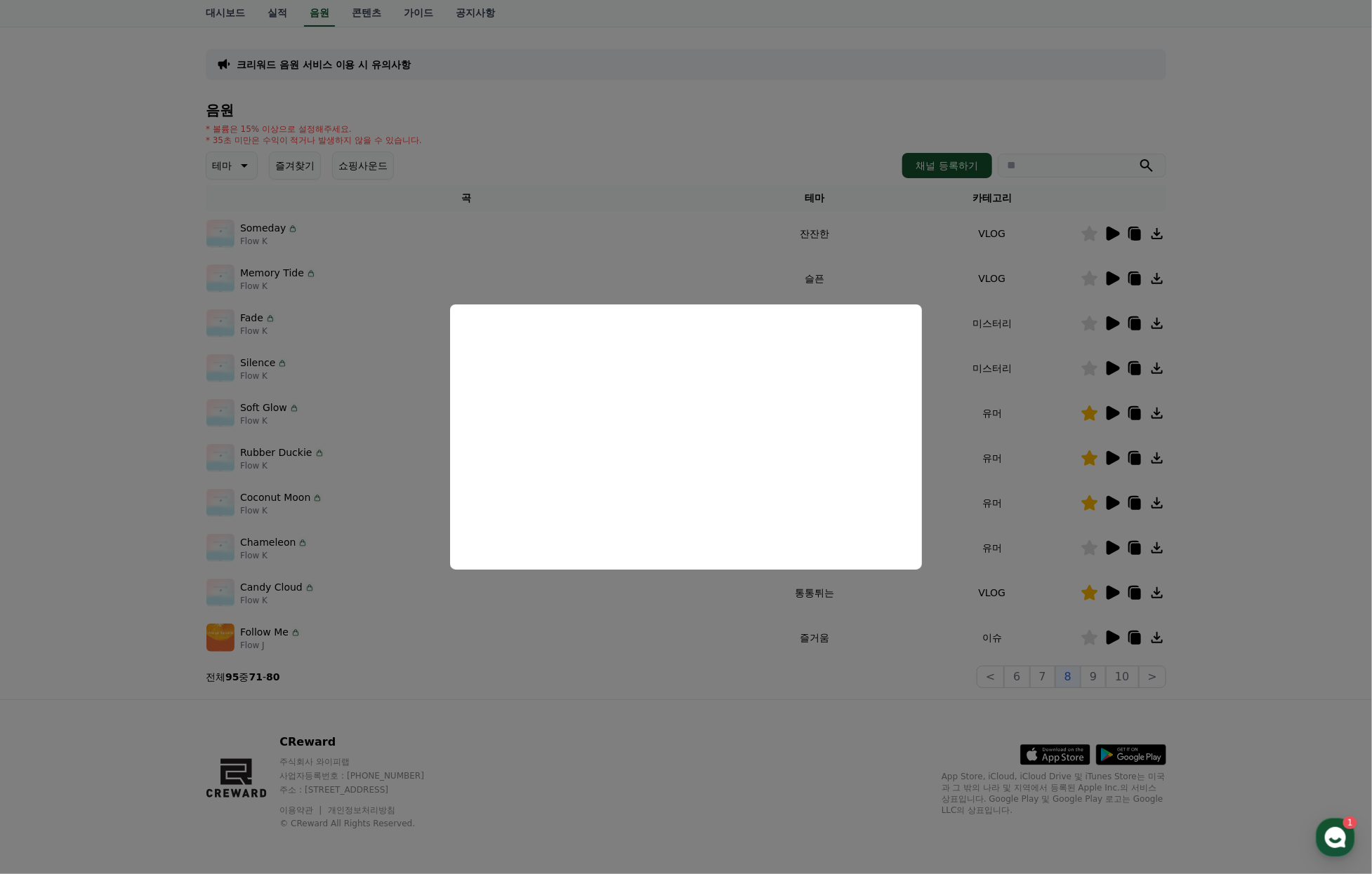
click at [1018, 301] on button "close modal" at bounding box center [686, 437] width 1372 height 874
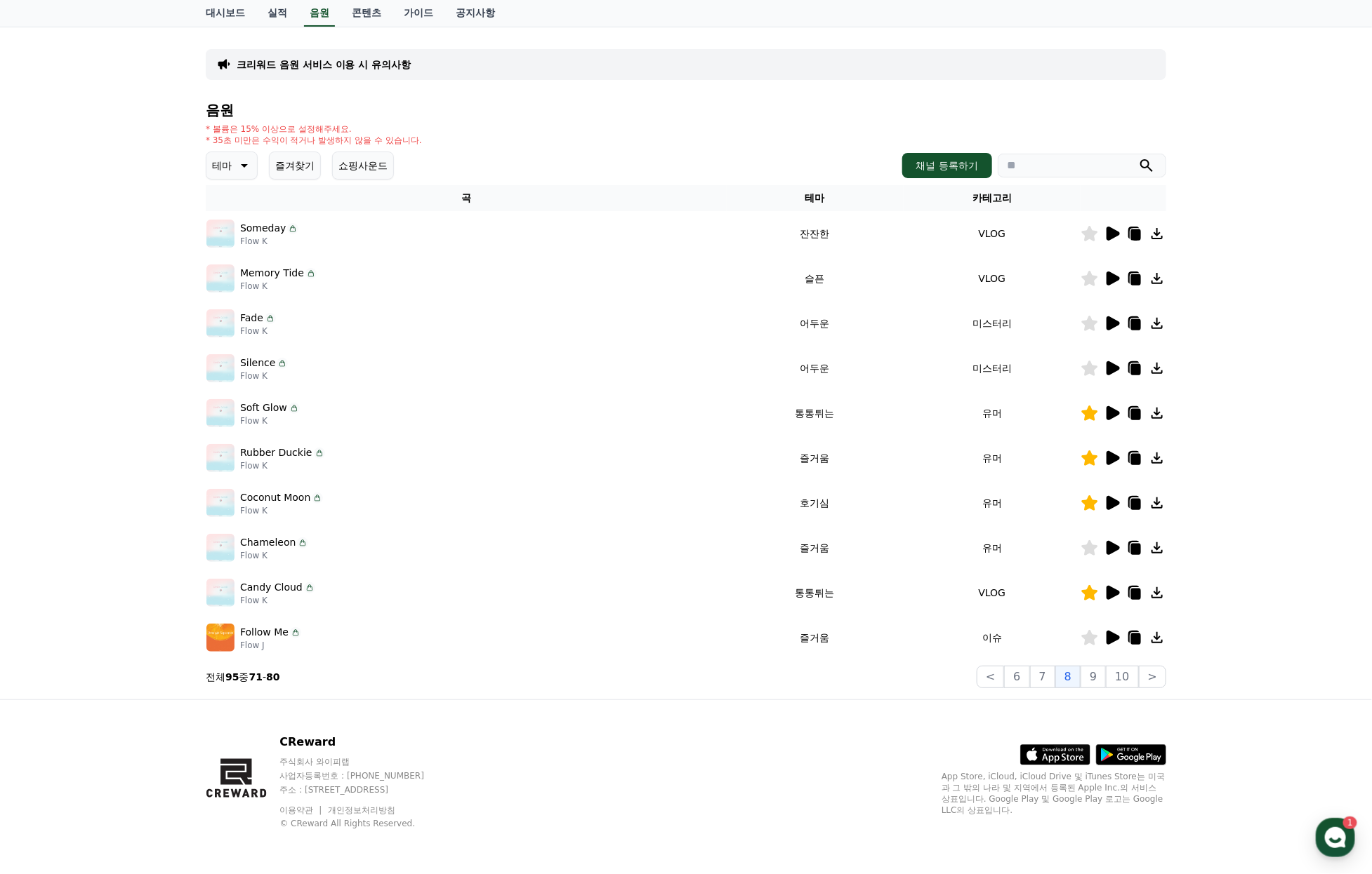
click at [1093, 361] on icon at bounding box center [1090, 368] width 16 height 16
click at [1121, 315] on div at bounding box center [1123, 324] width 84 height 16
click at [1116, 316] on icon at bounding box center [1113, 323] width 13 height 14
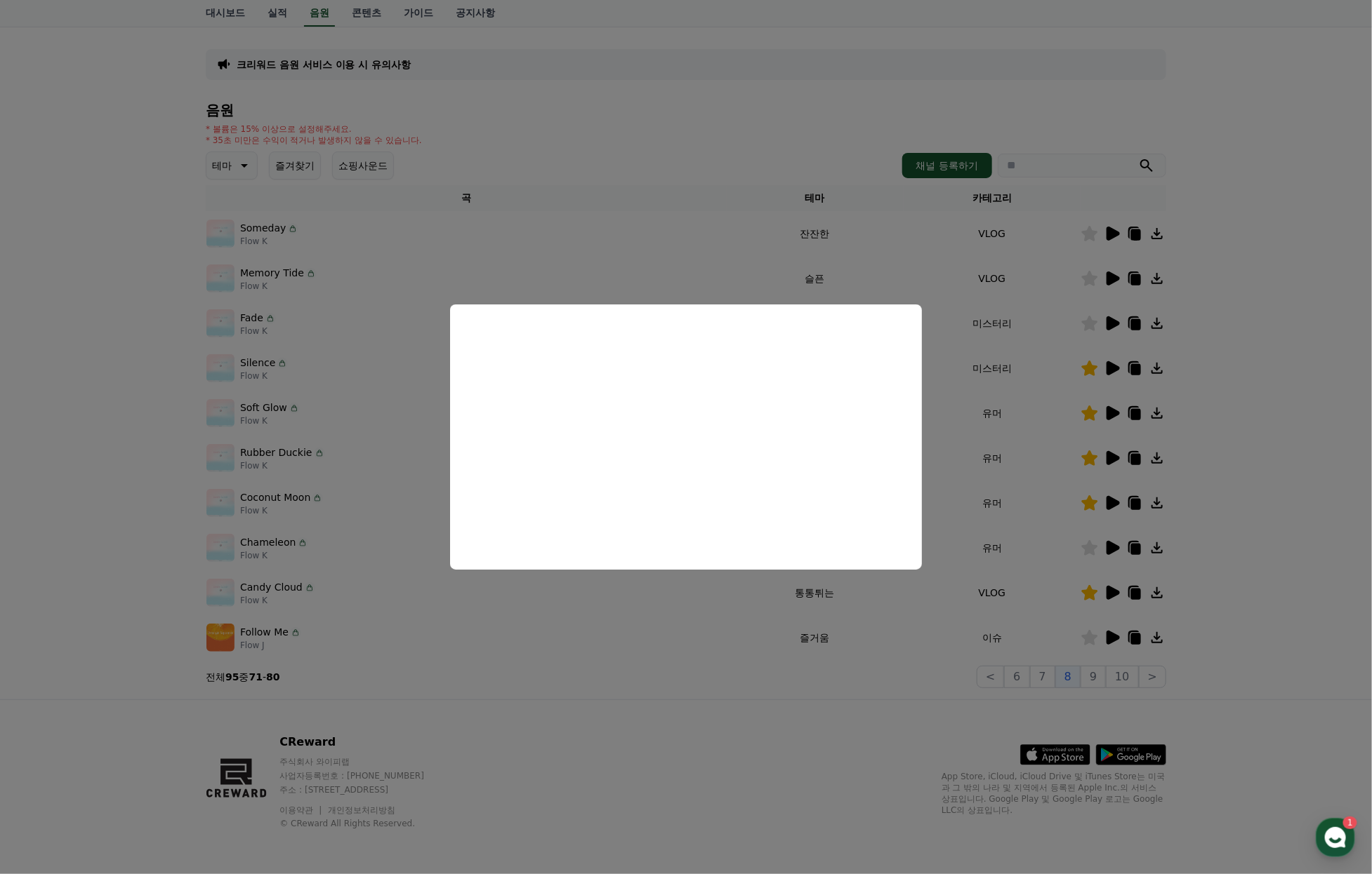
click at [1217, 467] on button "close modal" at bounding box center [686, 437] width 1372 height 874
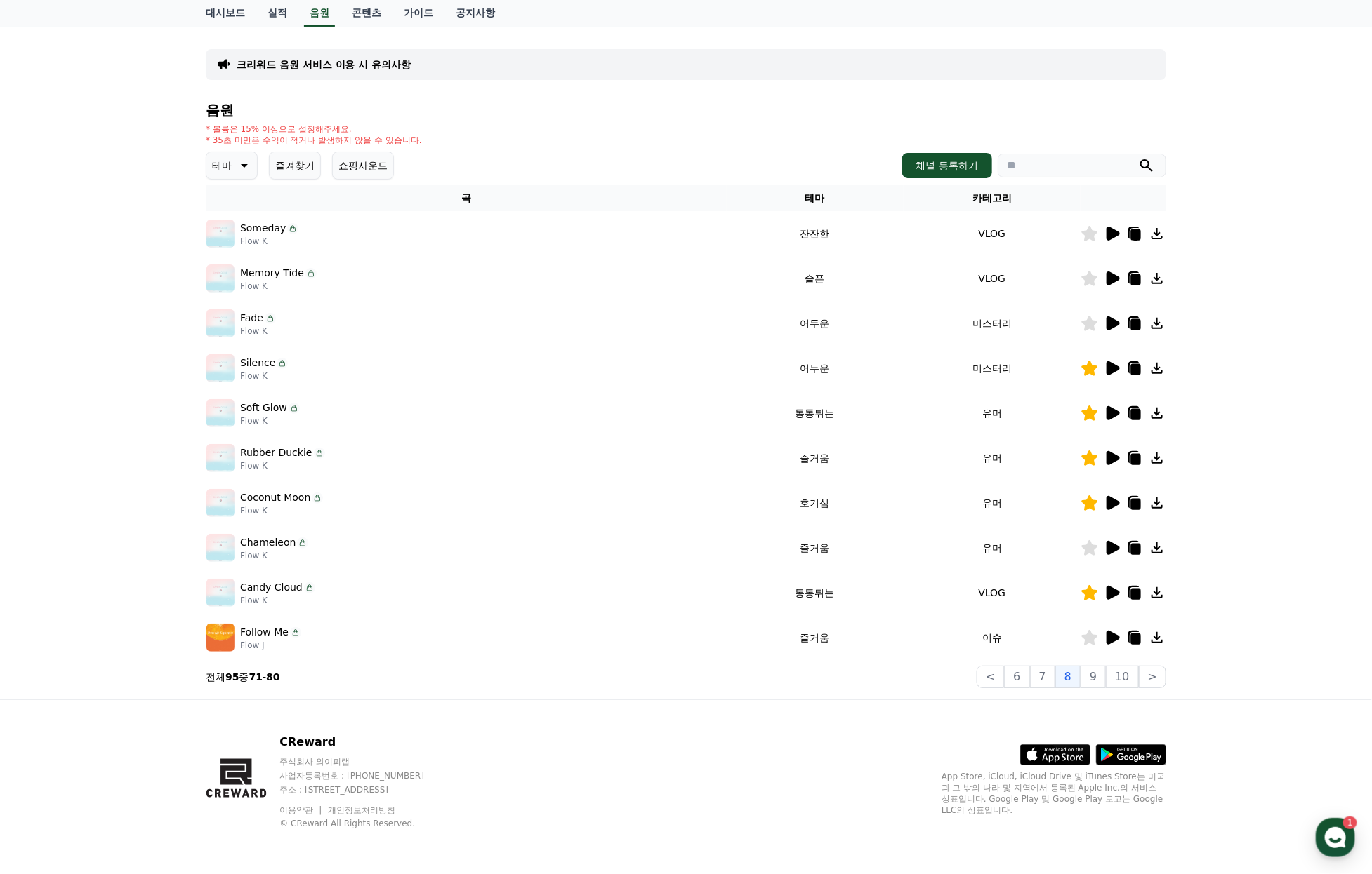
drag, startPoint x: 1088, startPoint y: 293, endPoint x: 1104, endPoint y: 292, distance: 16.0
click at [1088, 316] on icon at bounding box center [1090, 324] width 16 height 16
click at [1107, 316] on icon at bounding box center [1113, 323] width 13 height 14
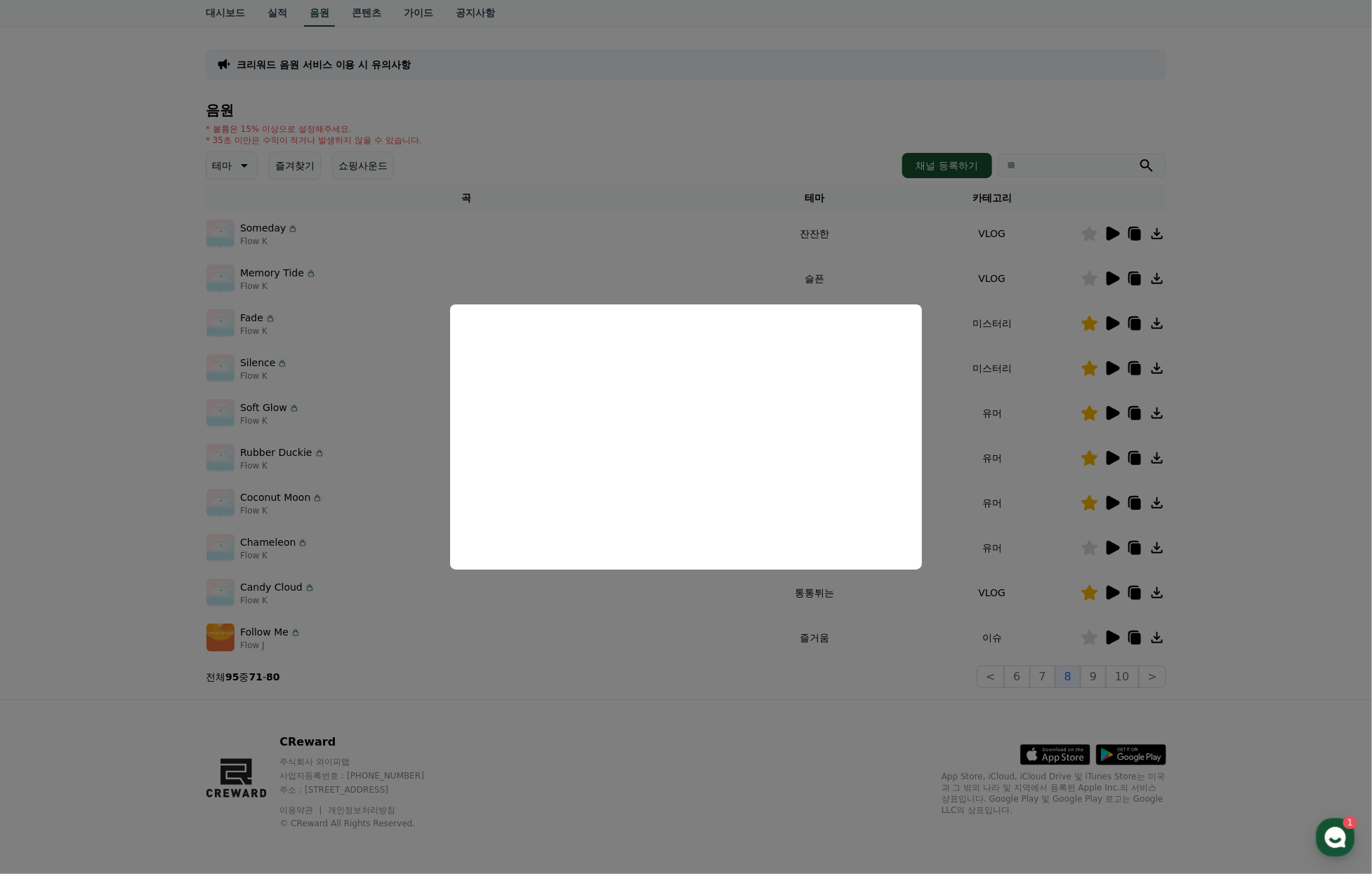
click at [1117, 324] on button "close modal" at bounding box center [686, 437] width 1372 height 874
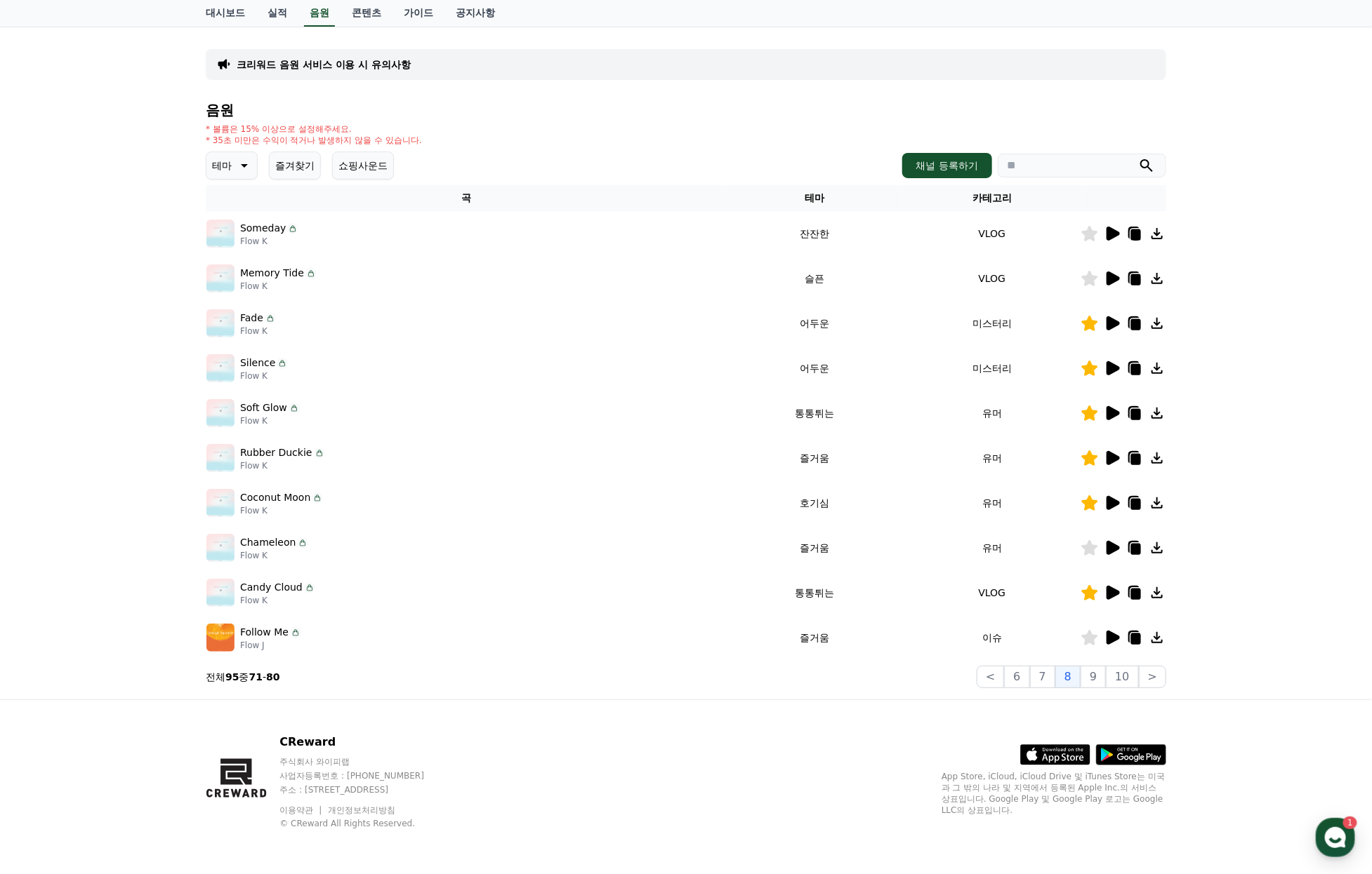
click at [1111, 361] on icon at bounding box center [1113, 368] width 13 height 14
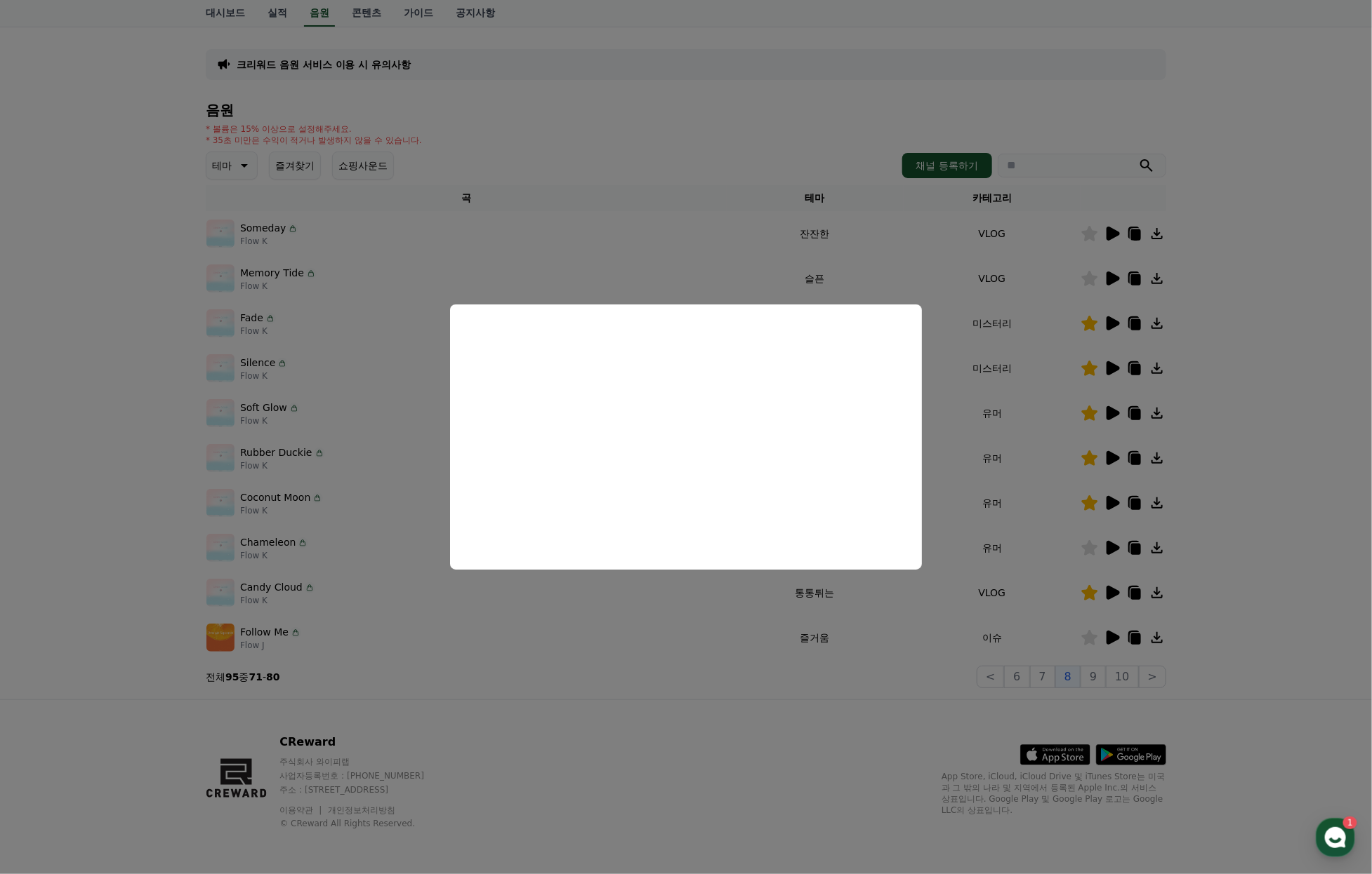
click at [1101, 239] on button "close modal" at bounding box center [686, 437] width 1372 height 874
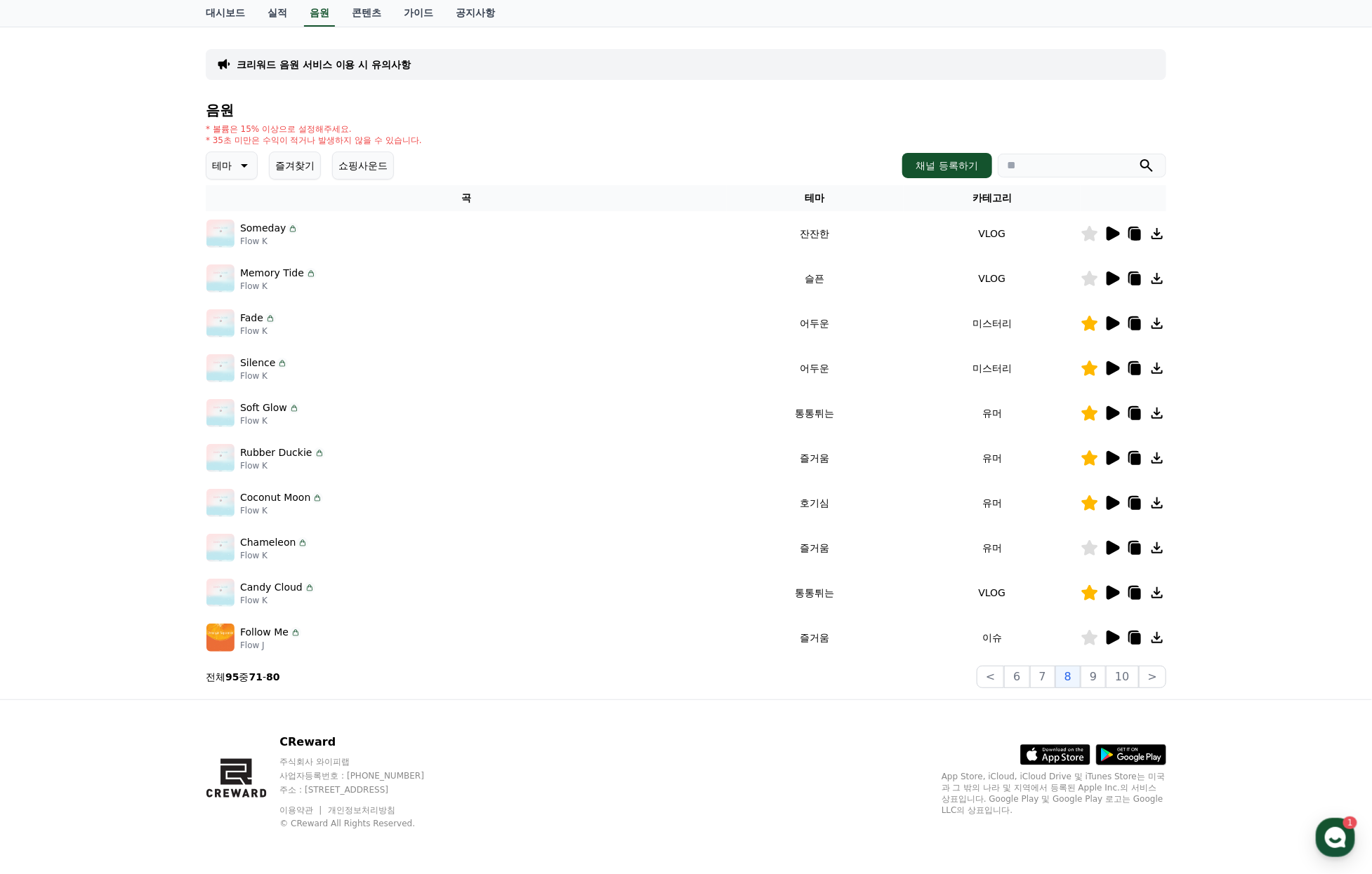
click at [1111, 272] on icon at bounding box center [1113, 279] width 13 height 14
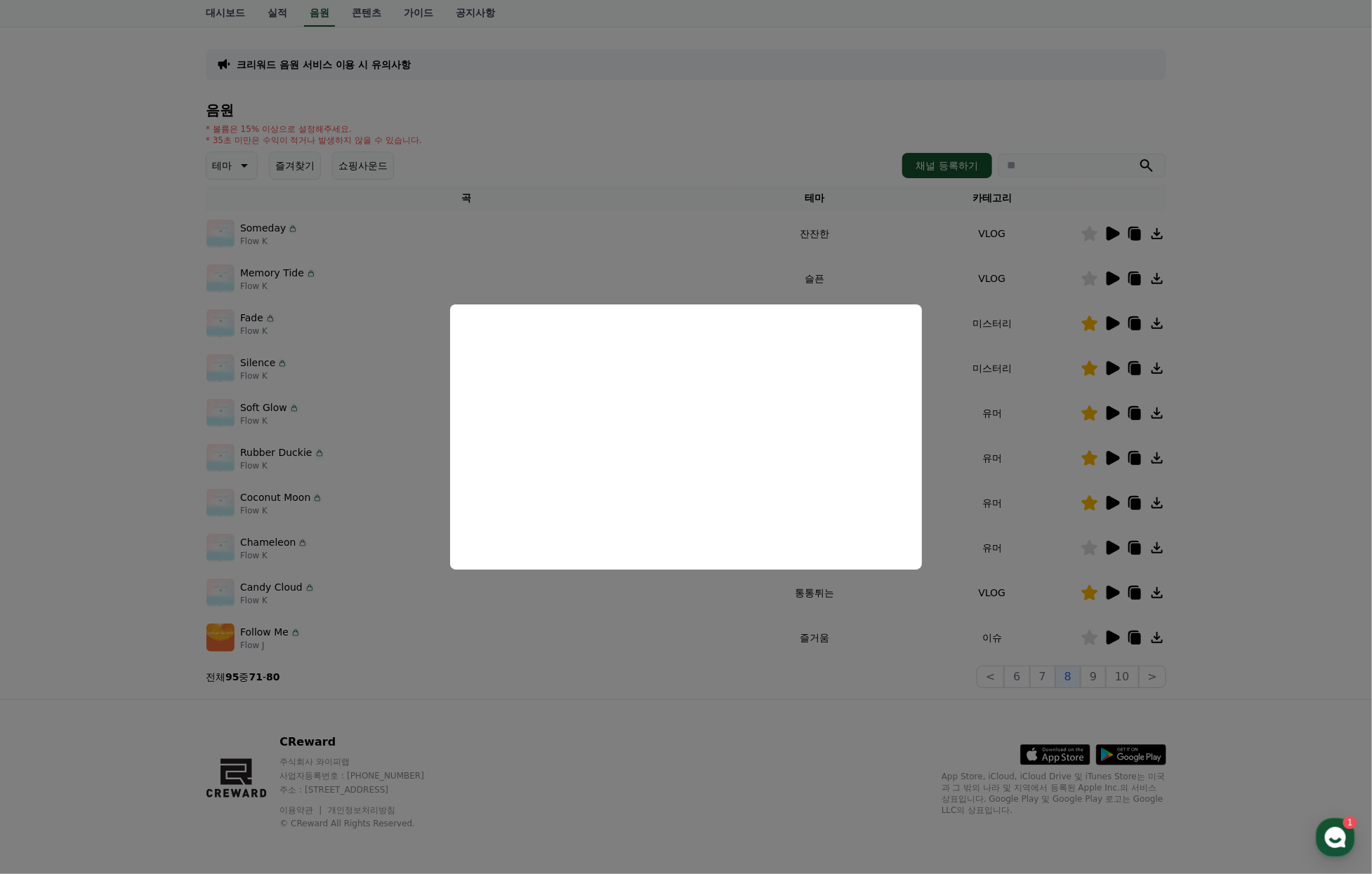
click at [1072, 261] on button "close modal" at bounding box center [686, 437] width 1372 height 874
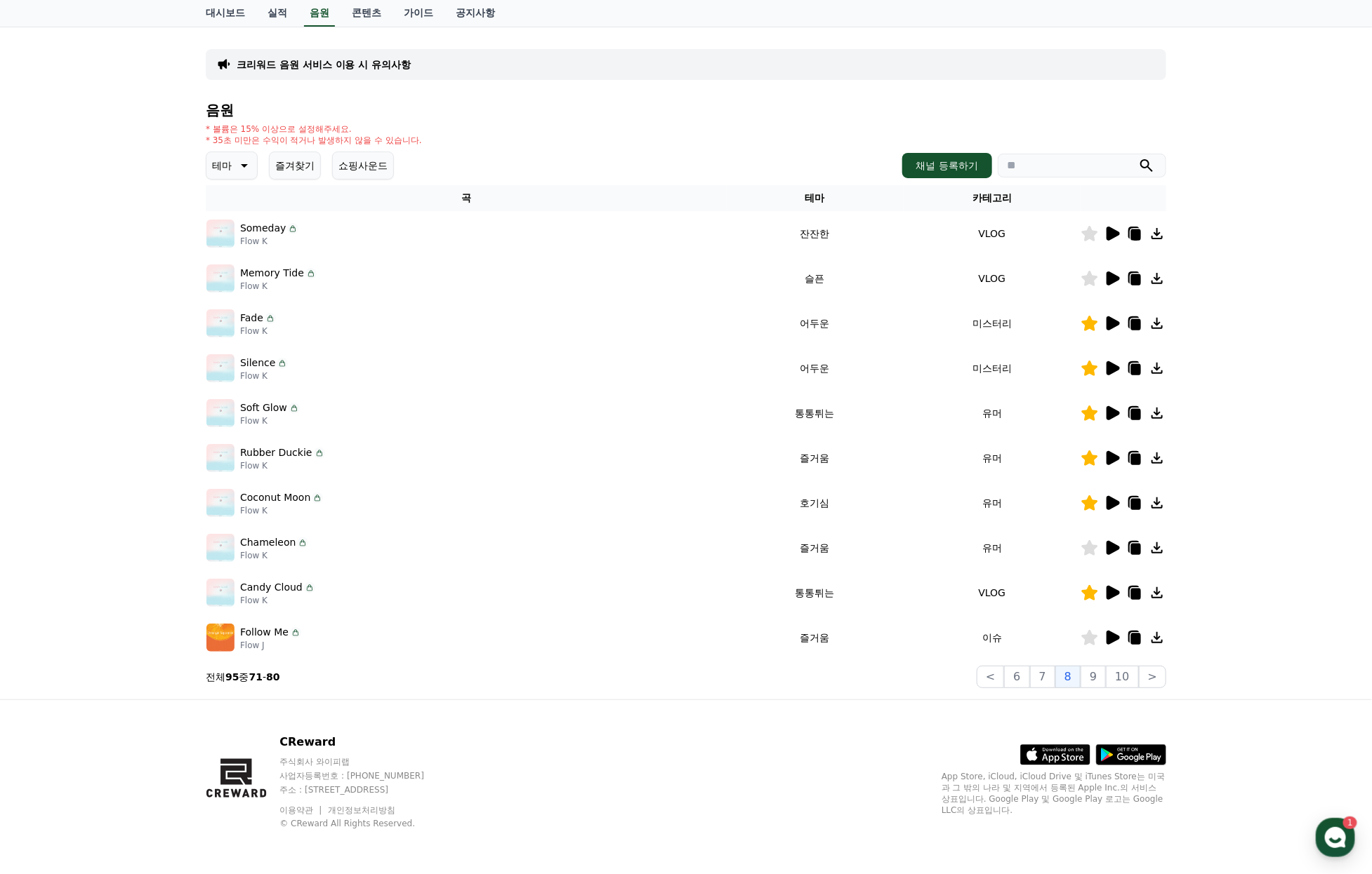
click at [1087, 271] on icon at bounding box center [1090, 279] width 16 height 16
click at [1110, 227] on icon at bounding box center [1113, 234] width 13 height 14
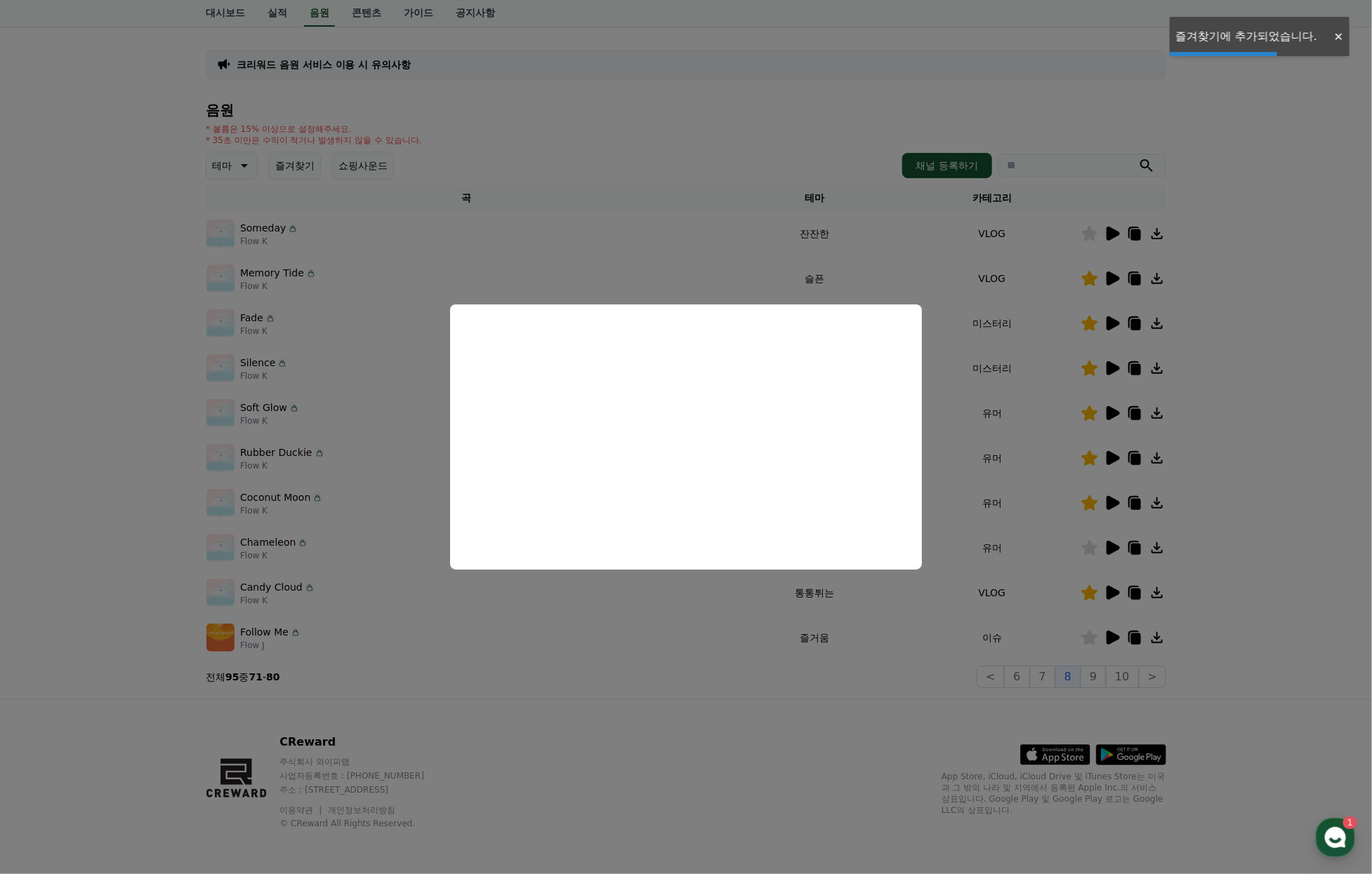
click at [1087, 198] on button "close modal" at bounding box center [686, 437] width 1372 height 874
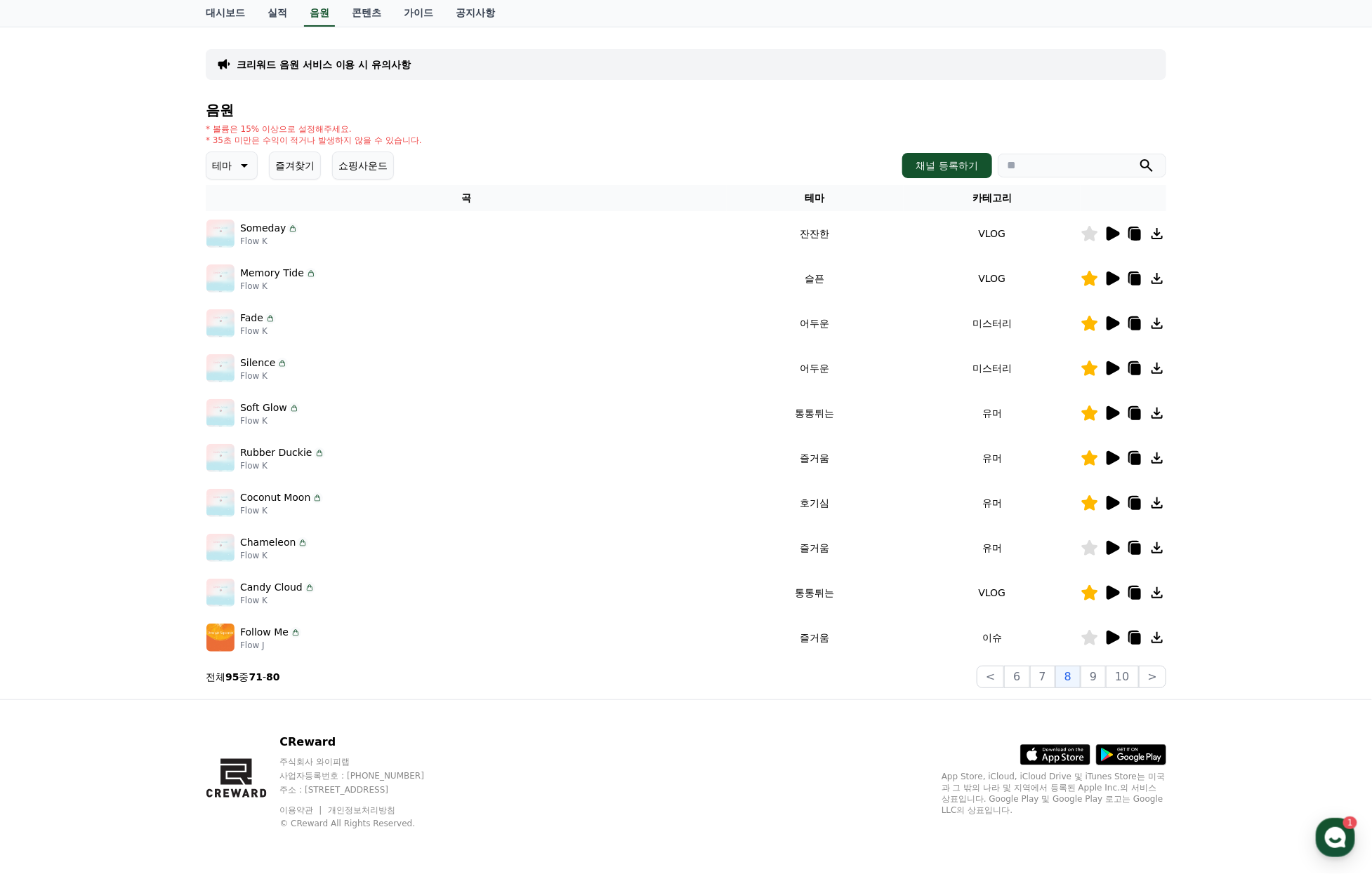
click at [1085, 226] on icon at bounding box center [1090, 234] width 16 height 16
click at [1116, 227] on icon at bounding box center [1113, 234] width 13 height 14
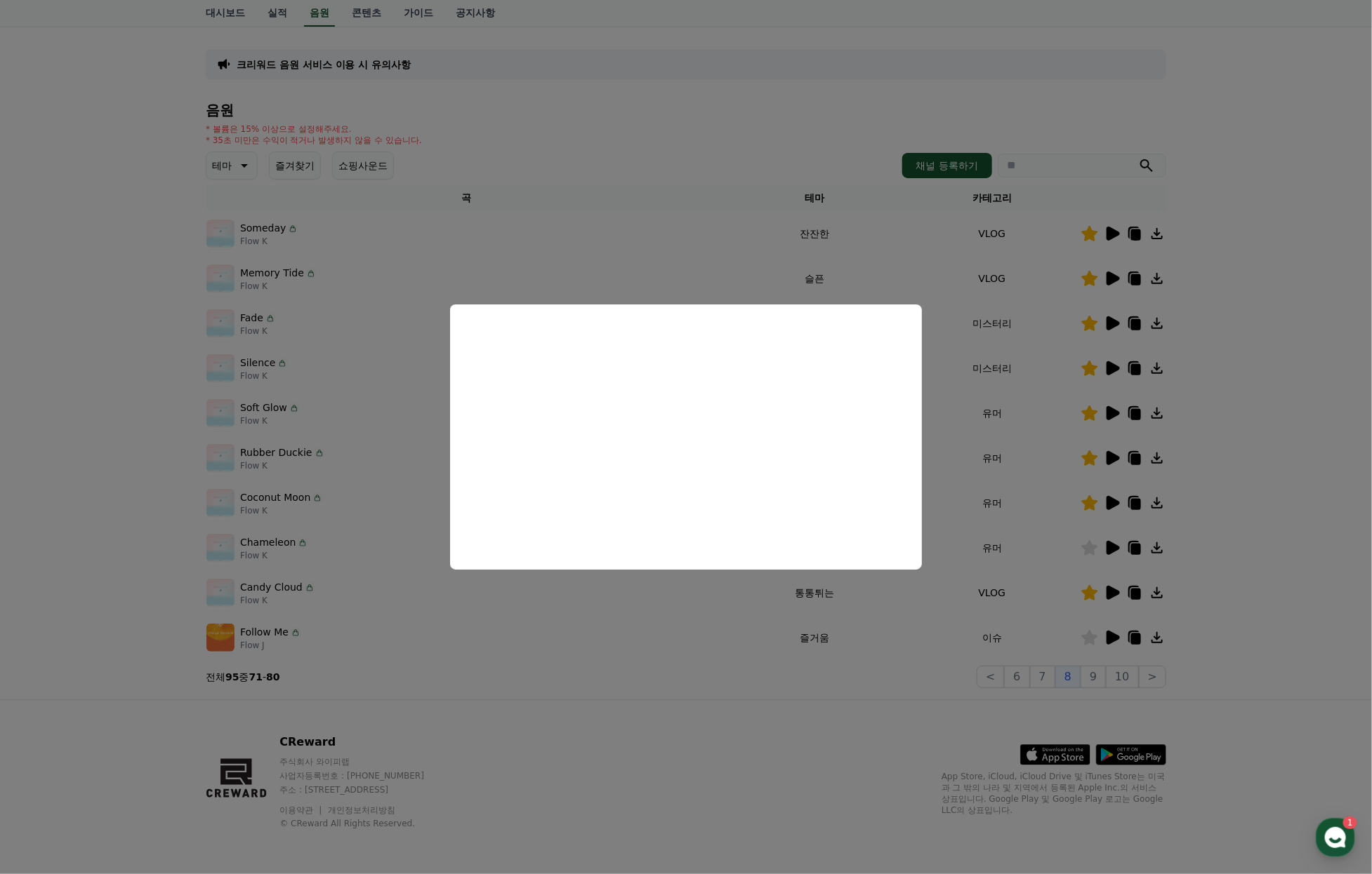
click at [1207, 565] on button "close modal" at bounding box center [686, 437] width 1372 height 874
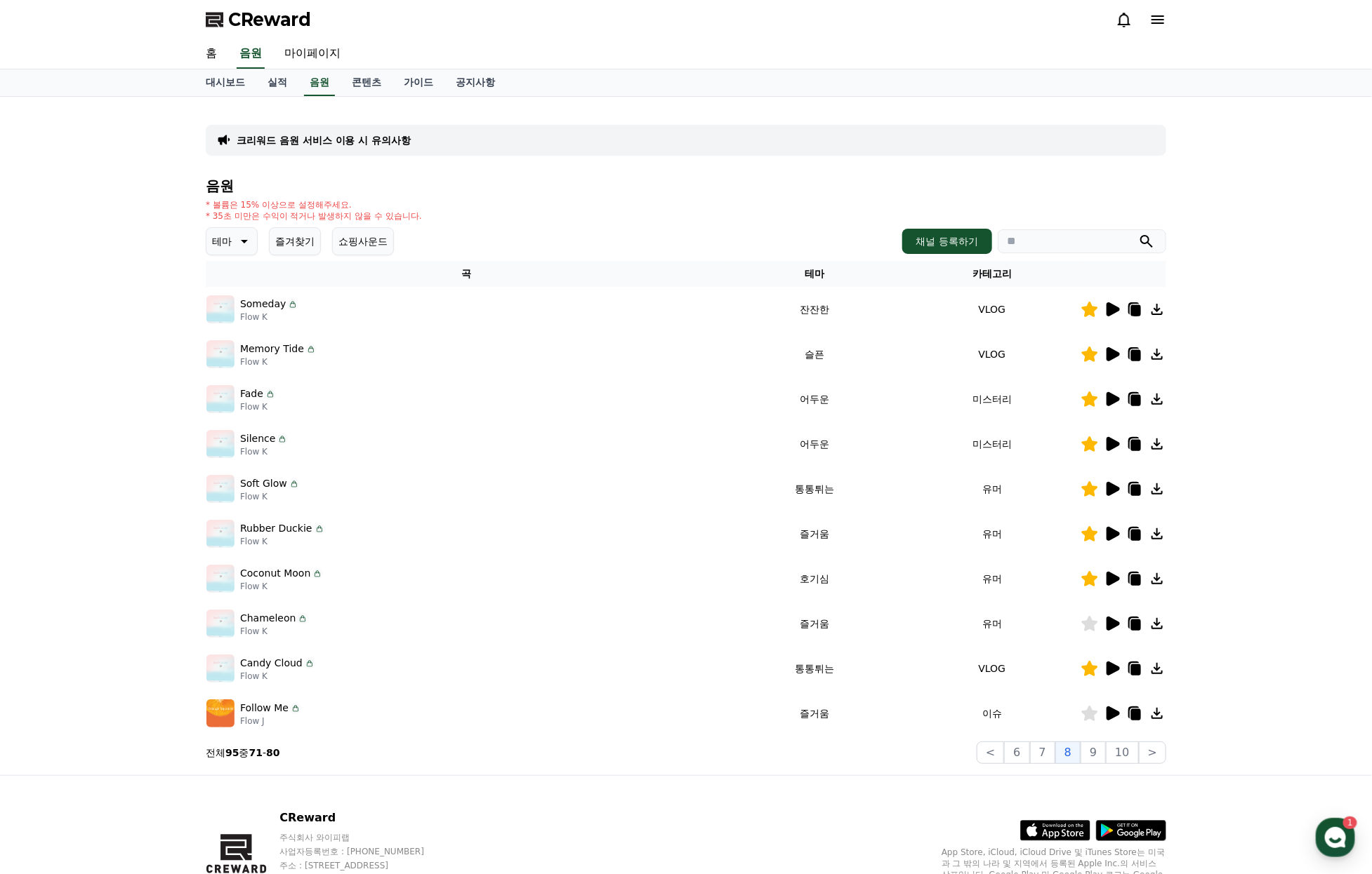
click at [372, 148] on p "크리워드 음원 서비스 이용 시 유의사항" at bounding box center [324, 140] width 174 height 14
click at [1109, 586] on icon at bounding box center [1113, 578] width 13 height 14
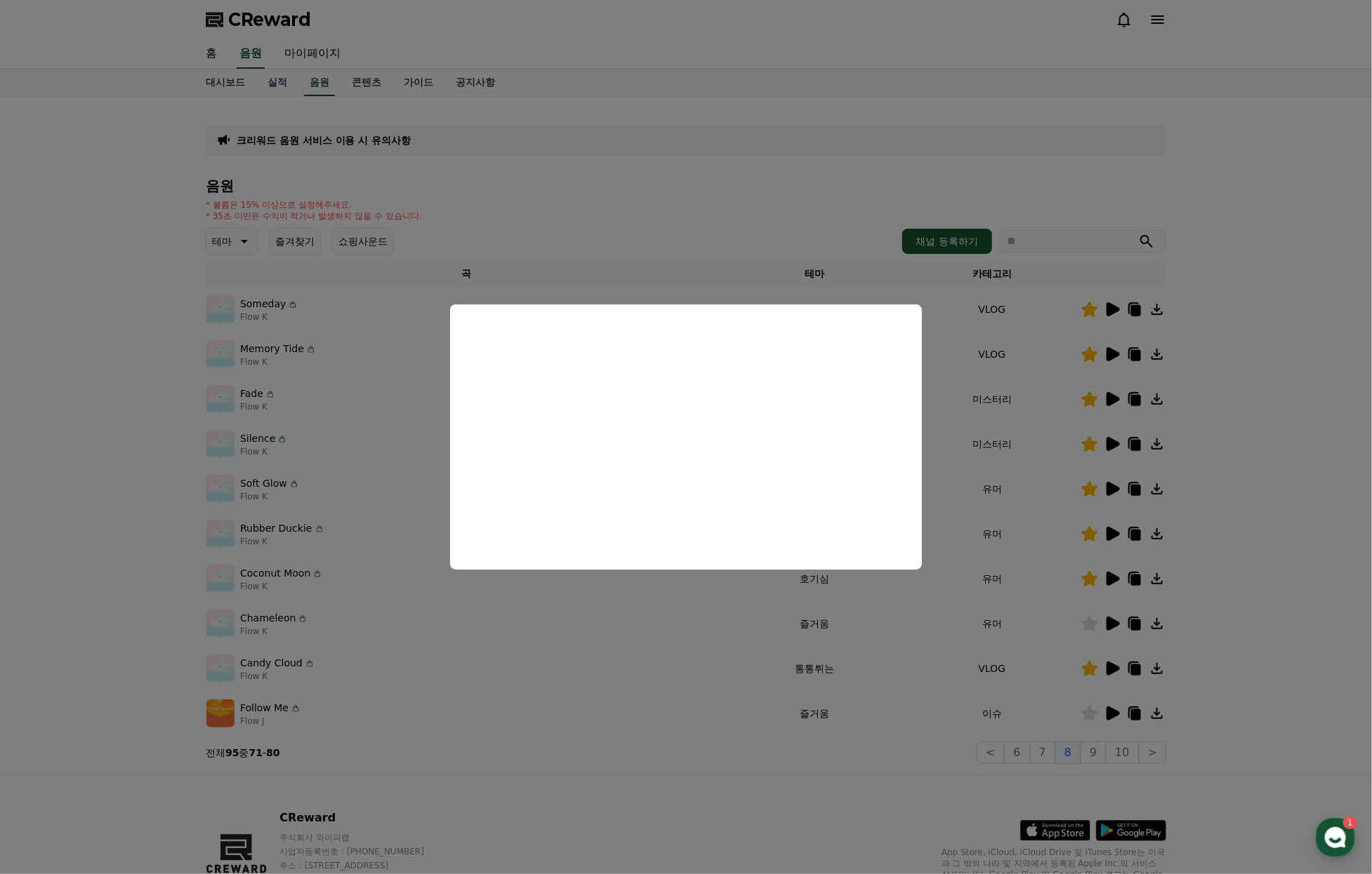
click at [1049, 470] on button "close modal" at bounding box center [686, 437] width 1372 height 874
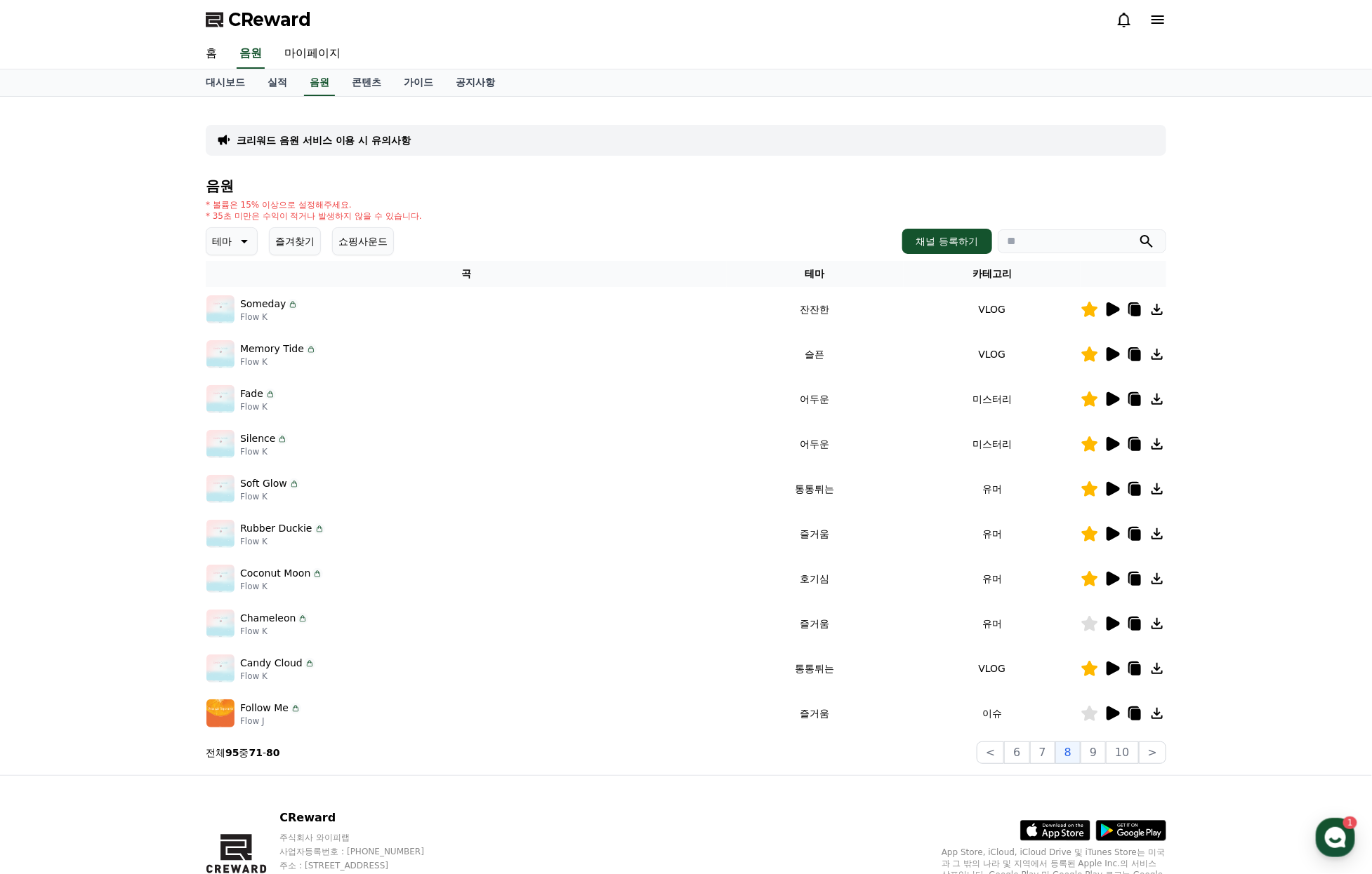
click at [1114, 542] on icon at bounding box center [1112, 534] width 16 height 16
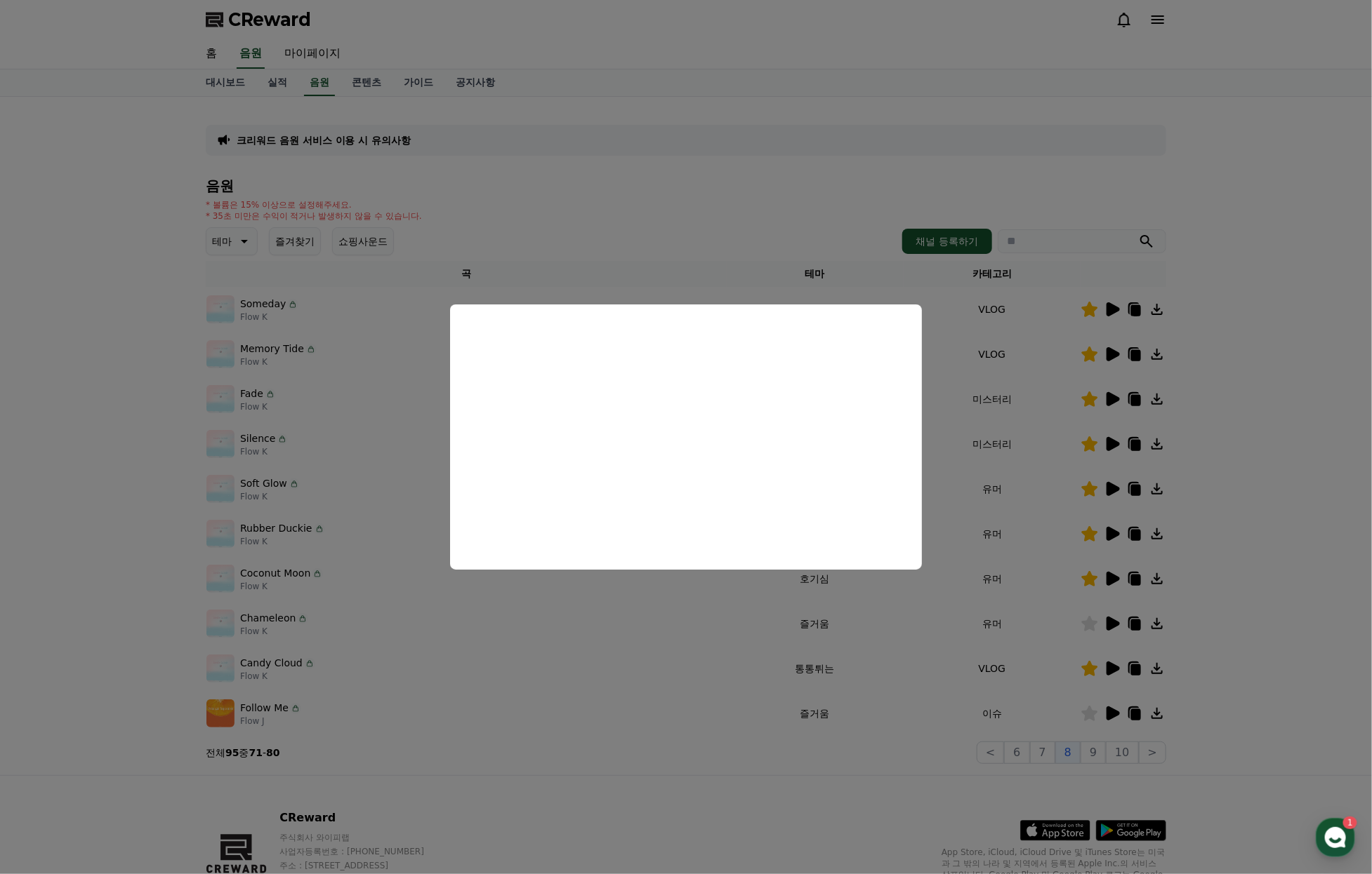
click at [1012, 560] on button "close modal" at bounding box center [686, 437] width 1372 height 874
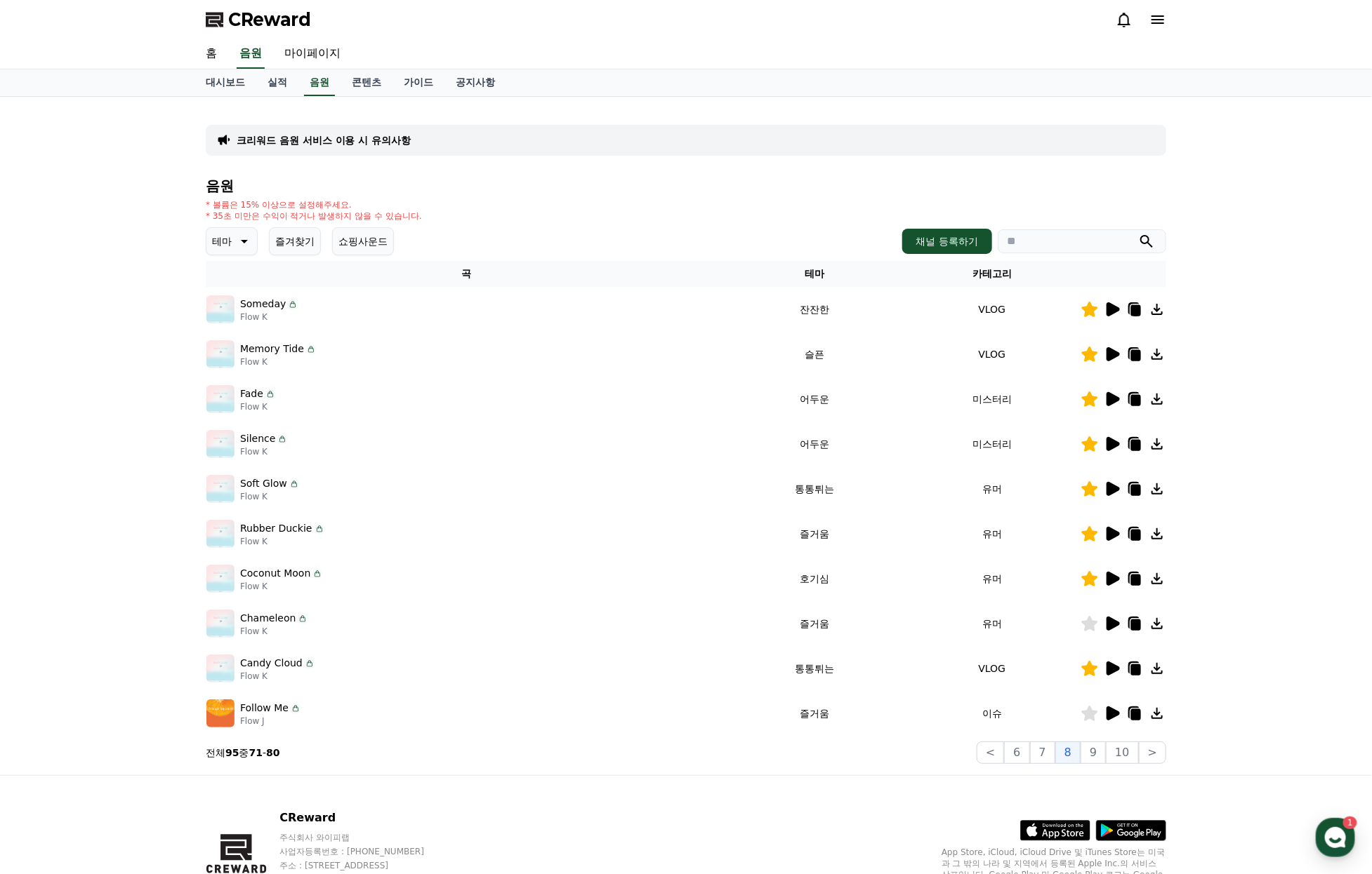
click at [1113, 496] on icon at bounding box center [1113, 489] width 13 height 14
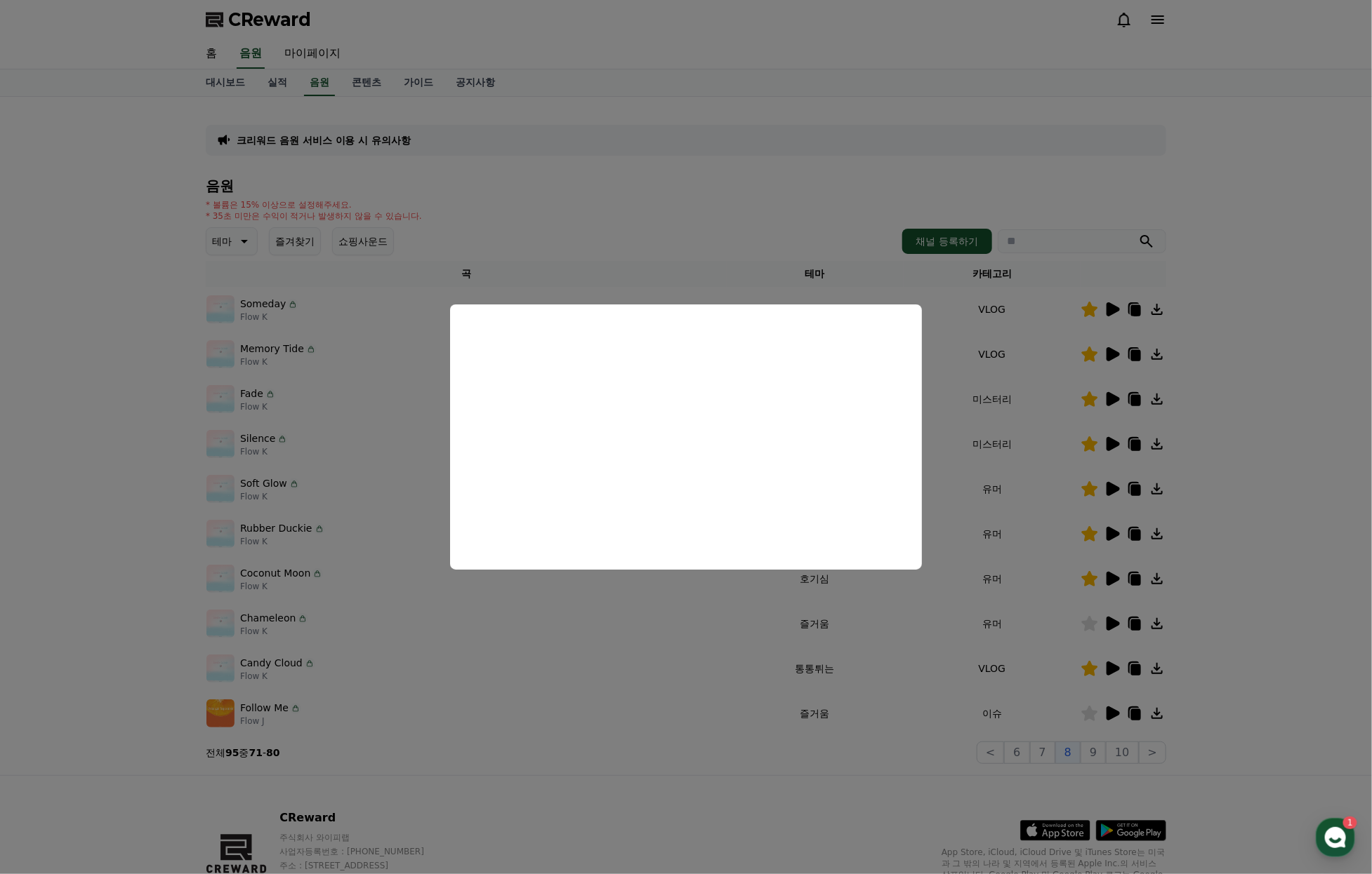
click at [1076, 718] on button "close modal" at bounding box center [686, 437] width 1372 height 874
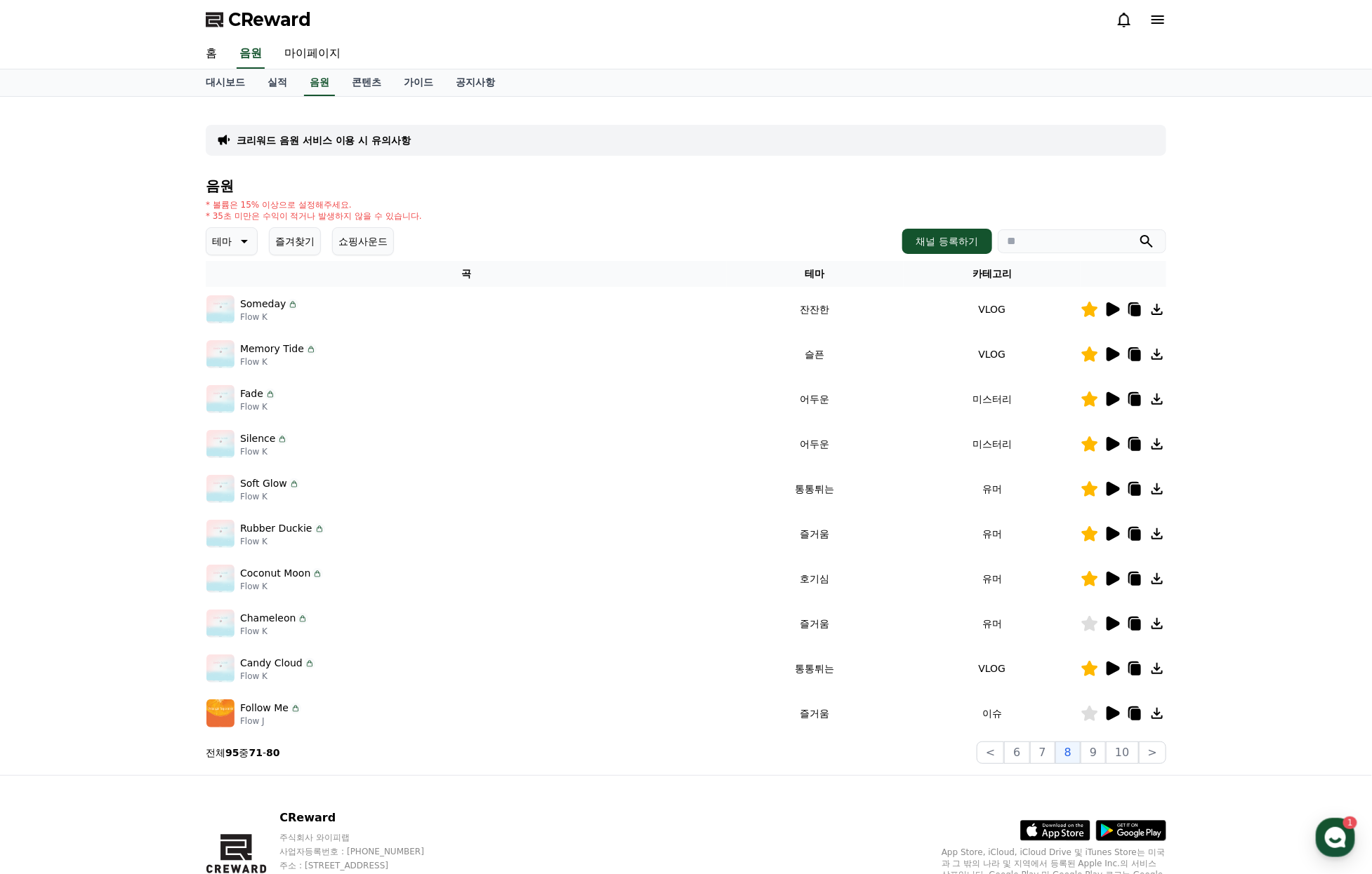
click at [1113, 631] on icon at bounding box center [1113, 623] width 13 height 14
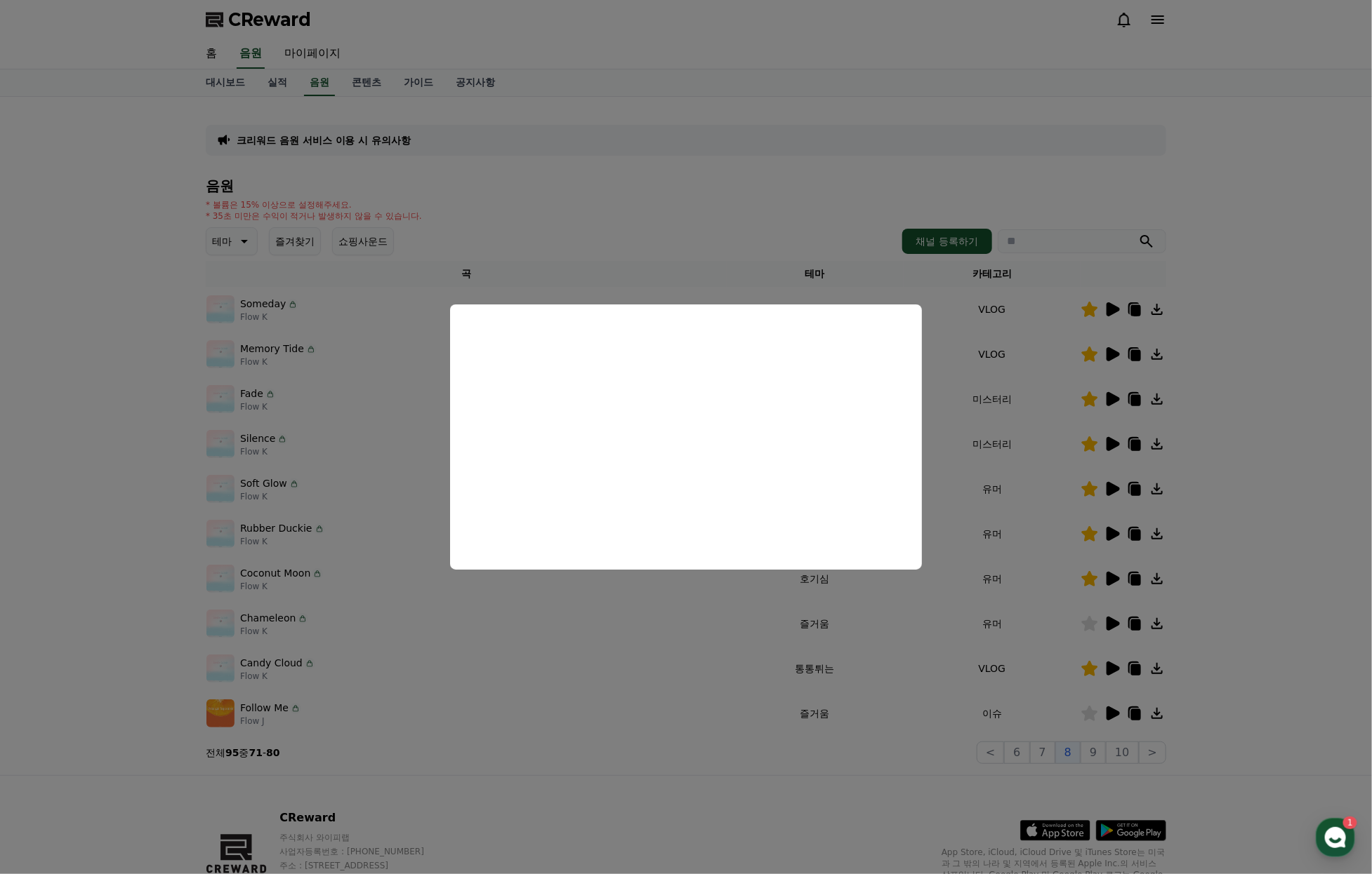
click at [1127, 678] on button "close modal" at bounding box center [686, 437] width 1372 height 874
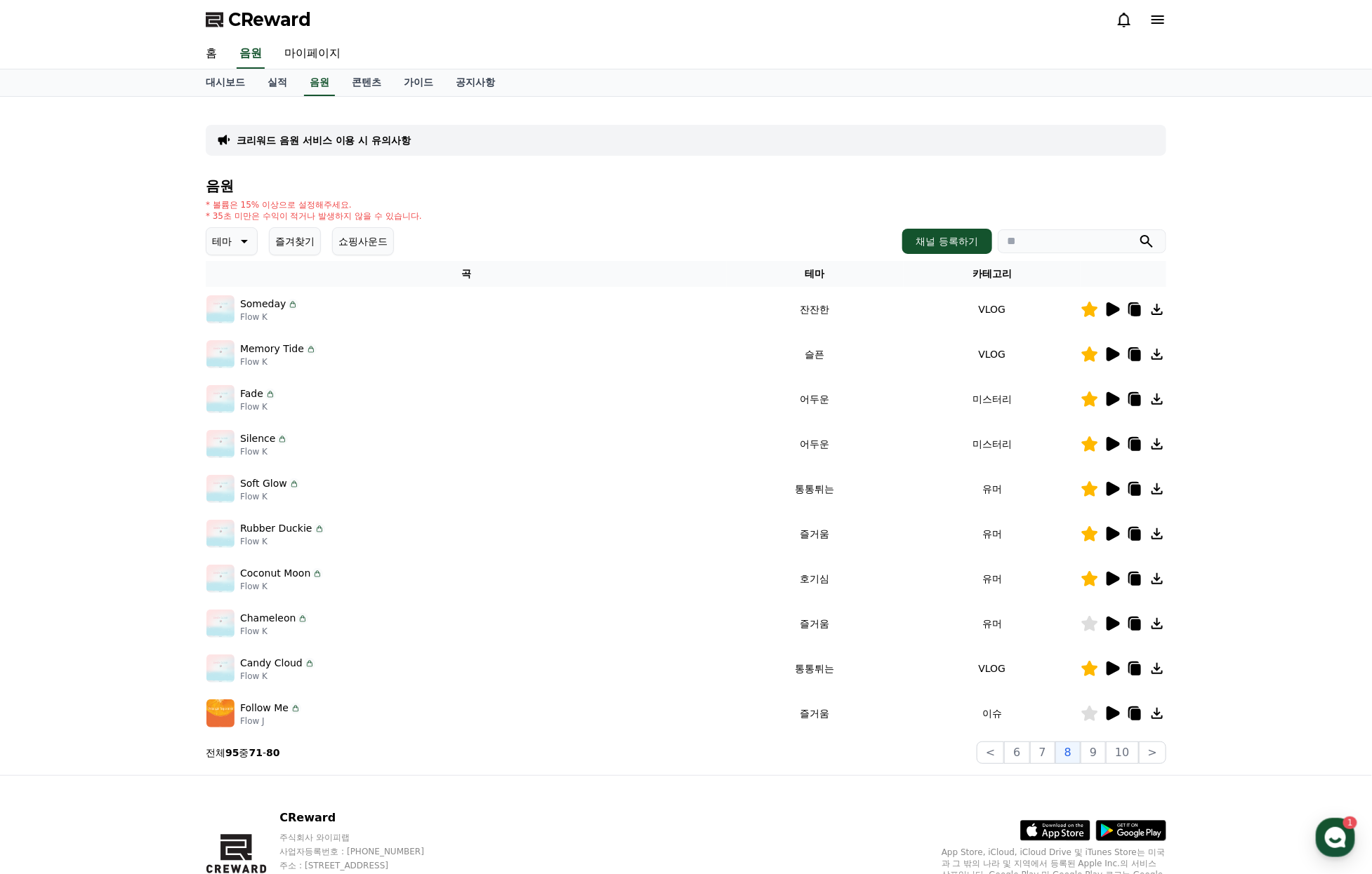
click at [1090, 631] on icon at bounding box center [1090, 624] width 16 height 16
click at [1115, 676] on icon at bounding box center [1113, 668] width 13 height 14
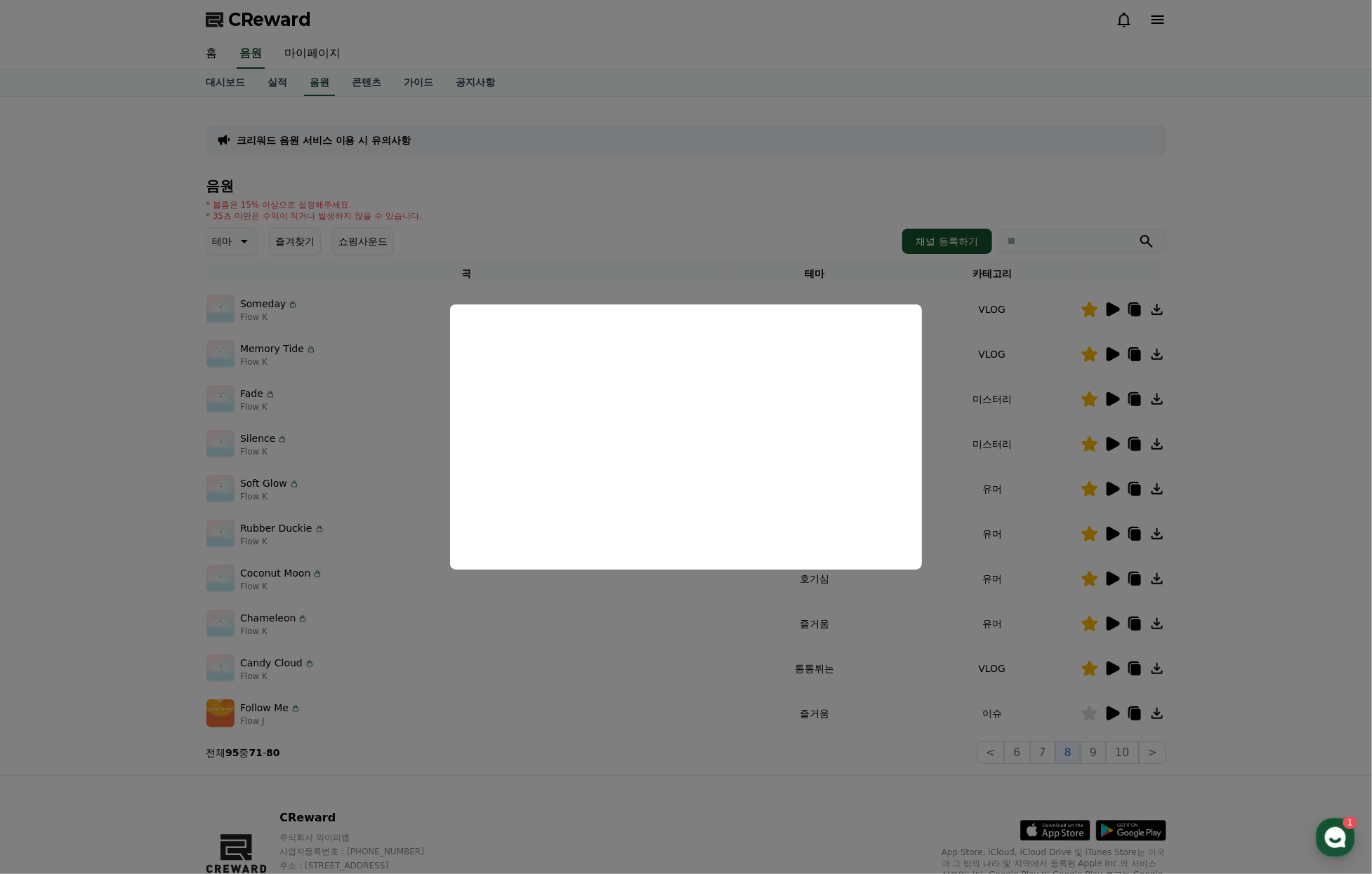
click at [1042, 553] on button "close modal" at bounding box center [686, 437] width 1372 height 874
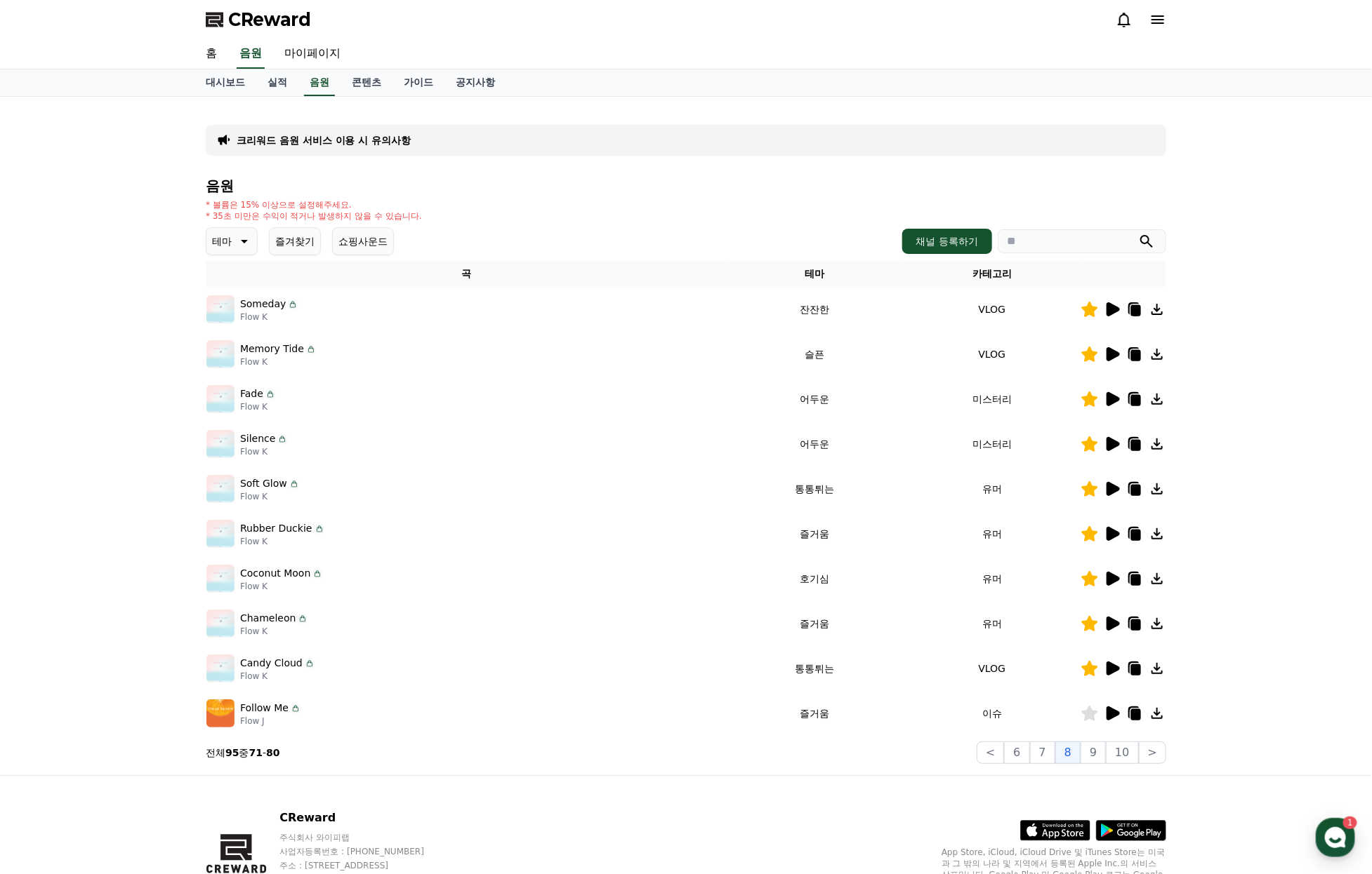
click at [1110, 496] on icon at bounding box center [1113, 489] width 13 height 14
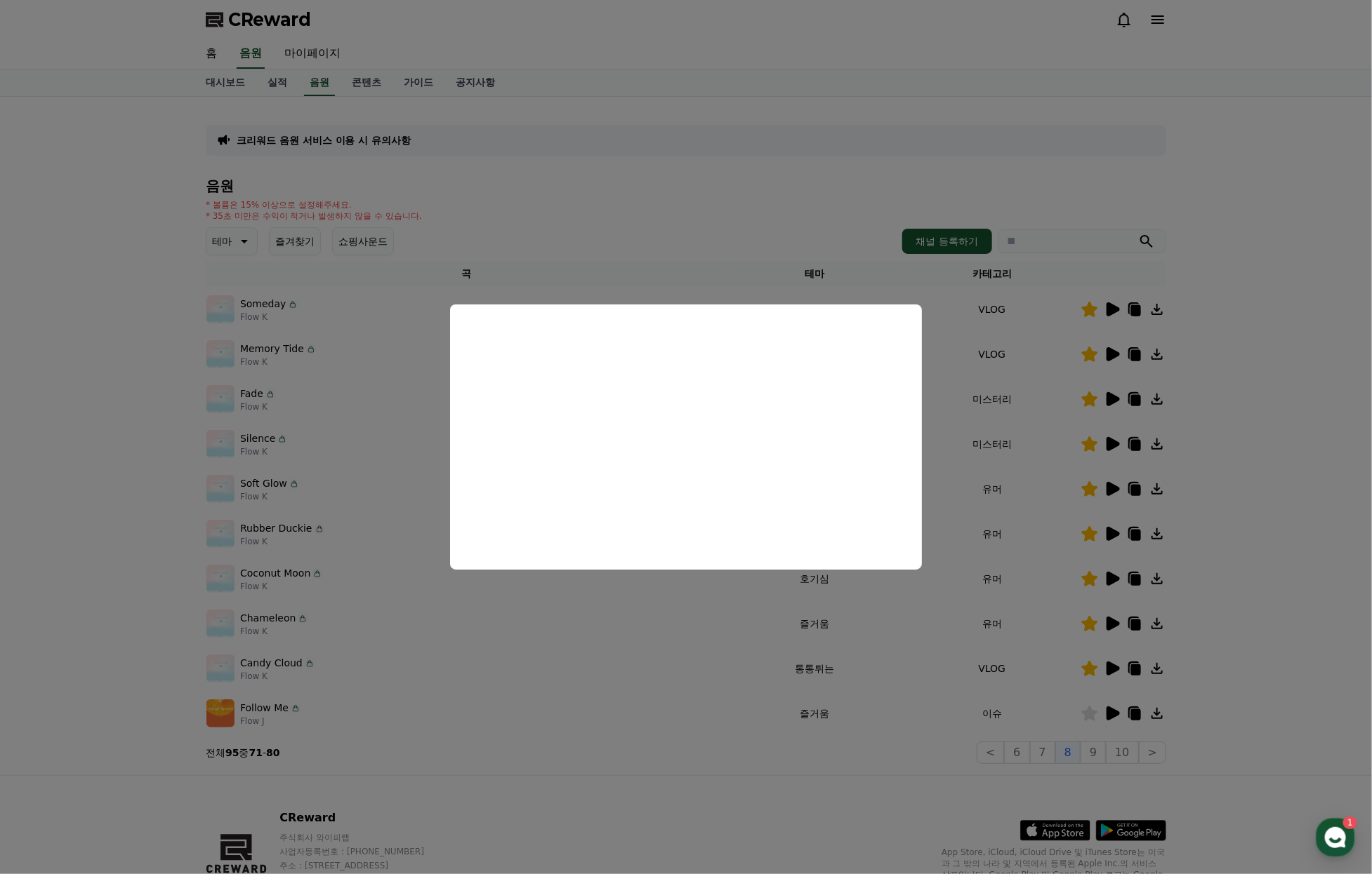
click at [1181, 561] on button "close modal" at bounding box center [686, 437] width 1372 height 874
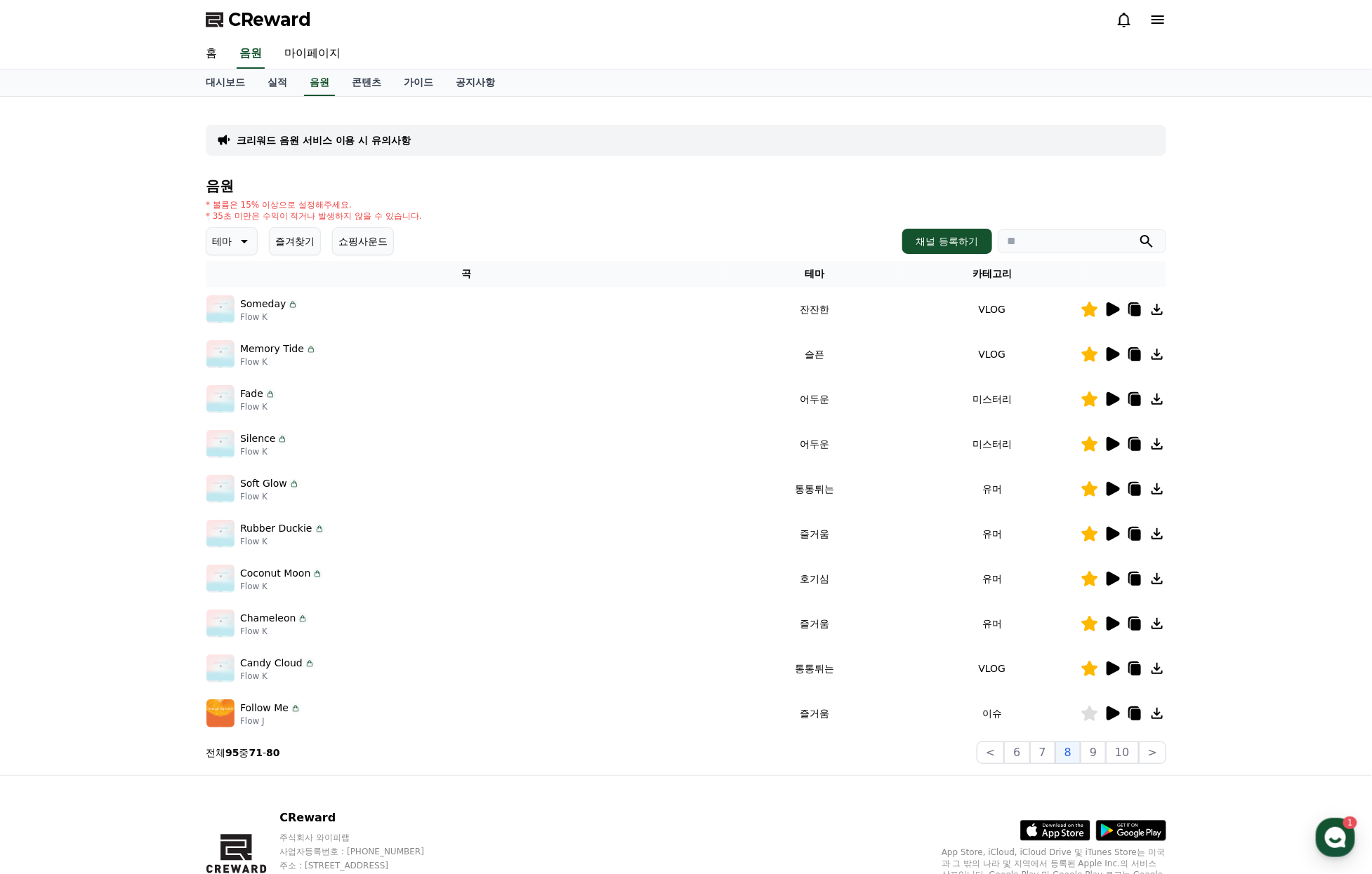
click at [1110, 361] on icon at bounding box center [1113, 354] width 13 height 14
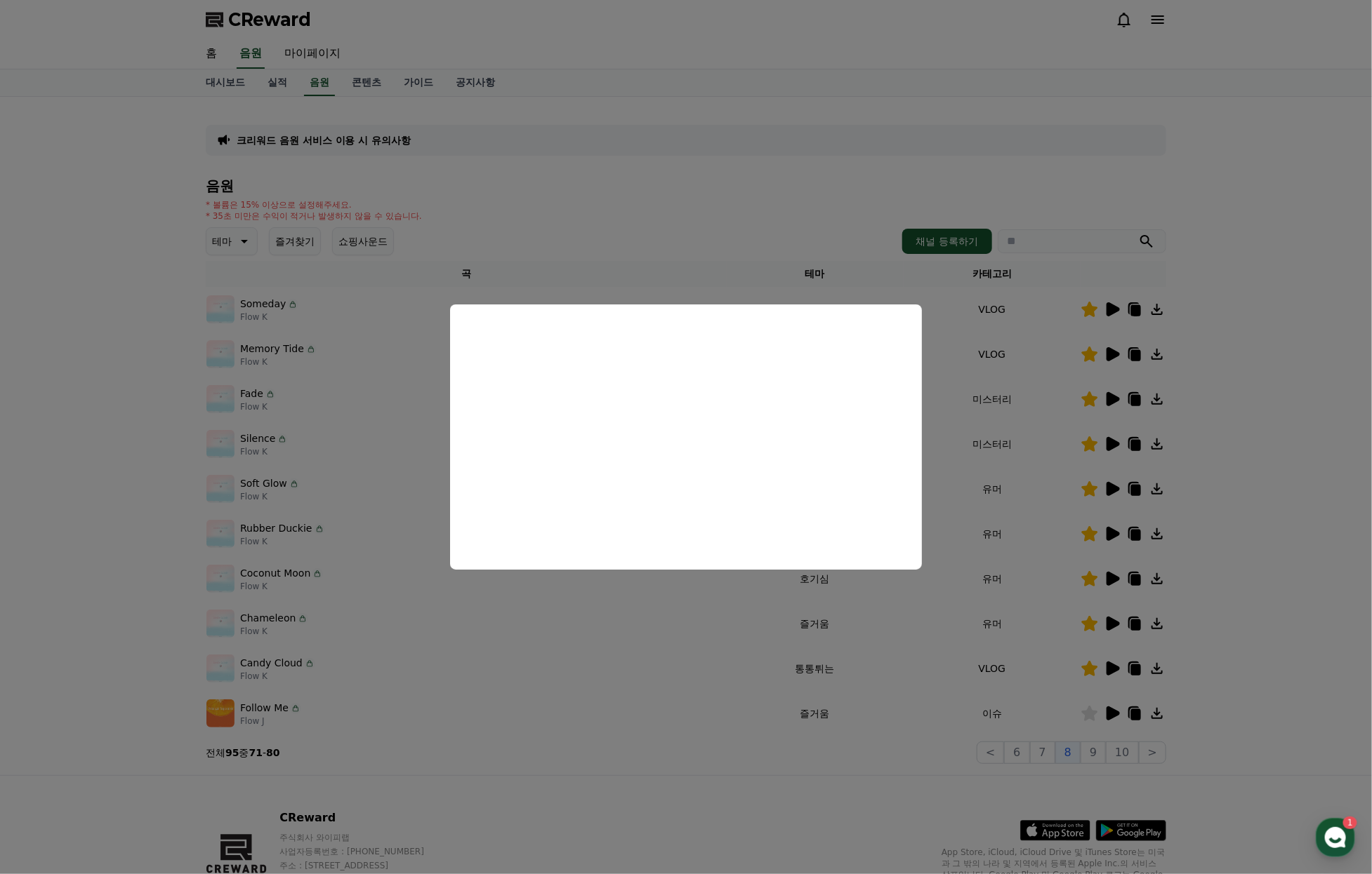
click at [1303, 467] on button "close modal" at bounding box center [686, 437] width 1372 height 874
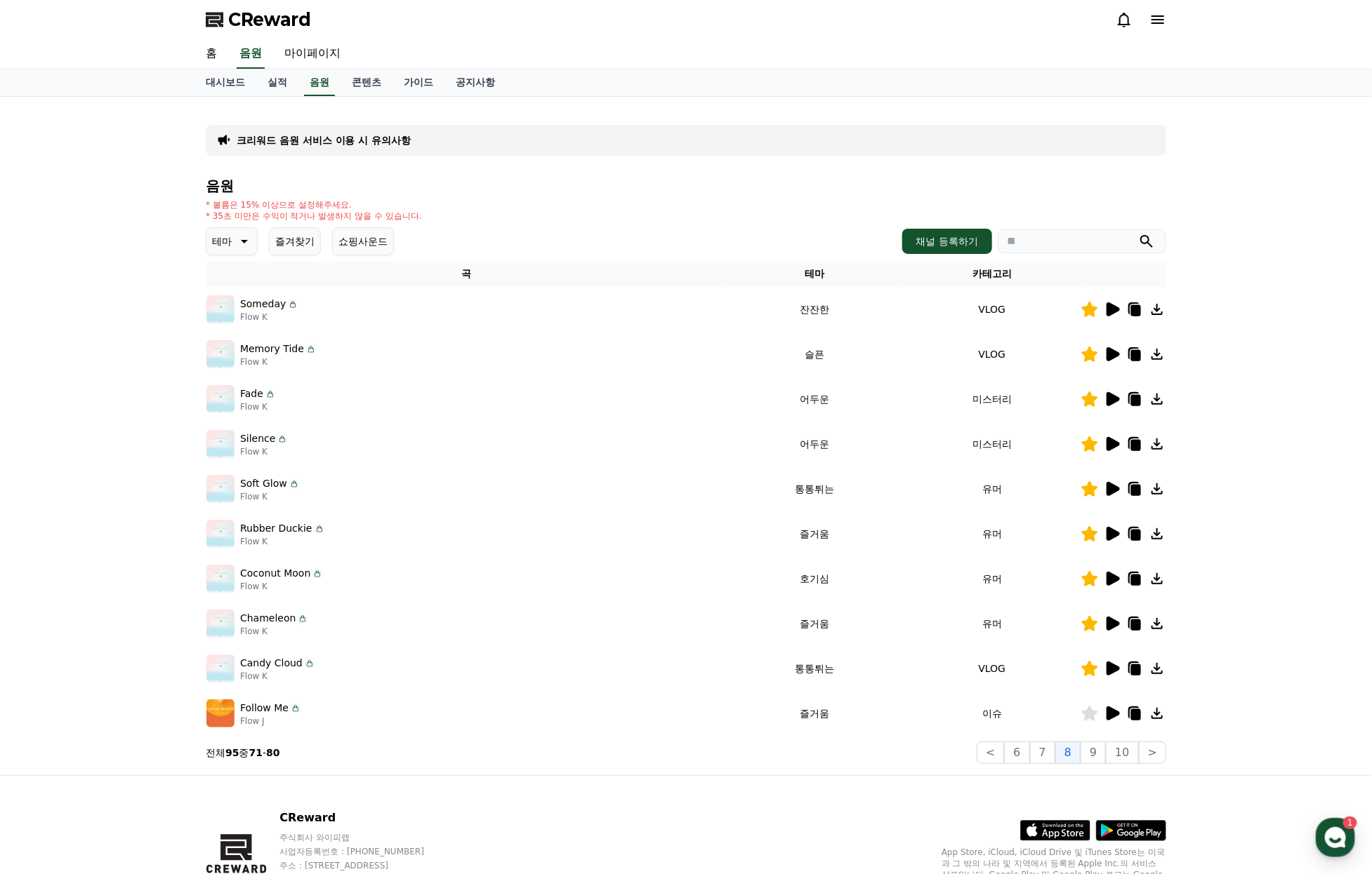
click at [1109, 316] on icon at bounding box center [1113, 309] width 13 height 14
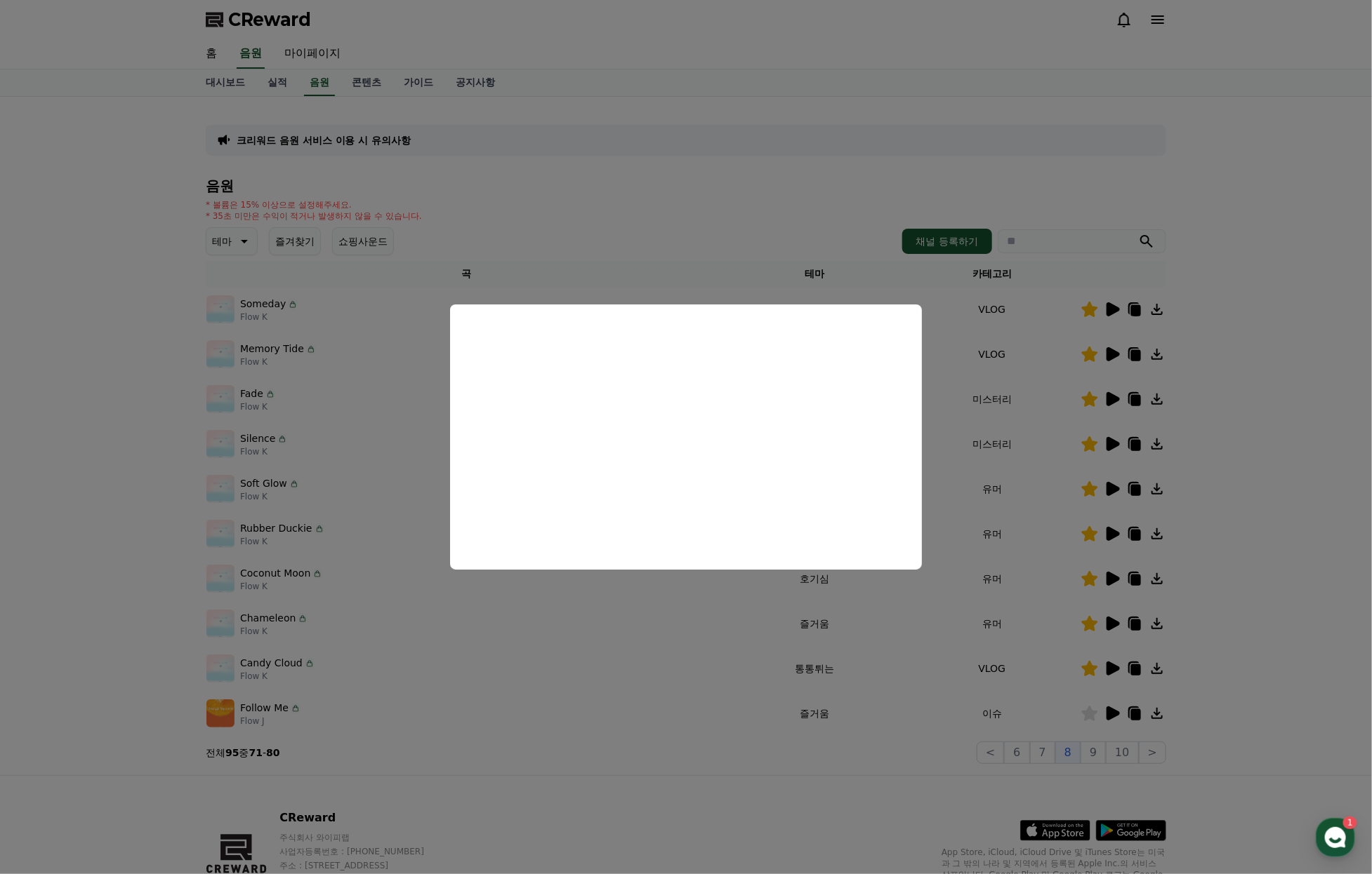
click at [1314, 565] on button "close modal" at bounding box center [686, 437] width 1372 height 874
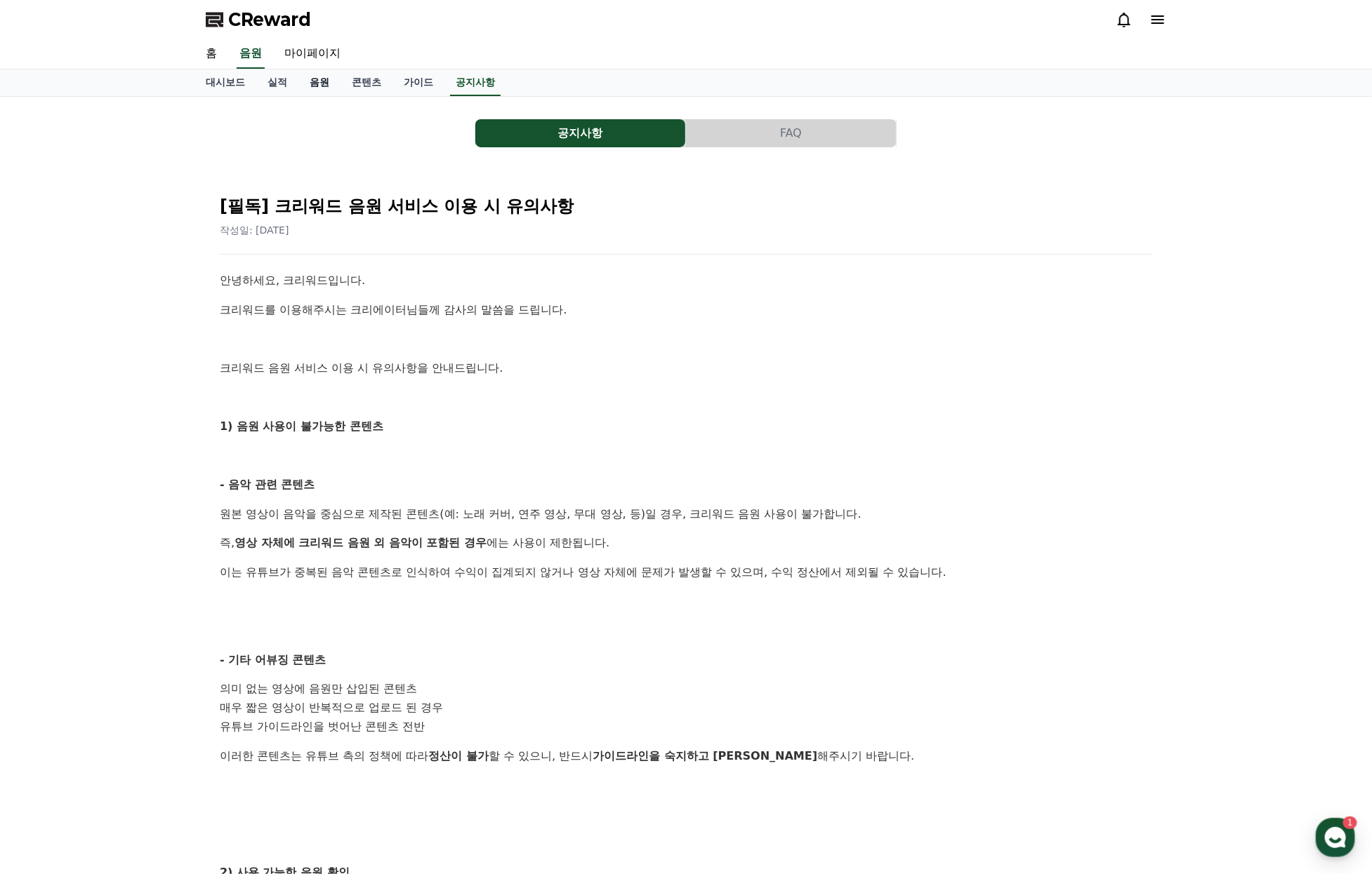
click at [331, 93] on link "음원" at bounding box center [319, 83] width 42 height 27
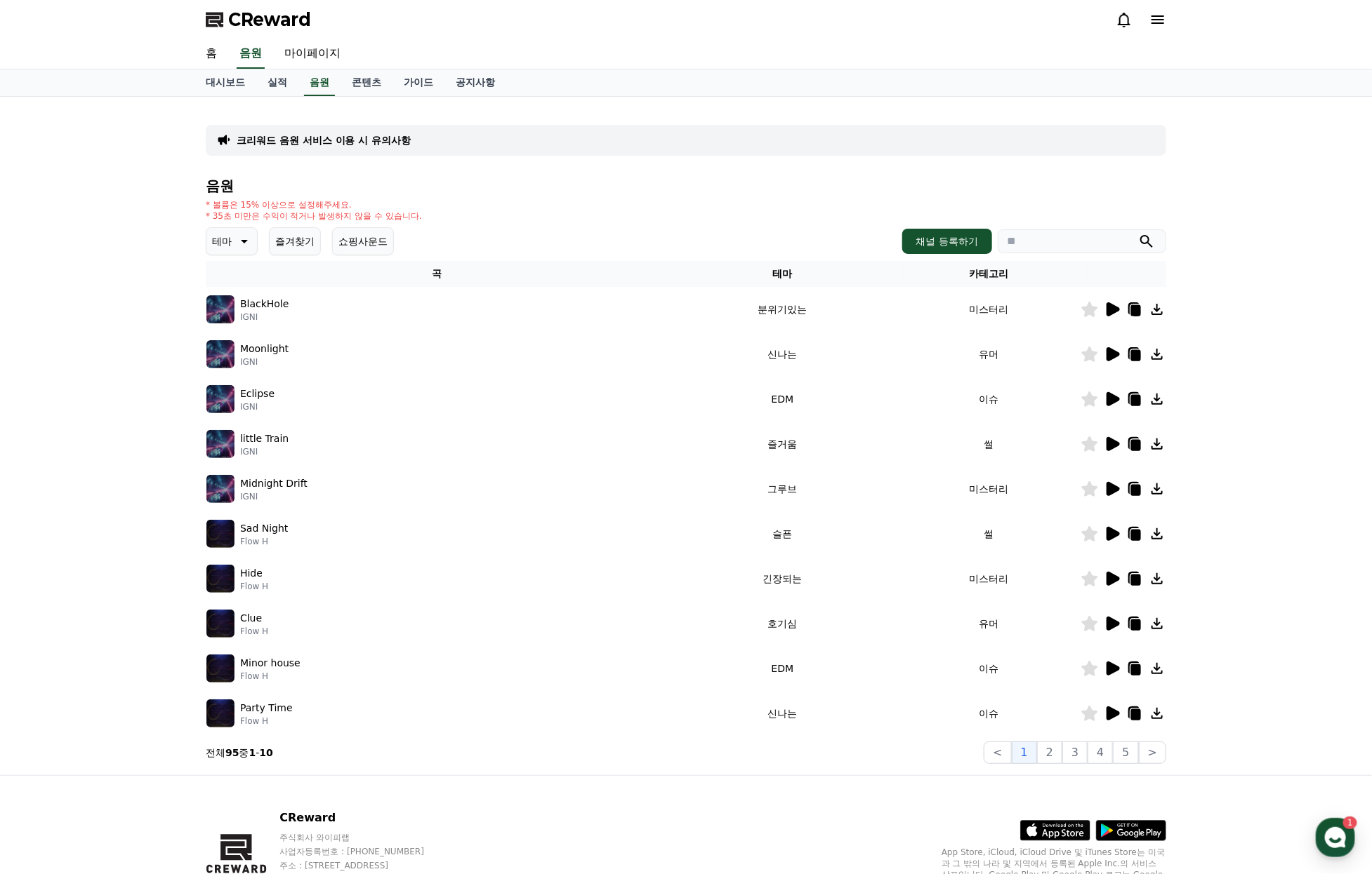
click at [387, 148] on p "크리워드 음원 서비스 이용 시 유의사항" at bounding box center [324, 140] width 174 height 14
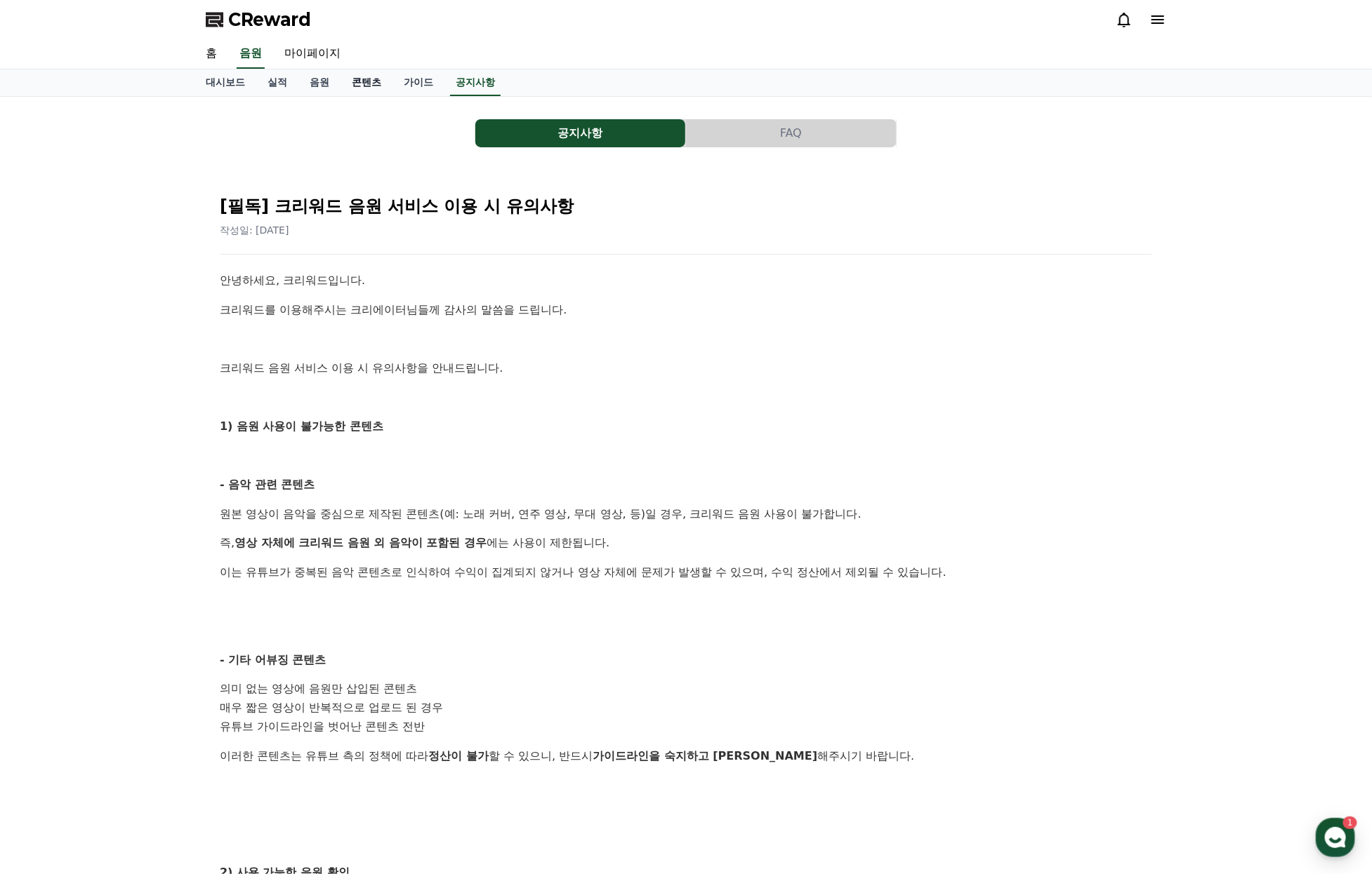
click at [374, 89] on link "콘텐츠" at bounding box center [366, 83] width 52 height 27
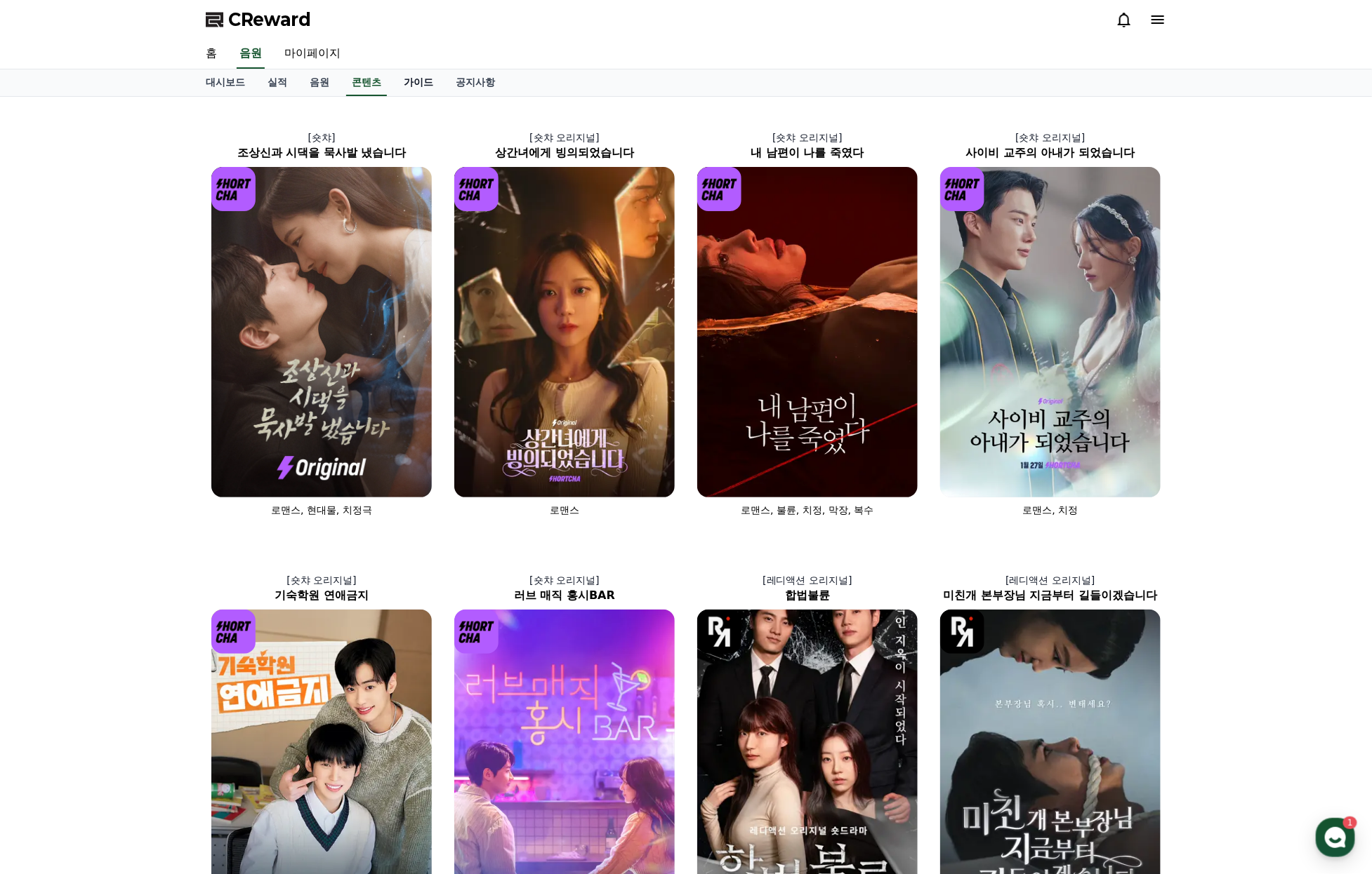
click at [441, 91] on link "가이드" at bounding box center [418, 83] width 52 height 27
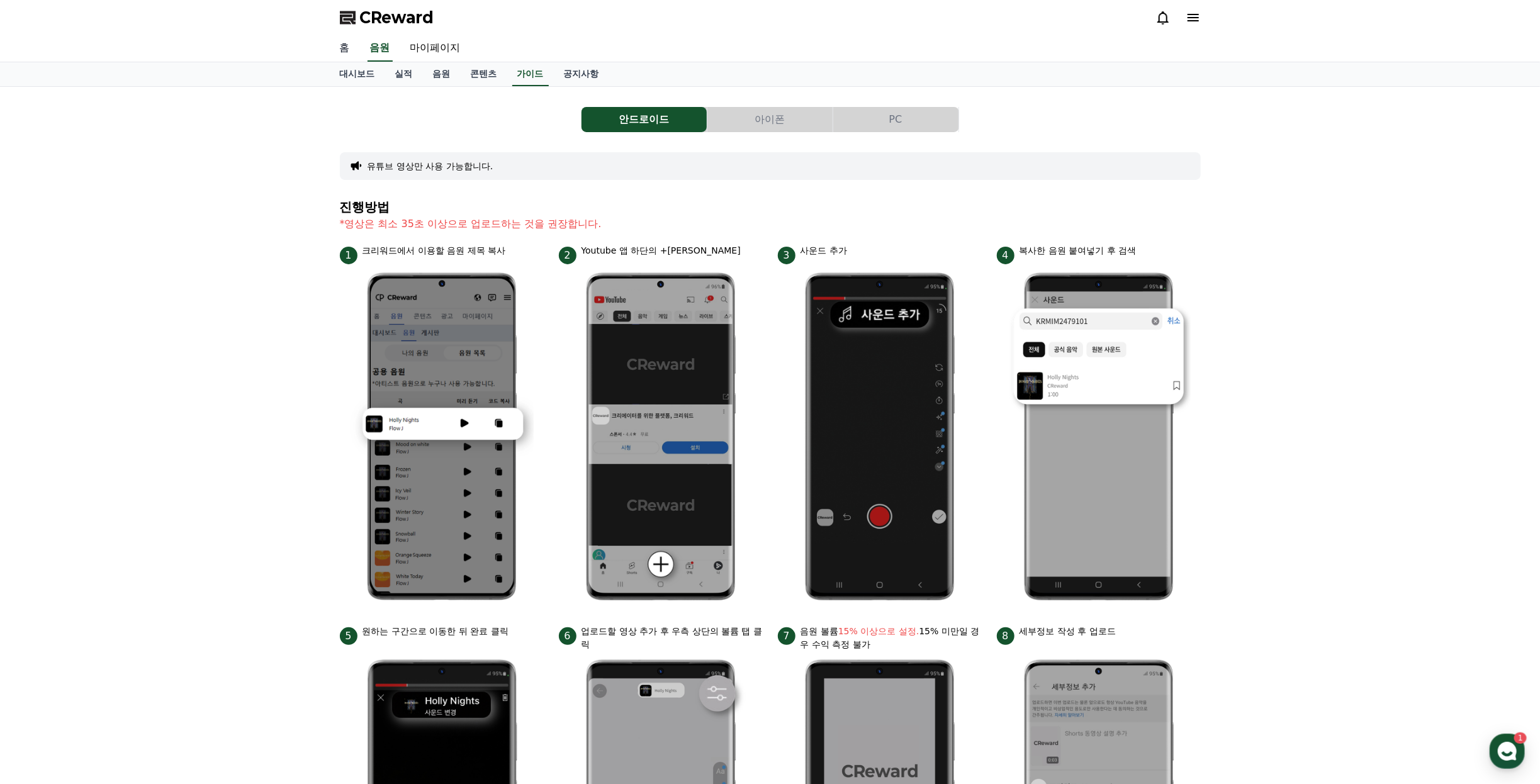
click at [341, 51] on link "홈" at bounding box center [345, 48] width 30 height 26
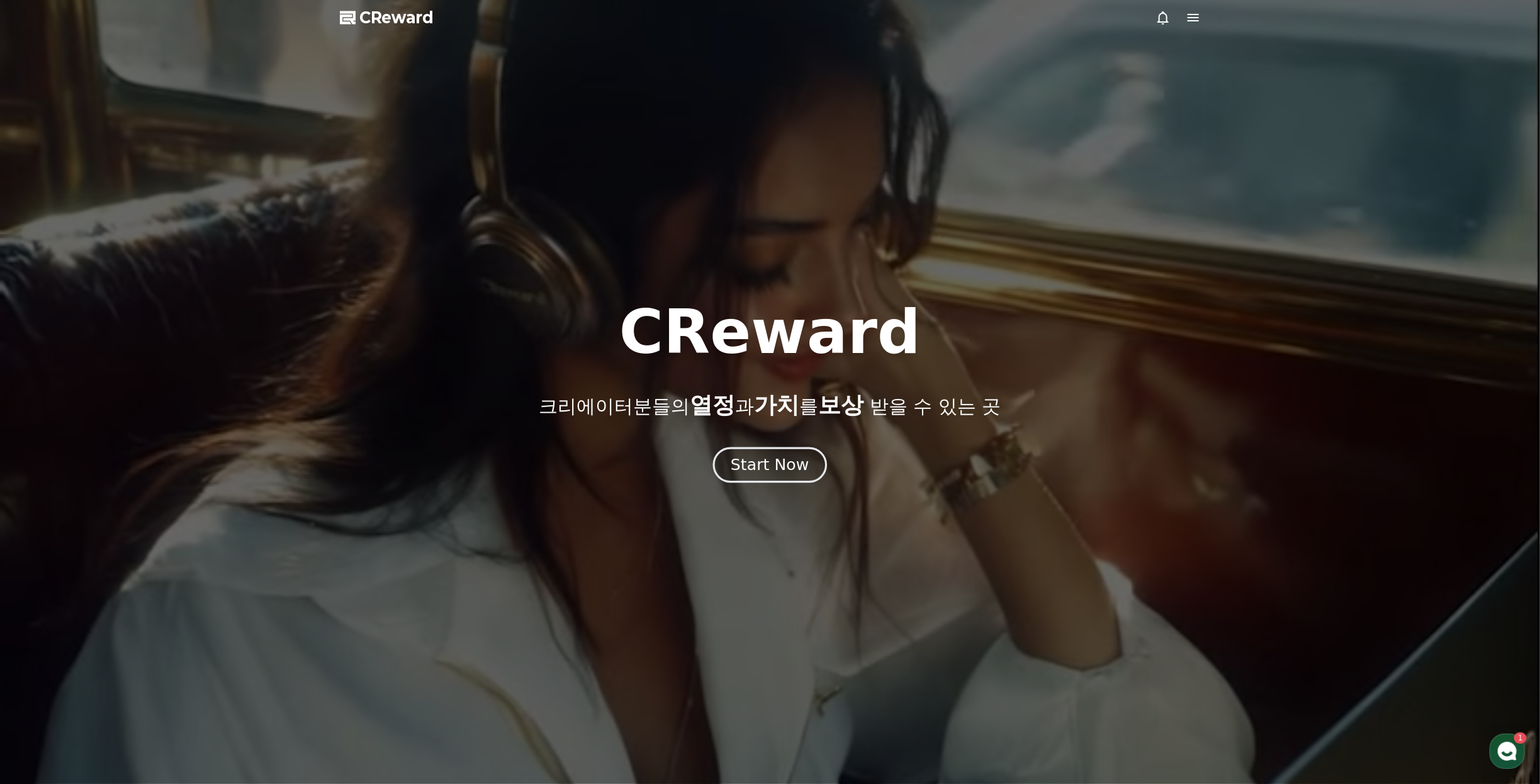
click at [762, 466] on div "Start Now" at bounding box center [770, 465] width 78 height 21
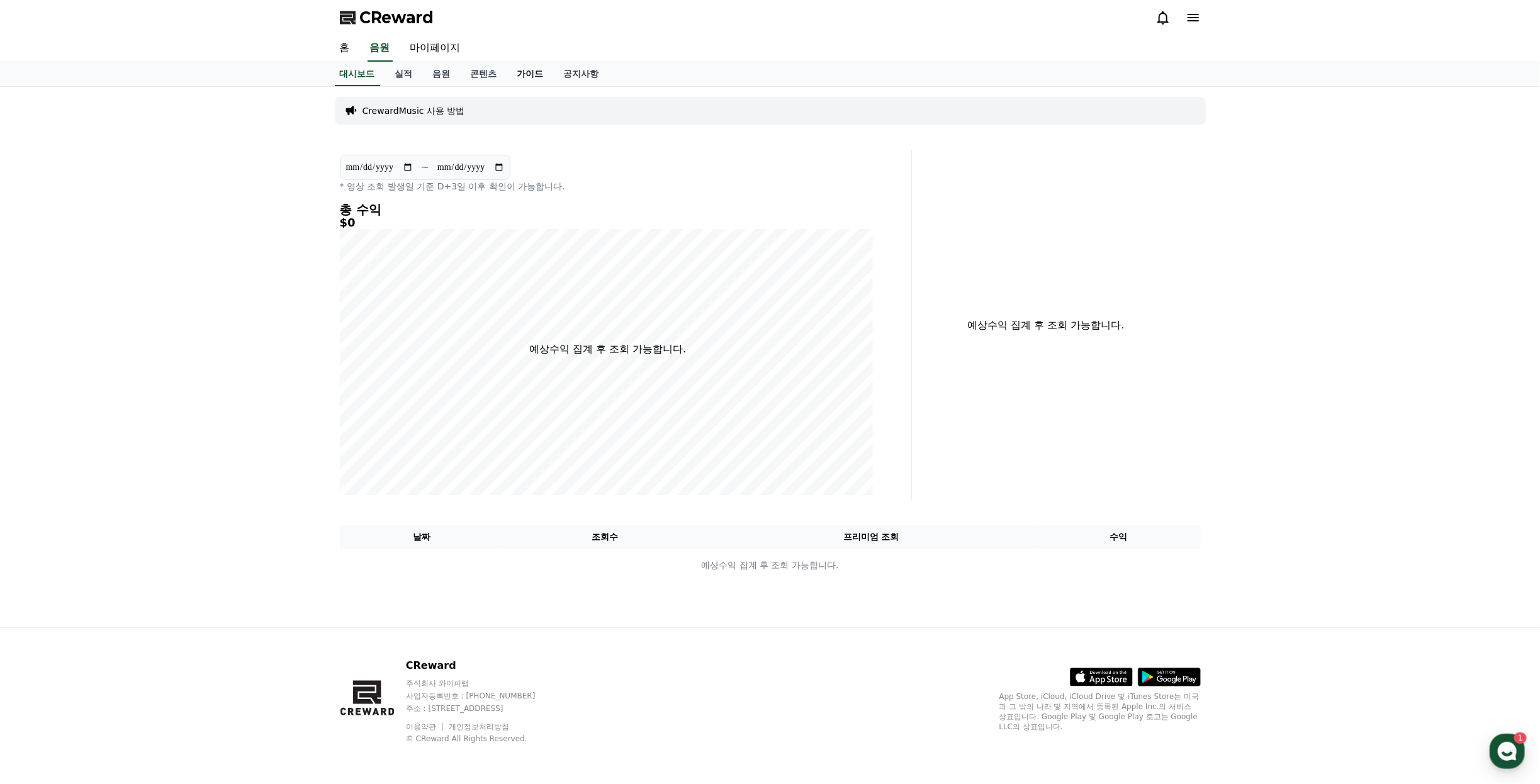
click at [549, 81] on link "가이드" at bounding box center [530, 75] width 46 height 24
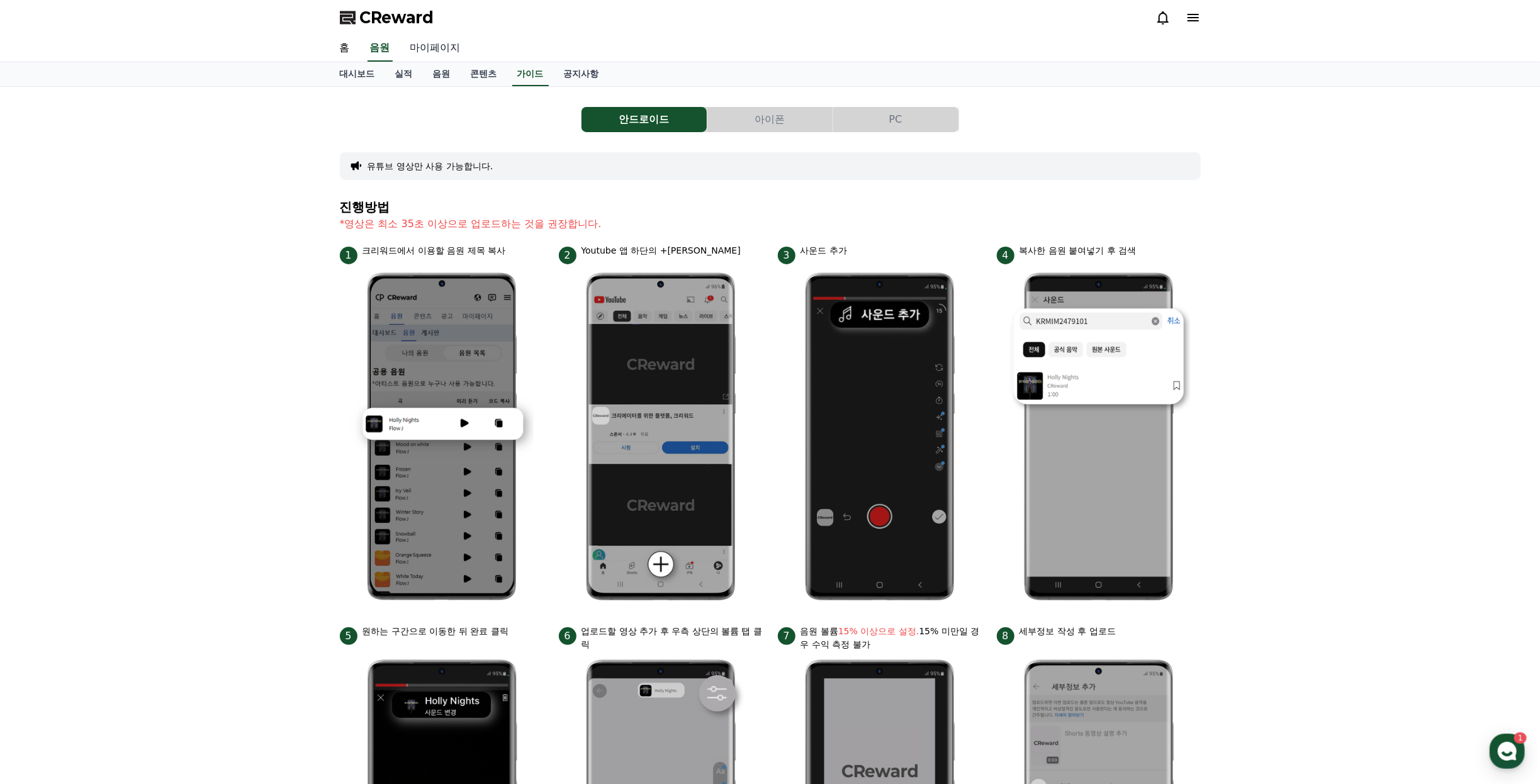
click at [421, 48] on link "마이페이지" at bounding box center [435, 48] width 71 height 26
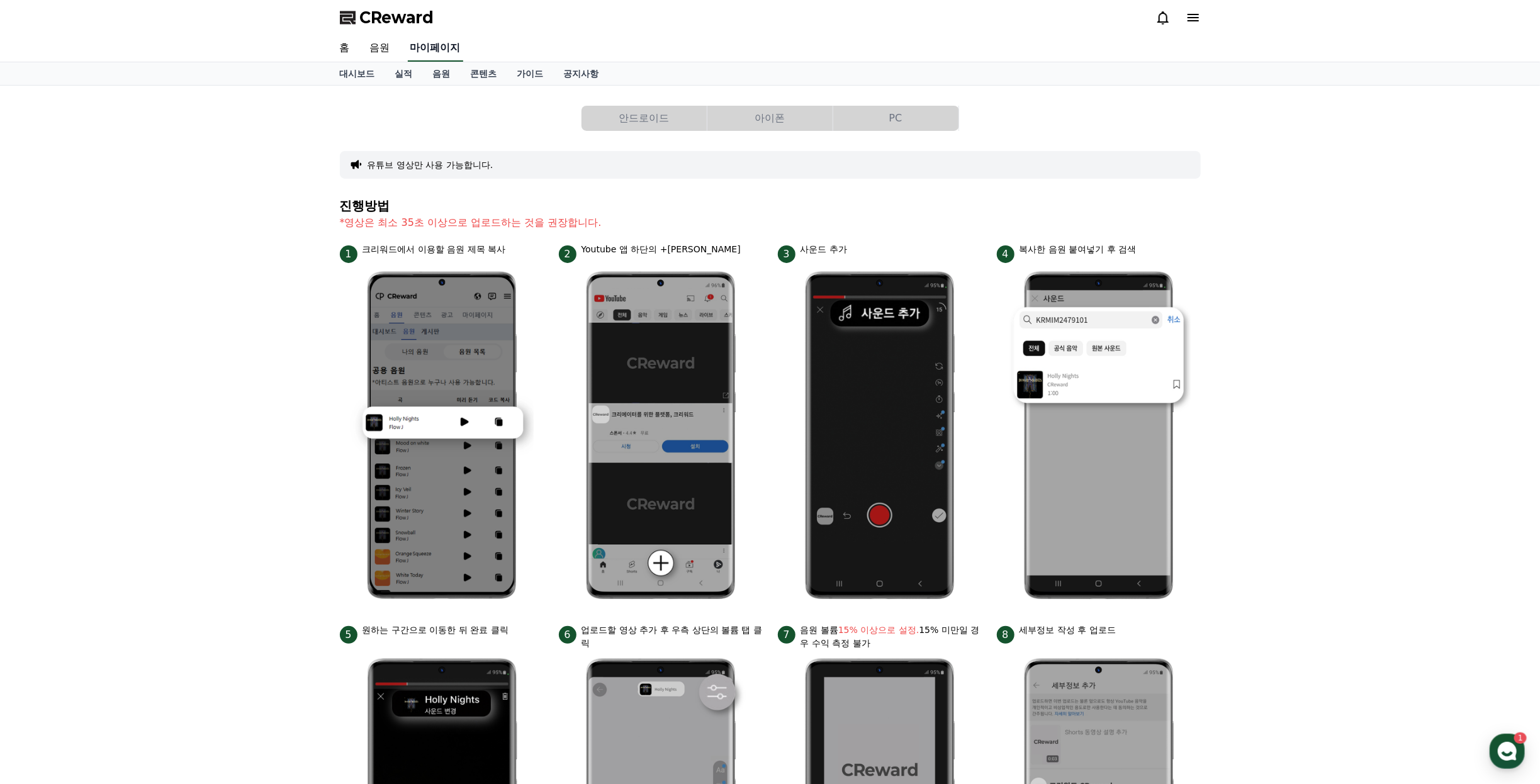
select select "**********"
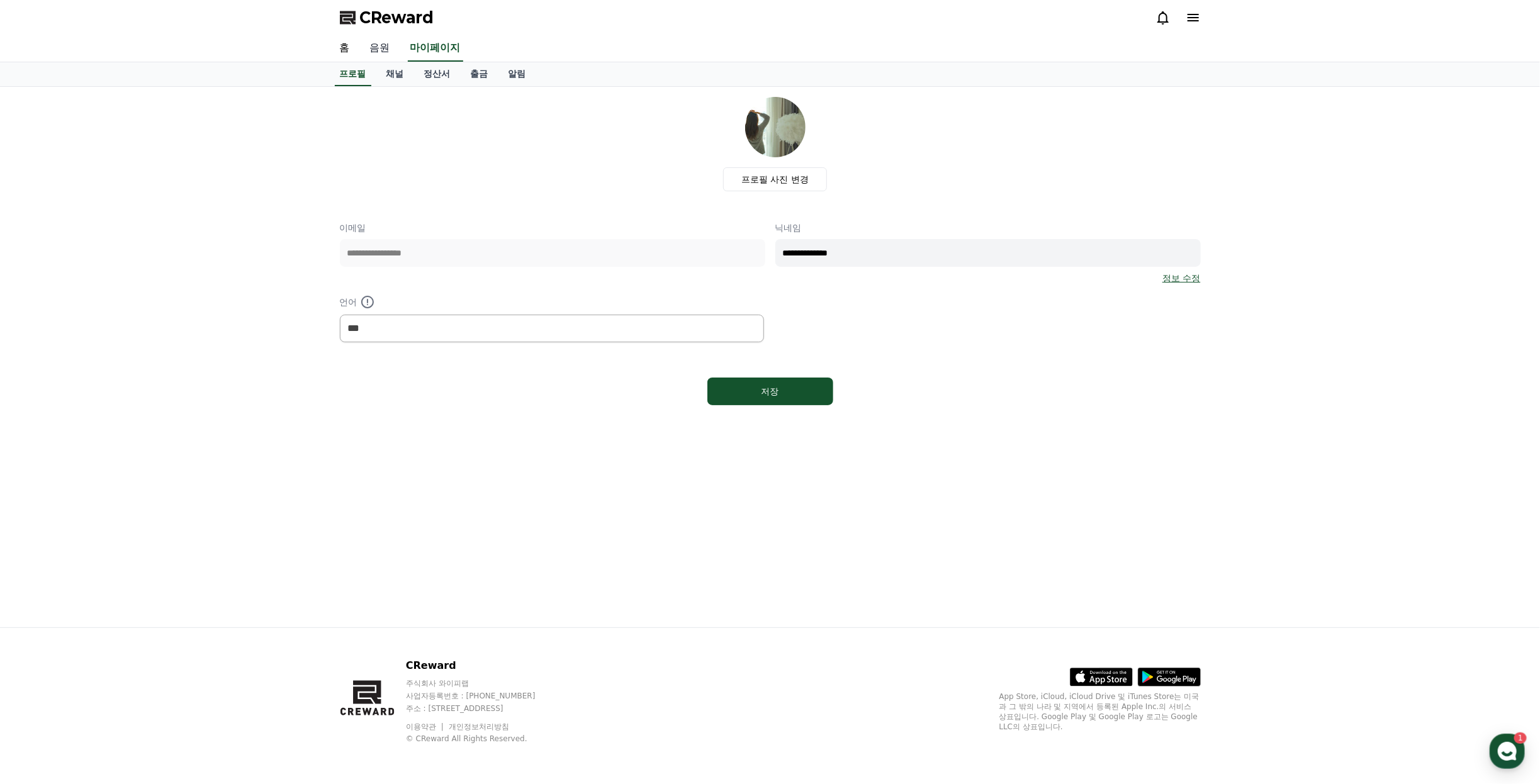
click at [388, 52] on link "음원" at bounding box center [380, 48] width 40 height 26
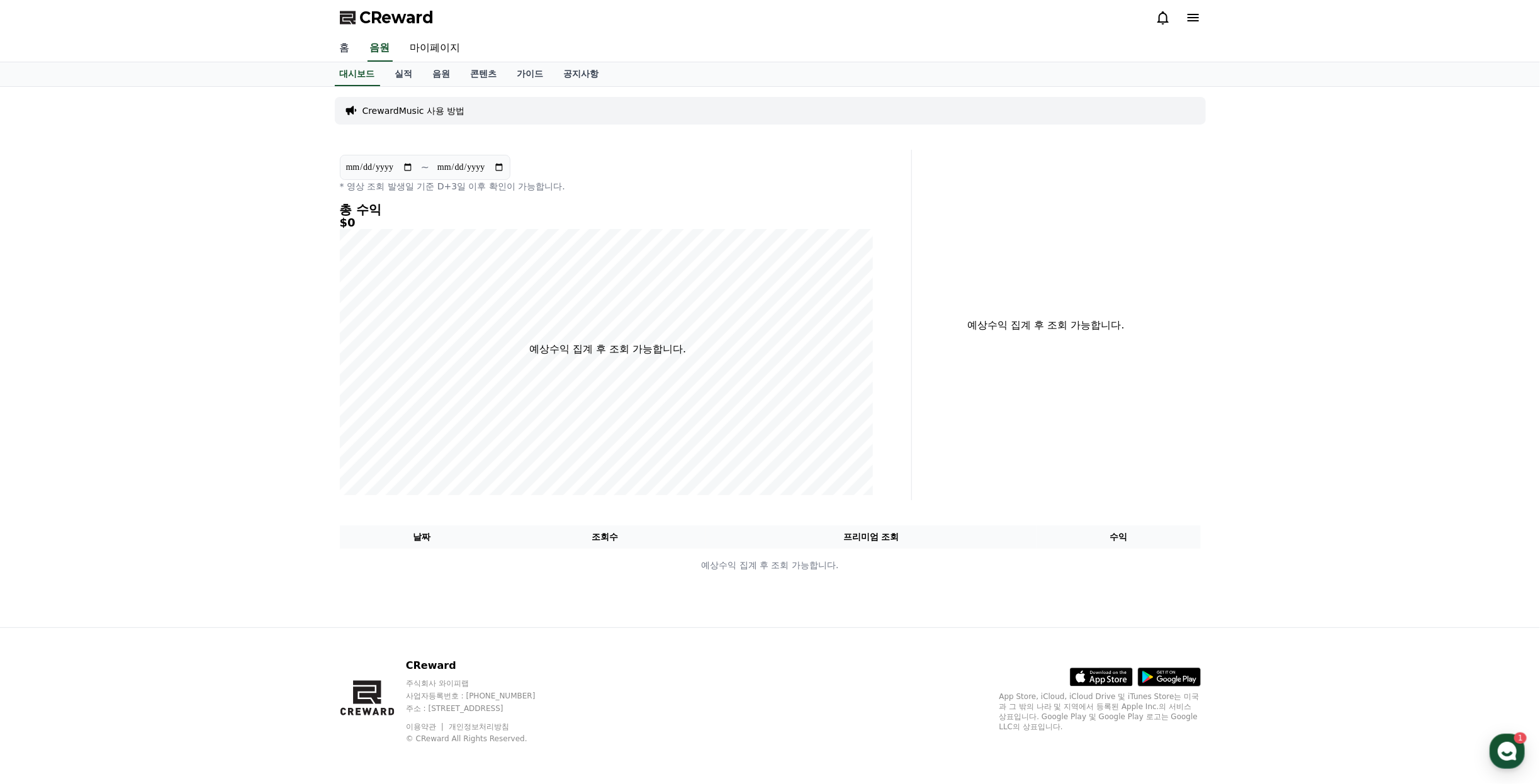
click at [351, 54] on link "홈" at bounding box center [345, 48] width 30 height 26
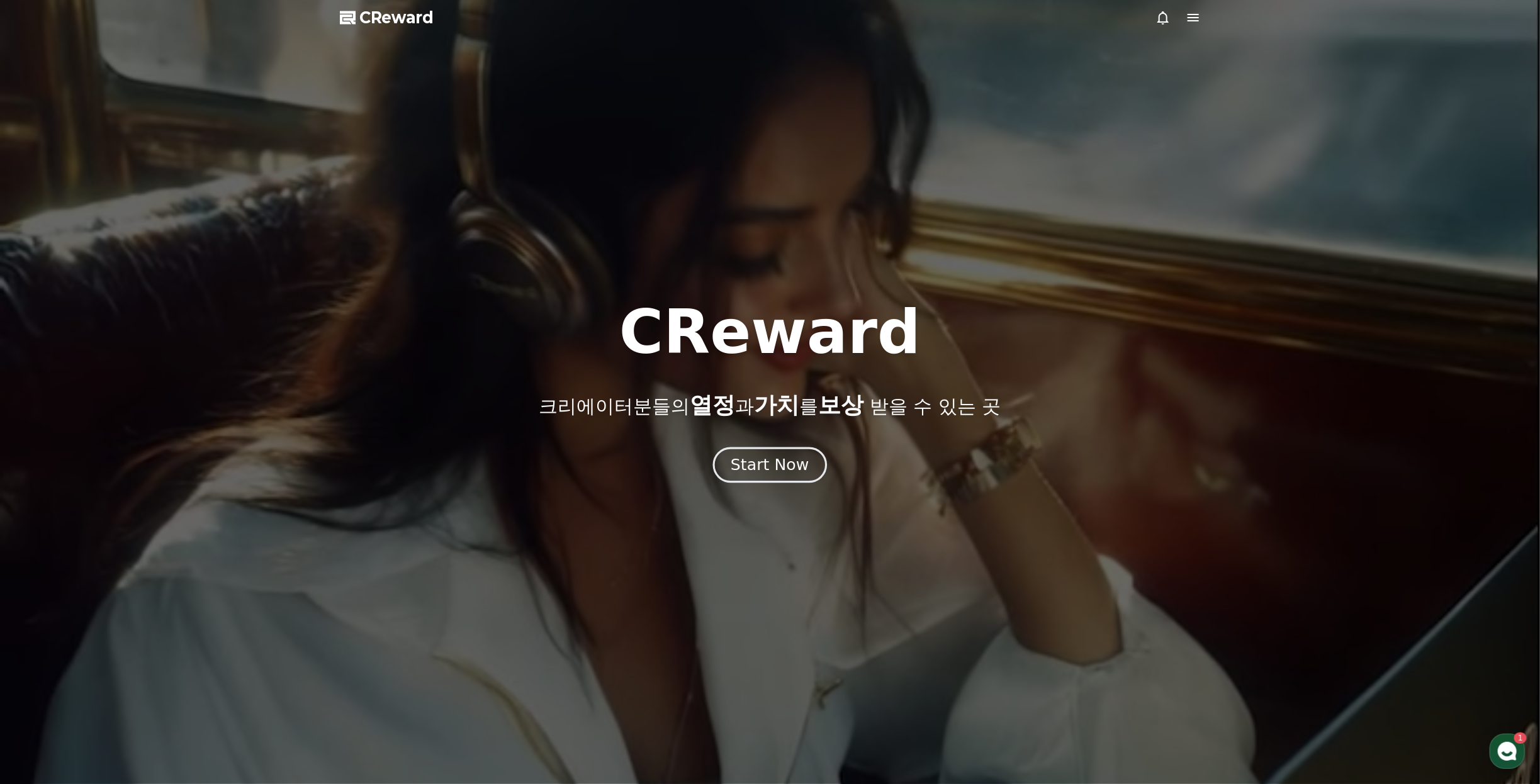
click at [784, 476] on div "Start Now" at bounding box center [770, 465] width 78 height 21
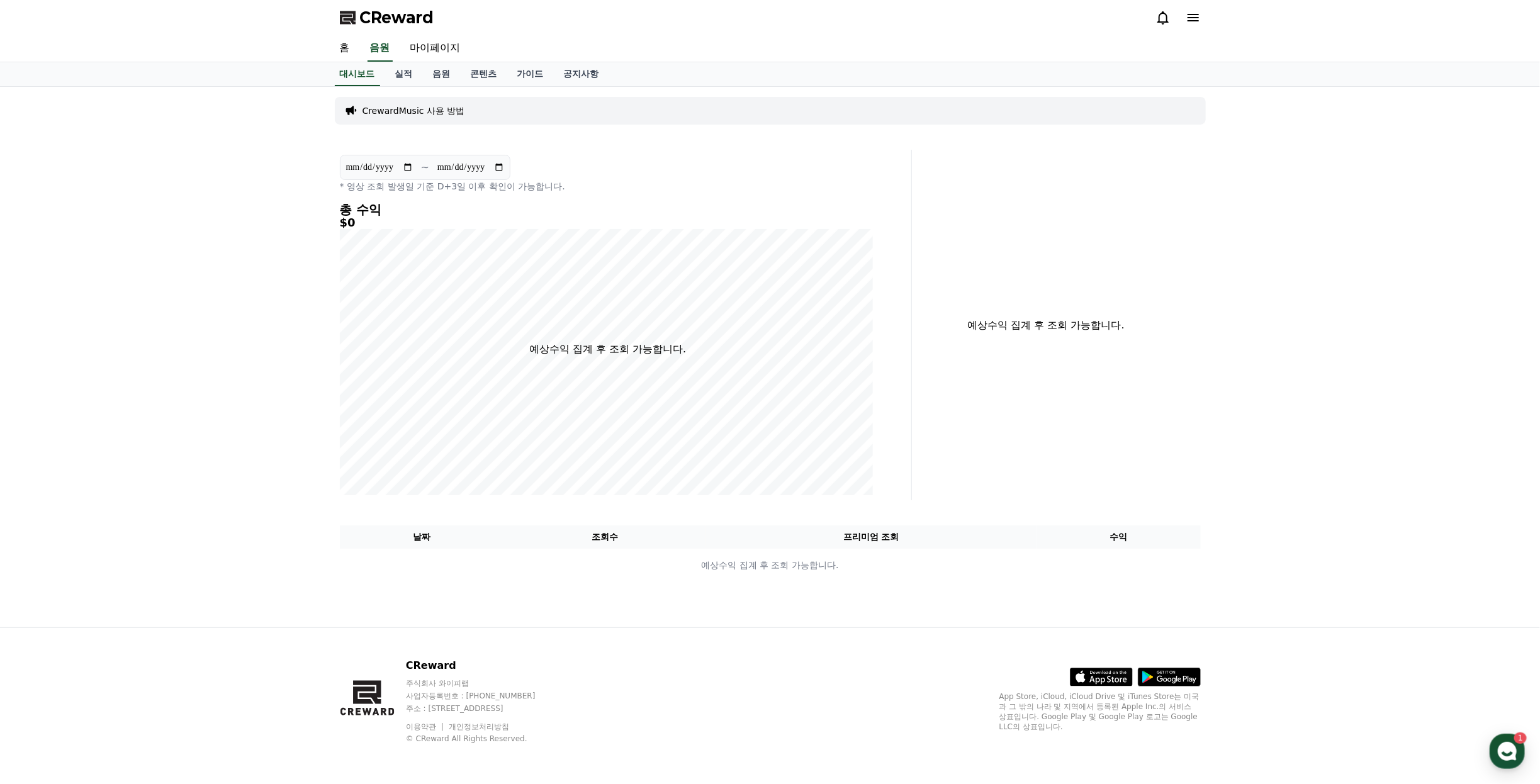
click at [1199, 17] on icon at bounding box center [1193, 17] width 15 height 15
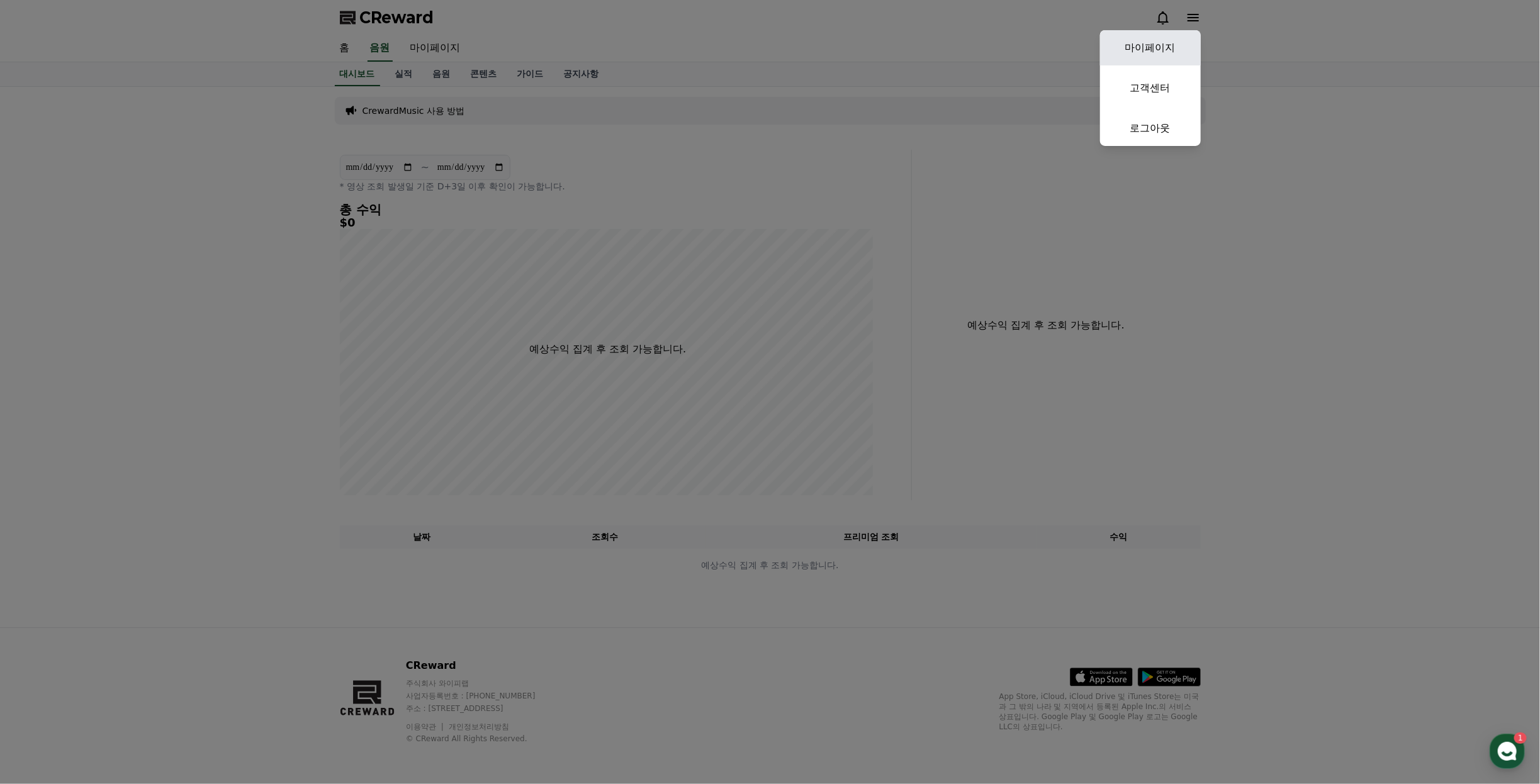
click at [1152, 43] on link "마이페이지" at bounding box center [1151, 48] width 101 height 35
select select "**********"
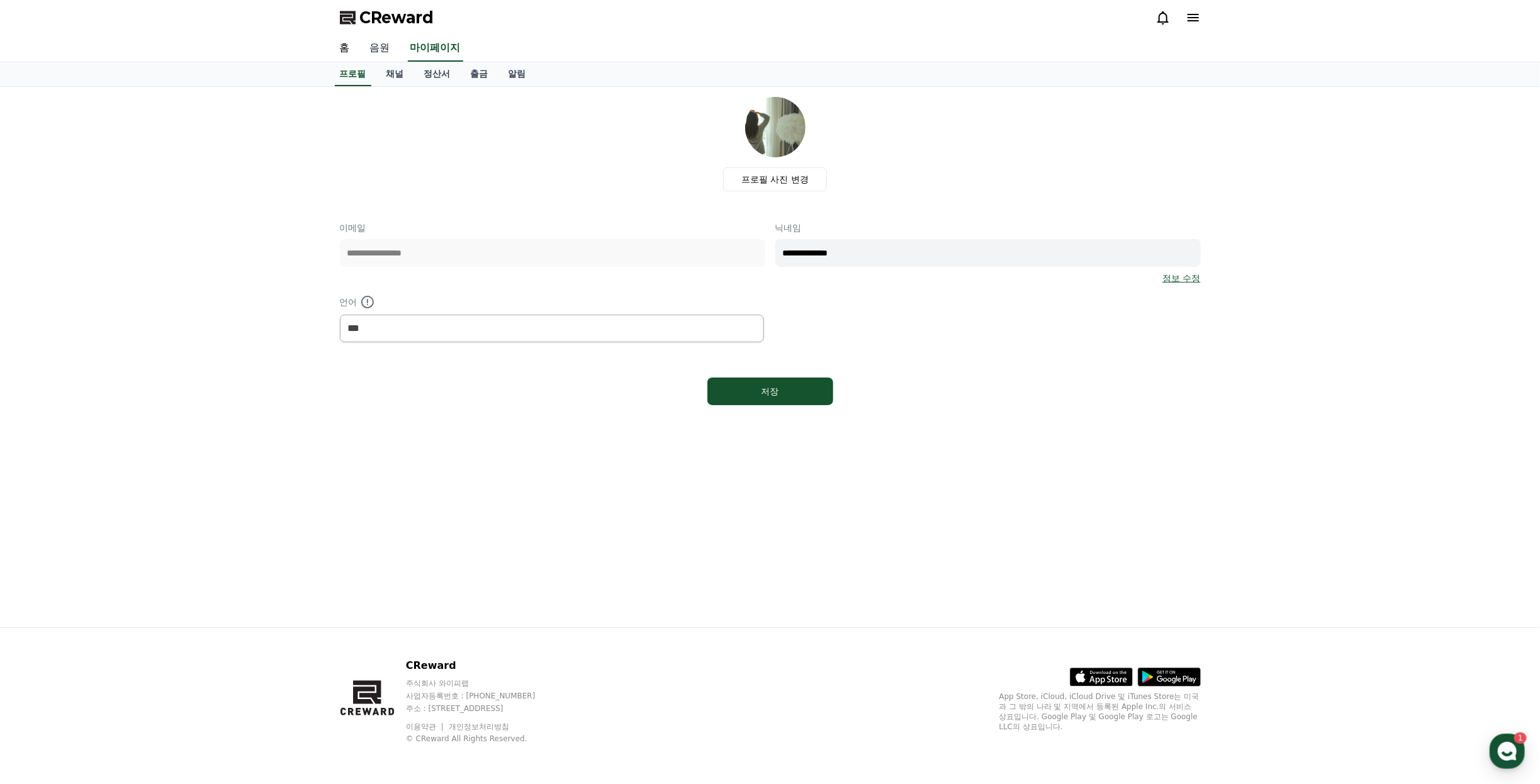
click at [388, 54] on link "음원" at bounding box center [380, 48] width 40 height 26
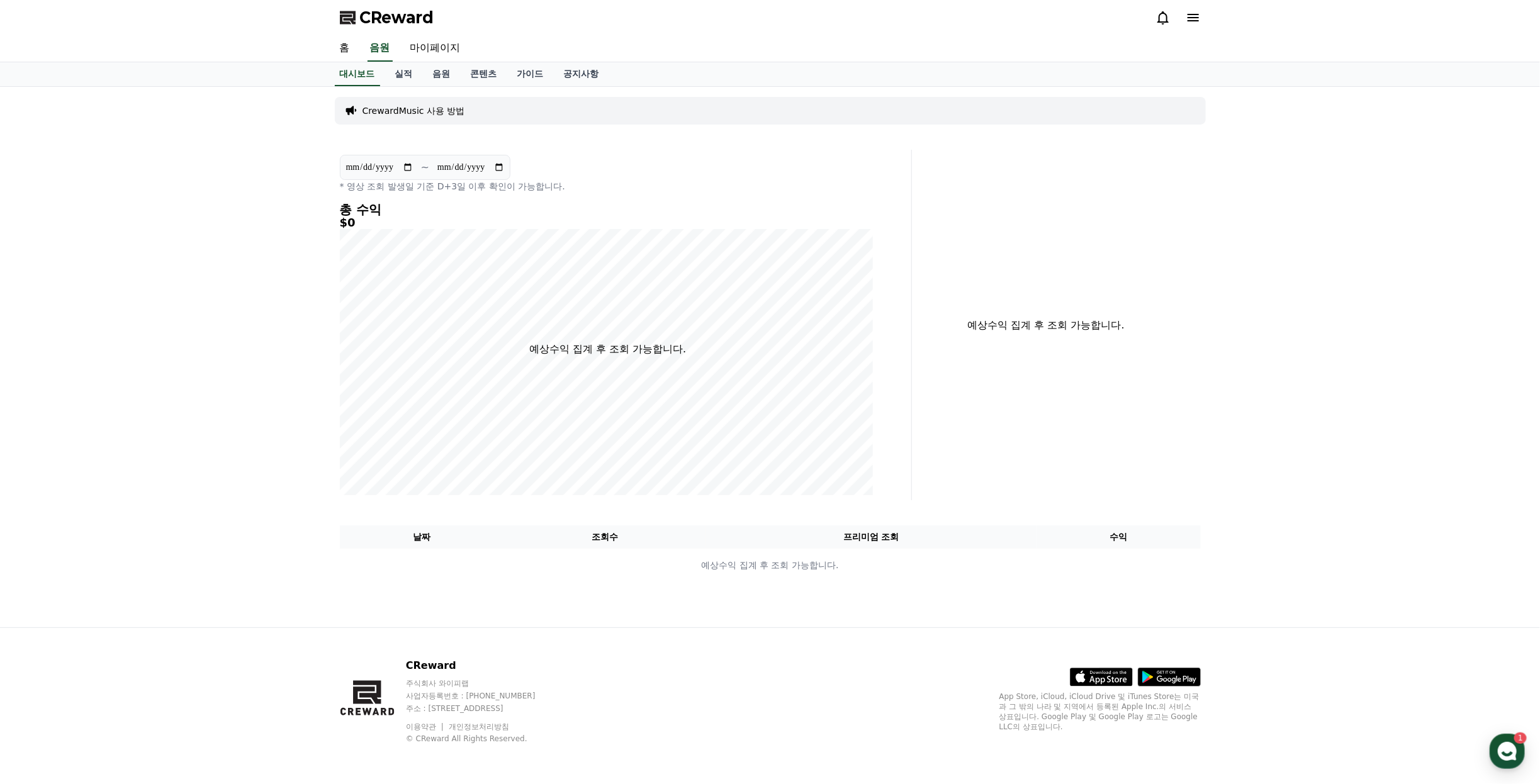
click at [430, 117] on p "CrewardMusic 사용 방법" at bounding box center [414, 111] width 103 height 13
